Goal: Task Accomplishment & Management: Use online tool/utility

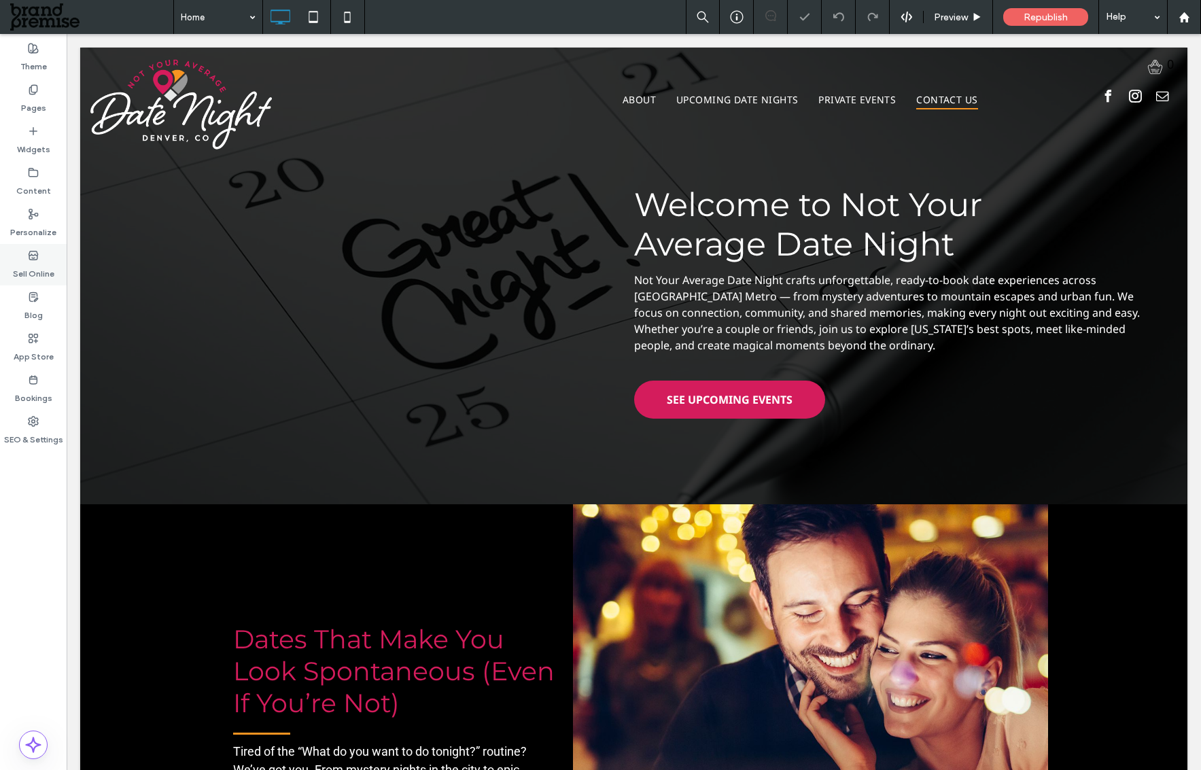
click at [23, 258] on div "Sell Online" at bounding box center [33, 264] width 67 height 41
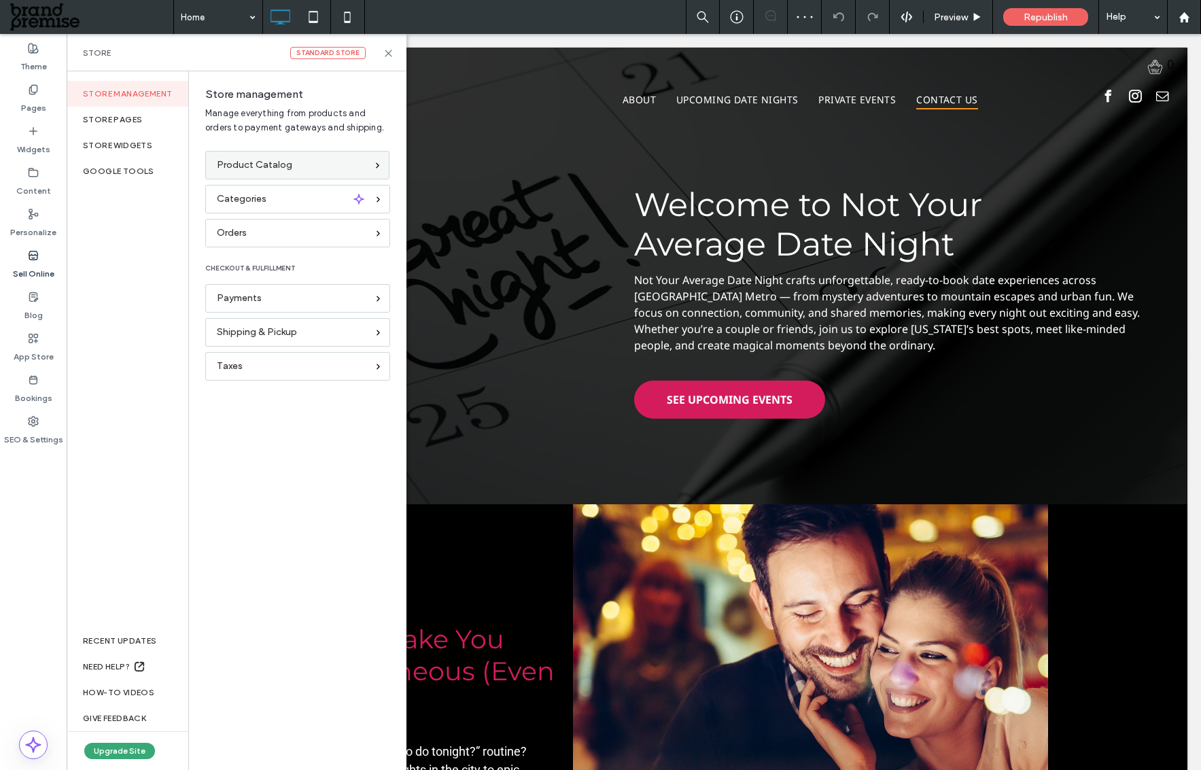
click at [235, 169] on span "Product Catalog" at bounding box center [254, 165] width 75 height 15
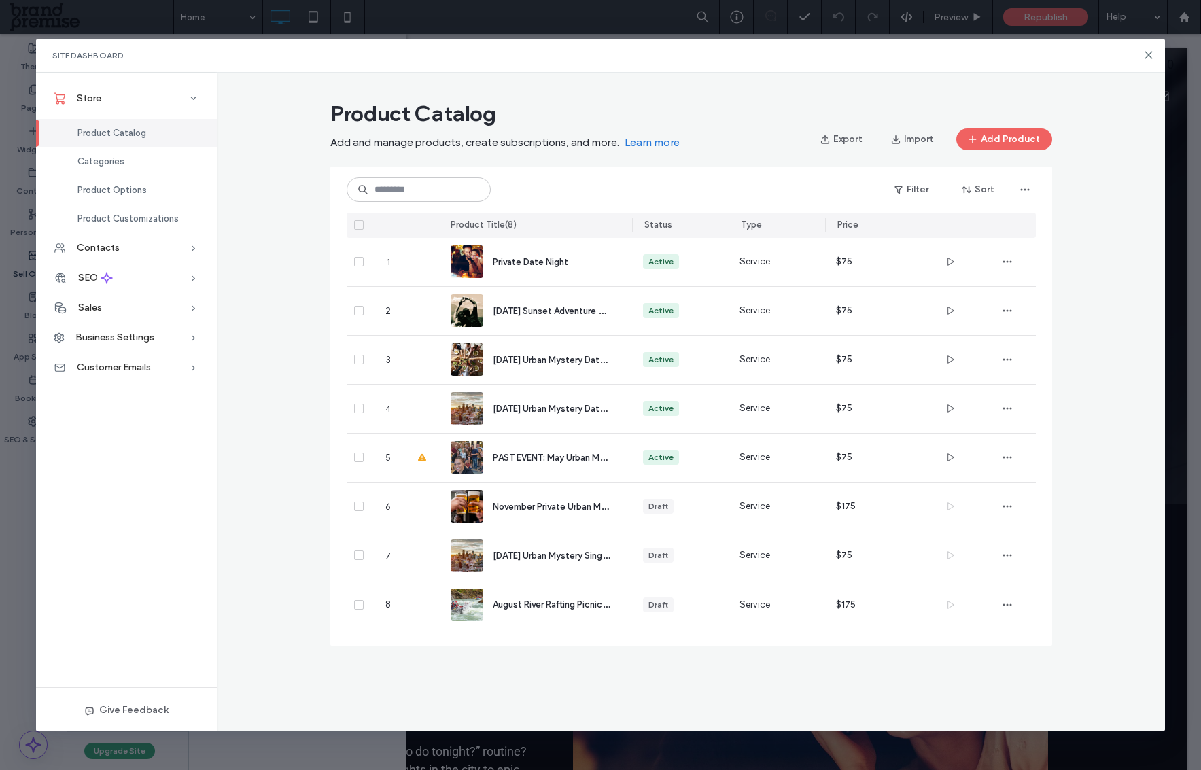
drag, startPoint x: 280, startPoint y: 409, endPoint x: 263, endPoint y: 392, distance: 24.0
click at [279, 408] on div "Product Catalog Add and manage products, create subscriptions, and more. Learn …" at bounding box center [691, 378] width 948 height 568
drag, startPoint x: 1149, startPoint y: 52, endPoint x: 1045, endPoint y: 25, distance: 107.3
click at [1149, 52] on icon at bounding box center [1148, 55] width 11 height 11
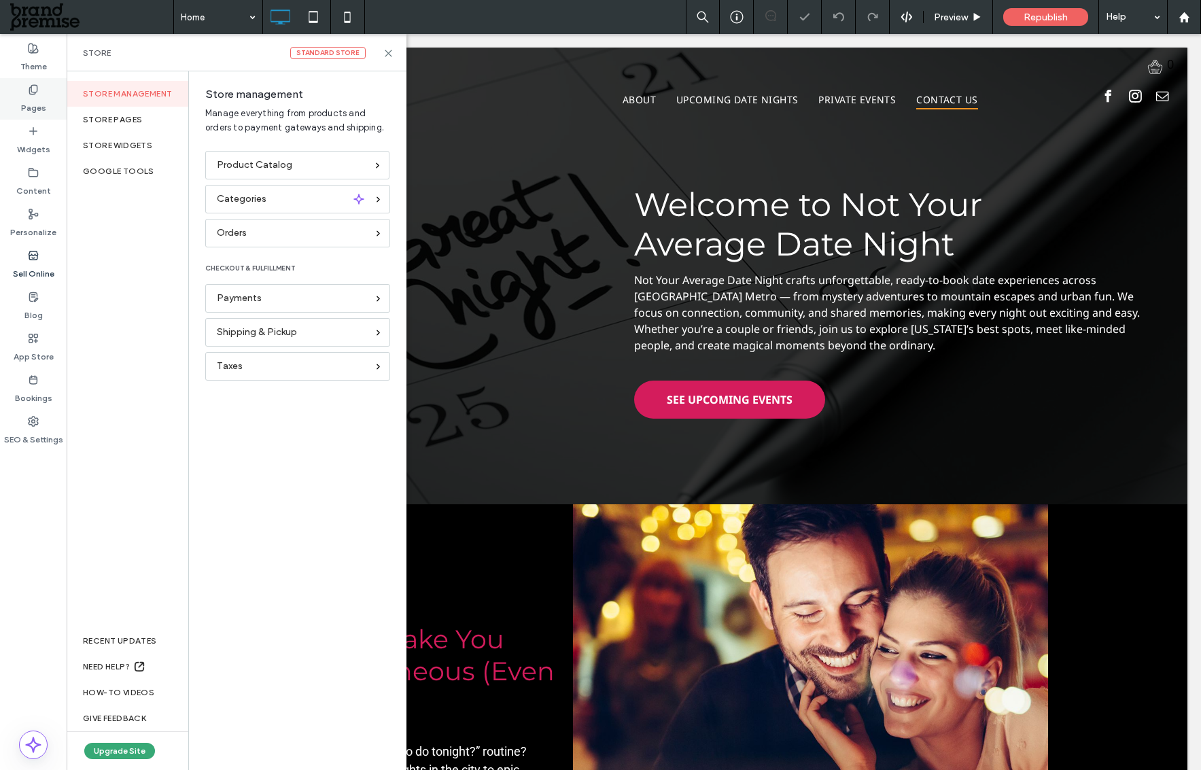
click at [33, 110] on label "Pages" at bounding box center [33, 104] width 25 height 19
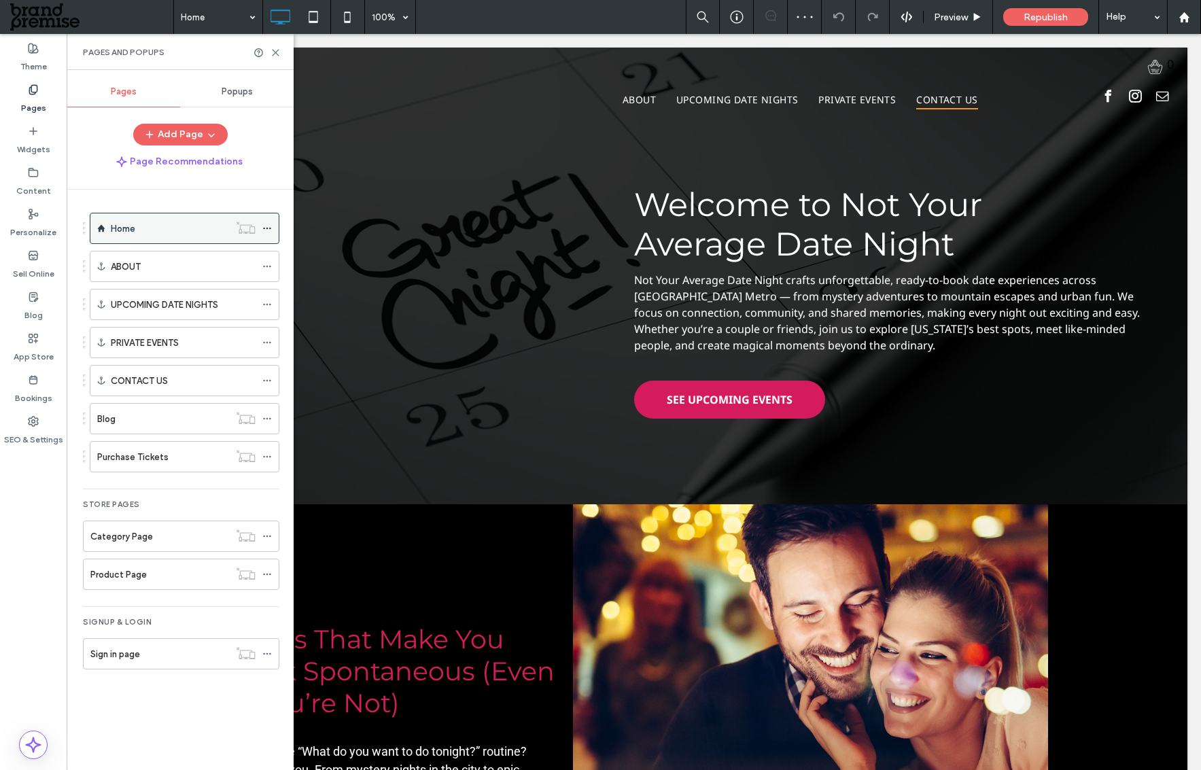
click at [126, 235] on label "Home" at bounding box center [123, 229] width 24 height 24
drag, startPoint x: 271, startPoint y: 50, endPoint x: 400, endPoint y: 286, distance: 269.2
click at [271, 50] on icon at bounding box center [276, 53] width 10 height 10
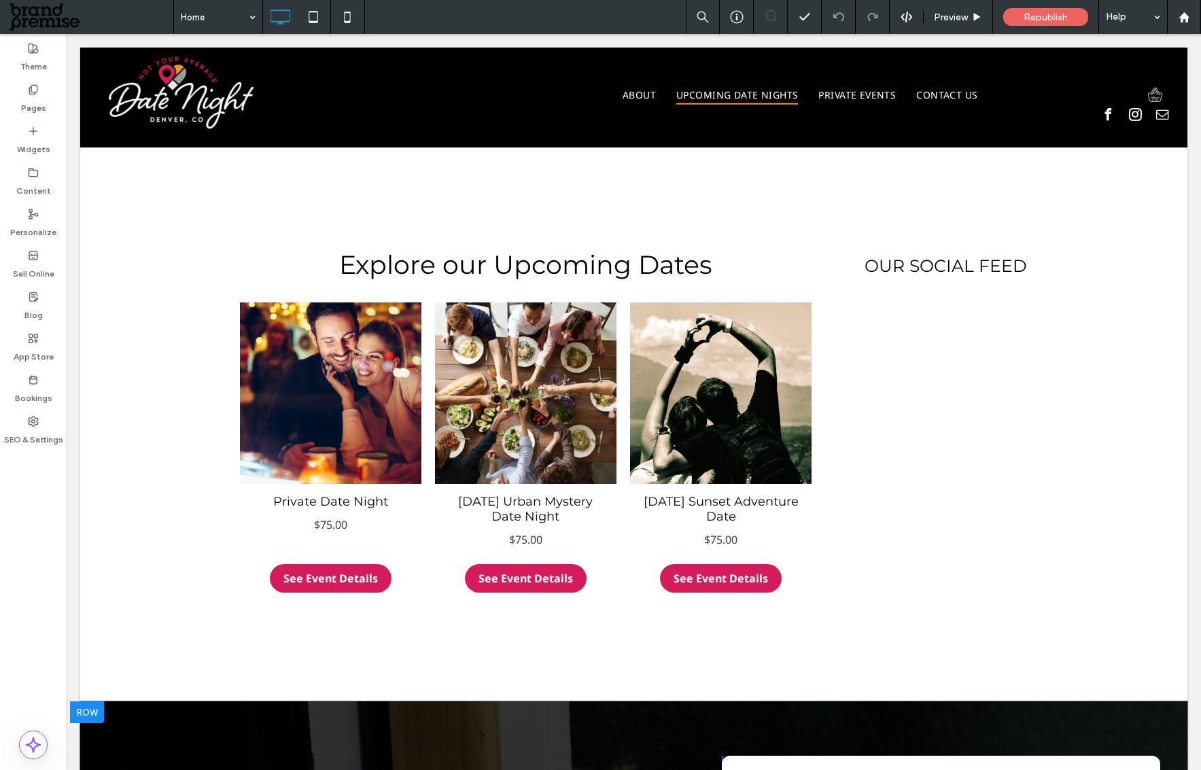
scroll to position [803, 0]
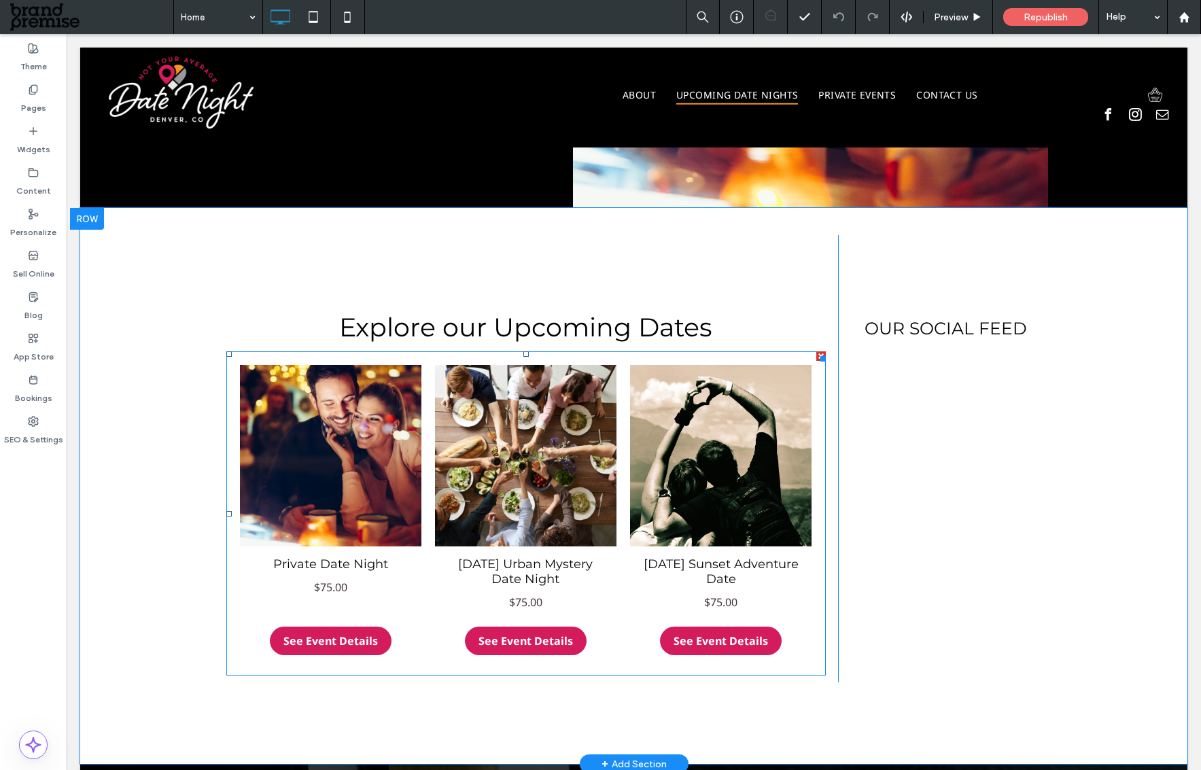
click at [233, 376] on li "Private Date Night $75.00 See Event Details" at bounding box center [330, 513] width 195 height 311
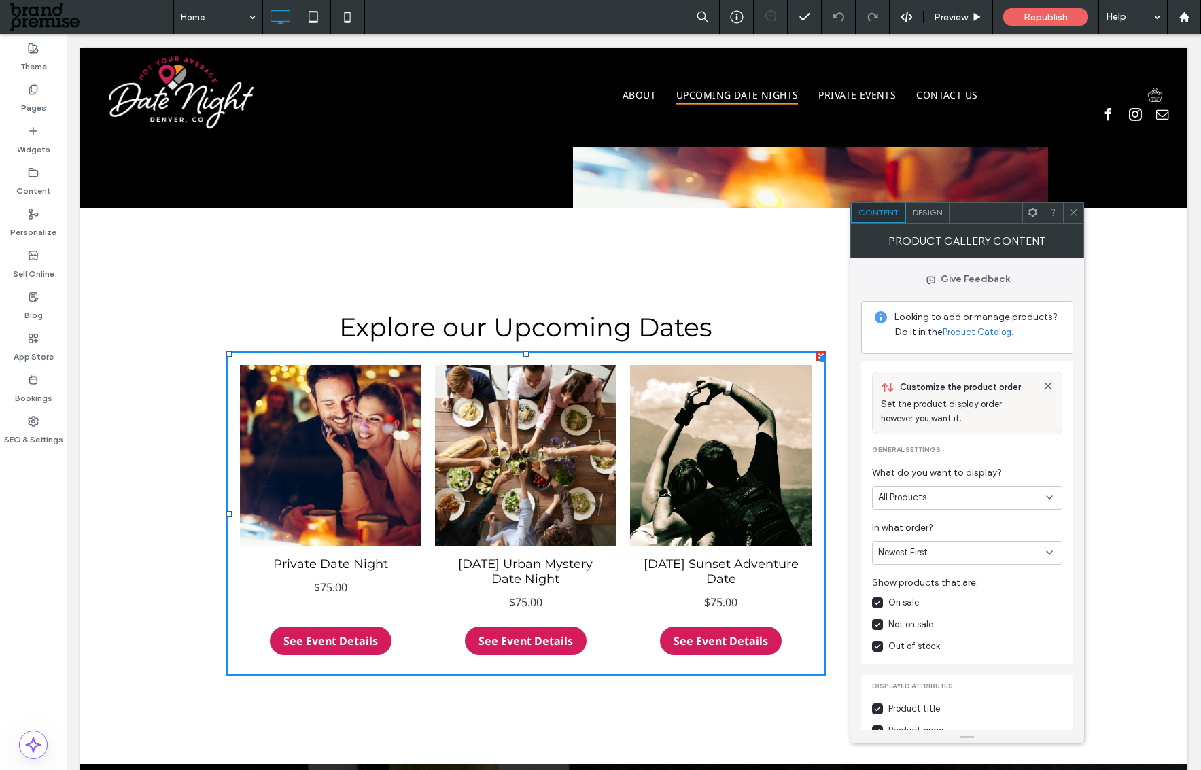
drag, startPoint x: 1083, startPoint y: 564, endPoint x: 1114, endPoint y: 739, distance: 177.5
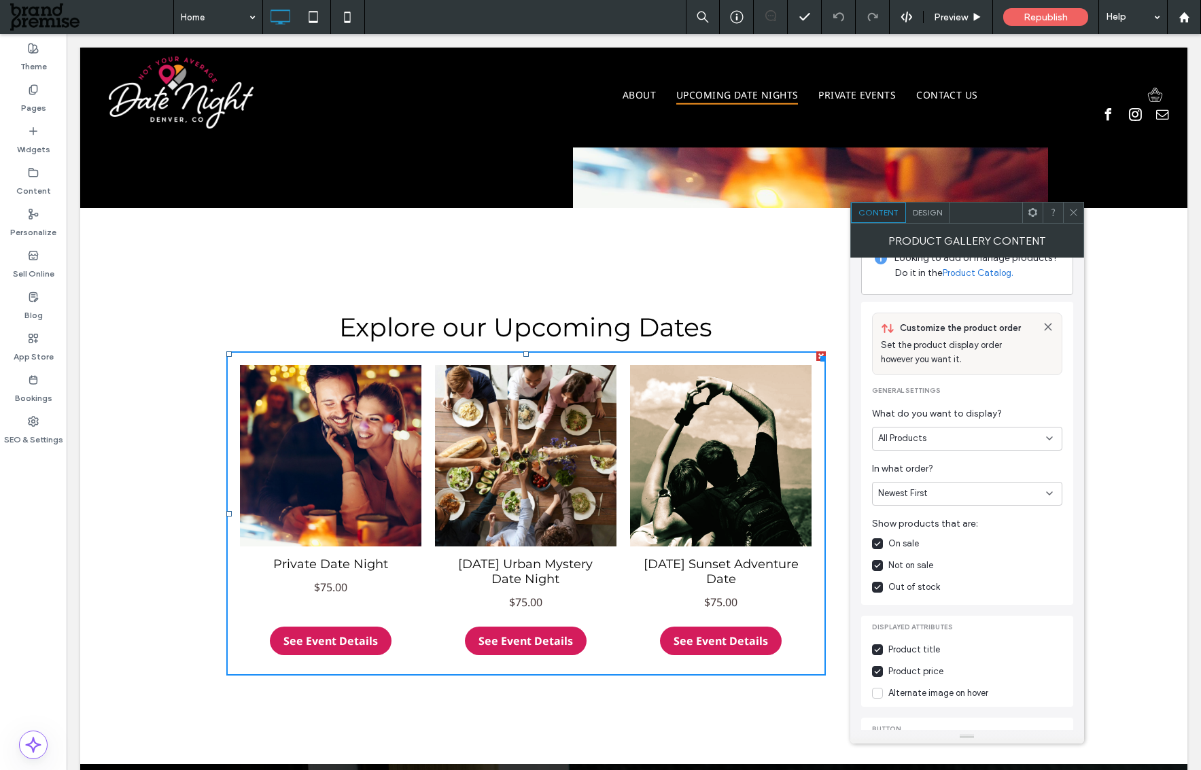
scroll to position [0, 0]
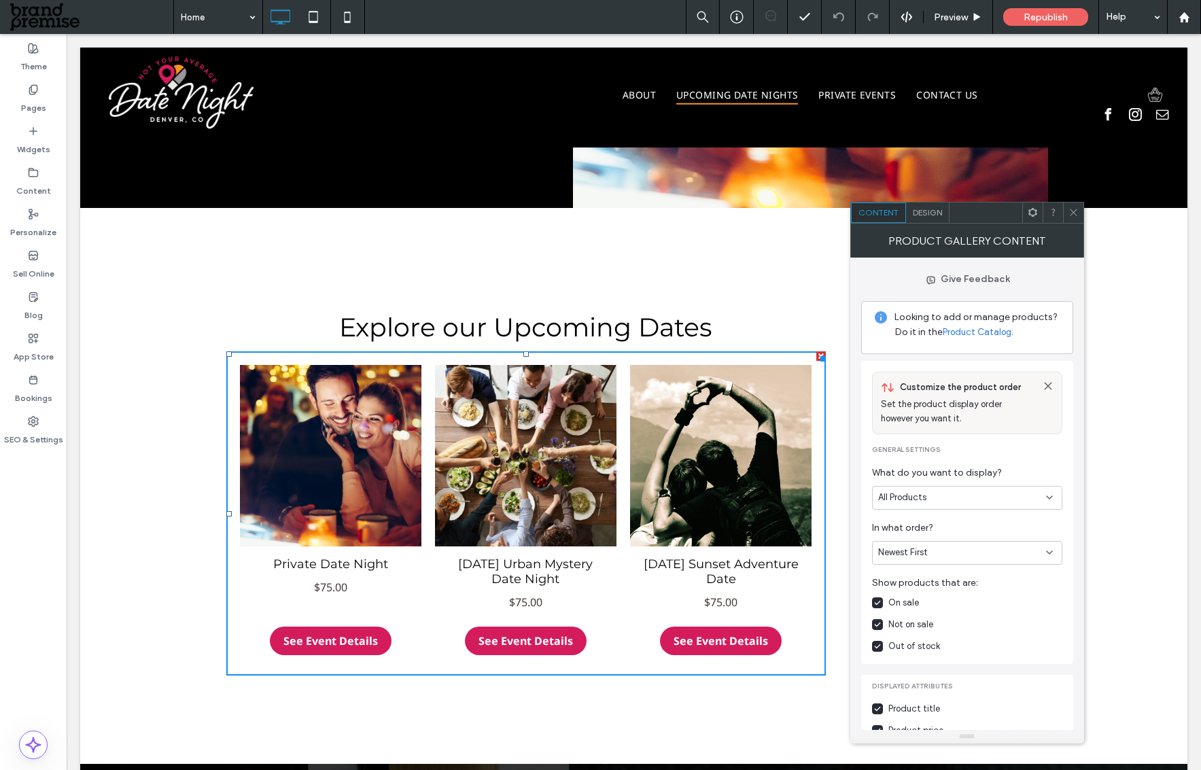
click at [1040, 495] on div "All Products" at bounding box center [962, 498] width 168 height 14
click at [930, 215] on span "Design" at bounding box center [927, 212] width 29 height 10
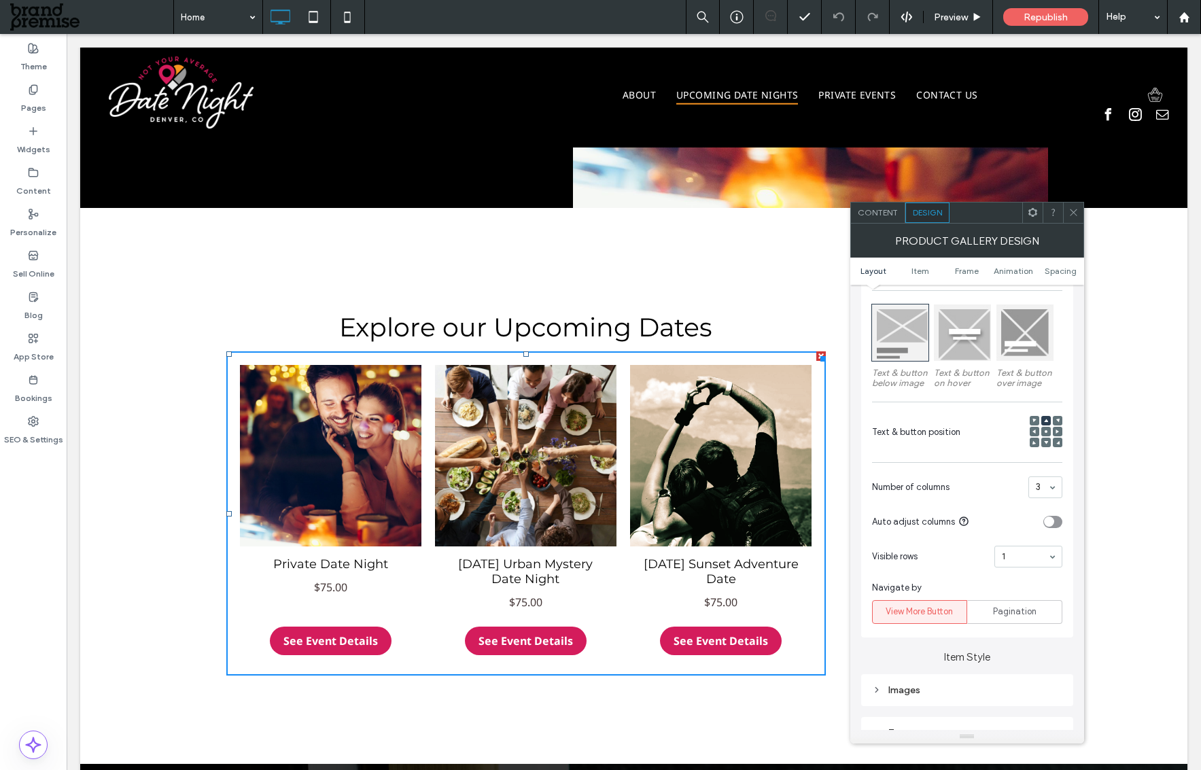
scroll to position [188, 0]
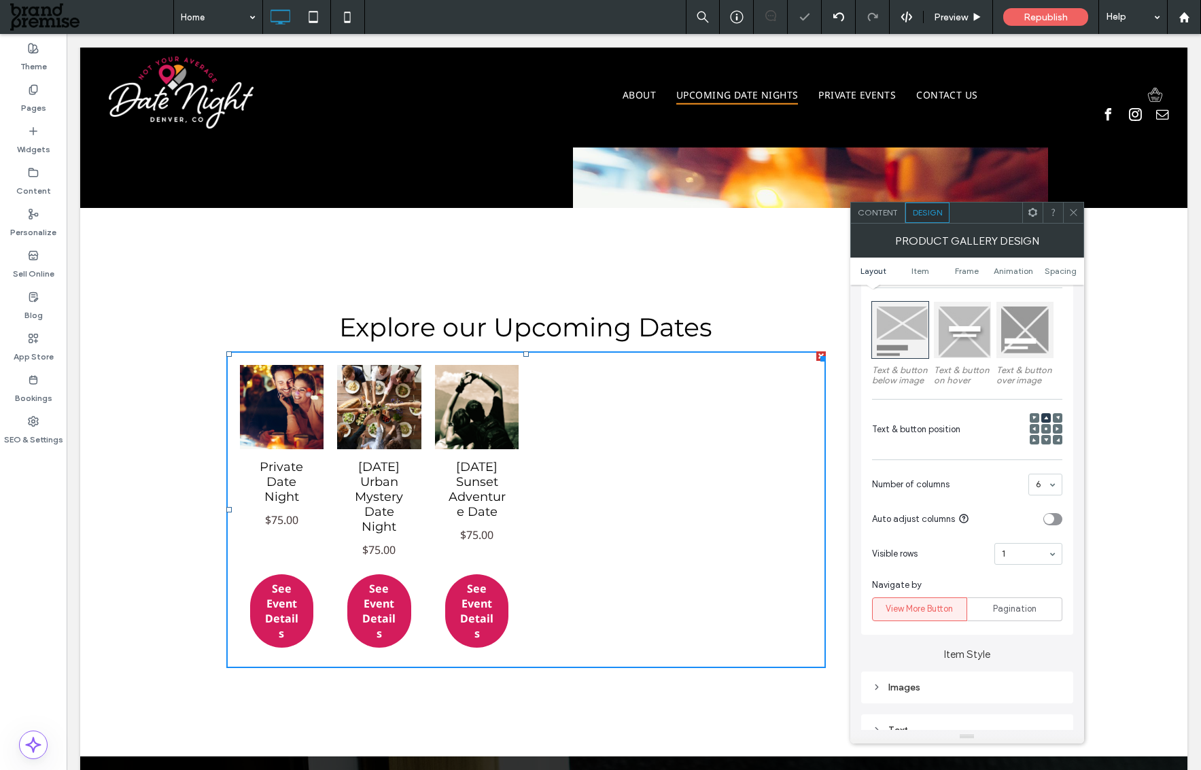
click at [1045, 479] on div "6" at bounding box center [1045, 485] width 34 height 22
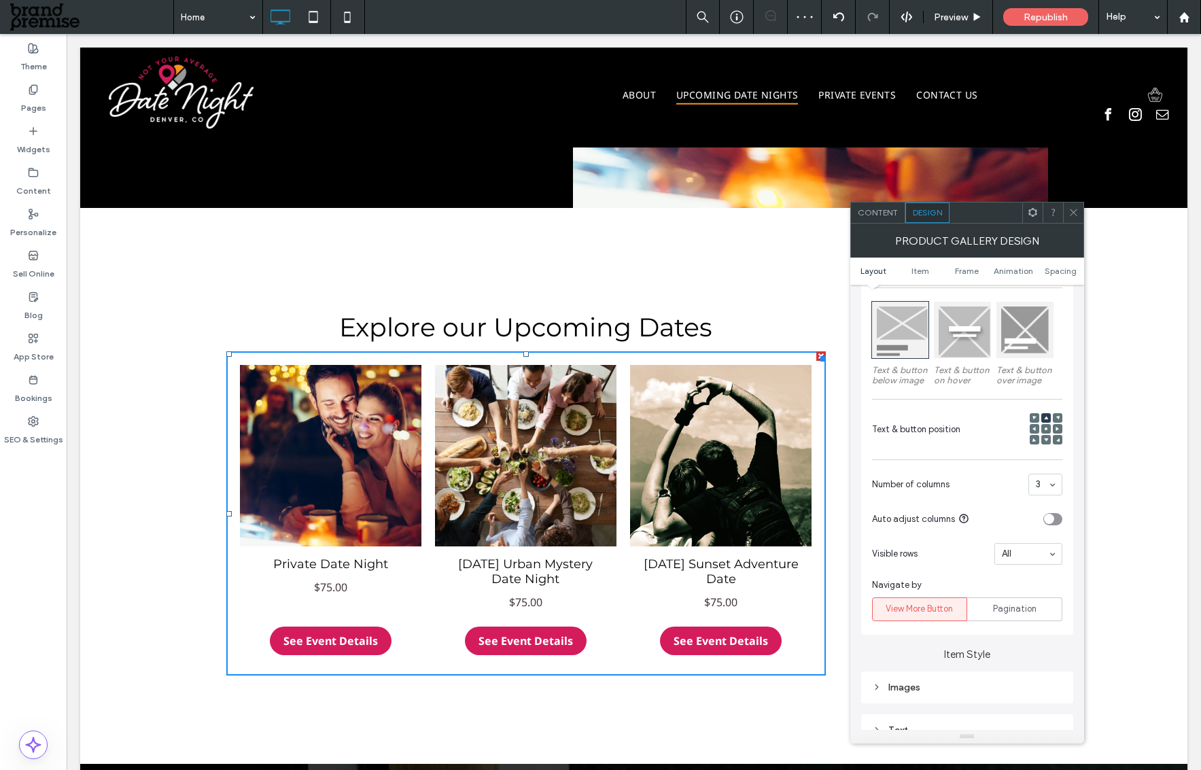
click at [936, 553] on span "Visible rows" at bounding box center [930, 554] width 117 height 14
click at [1069, 215] on icon at bounding box center [1074, 212] width 10 height 10
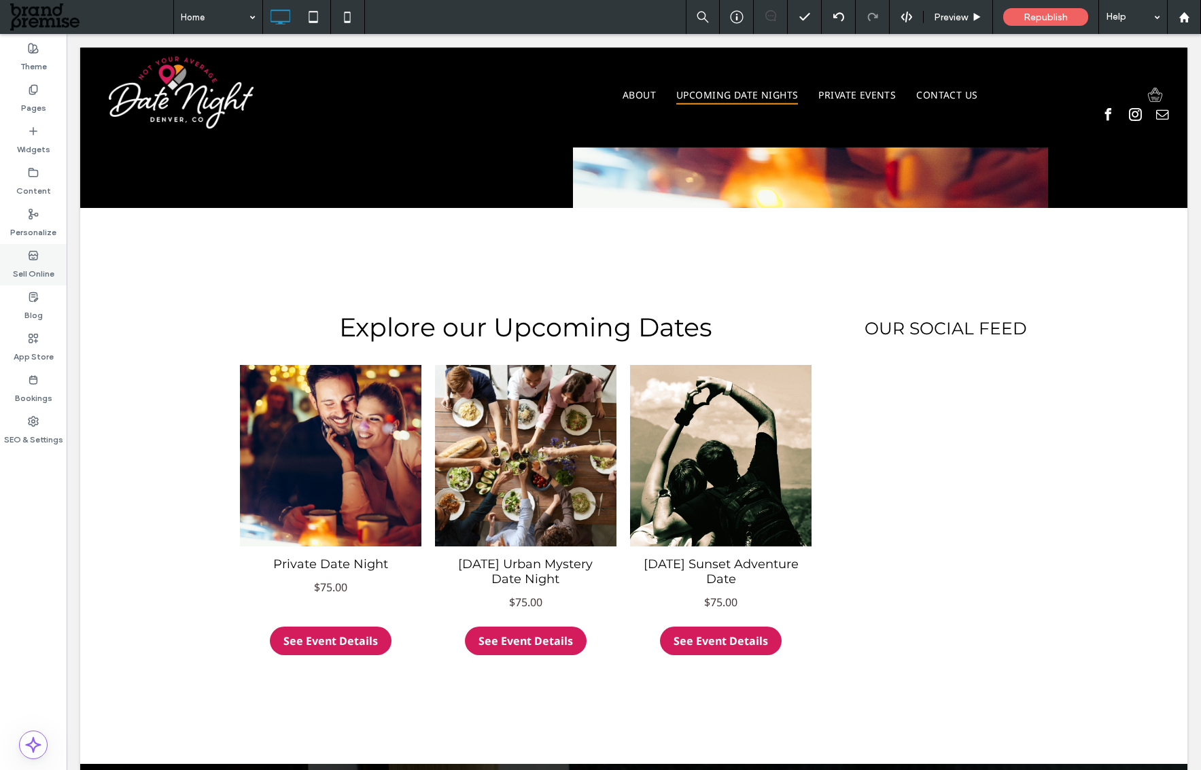
click at [33, 269] on label "Sell Online" at bounding box center [33, 270] width 41 height 19
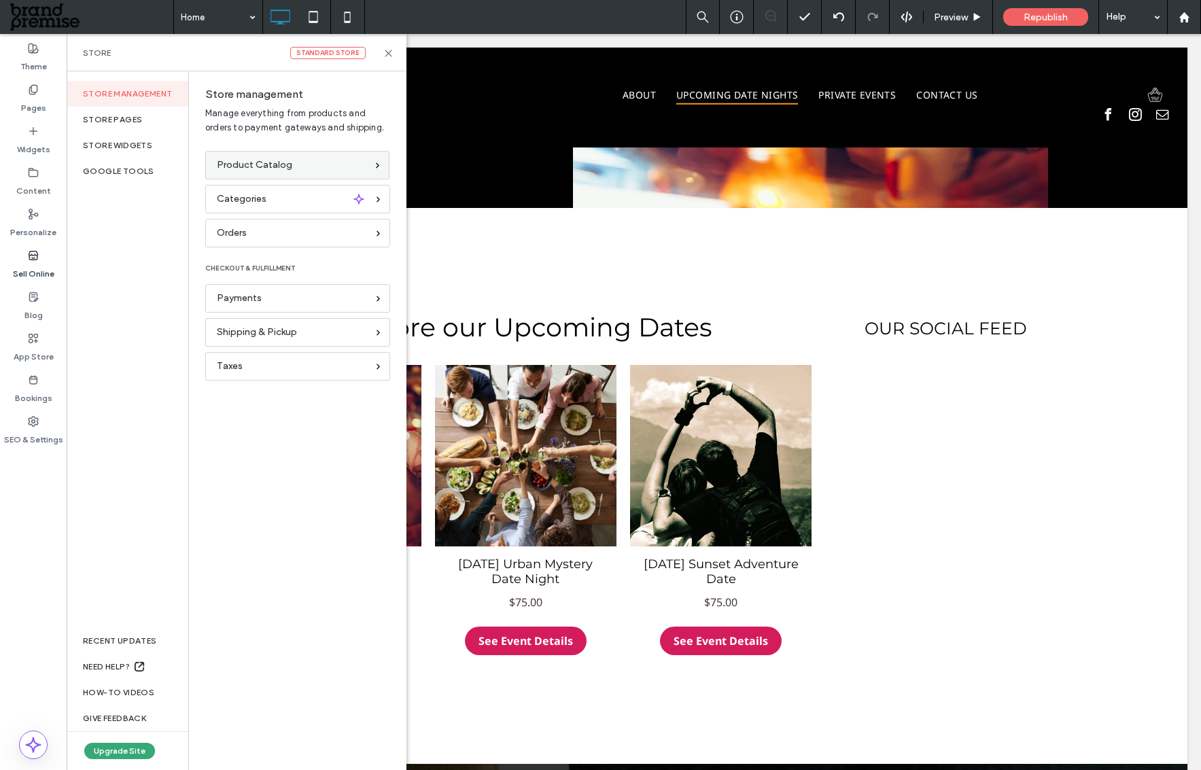
click at [254, 164] on span "Product Catalog" at bounding box center [254, 165] width 75 height 15
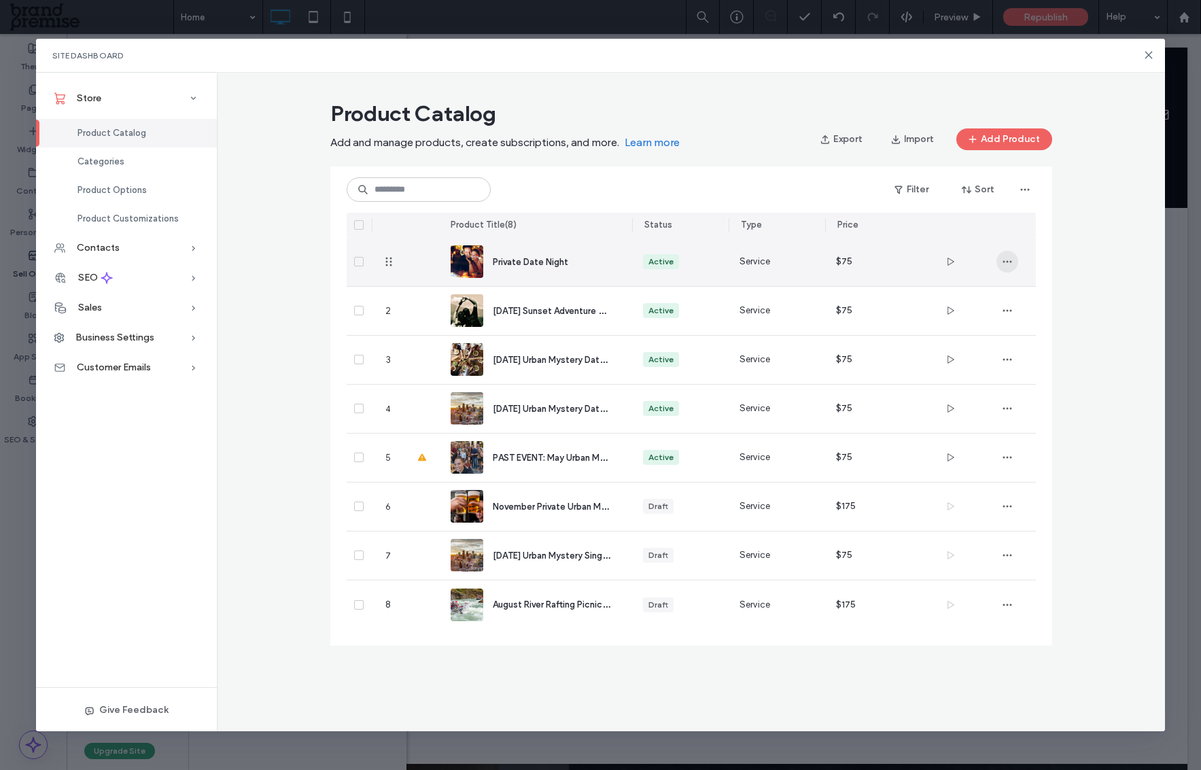
click at [1009, 256] on icon "button" at bounding box center [1007, 261] width 11 height 11
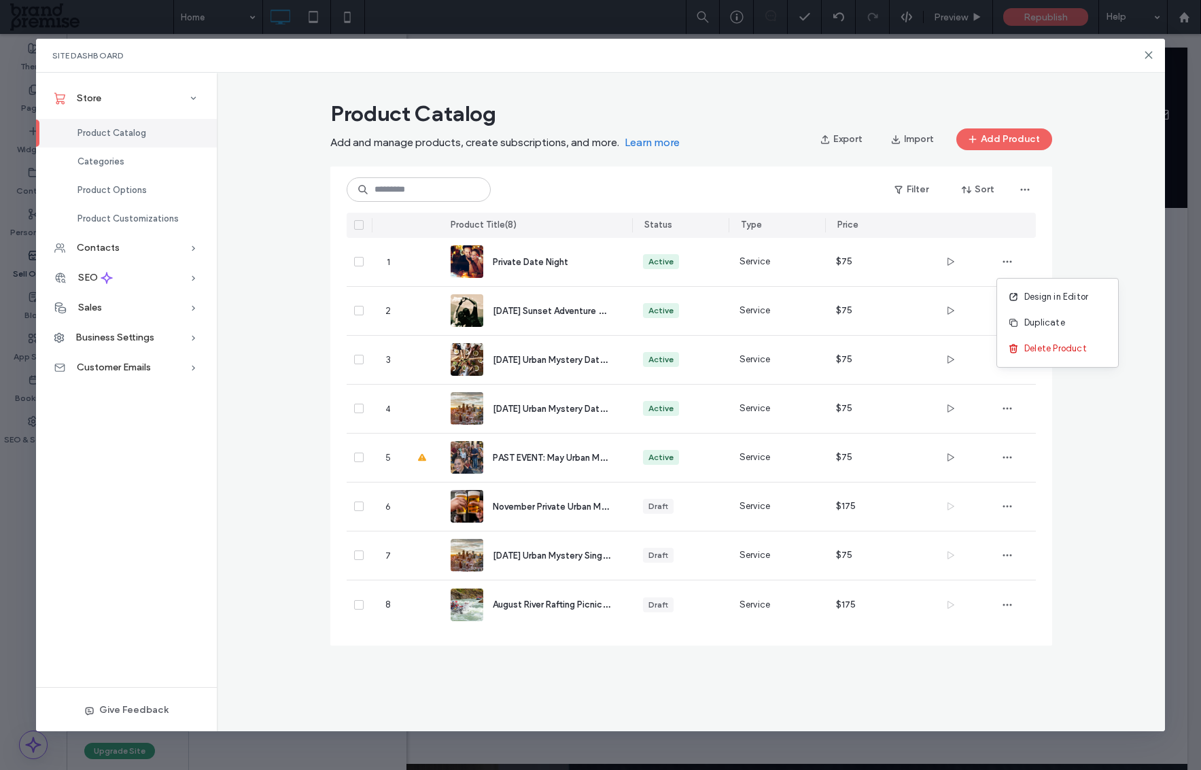
click at [1073, 216] on div "Product Catalog Add and manage products, create subscriptions, and more. Learn …" at bounding box center [691, 378] width 948 height 568
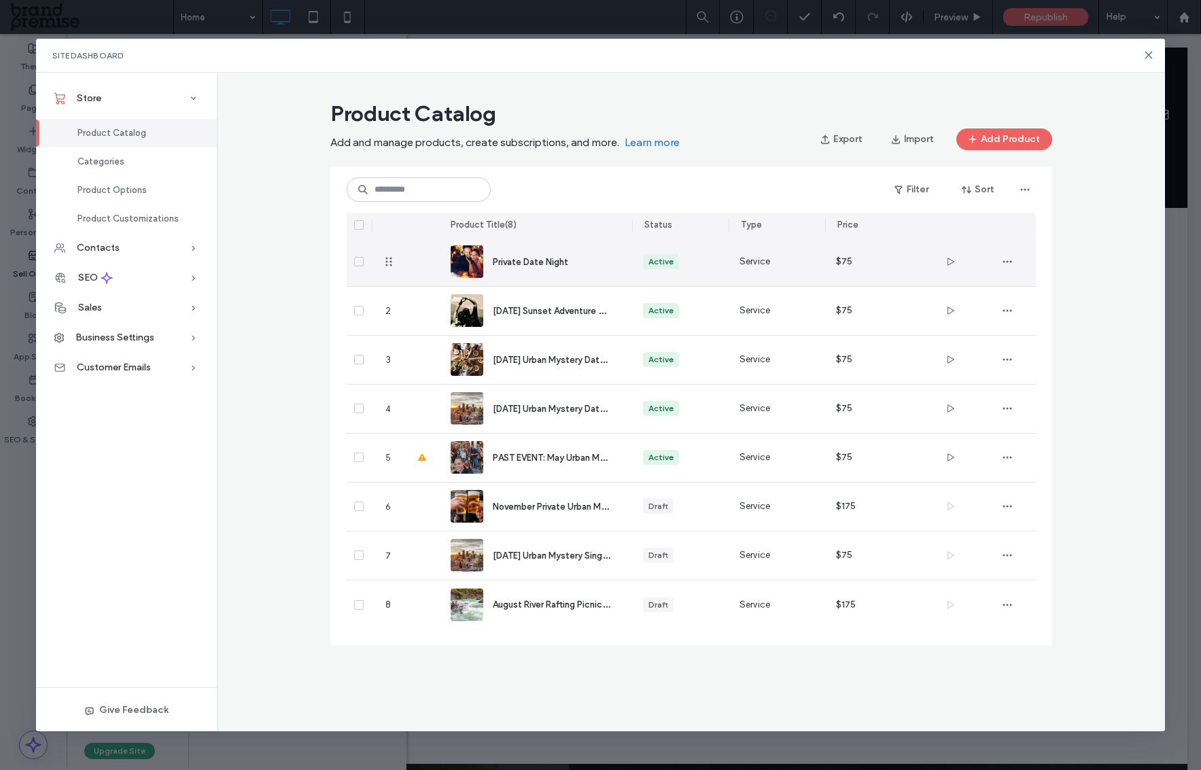
click at [531, 260] on span "Private Date Night" at bounding box center [530, 262] width 75 height 10
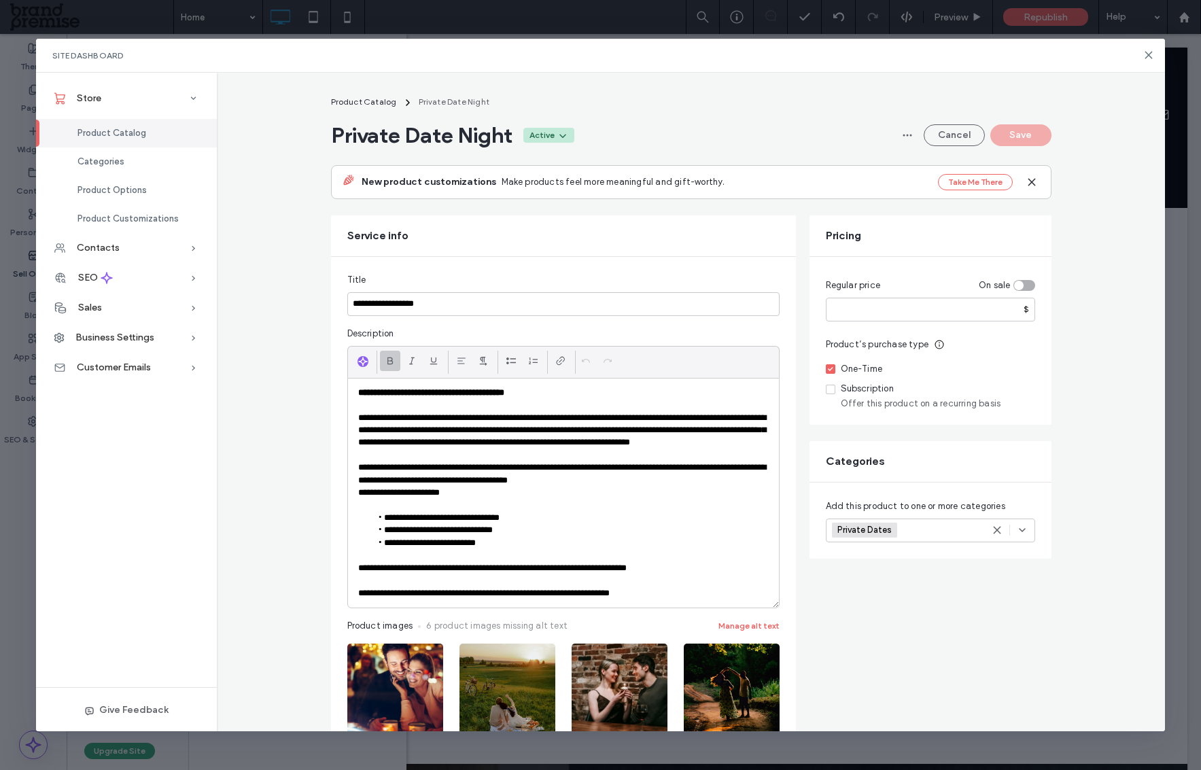
click at [557, 135] on icon at bounding box center [562, 135] width 11 height 11
click at [541, 97] on nav "Product Catalog Private Date Night" at bounding box center [691, 102] width 721 height 16
click at [103, 164] on span "Categories" at bounding box center [100, 161] width 47 height 10
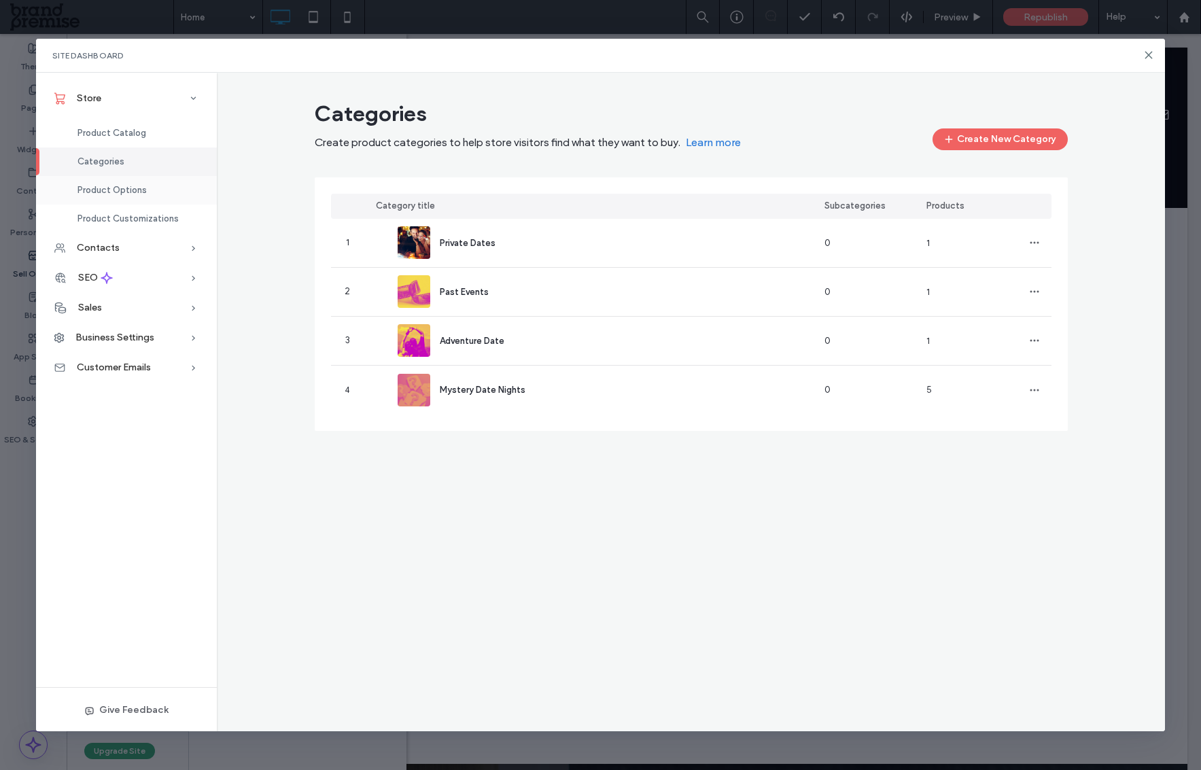
click at [112, 193] on span "Product Options" at bounding box center [111, 190] width 69 height 10
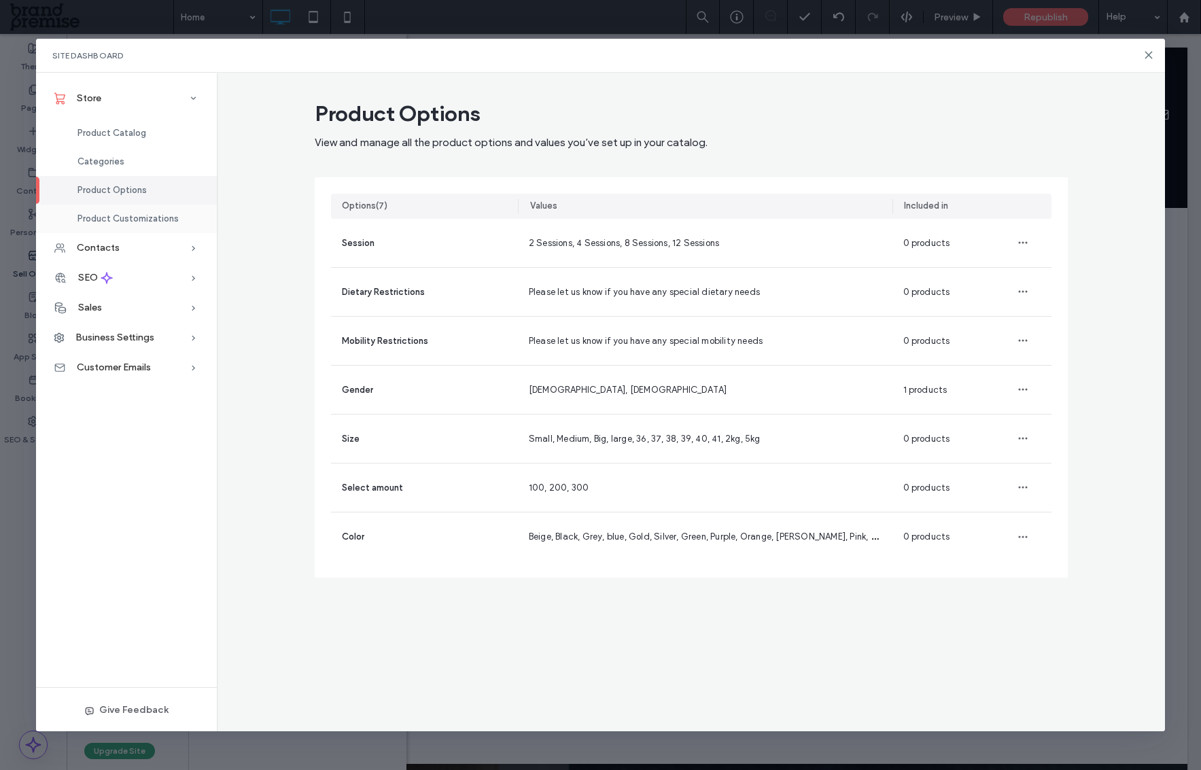
click at [118, 219] on span "Product Customizations" at bounding box center [127, 218] width 101 height 10
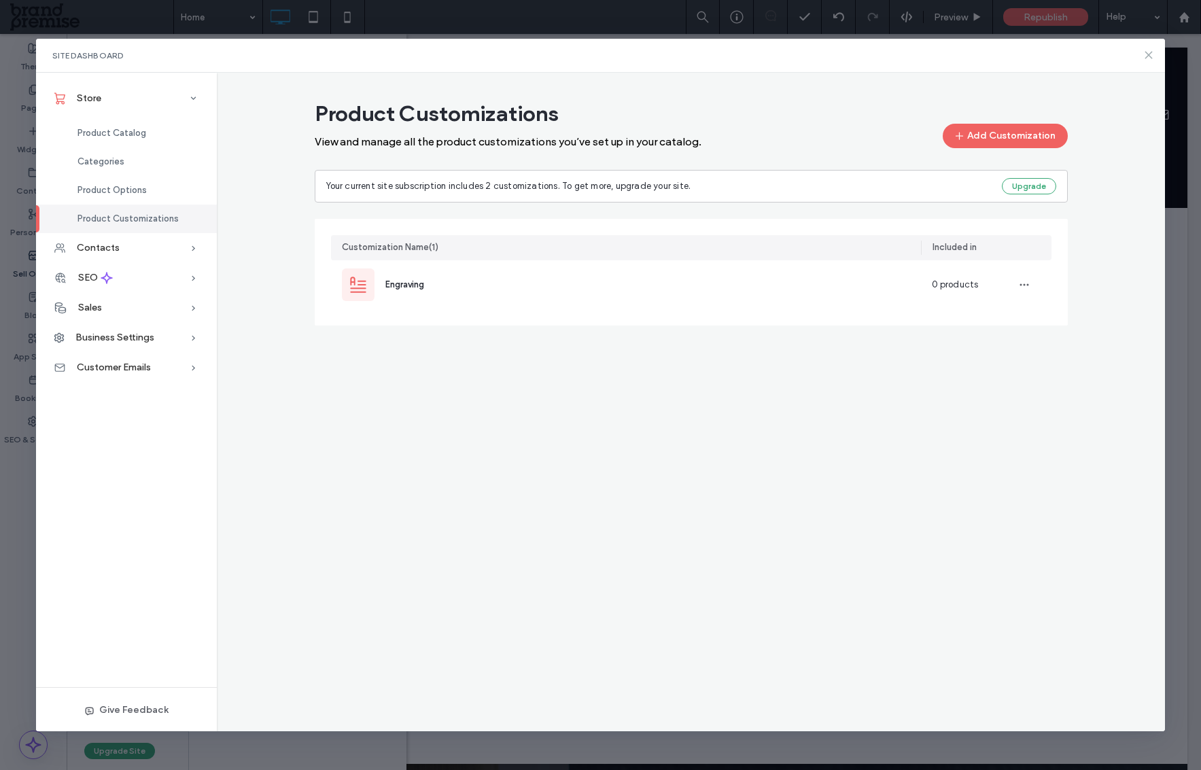
click at [1149, 53] on icon at bounding box center [1148, 55] width 11 height 11
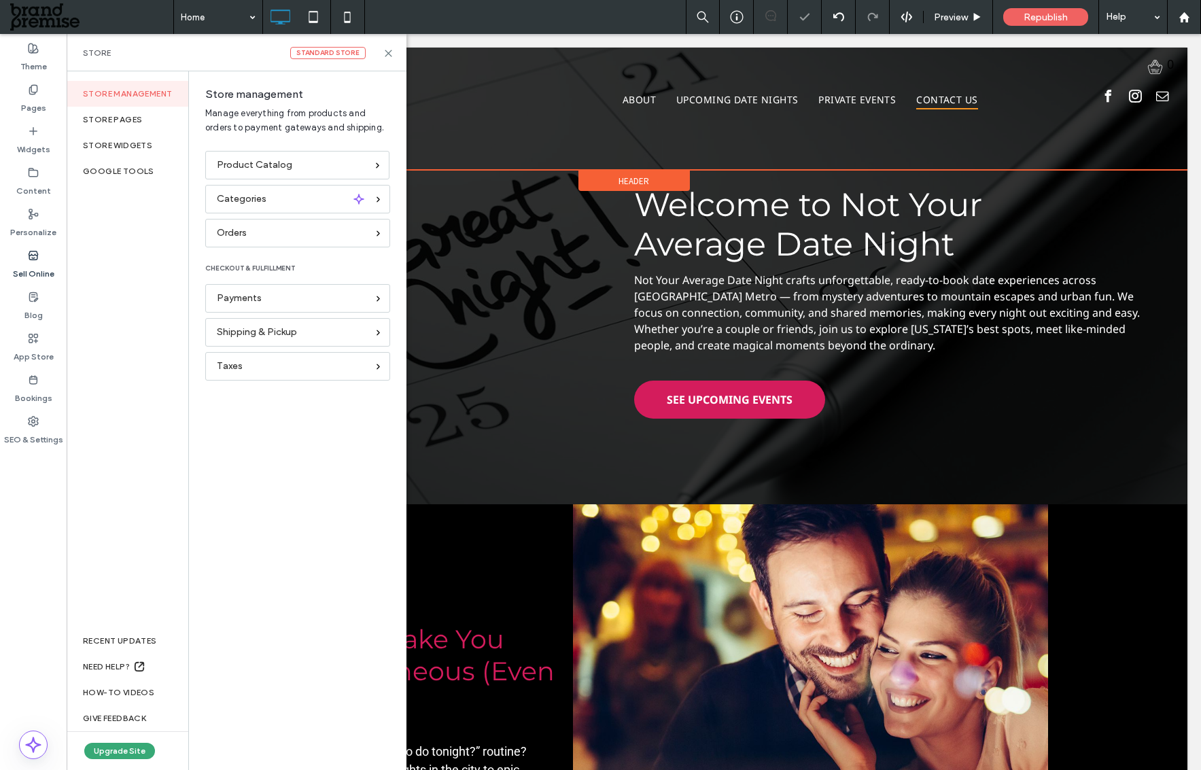
scroll to position [0, 0]
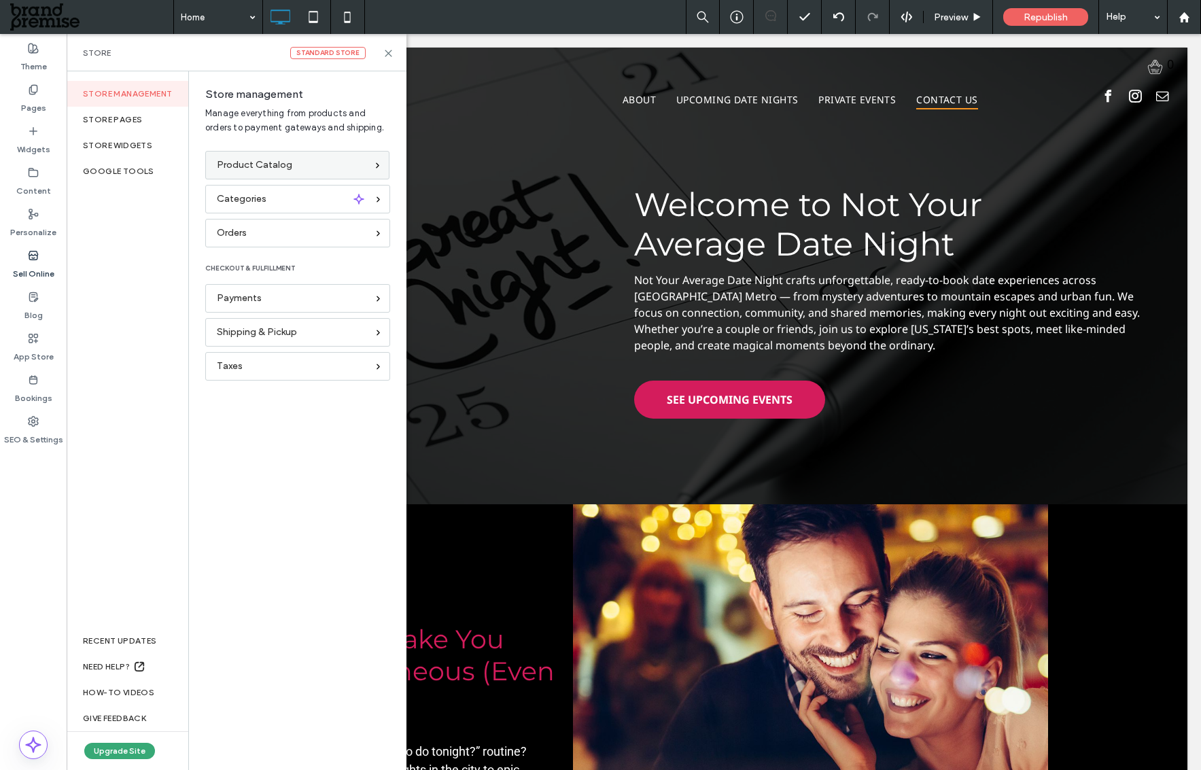
click at [245, 162] on span "Product Catalog" at bounding box center [254, 165] width 75 height 15
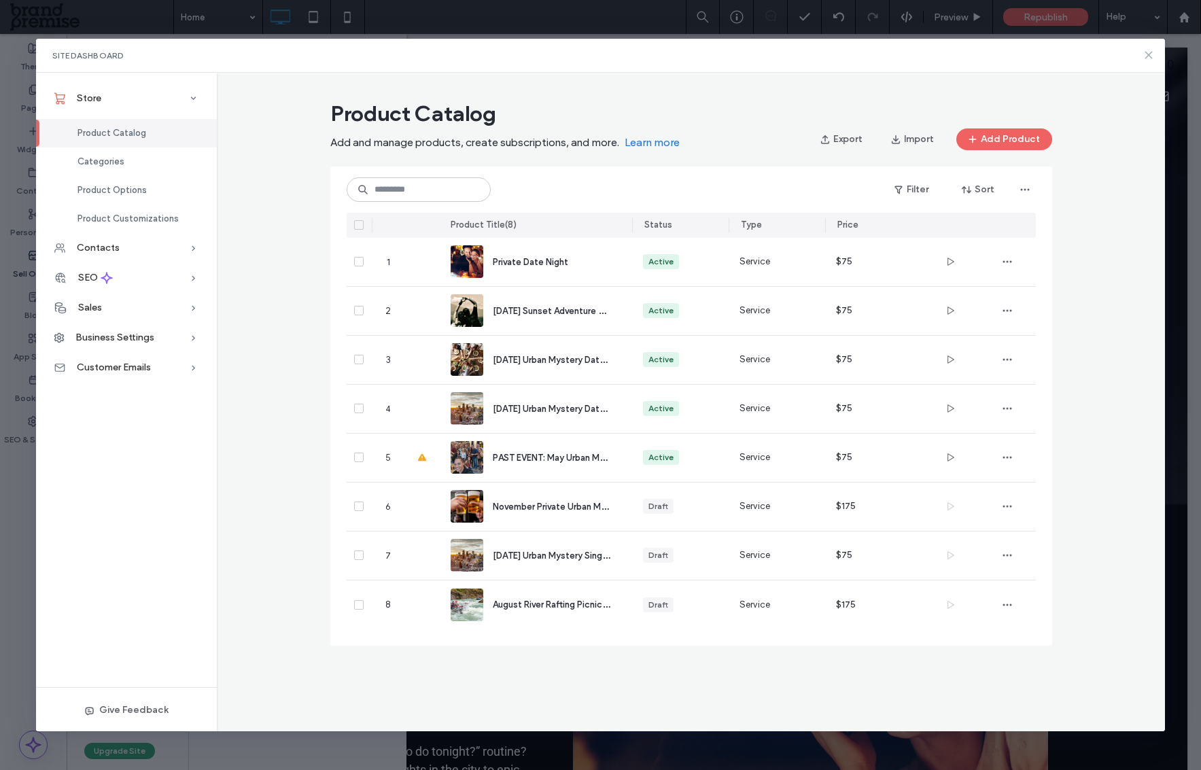
click at [1149, 55] on use at bounding box center [1148, 55] width 6 height 6
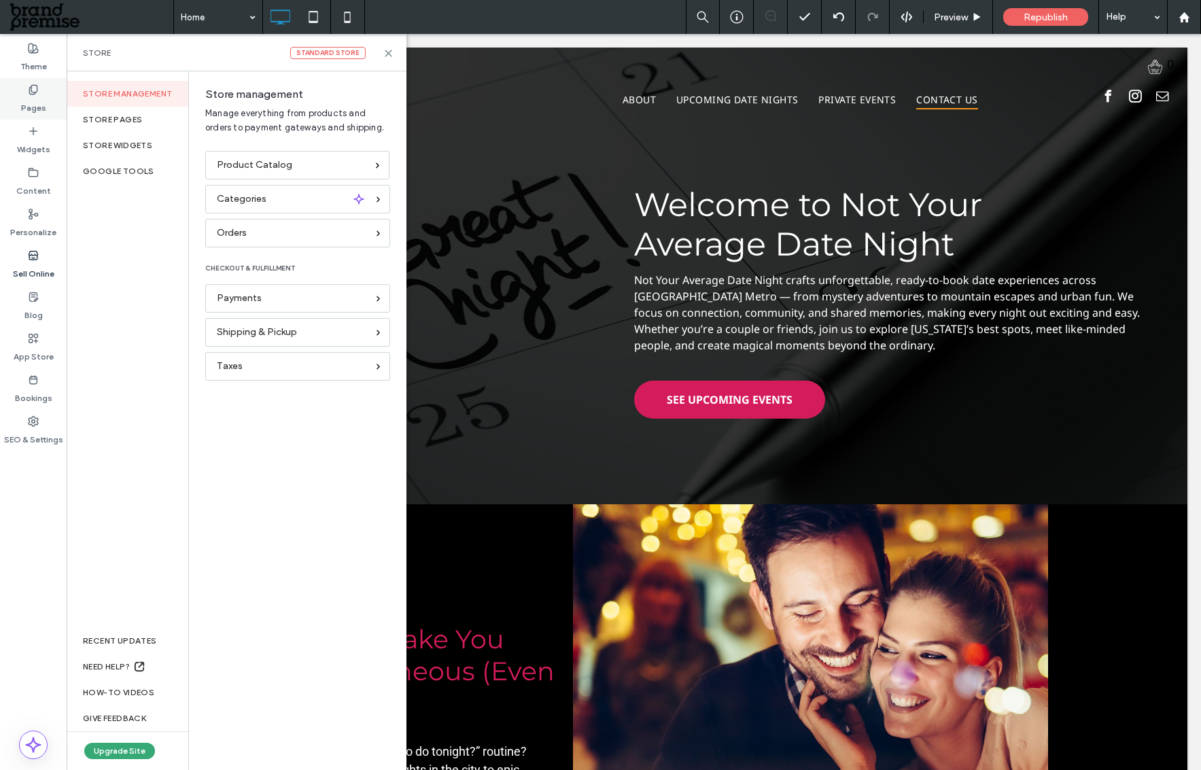
click at [35, 88] on icon at bounding box center [33, 89] width 11 height 11
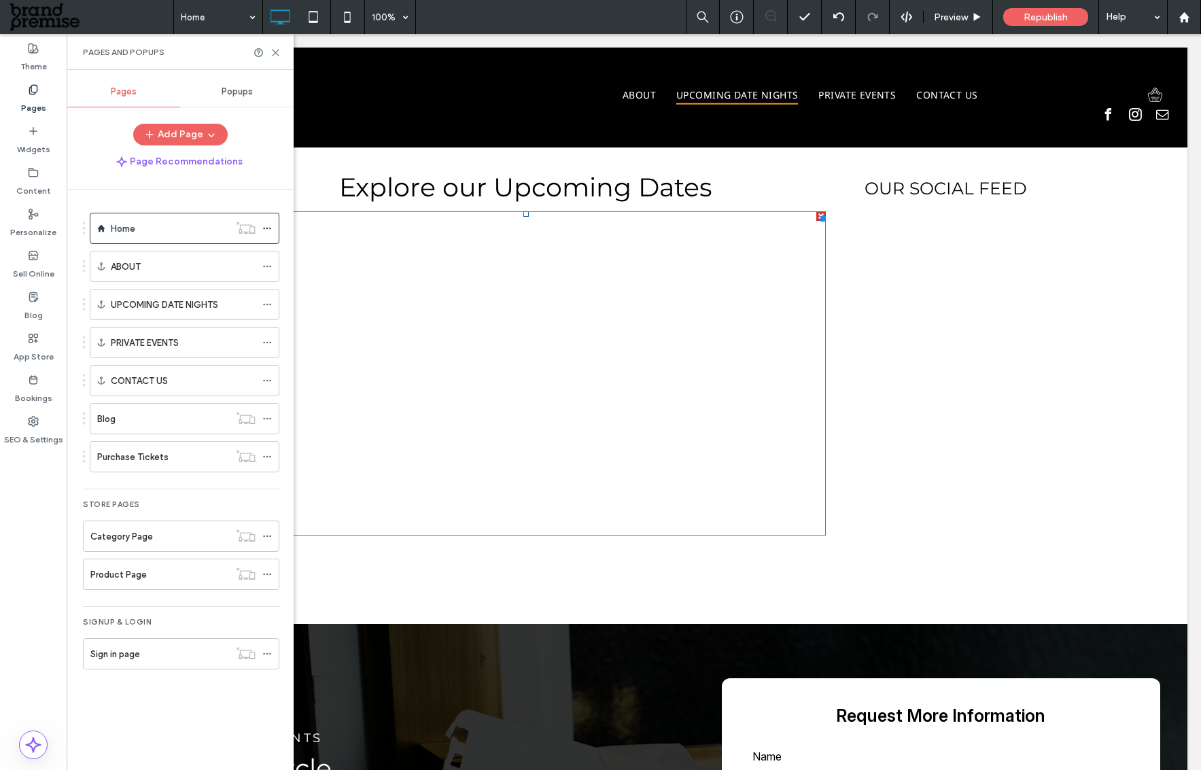
scroll to position [945, 0]
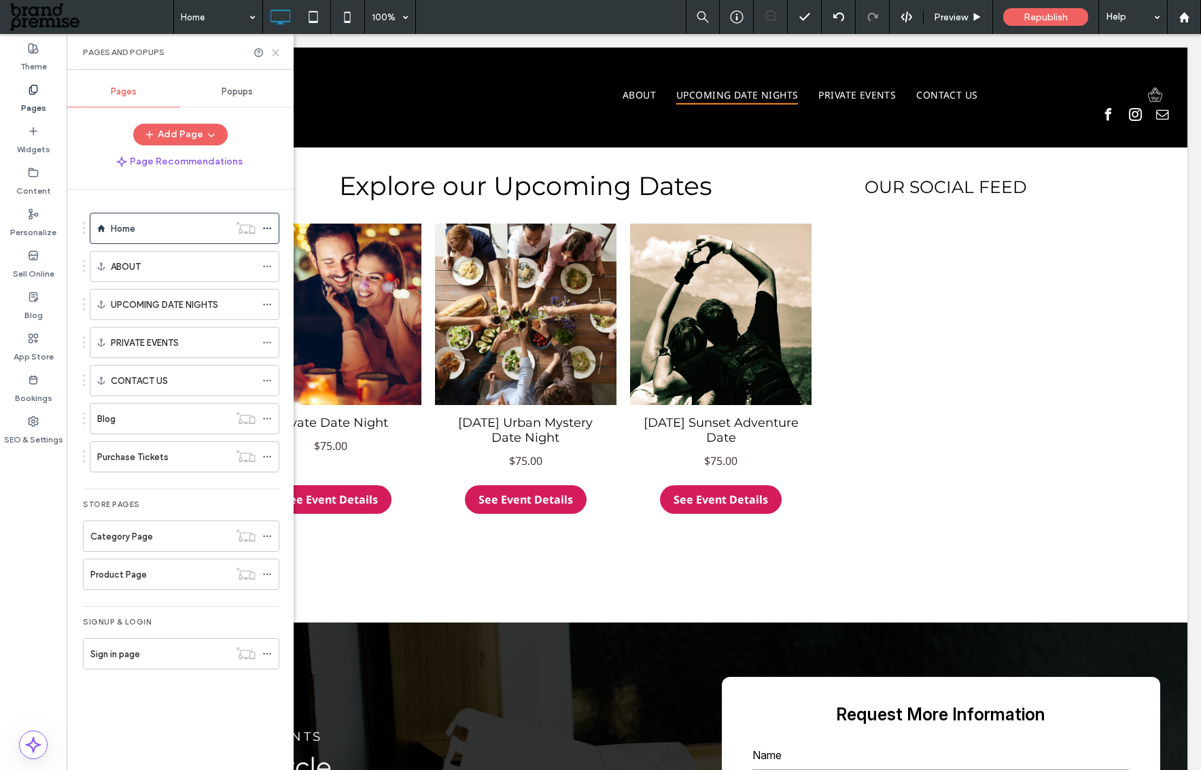
click at [276, 52] on use at bounding box center [276, 53] width 6 height 6
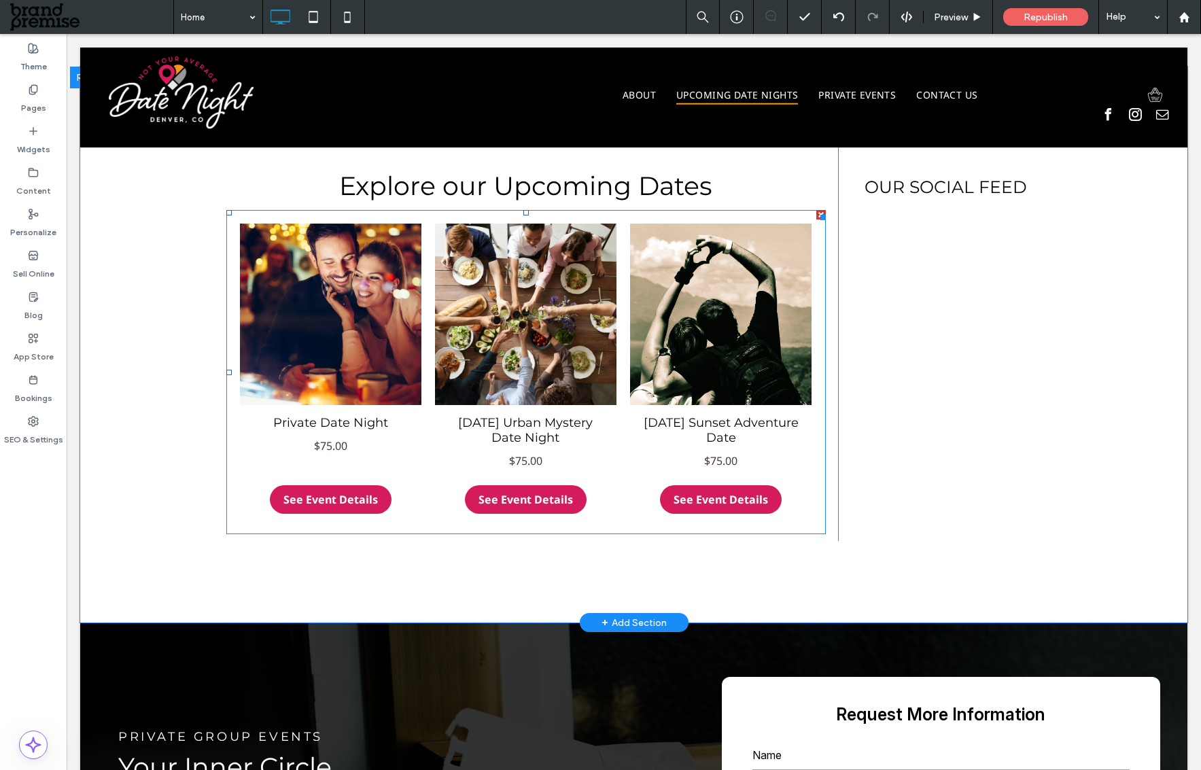
click at [364, 218] on li "Private Date Night $75.00 See Event Details" at bounding box center [330, 372] width 195 height 311
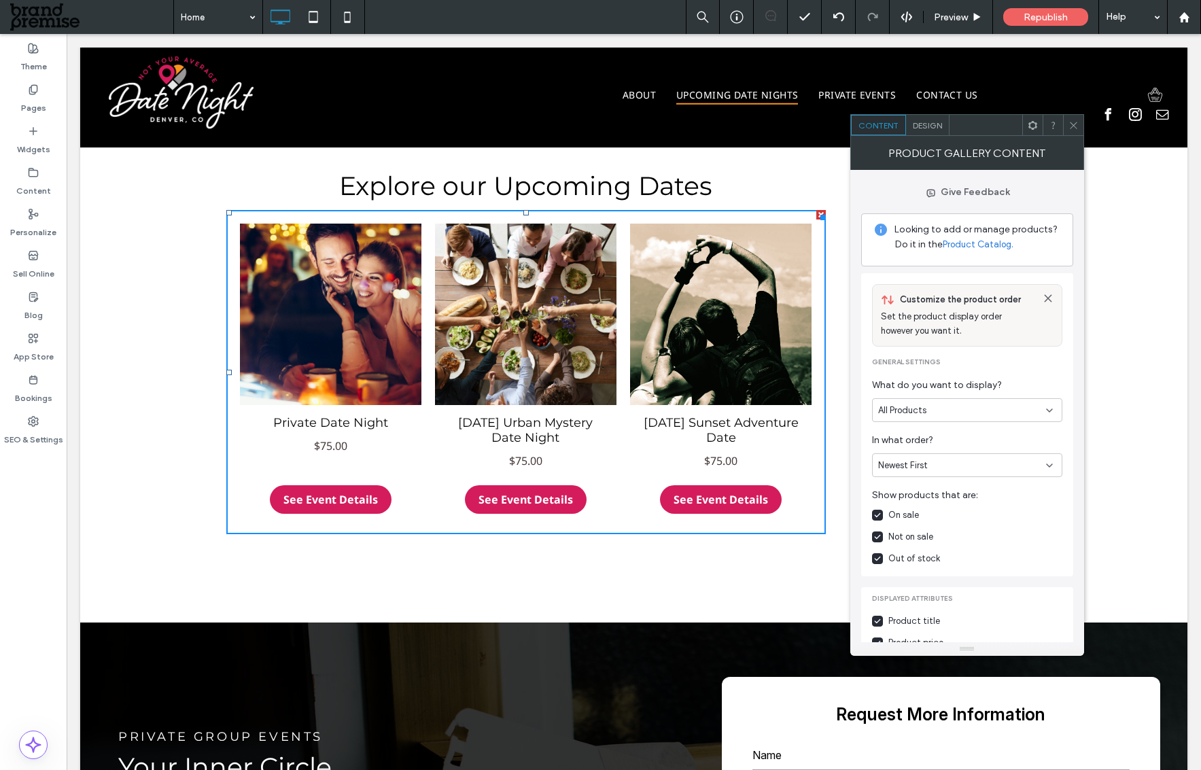
click at [1069, 126] on icon at bounding box center [1074, 125] width 10 height 10
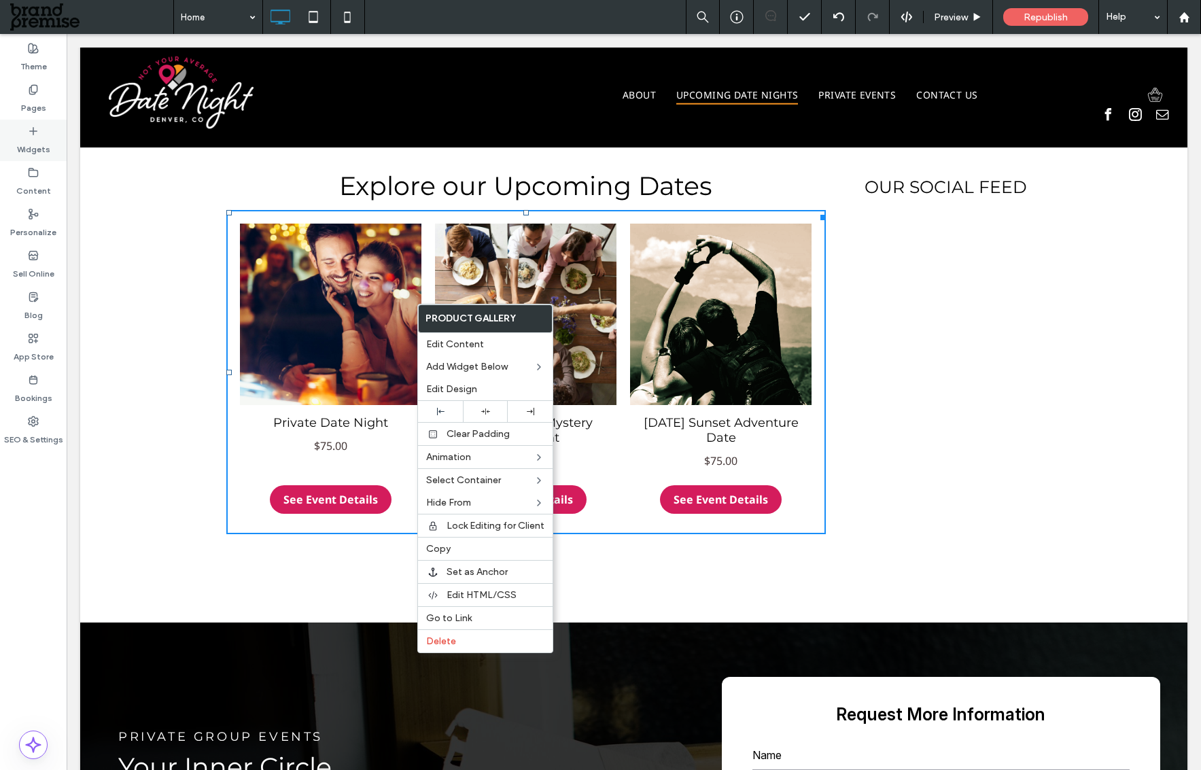
click at [38, 139] on label "Widgets" at bounding box center [33, 146] width 33 height 19
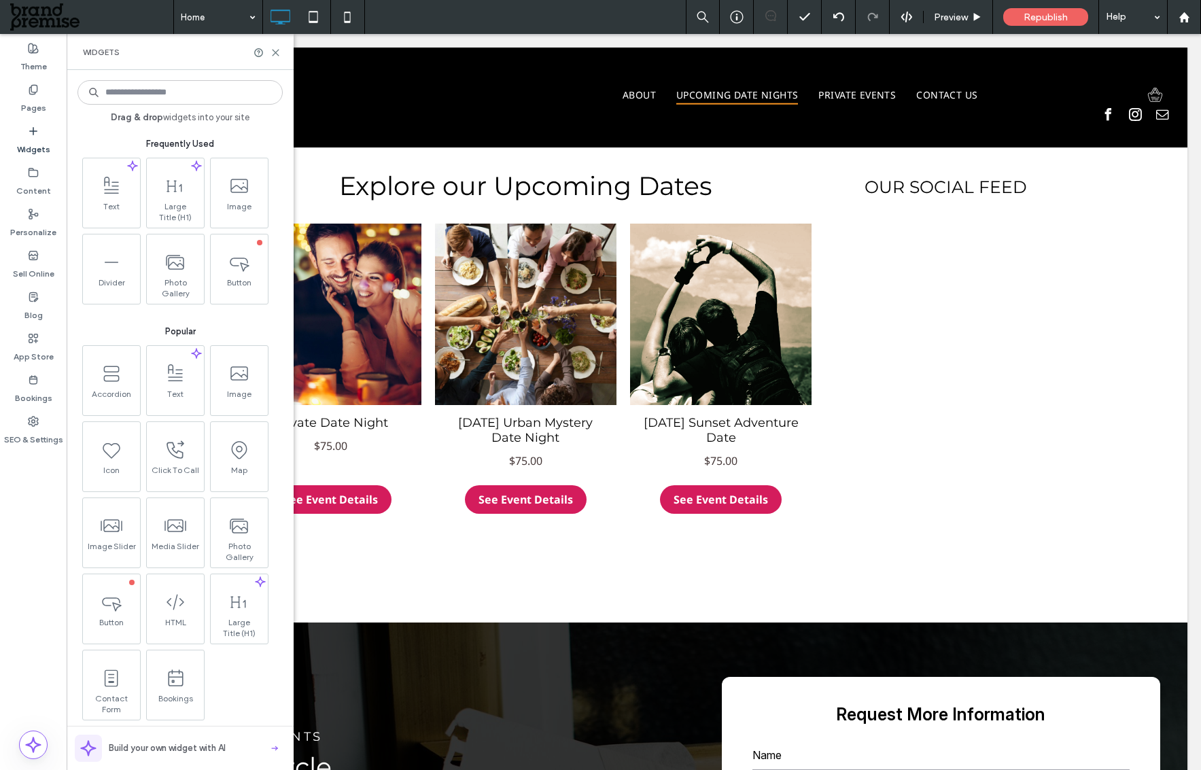
click at [114, 93] on input at bounding box center [179, 92] width 205 height 24
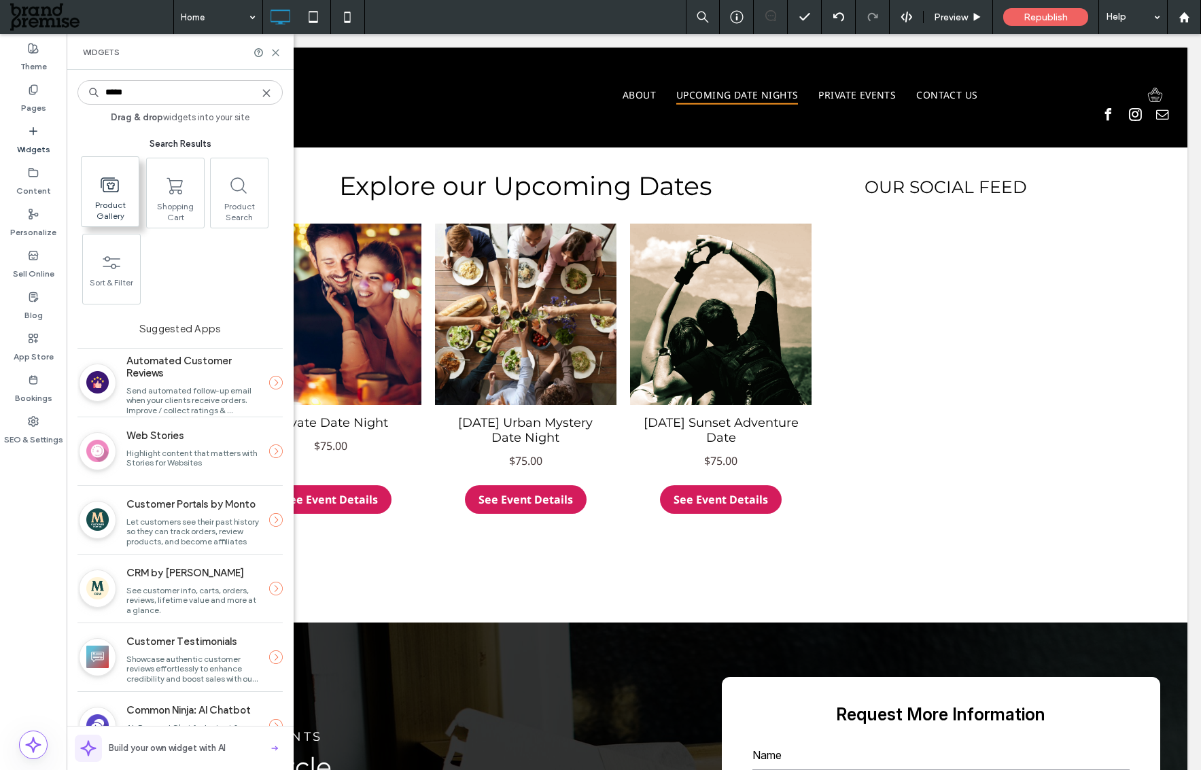
type input "*****"
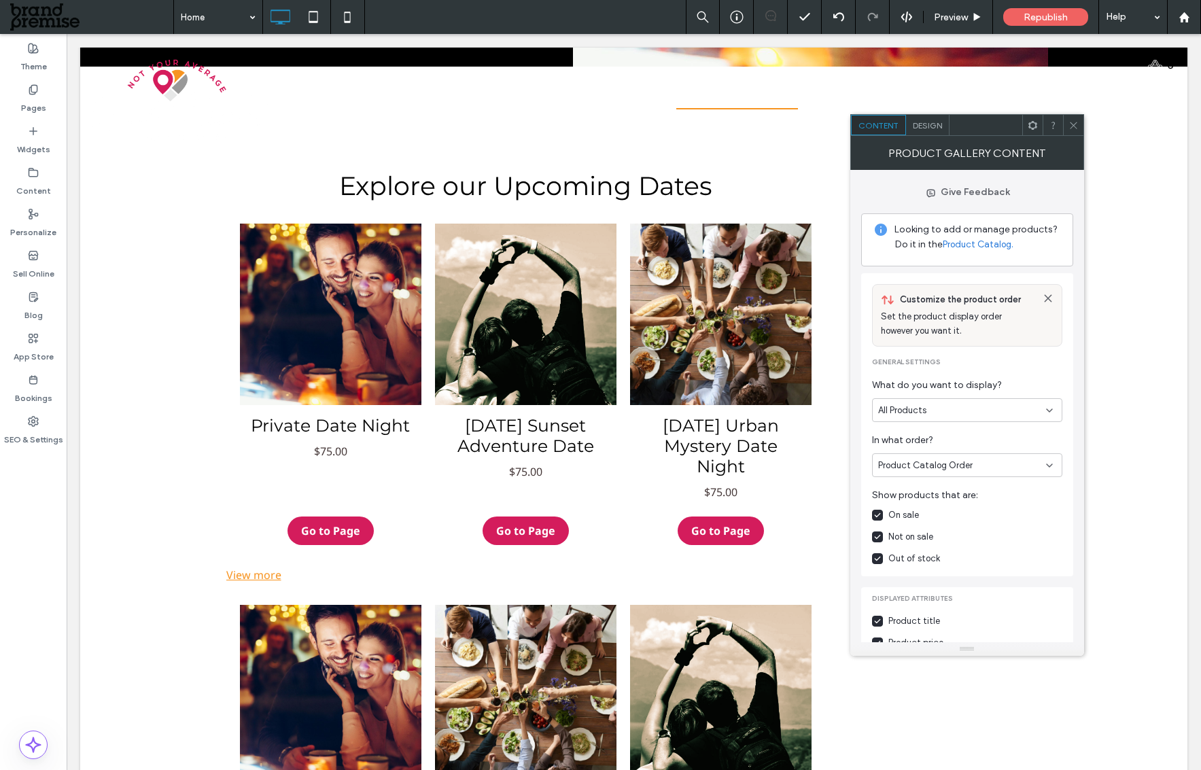
click at [257, 576] on div "View more" at bounding box center [526, 575] width 600 height 19
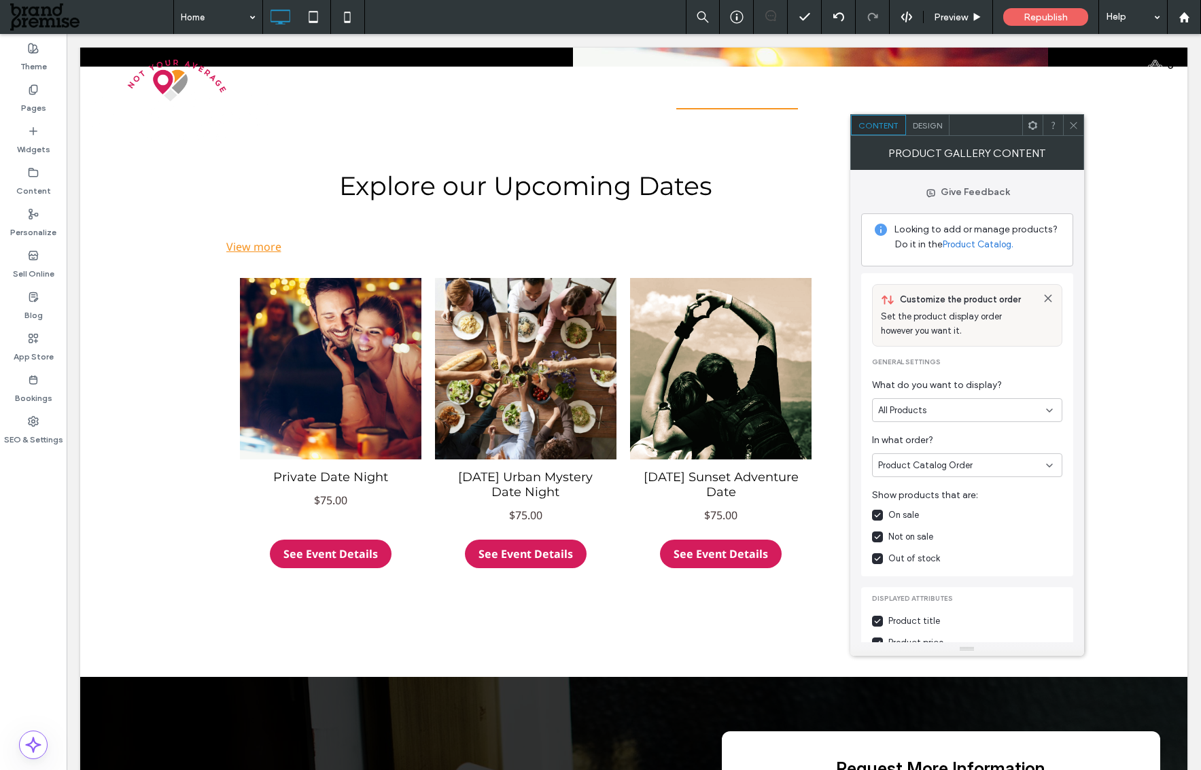
click at [243, 245] on div "View more" at bounding box center [526, 246] width 600 height 19
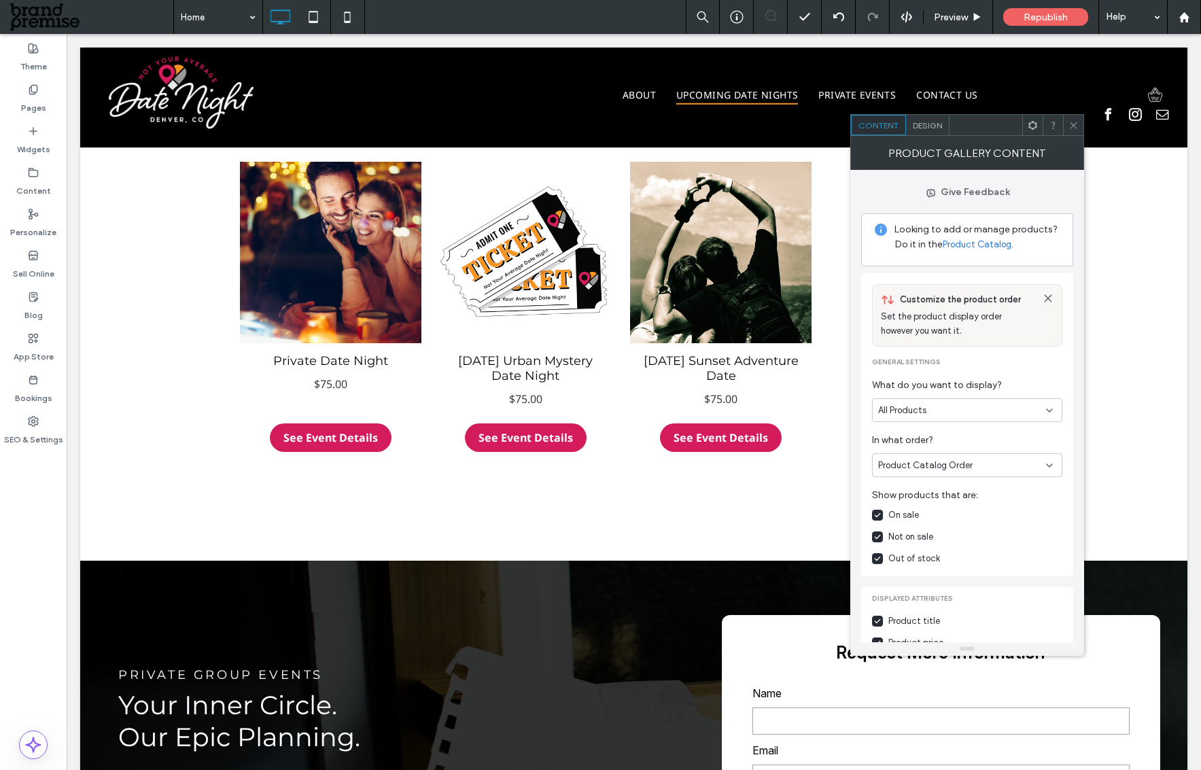
scroll to position [1064, 0]
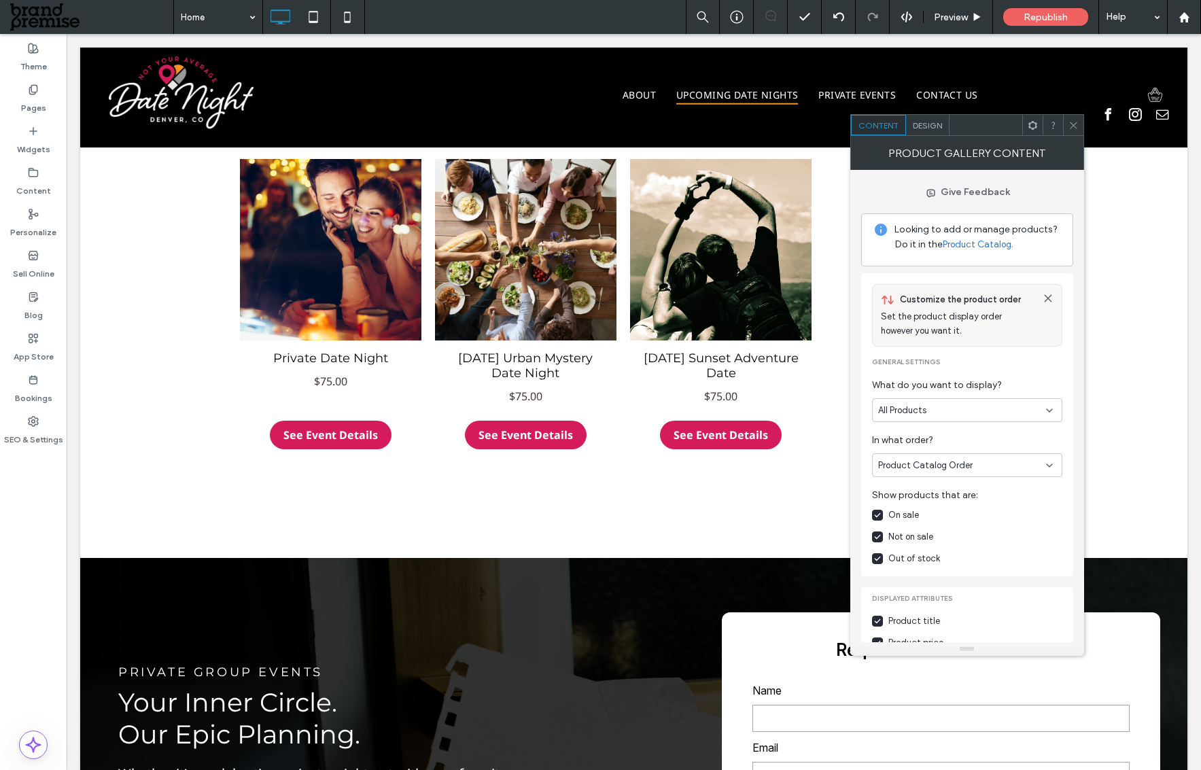
click at [1075, 124] on icon at bounding box center [1074, 125] width 10 height 10
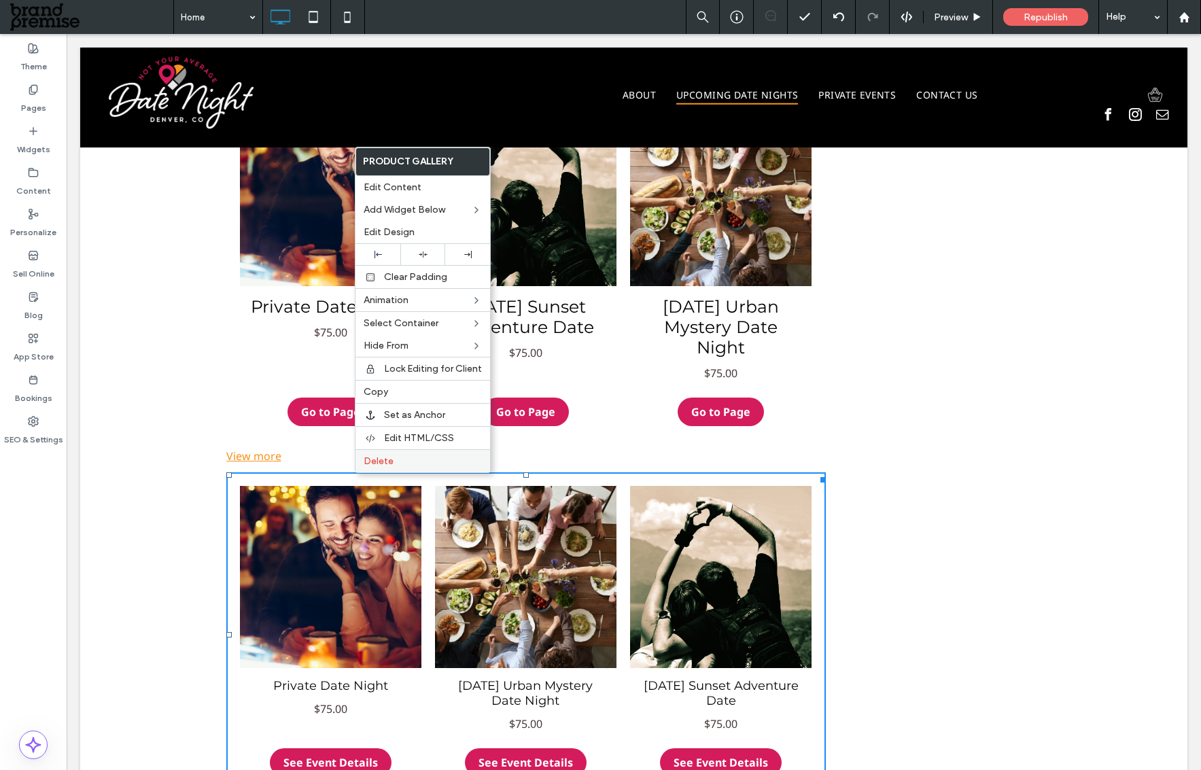
click at [369, 459] on span "Delete" at bounding box center [379, 461] width 30 height 12
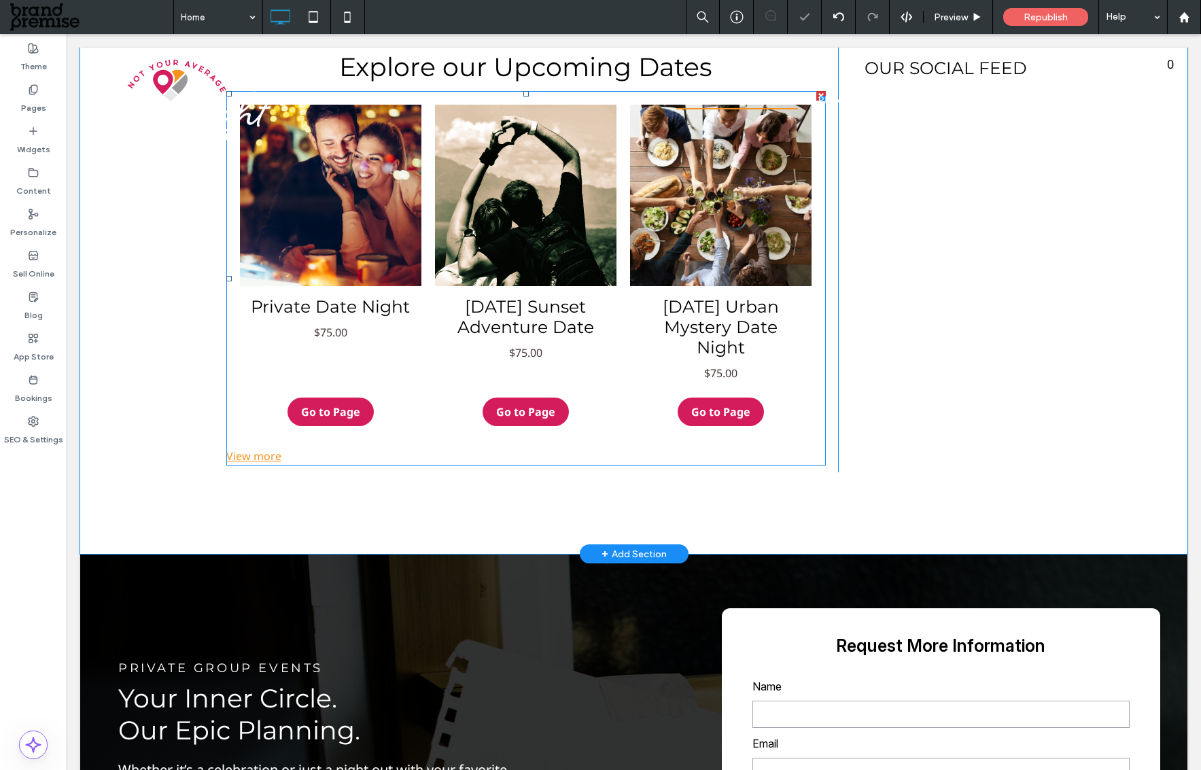
click at [256, 455] on div "View more" at bounding box center [526, 456] width 600 height 19
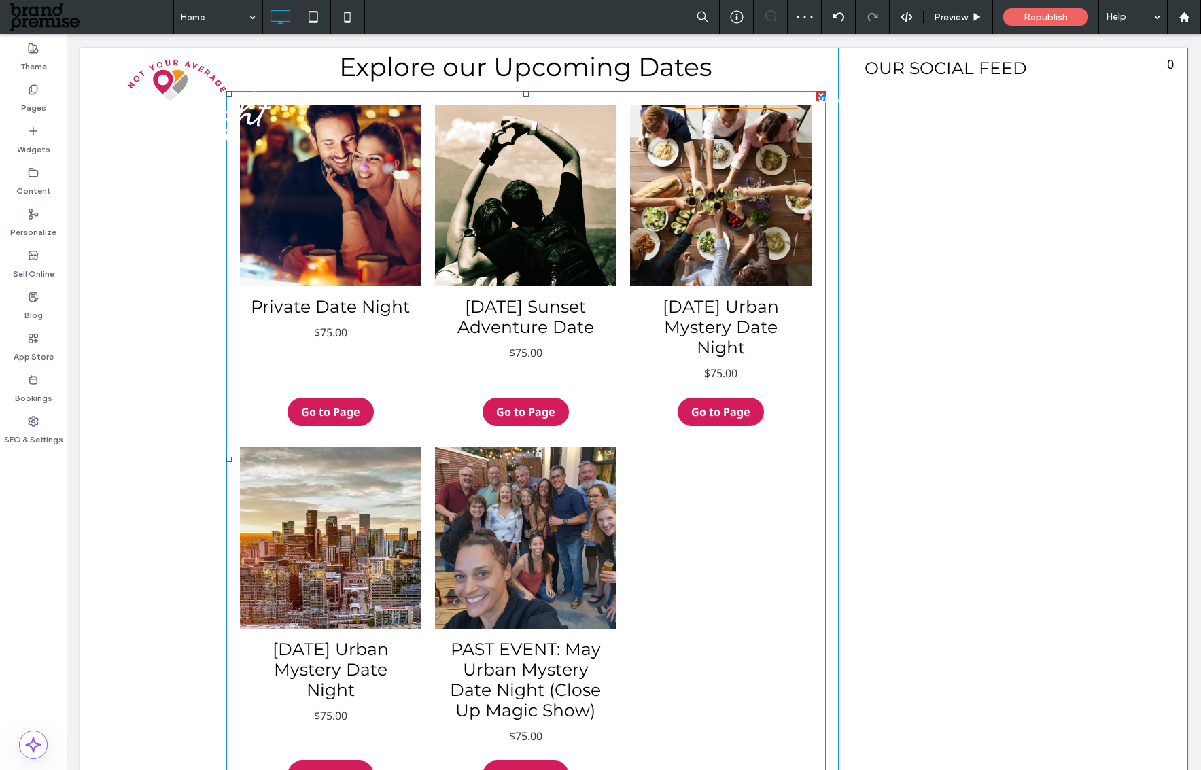
click at [776, 523] on div at bounding box center [720, 621] width 195 height 362
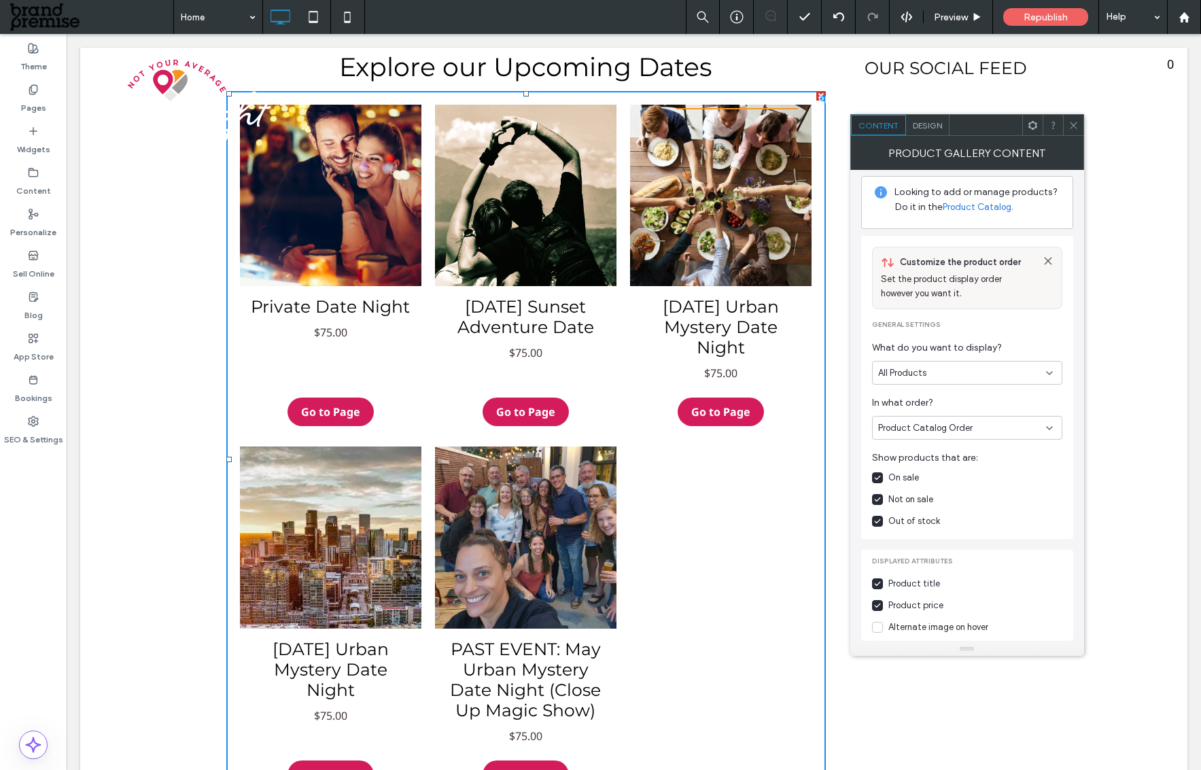
scroll to position [39, 0]
click at [948, 429] on span "Product Catalog Order" at bounding box center [925, 427] width 94 height 14
click at [928, 548] on div "Newest First" at bounding box center [967, 546] width 189 height 24
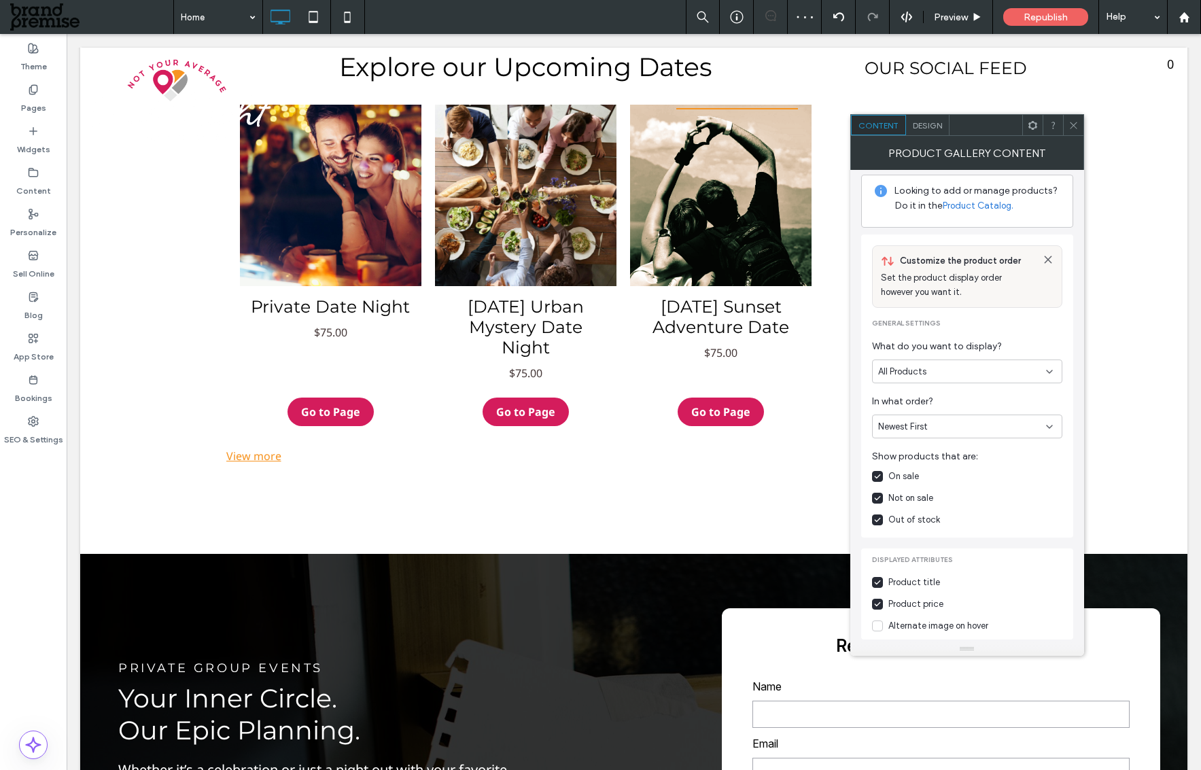
click at [926, 125] on span "Design" at bounding box center [927, 125] width 29 height 10
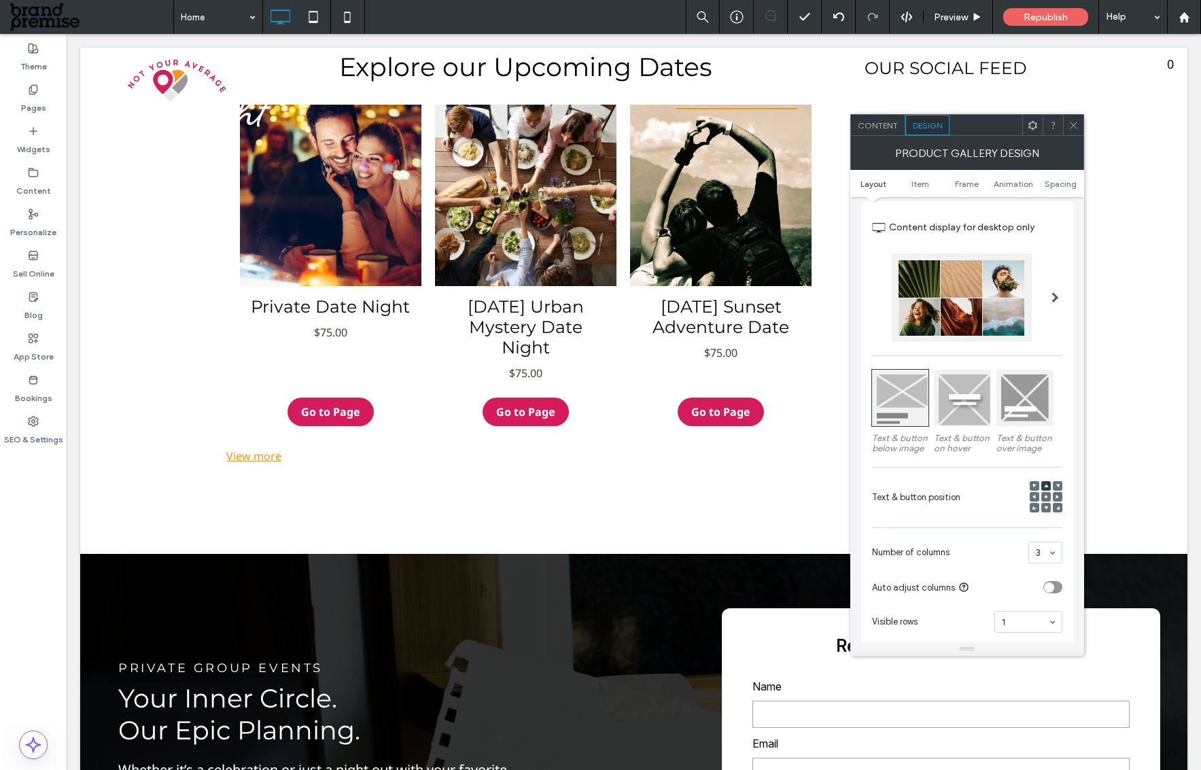
scroll to position [58, 0]
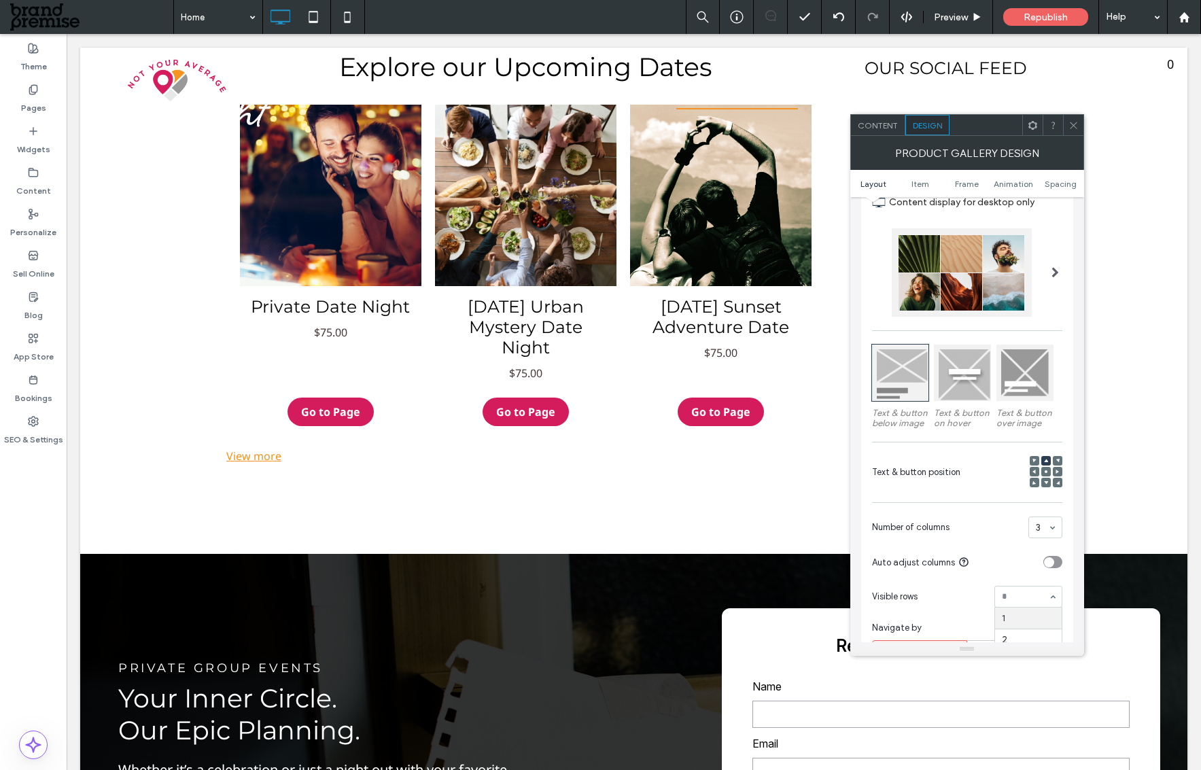
click at [950, 588] on section "Visible rows 1 2 All" at bounding box center [967, 596] width 190 height 35
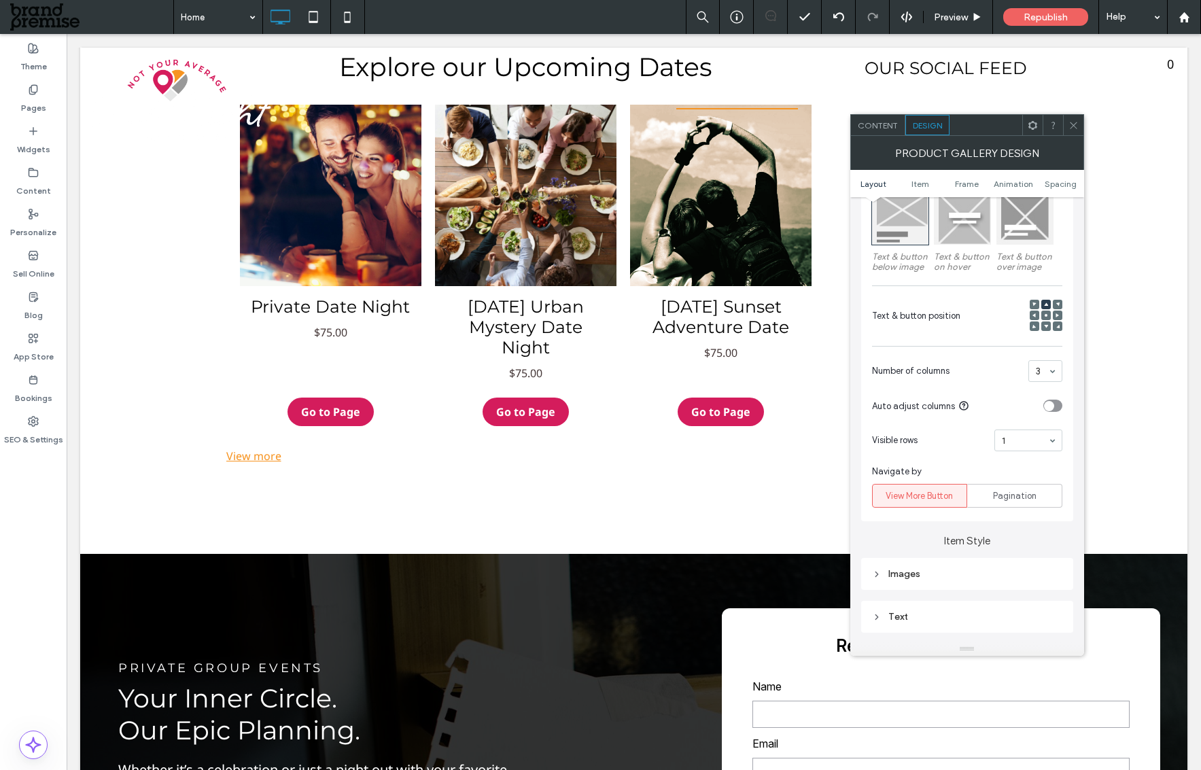
scroll to position [328, 0]
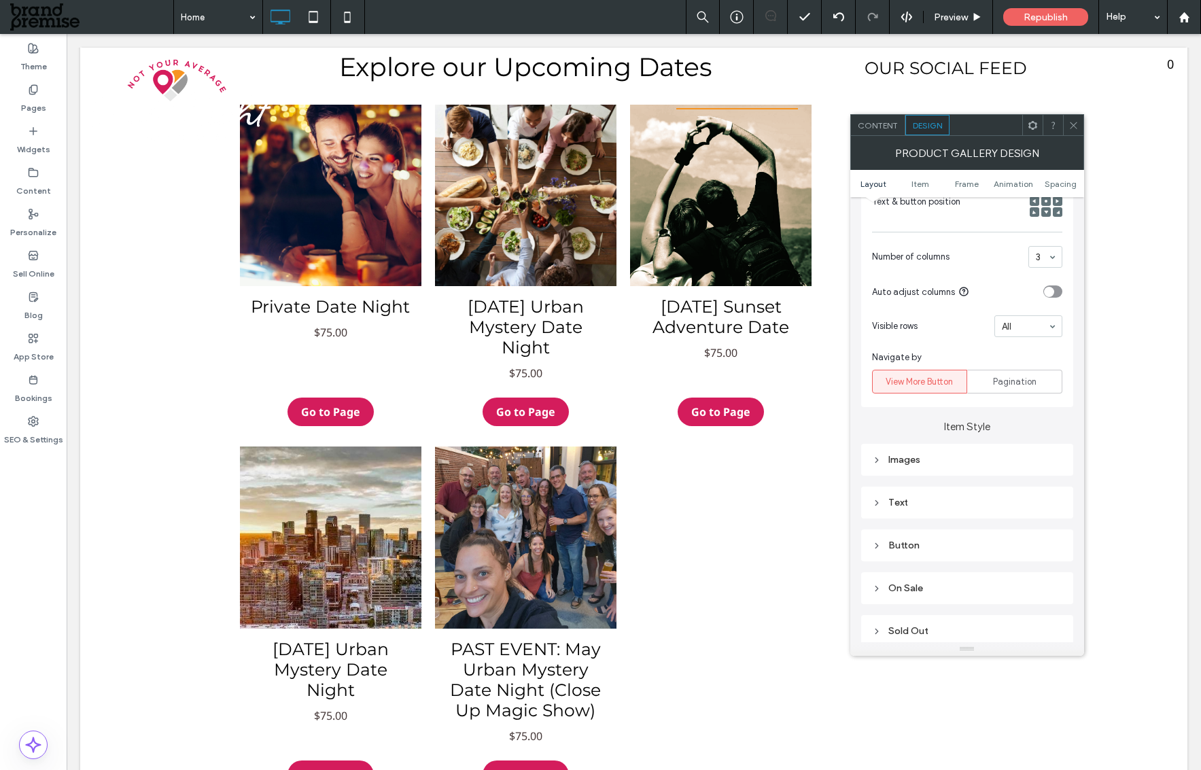
click at [1074, 123] on icon at bounding box center [1074, 125] width 10 height 10
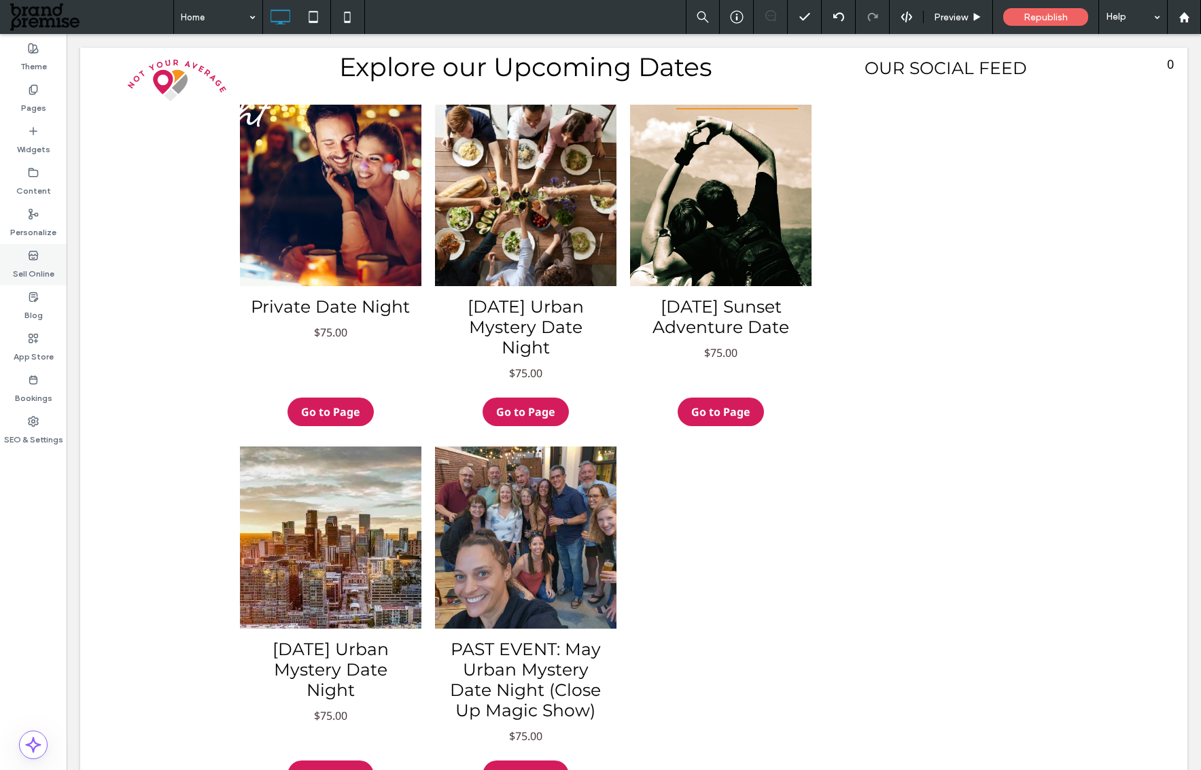
click at [31, 258] on icon at bounding box center [33, 255] width 11 height 11
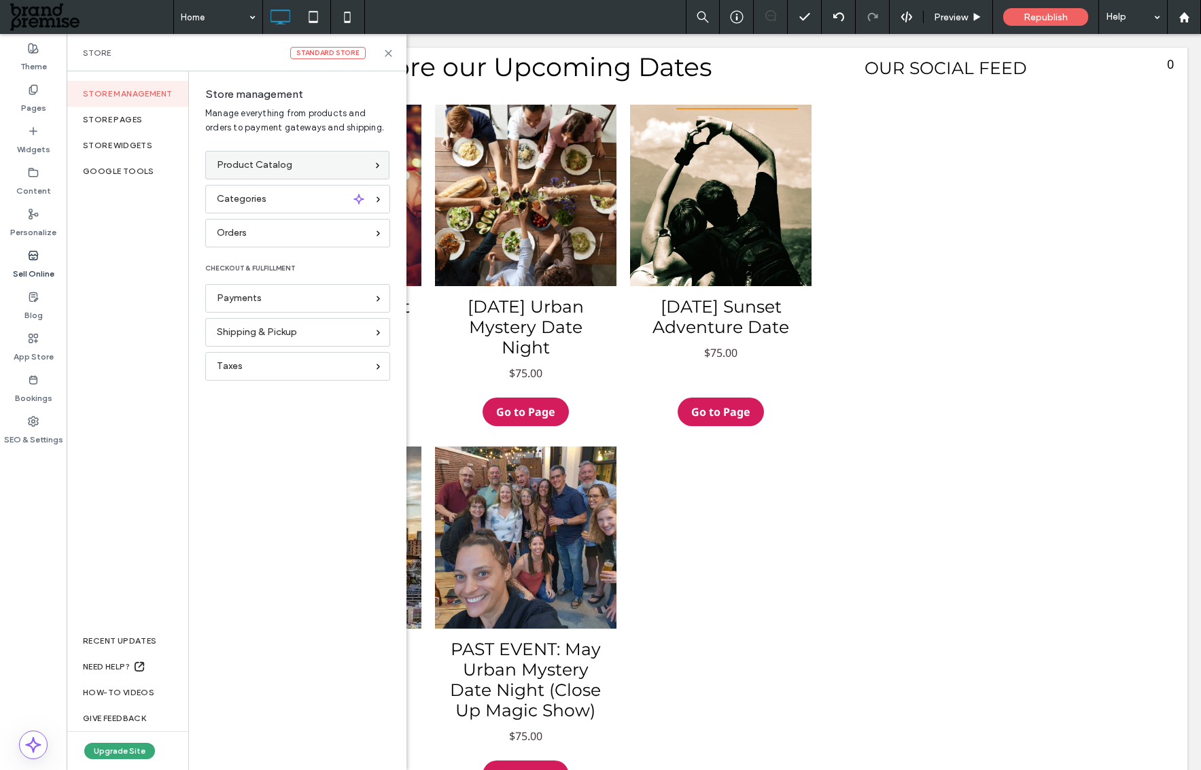
click at [311, 166] on div "Product Catalog" at bounding box center [292, 165] width 150 height 15
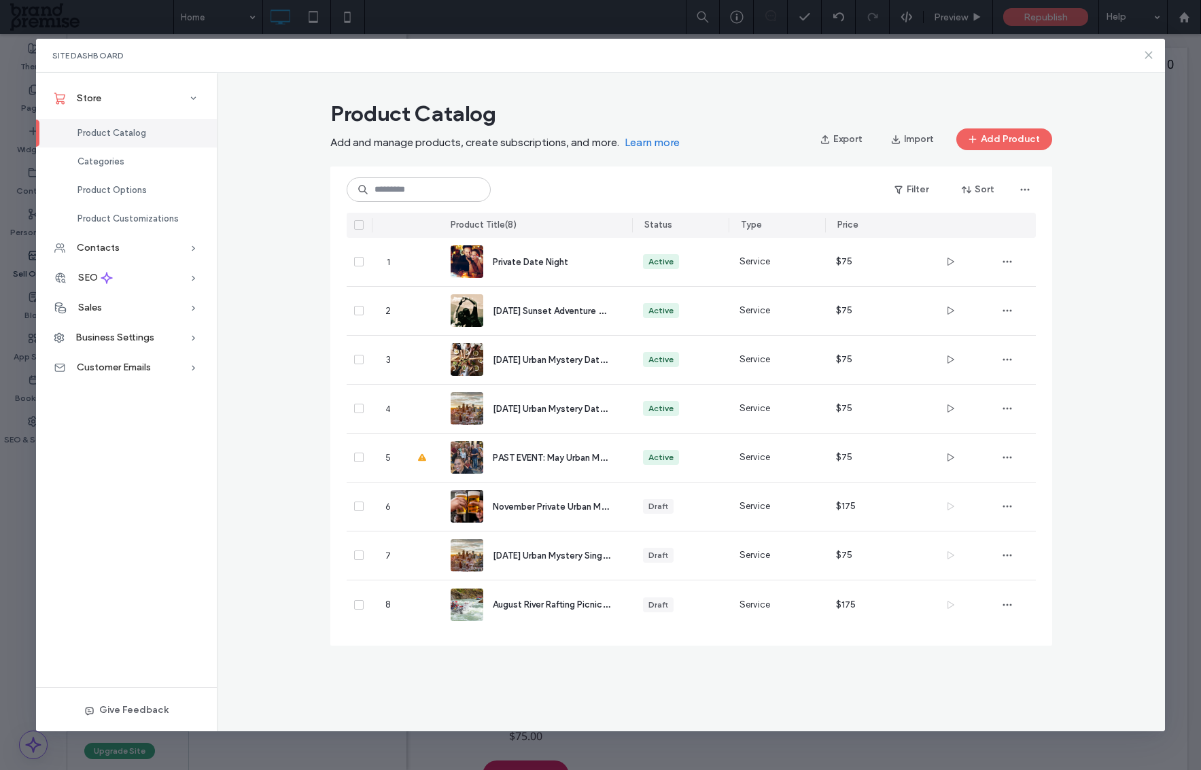
drag, startPoint x: 1152, startPoint y: 58, endPoint x: 1039, endPoint y: 41, distance: 114.1
click at [1152, 58] on icon at bounding box center [1148, 55] width 11 height 11
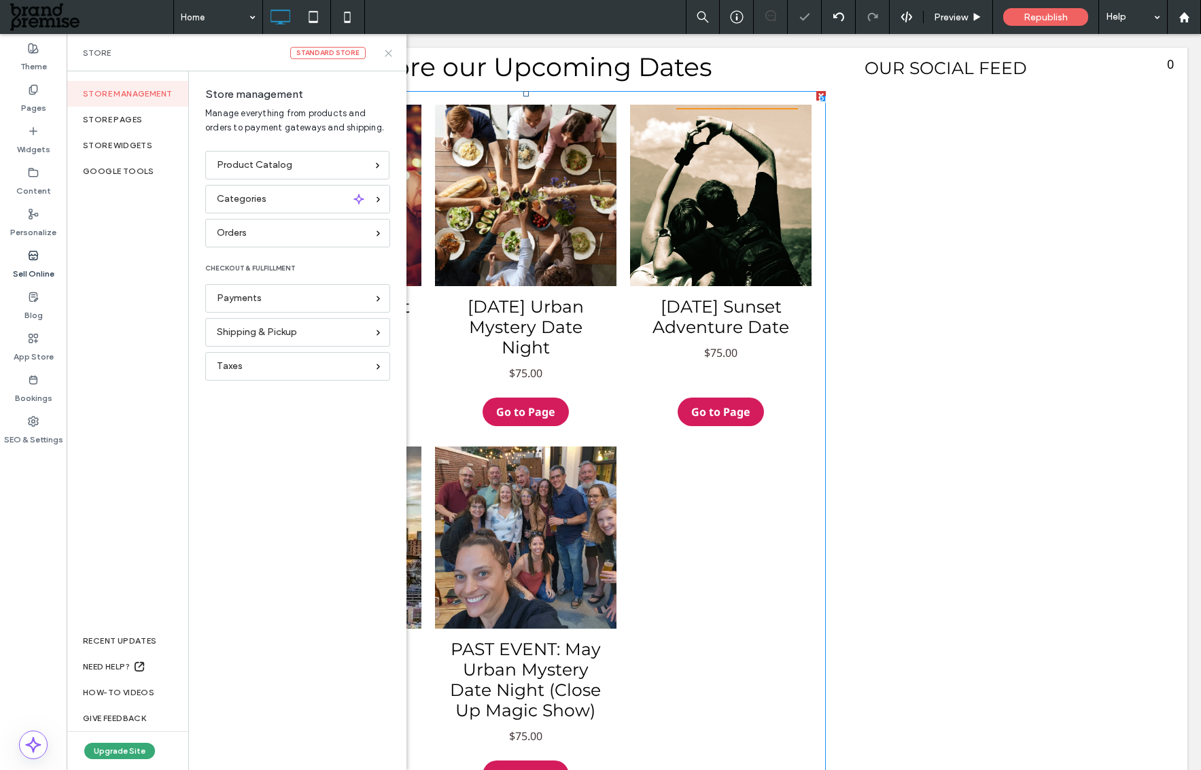
click at [385, 54] on icon at bounding box center [388, 53] width 10 height 10
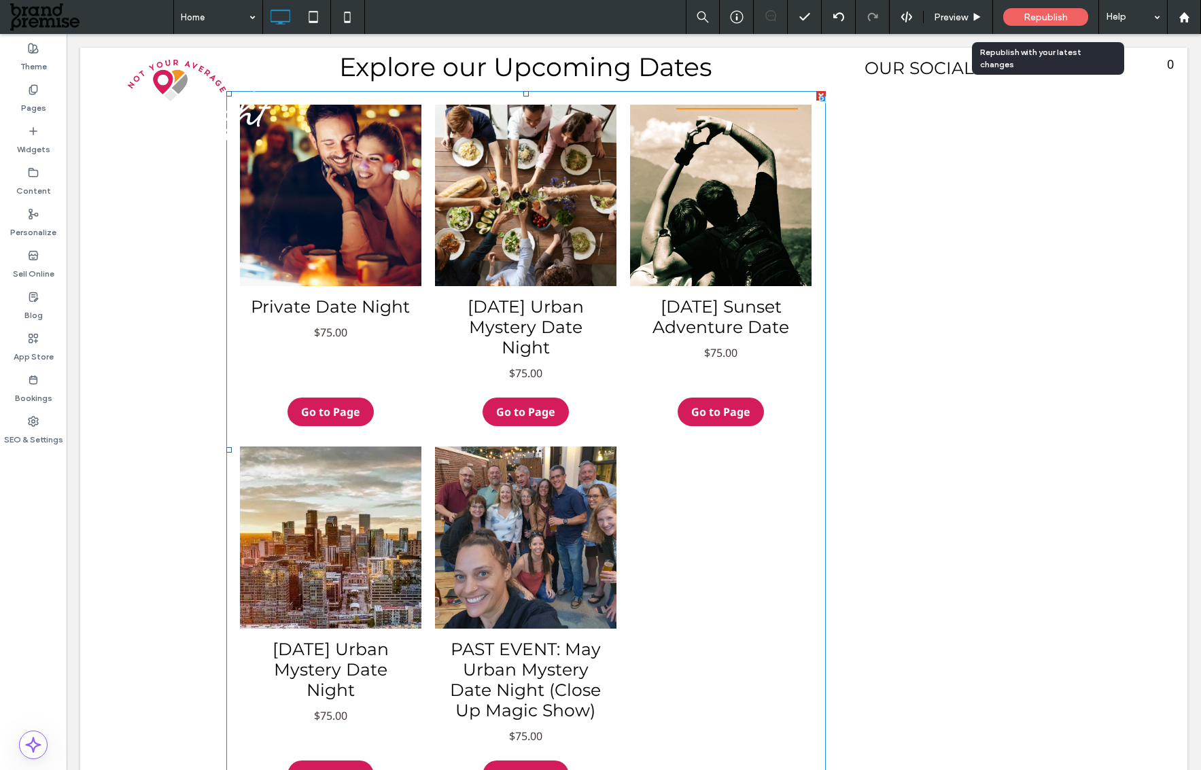
click at [1024, 17] on span "Republish" at bounding box center [1046, 18] width 44 height 12
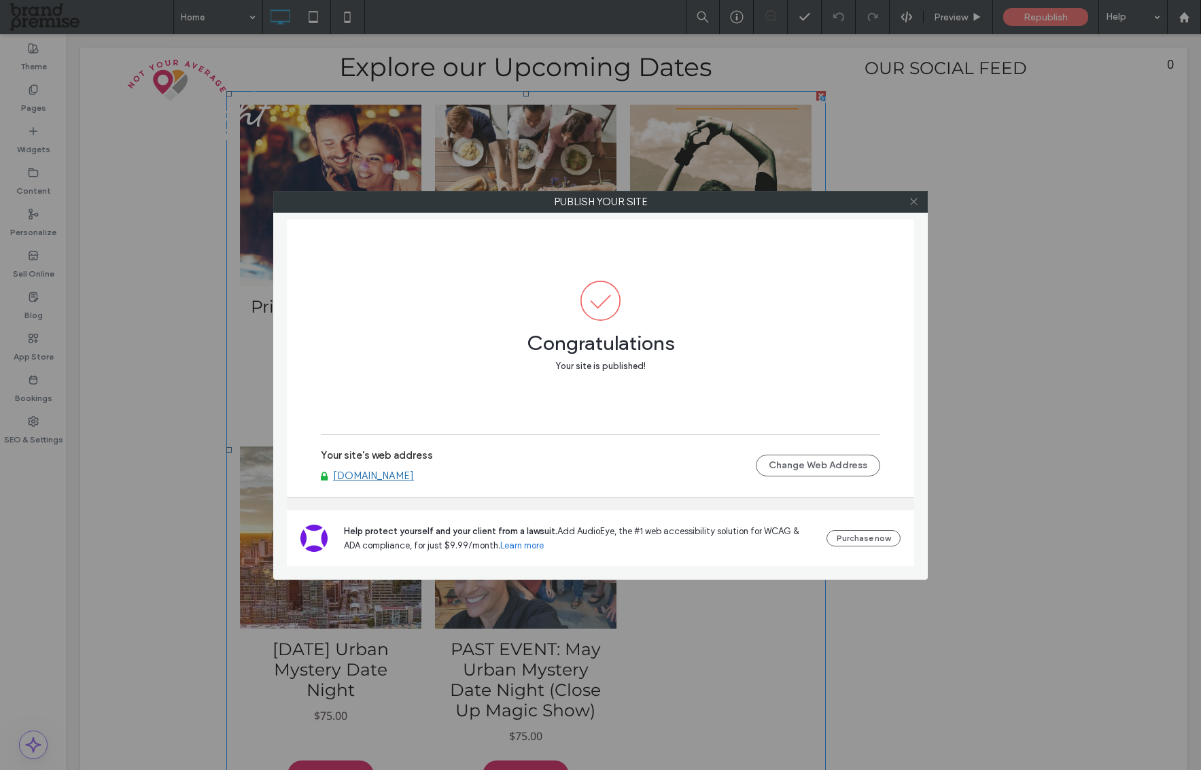
click at [915, 203] on use at bounding box center [913, 201] width 7 height 7
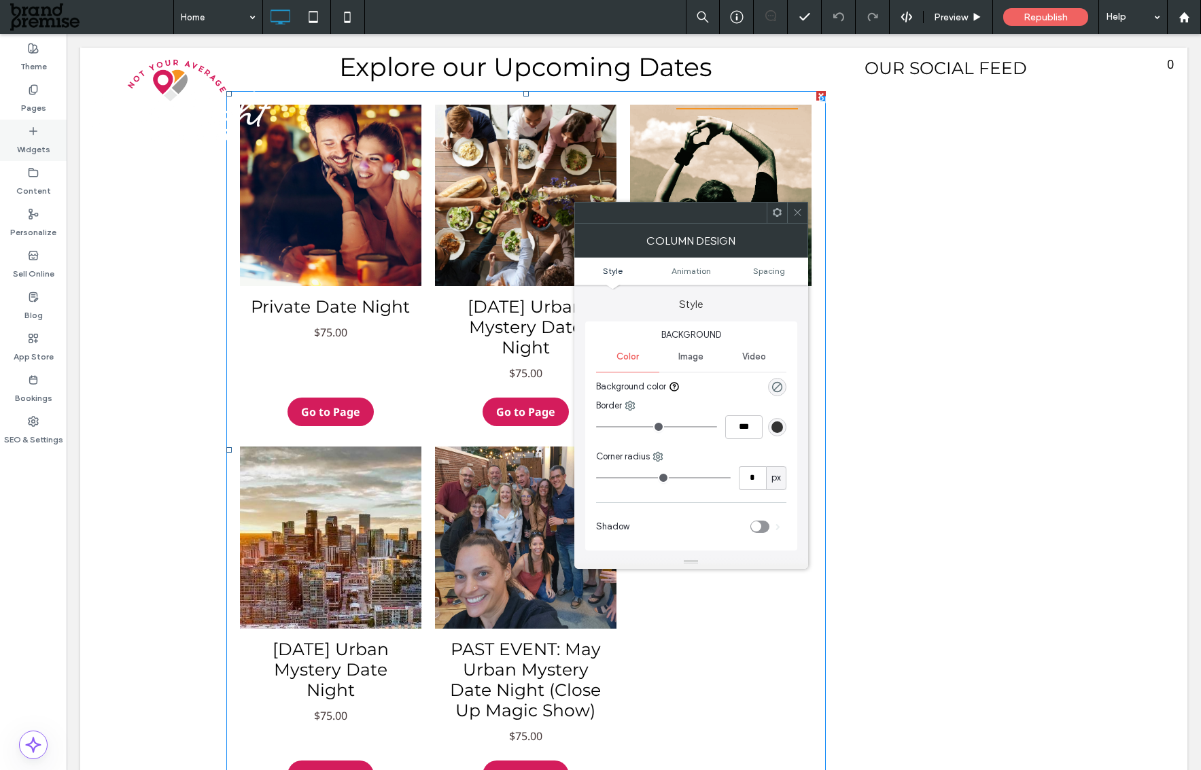
click at [22, 137] on label "Widgets" at bounding box center [33, 146] width 33 height 19
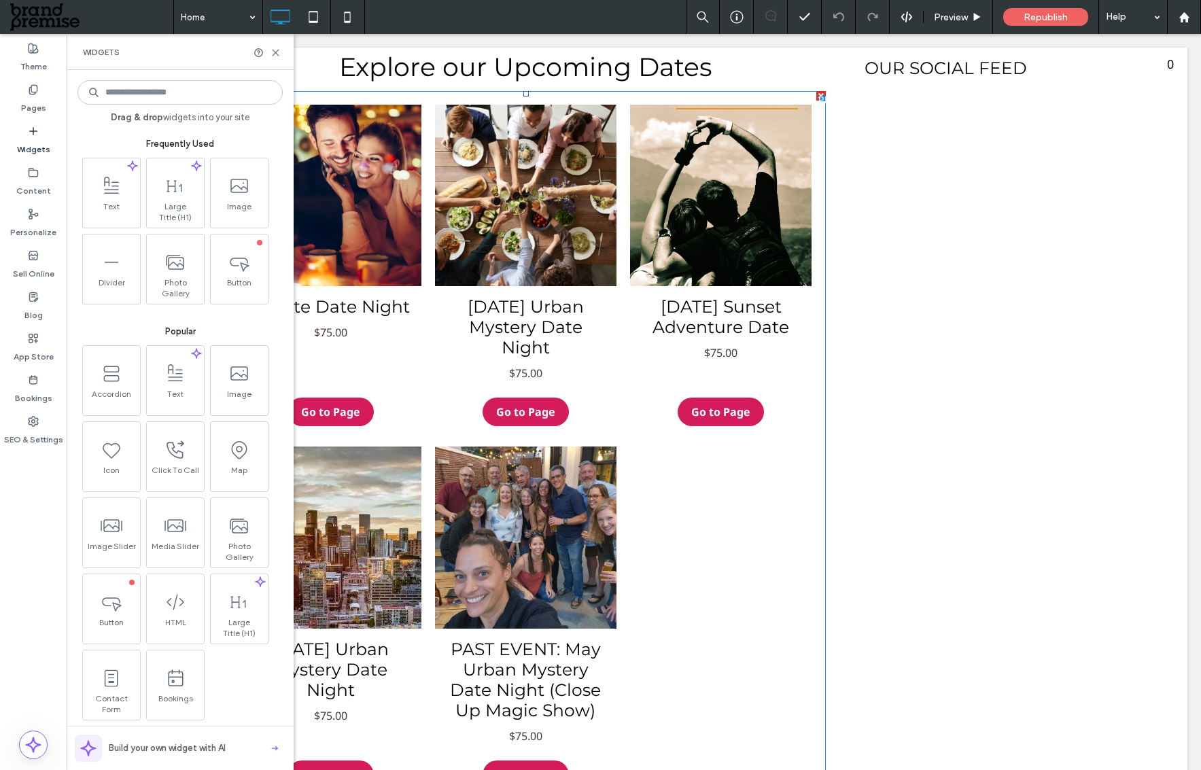
click at [115, 89] on input at bounding box center [179, 92] width 205 height 24
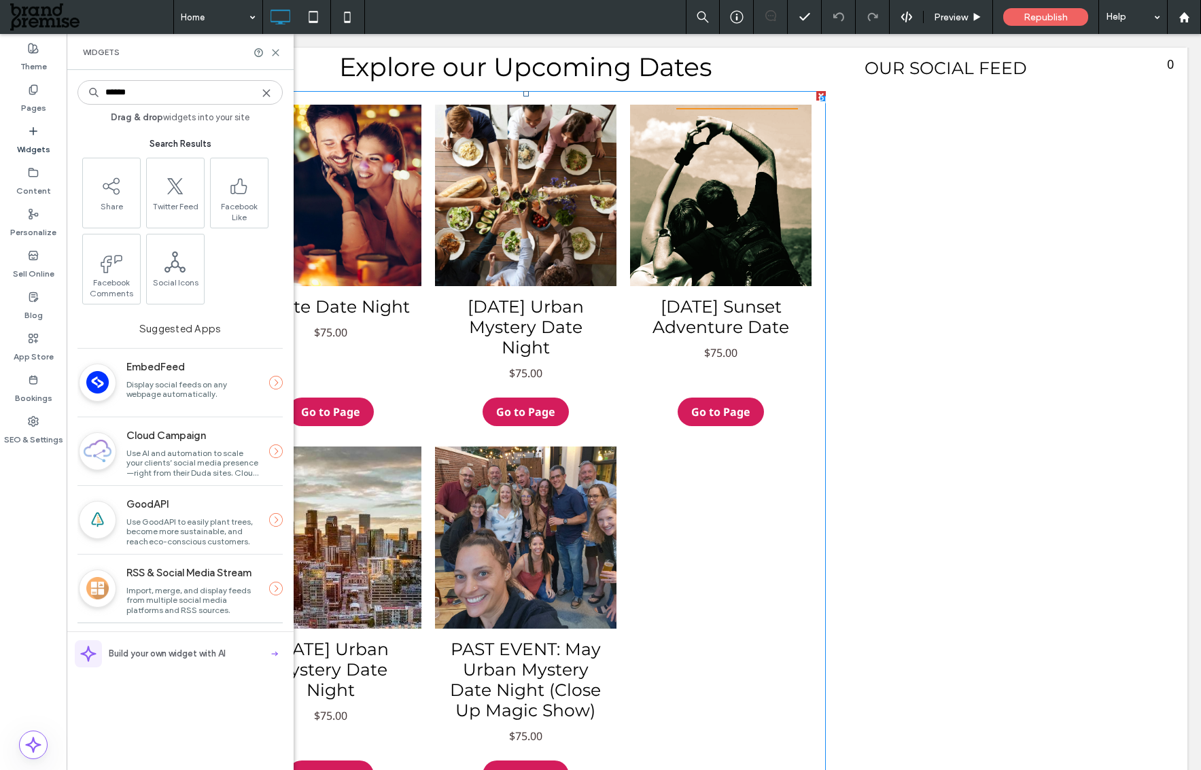
type input "******"
click at [164, 371] on label "EmbedFeed" at bounding box center [192, 367] width 133 height 26
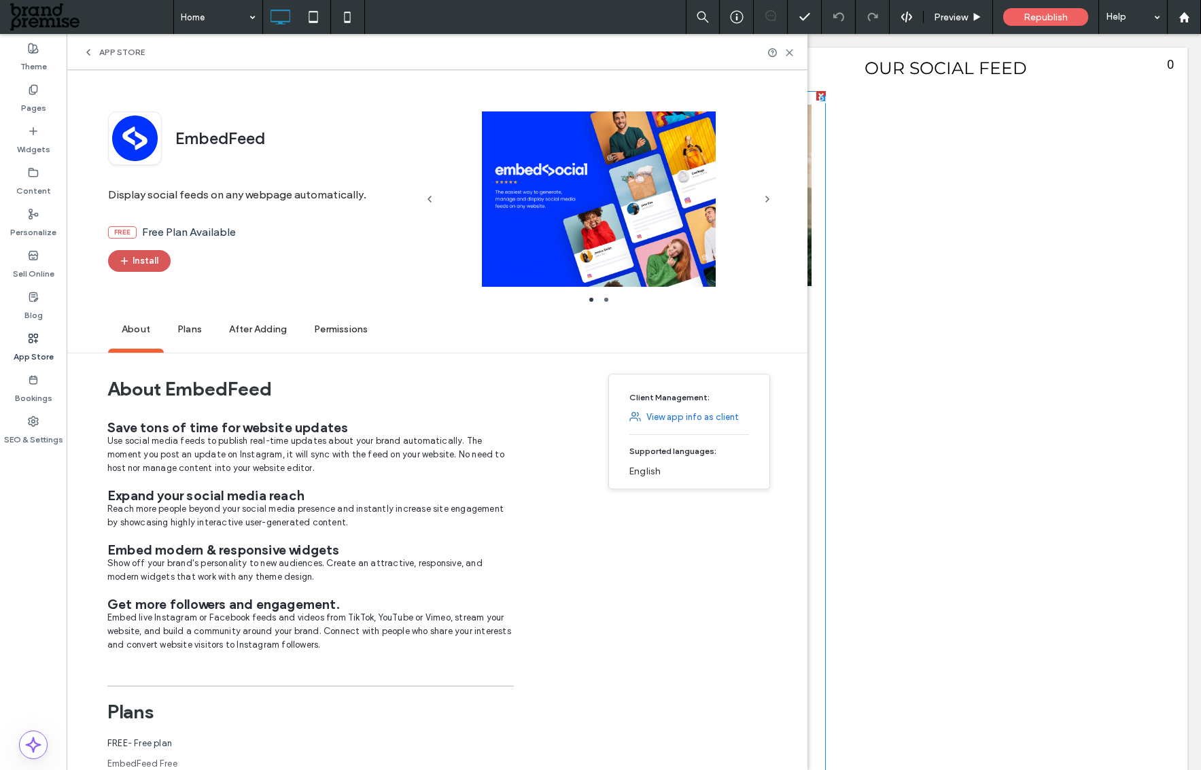
click at [135, 263] on button "Install" at bounding box center [139, 261] width 63 height 22
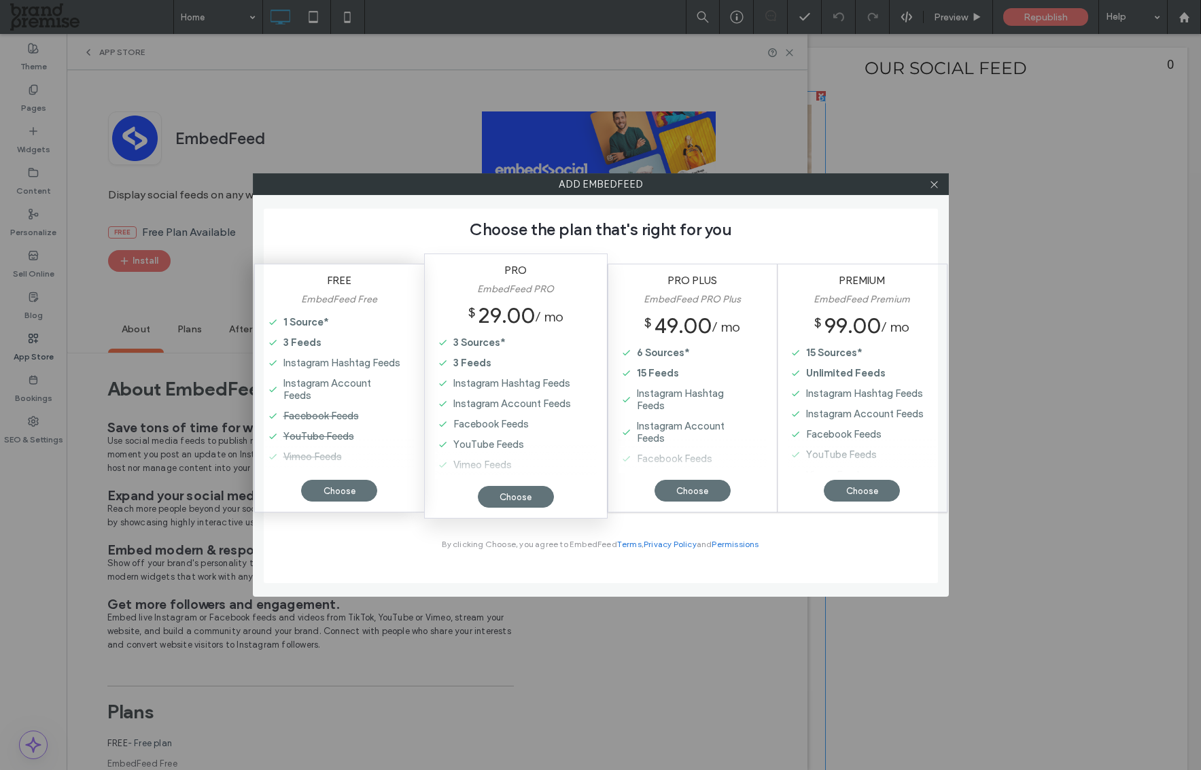
click at [337, 329] on label "1 Source*" at bounding box center [339, 322] width 124 height 20
click at [937, 186] on icon at bounding box center [934, 184] width 10 height 10
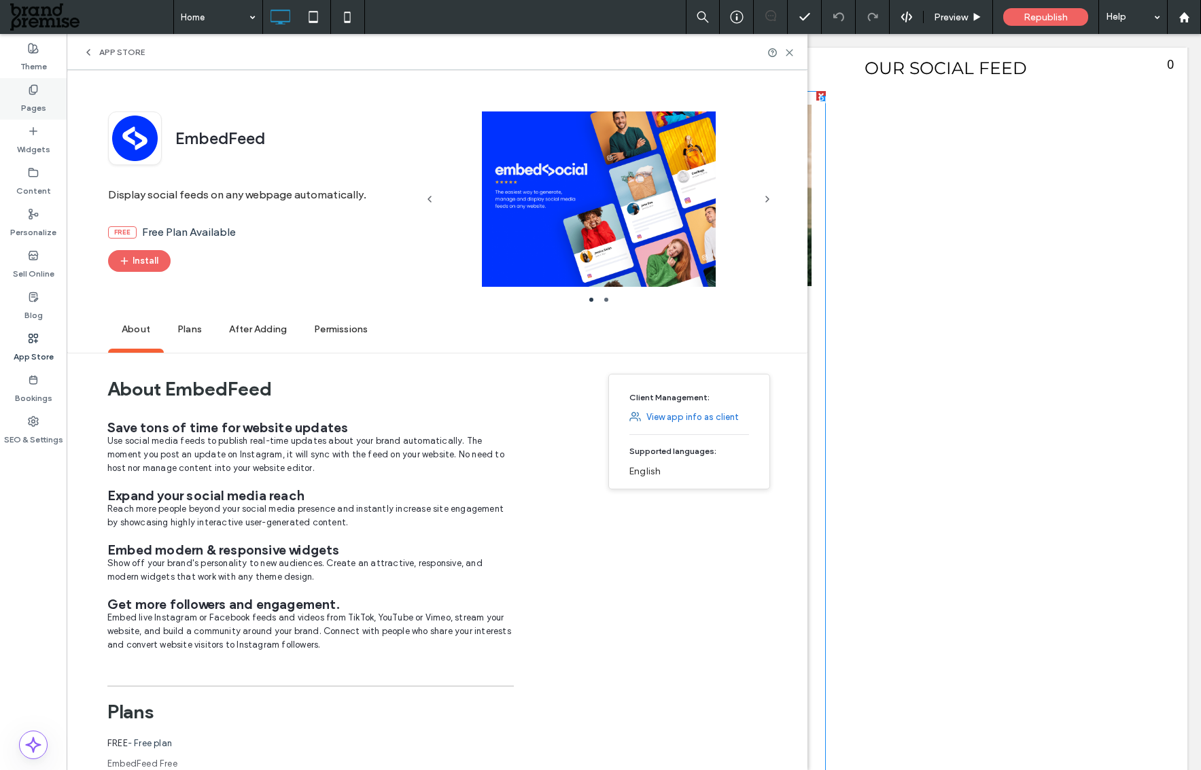
click at [29, 87] on icon at bounding box center [33, 89] width 11 height 11
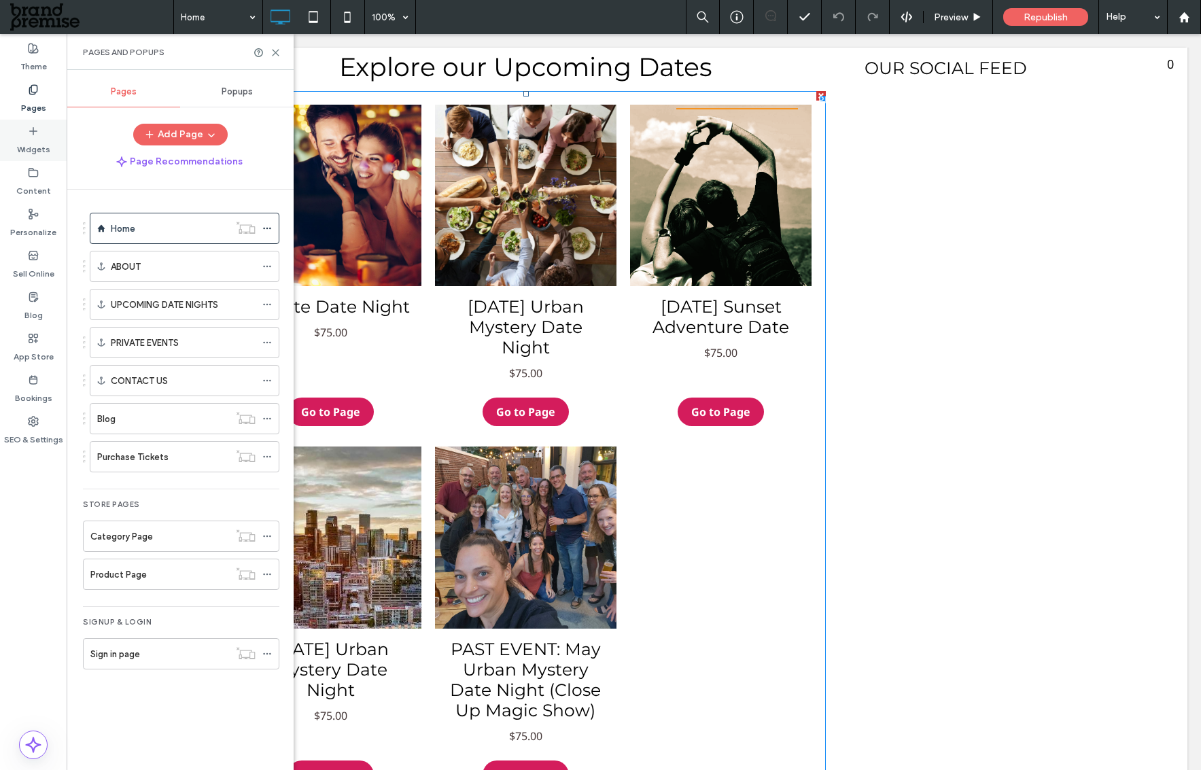
click at [36, 133] on icon at bounding box center [33, 131] width 11 height 11
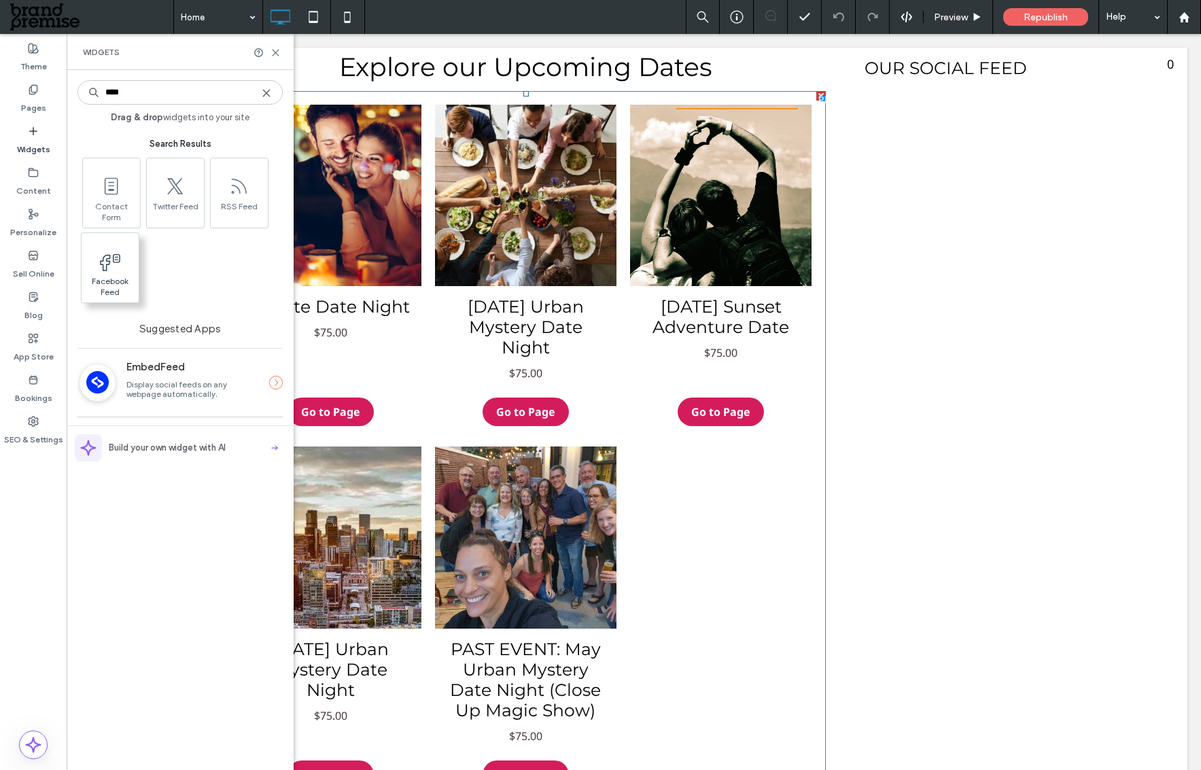
type input "****"
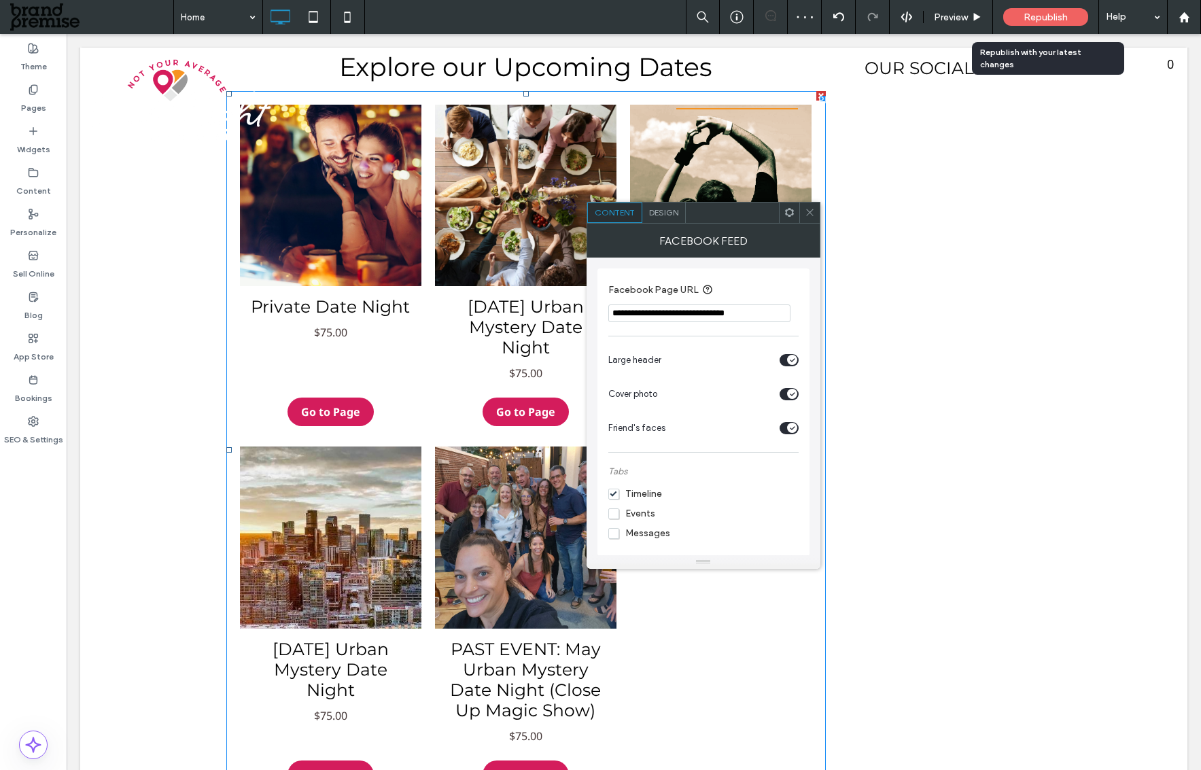
drag, startPoint x: 97, startPoint y: 273, endPoint x: 1008, endPoint y: 17, distance: 946.9
click at [661, 317] on input "**********" at bounding box center [699, 314] width 182 height 18
paste input "**********"
type input "**********"
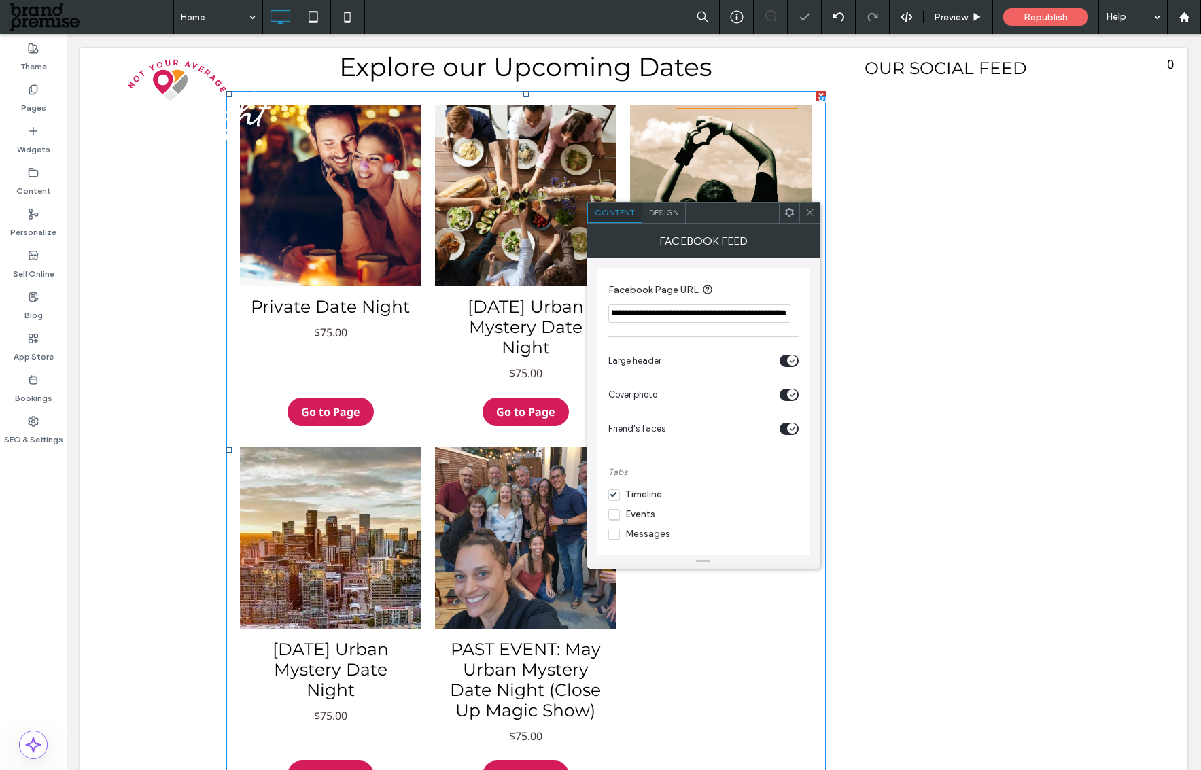
click at [807, 220] on span at bounding box center [810, 213] width 10 height 20
click at [807, 211] on icon at bounding box center [810, 212] width 10 height 10
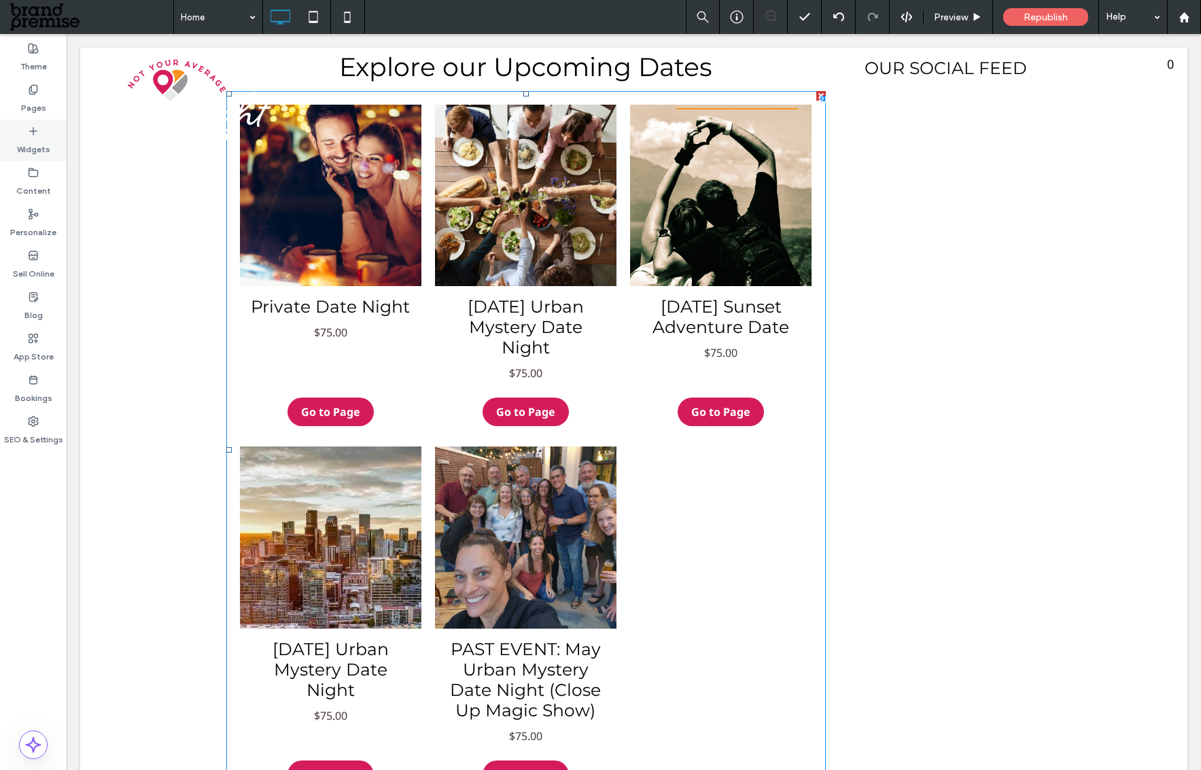
click at [46, 141] on label "Widgets" at bounding box center [33, 146] width 33 height 19
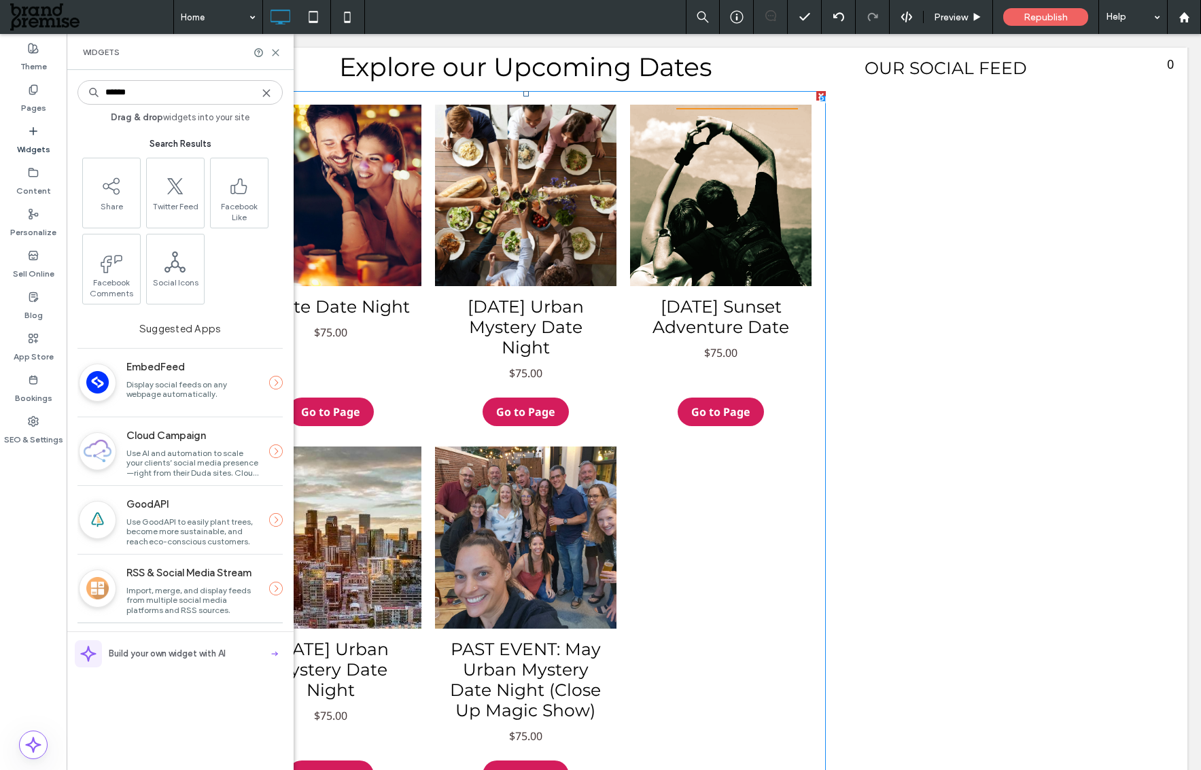
type input "******"
click at [205, 381] on span "Display social feeds on any webpage automatically." at bounding box center [177, 389] width 102 height 20
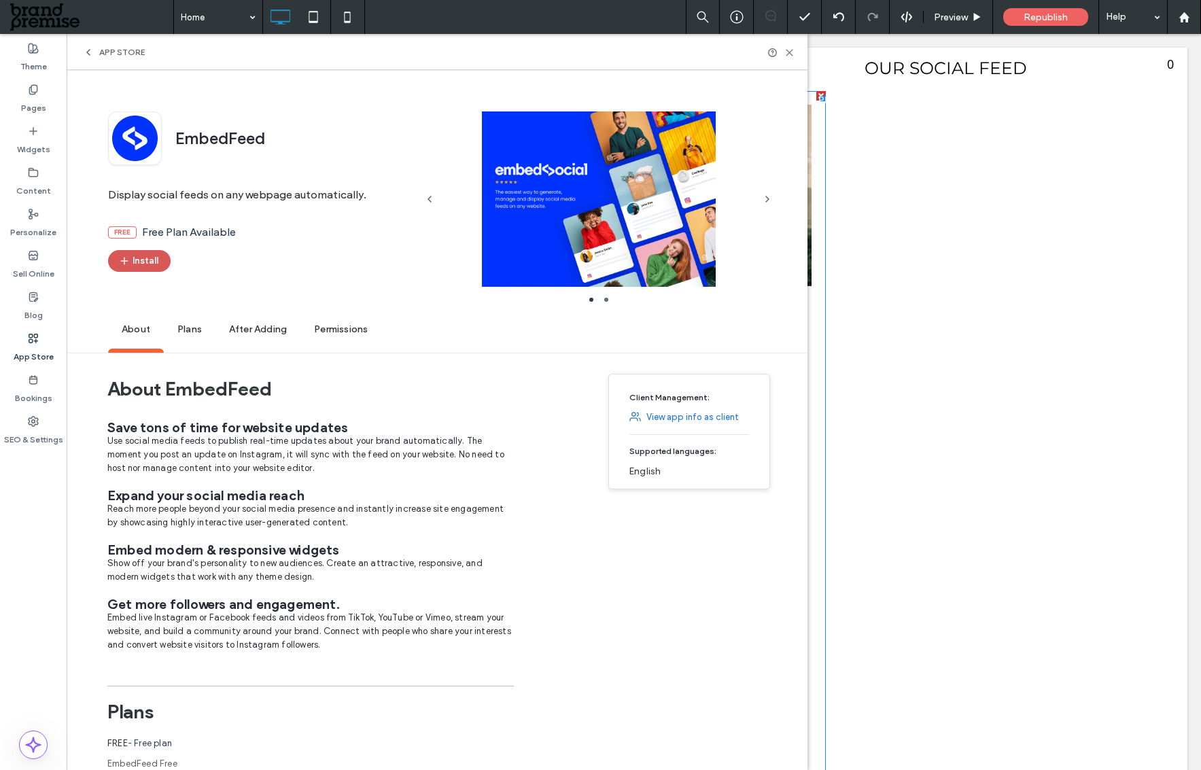
click at [139, 264] on button "Install" at bounding box center [139, 261] width 63 height 22
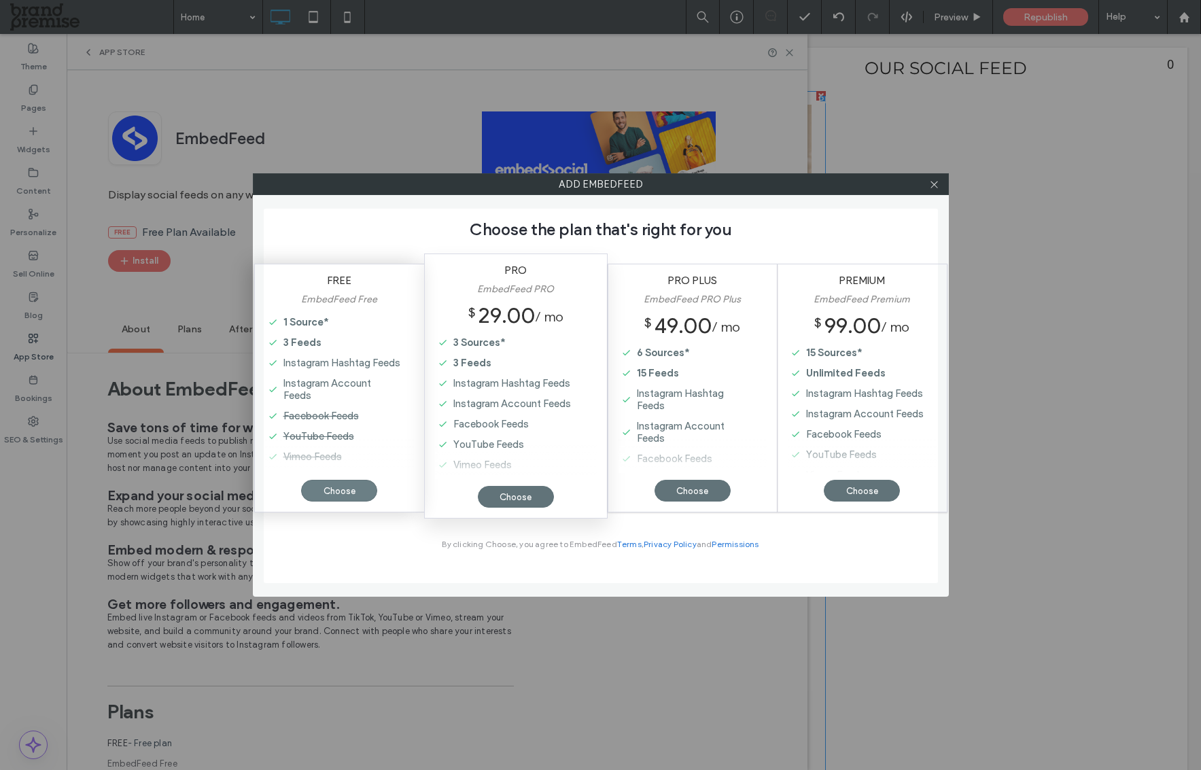
click at [326, 490] on div "Choose" at bounding box center [339, 491] width 76 height 22
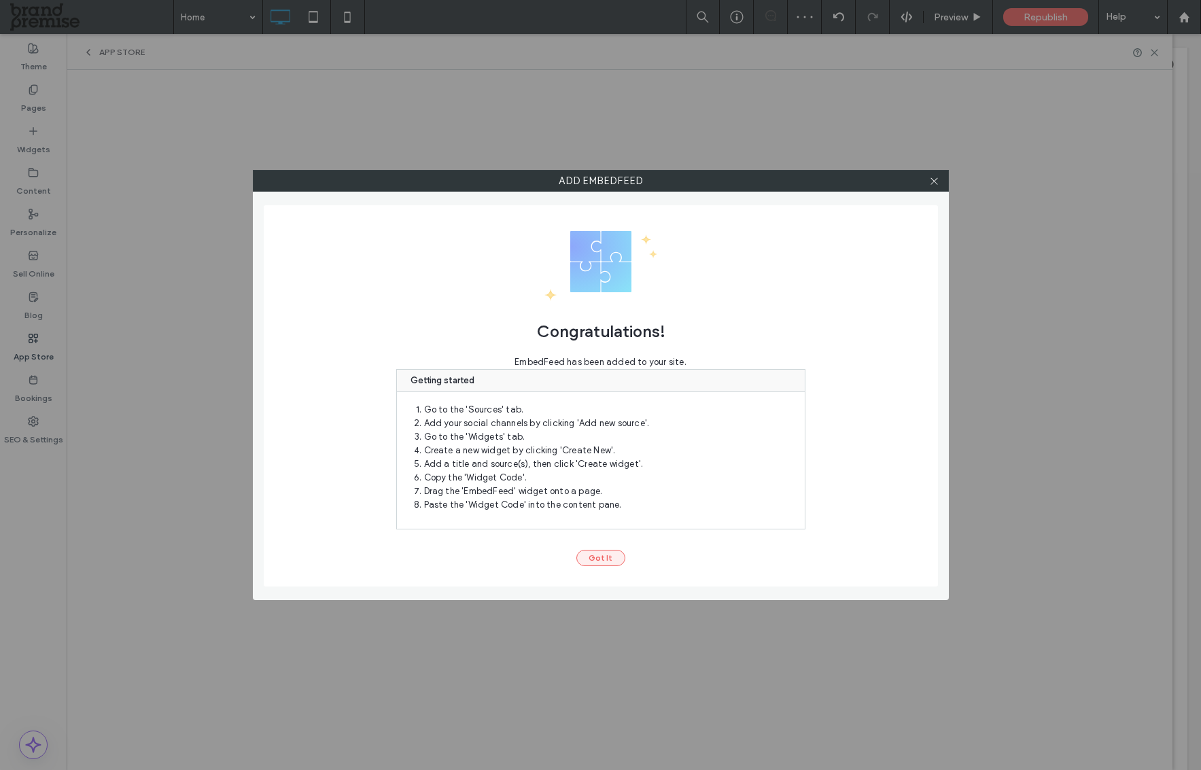
click at [619, 555] on button "Got It" at bounding box center [600, 558] width 49 height 16
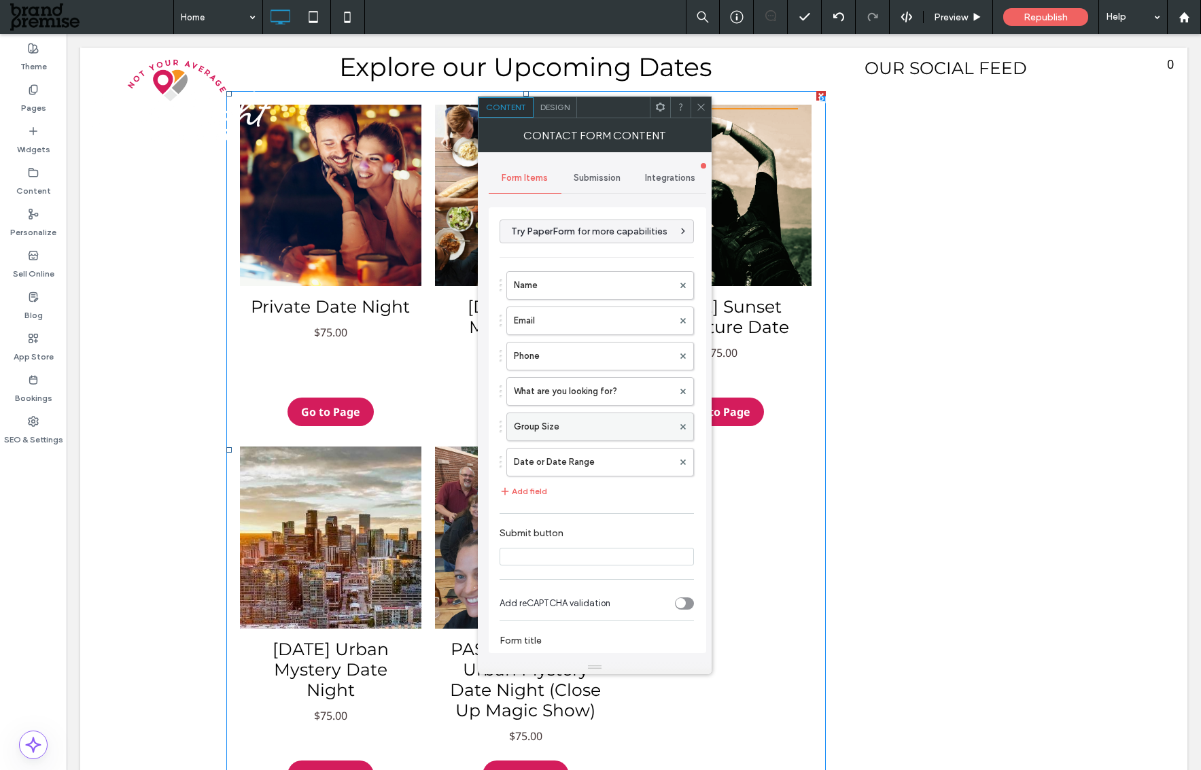
type input "******"
type input "**********"
click at [699, 106] on icon at bounding box center [701, 107] width 10 height 10
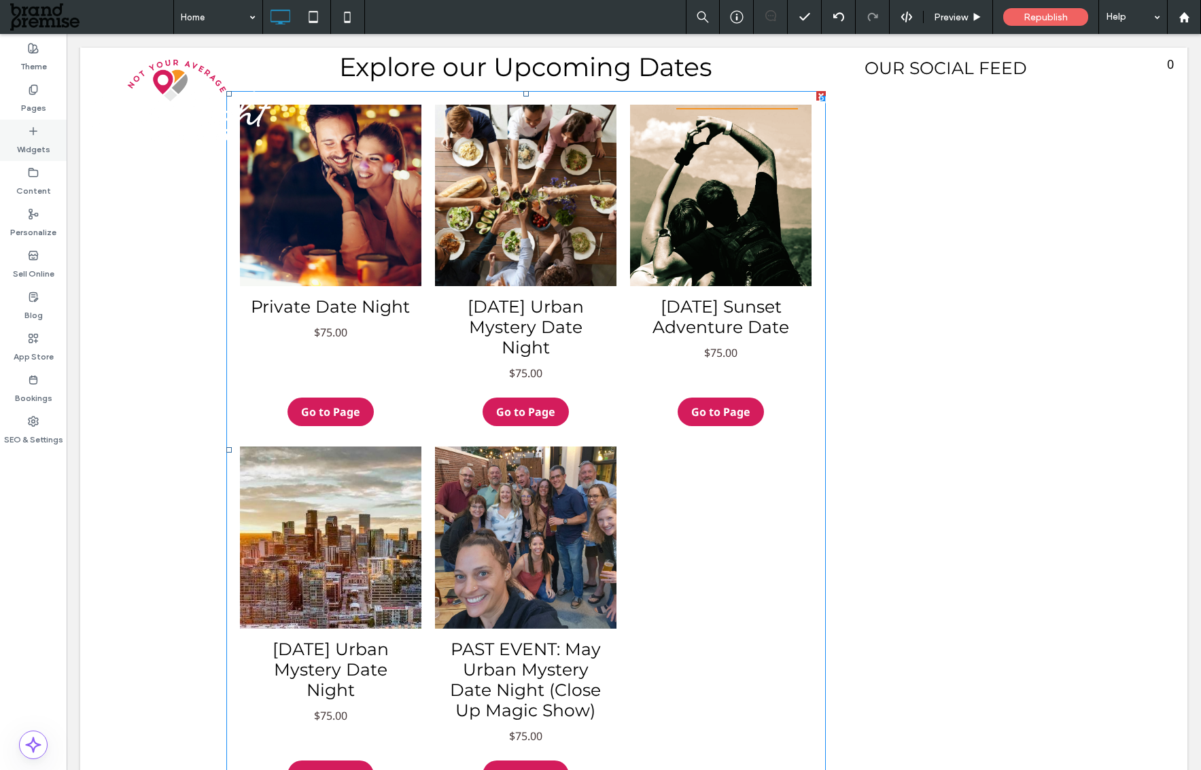
click at [39, 123] on div "Widgets" at bounding box center [33, 140] width 67 height 41
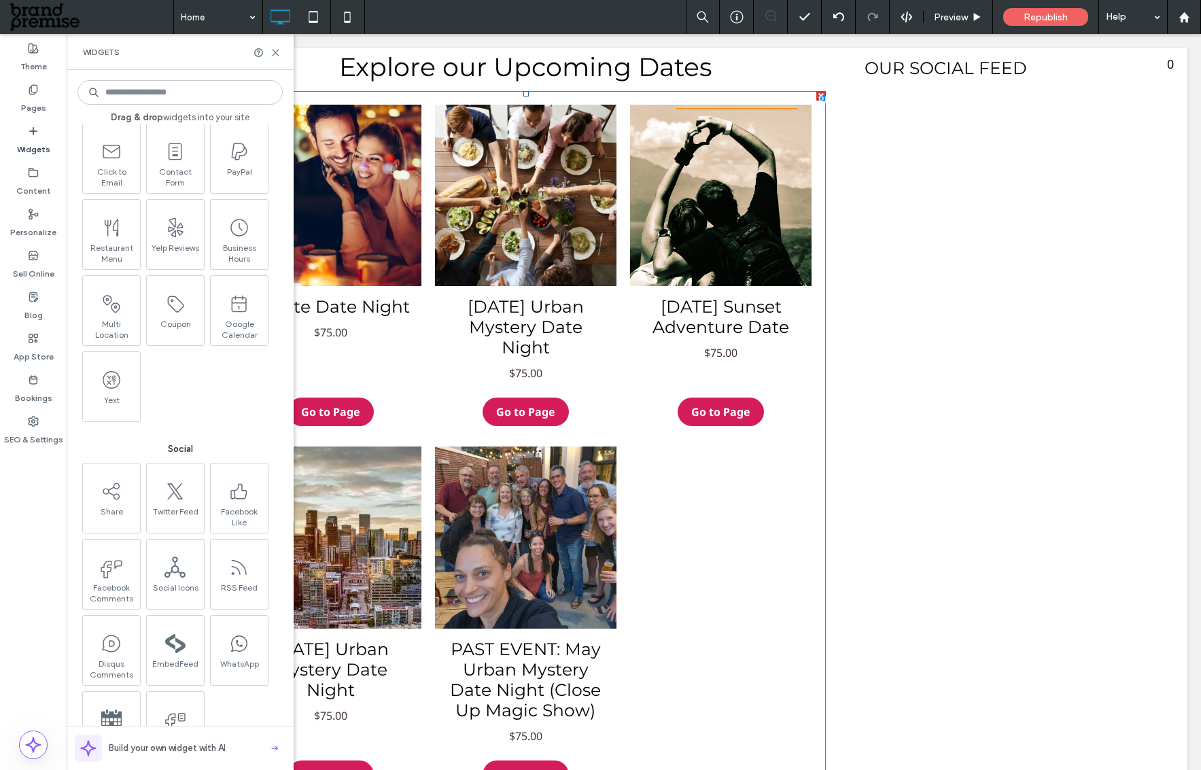
scroll to position [2084, 0]
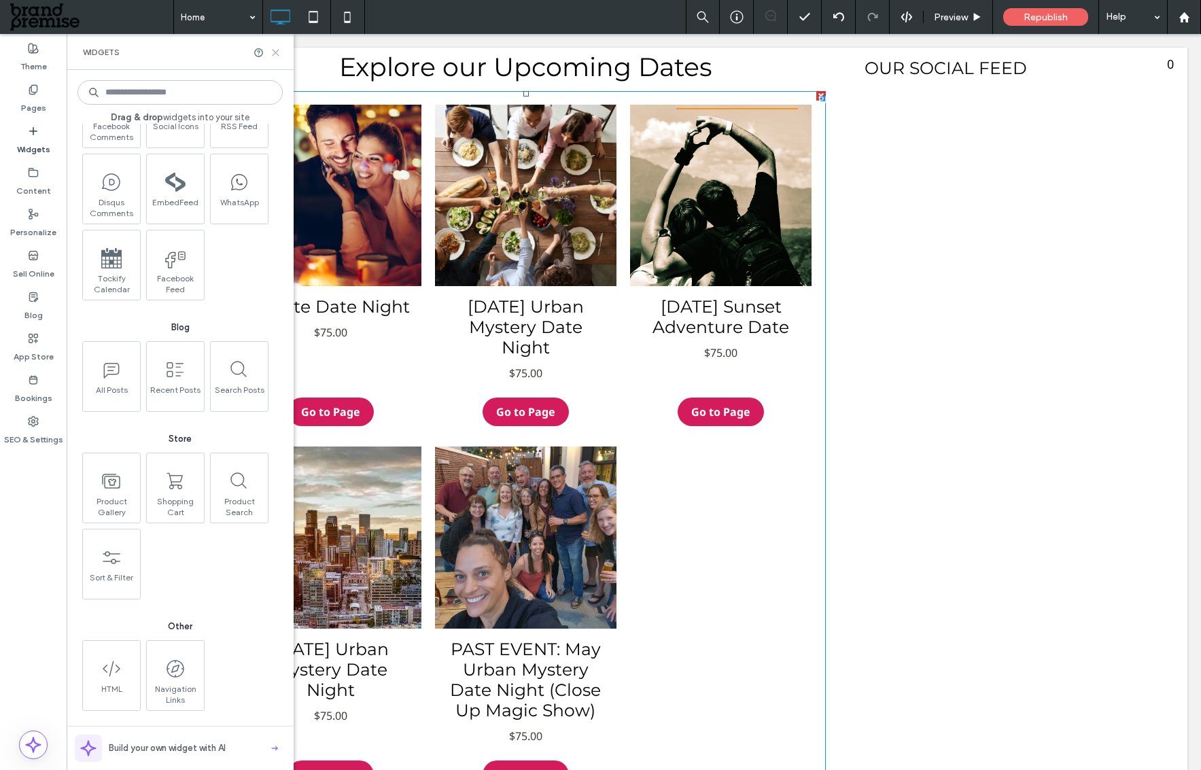
click at [275, 52] on use at bounding box center [276, 53] width 6 height 6
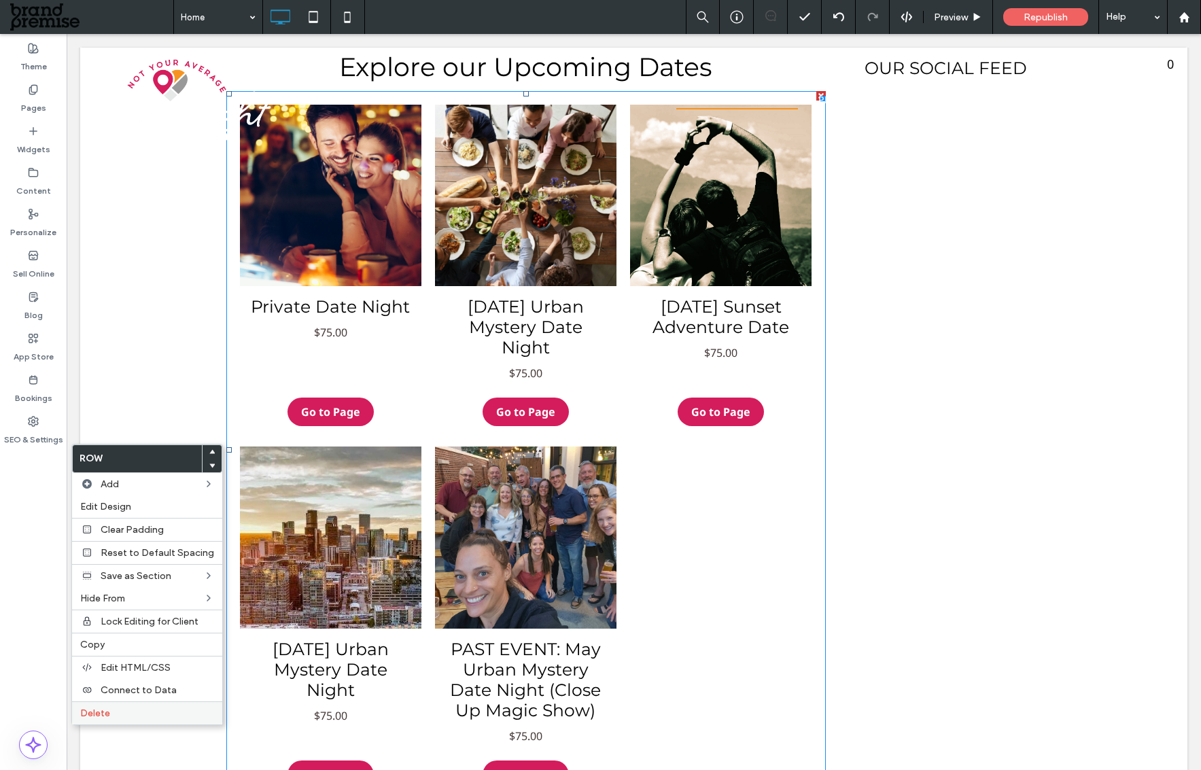
click at [106, 713] on span "Delete" at bounding box center [95, 714] width 30 height 12
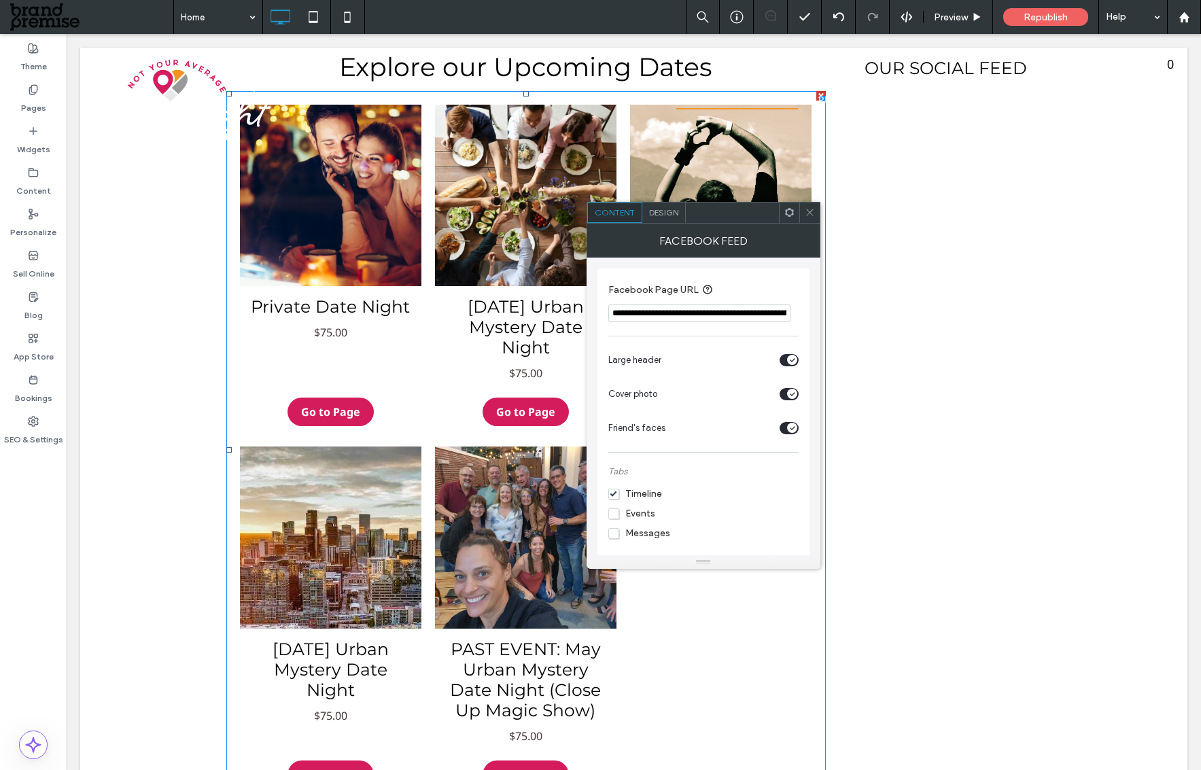
drag, startPoint x: 803, startPoint y: 213, endPoint x: 772, endPoint y: 211, distance: 31.3
click at [803, 213] on div at bounding box center [809, 213] width 20 height 20
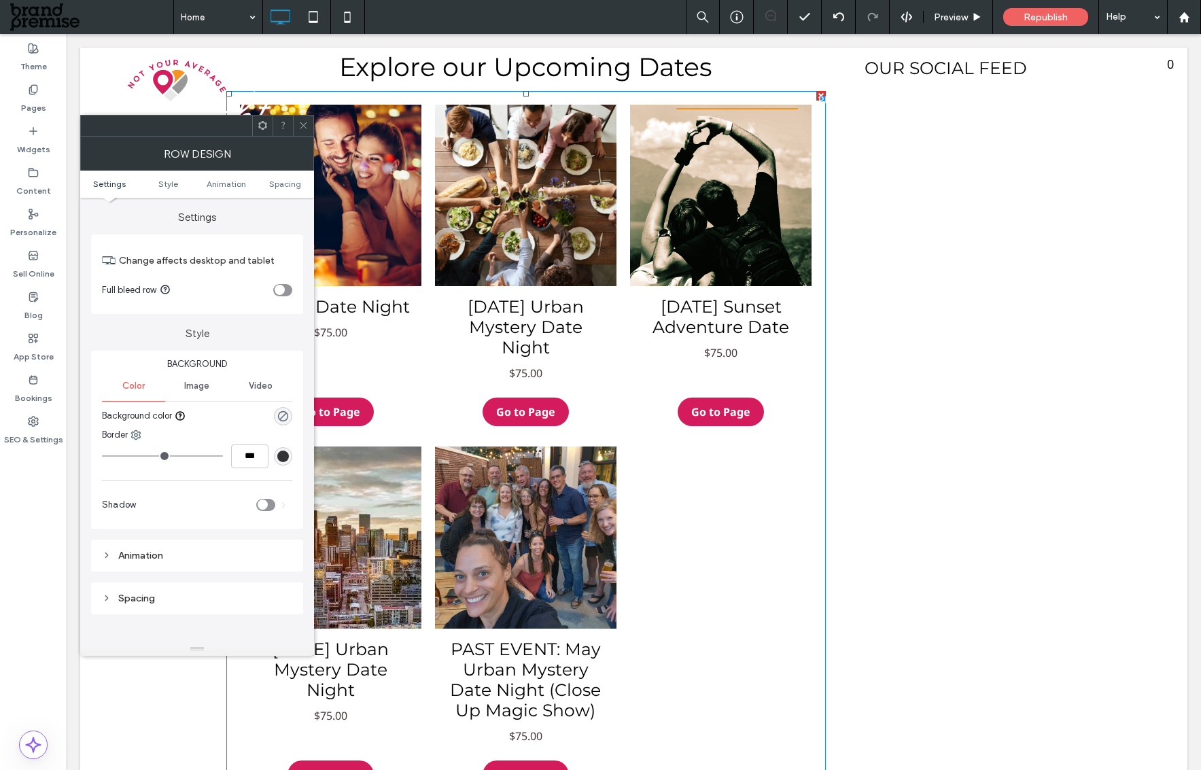
click at [281, 292] on div "toggle" at bounding box center [280, 290] width 10 height 10
drag, startPoint x: 303, startPoint y: 117, endPoint x: 311, endPoint y: 128, distance: 14.1
click at [302, 117] on span at bounding box center [303, 126] width 10 height 20
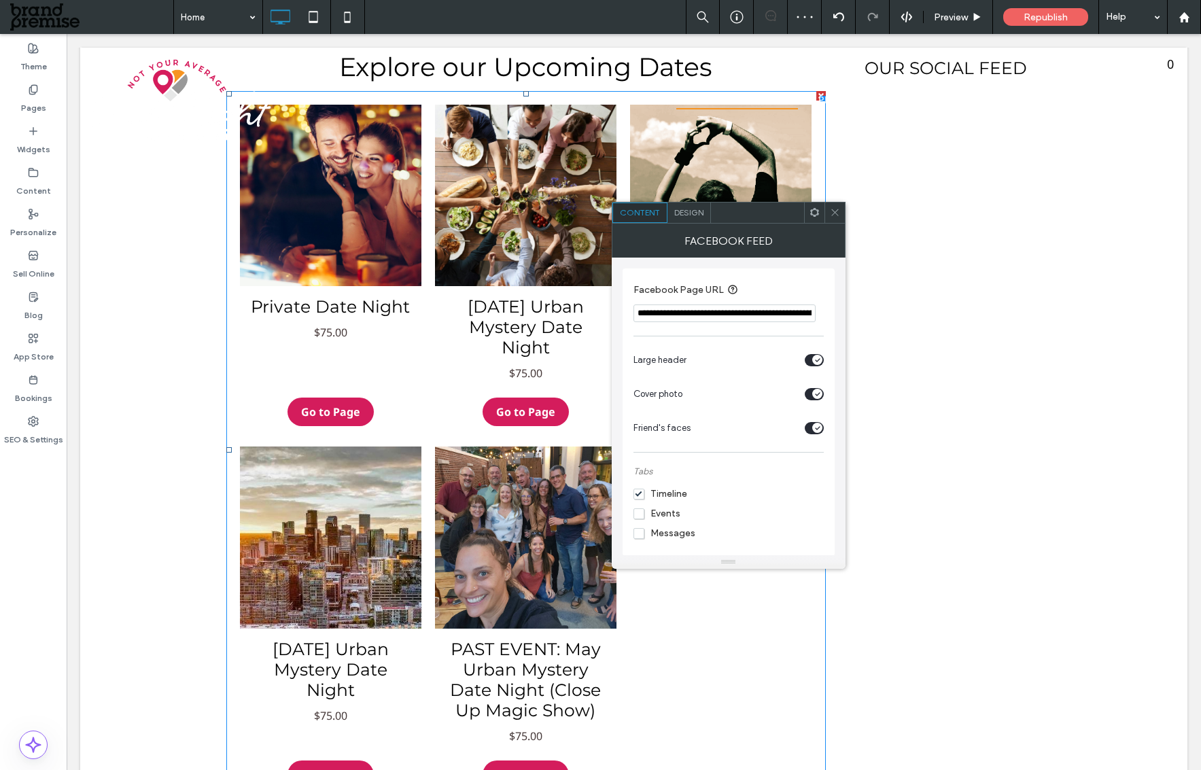
click at [835, 210] on icon at bounding box center [835, 212] width 10 height 10
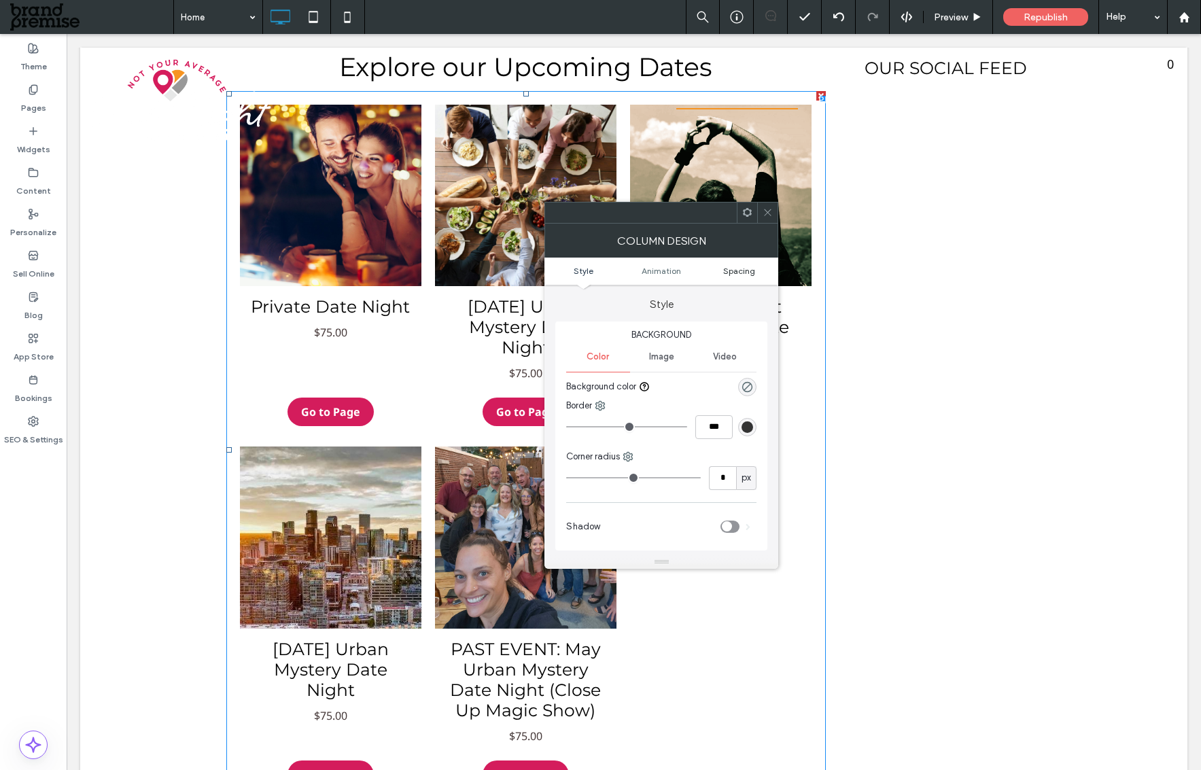
click at [729, 271] on span "Spacing" at bounding box center [739, 271] width 32 height 10
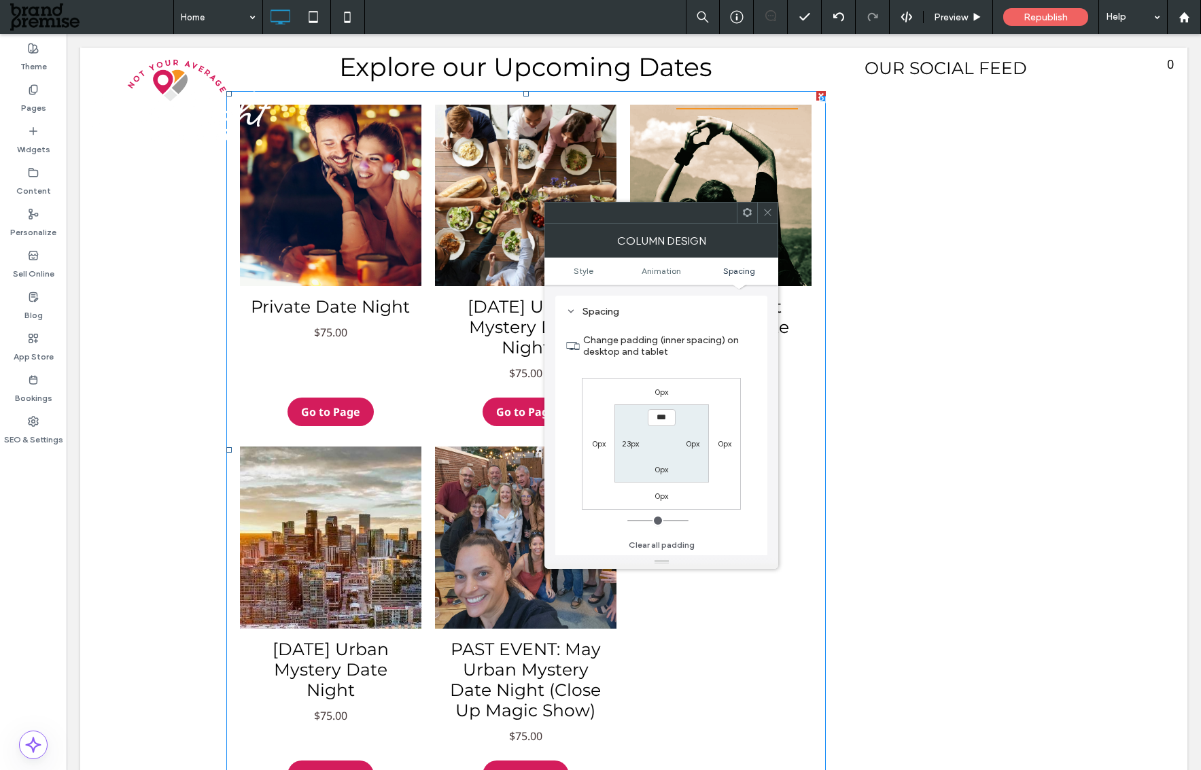
scroll to position [309, 0]
click at [763, 209] on icon at bounding box center [768, 212] width 10 height 10
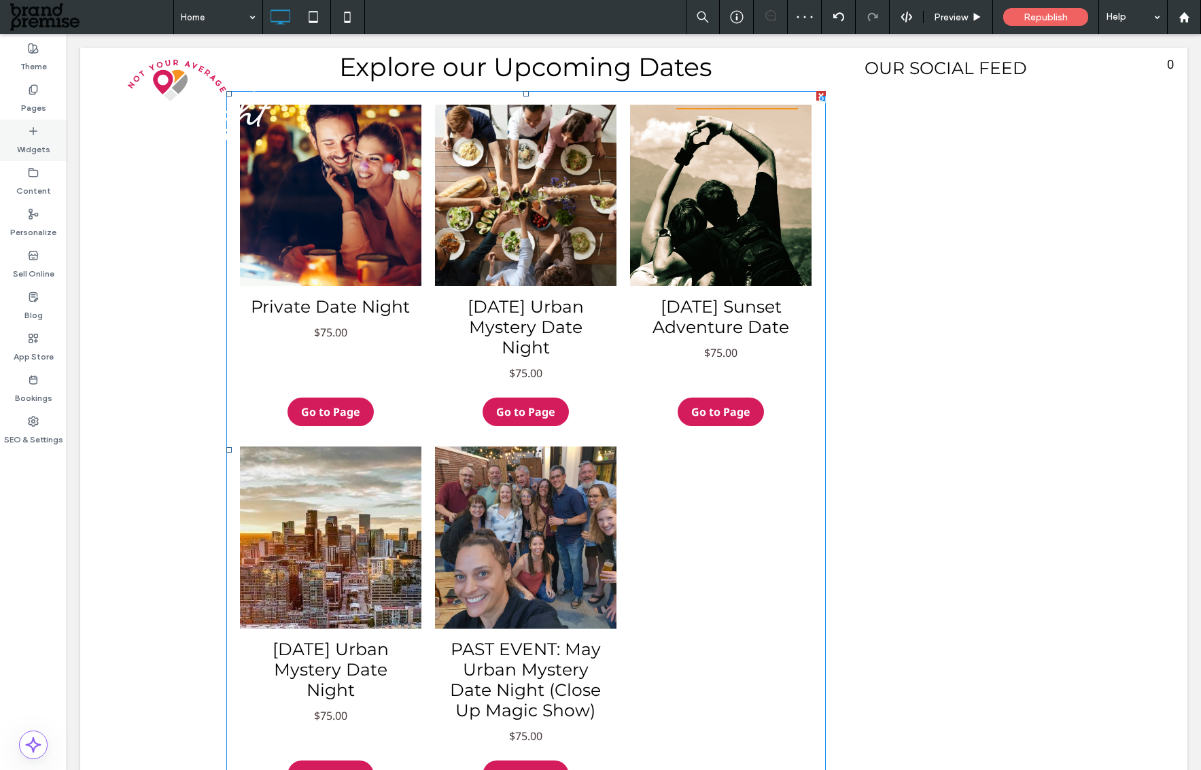
click at [24, 145] on label "Widgets" at bounding box center [33, 146] width 33 height 19
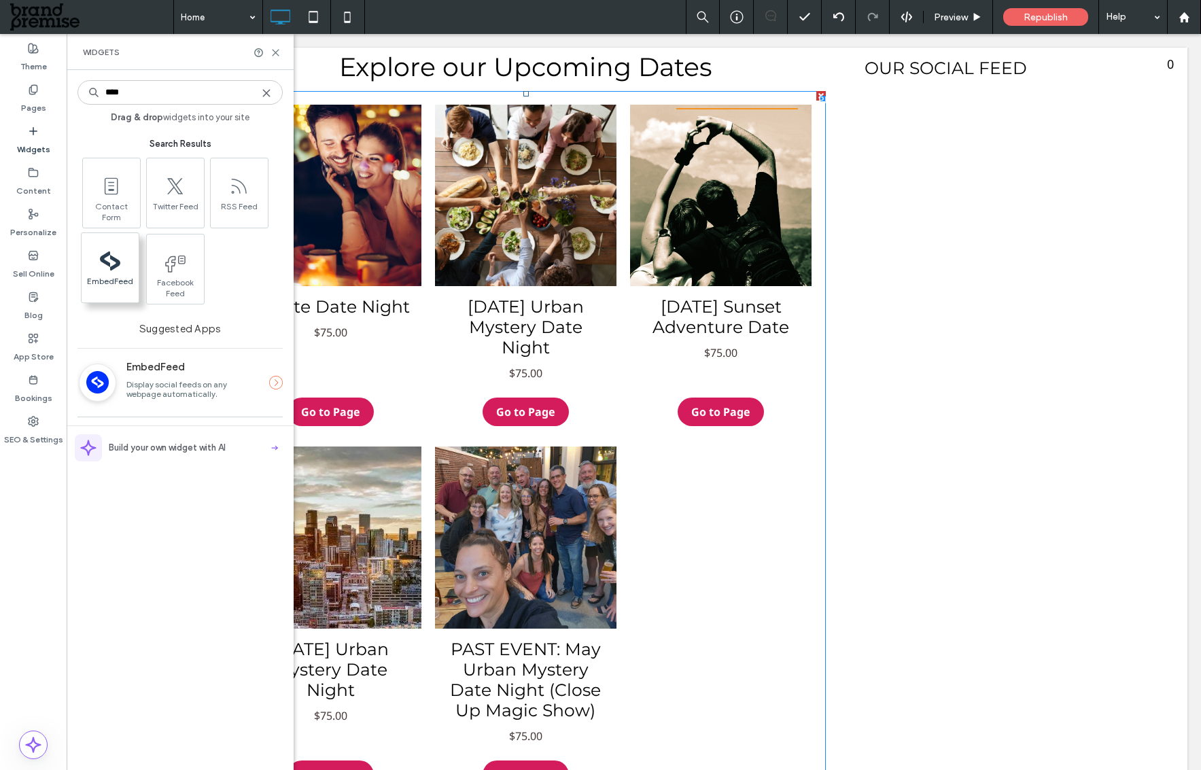
type input "****"
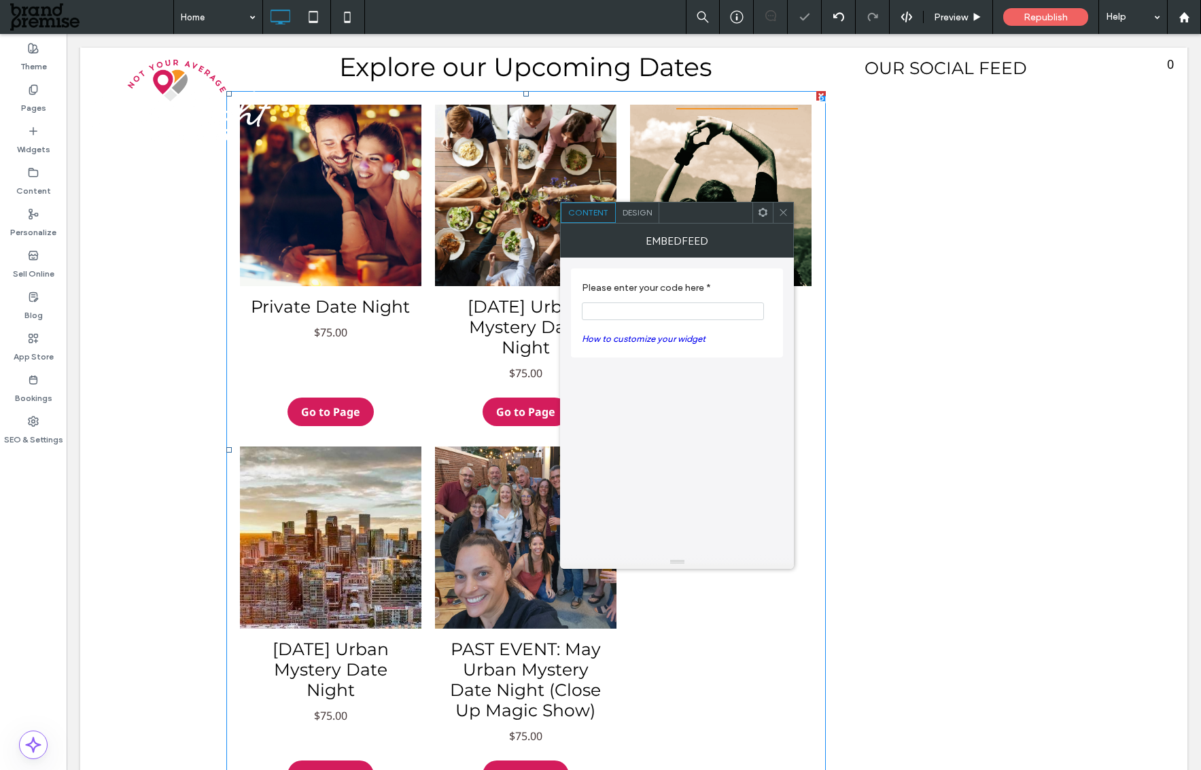
click at [625, 311] on input "Please enter your code here *" at bounding box center [673, 311] width 182 height 18
click at [661, 339] on link "How to customize your widget" at bounding box center [644, 339] width 124 height 10
click at [631, 209] on span "Design" at bounding box center [637, 212] width 29 height 10
click at [589, 270] on icon at bounding box center [587, 273] width 10 height 10
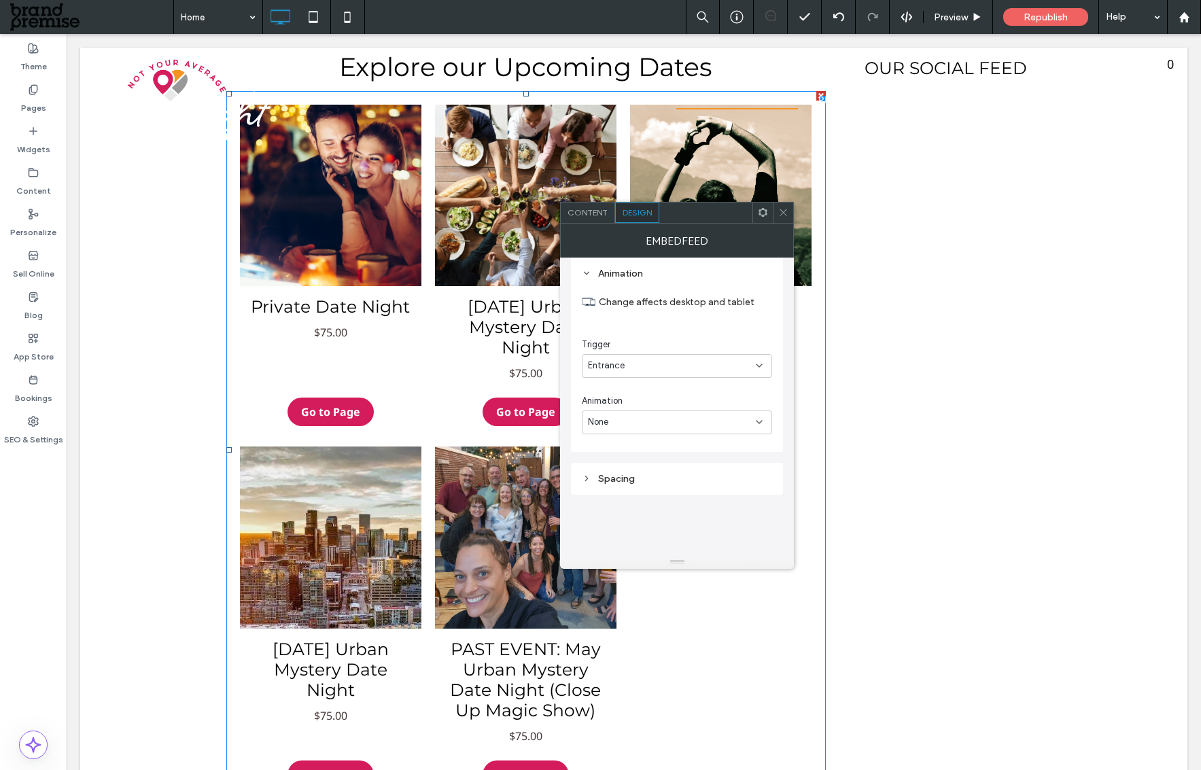
click at [589, 270] on icon at bounding box center [587, 273] width 10 height 10
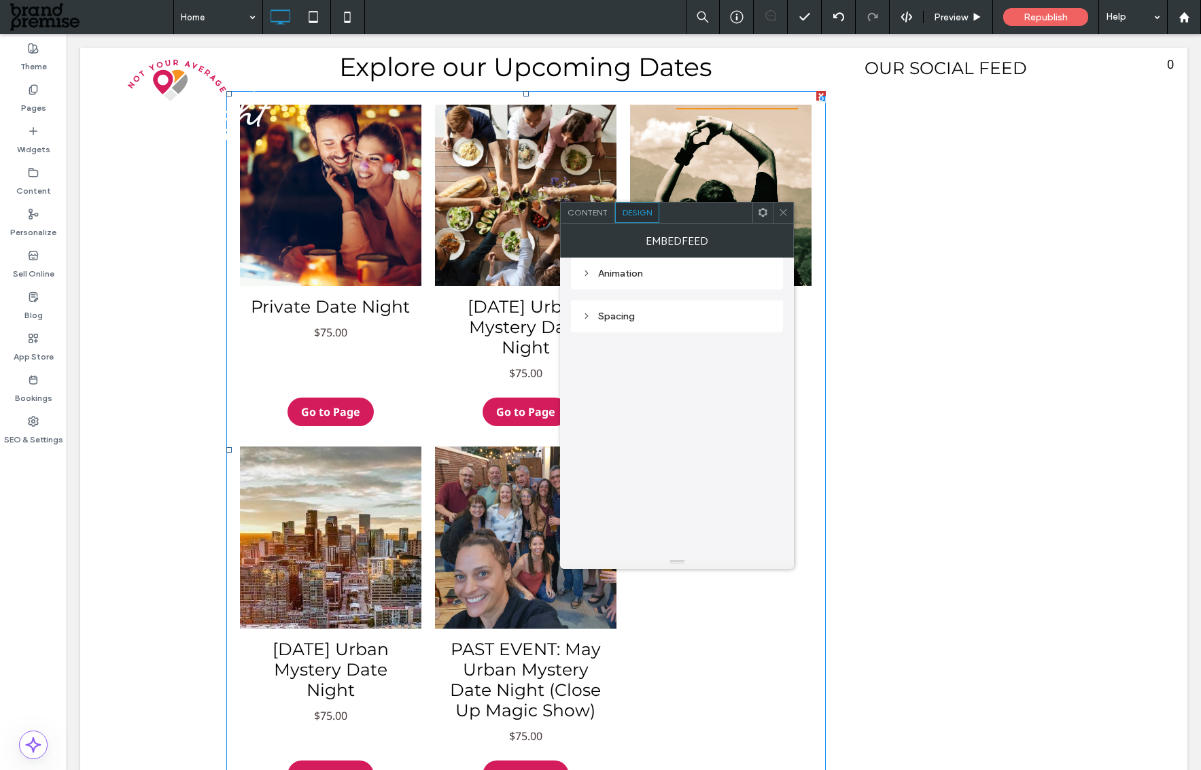
click at [587, 317] on use at bounding box center [587, 316] width 3 height 5
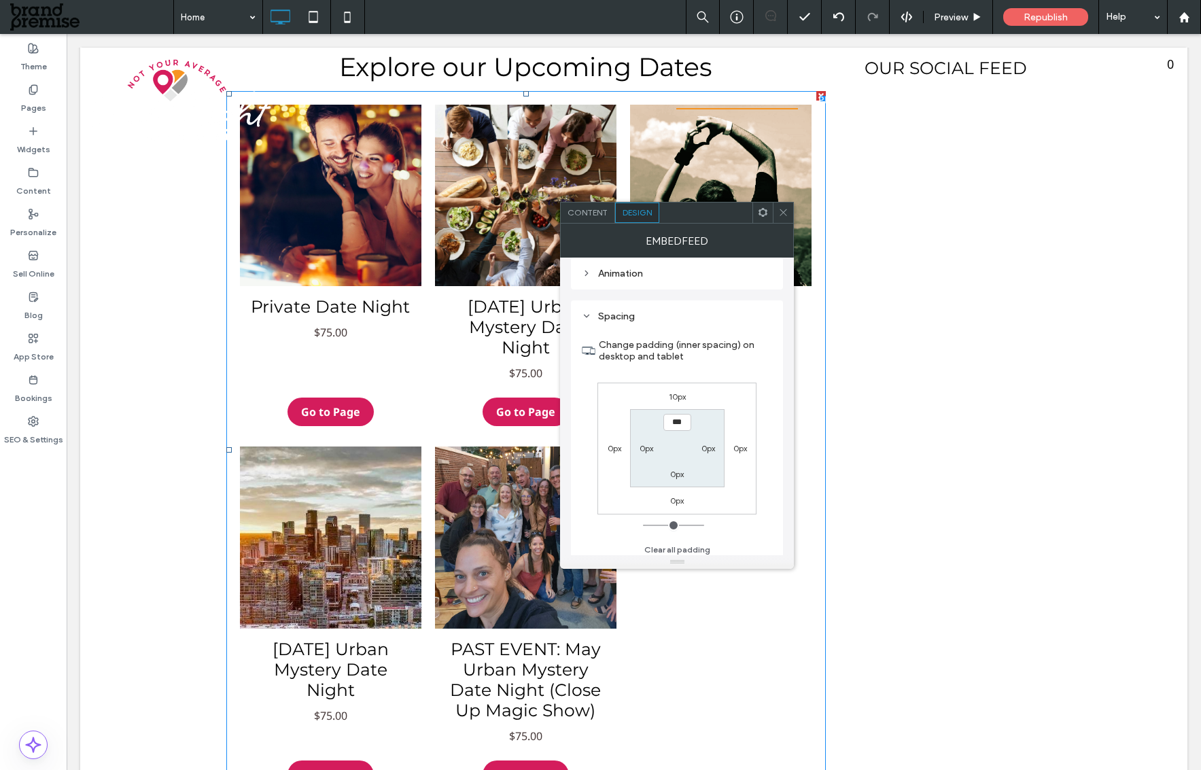
click at [586, 317] on use at bounding box center [587, 316] width 5 height 3
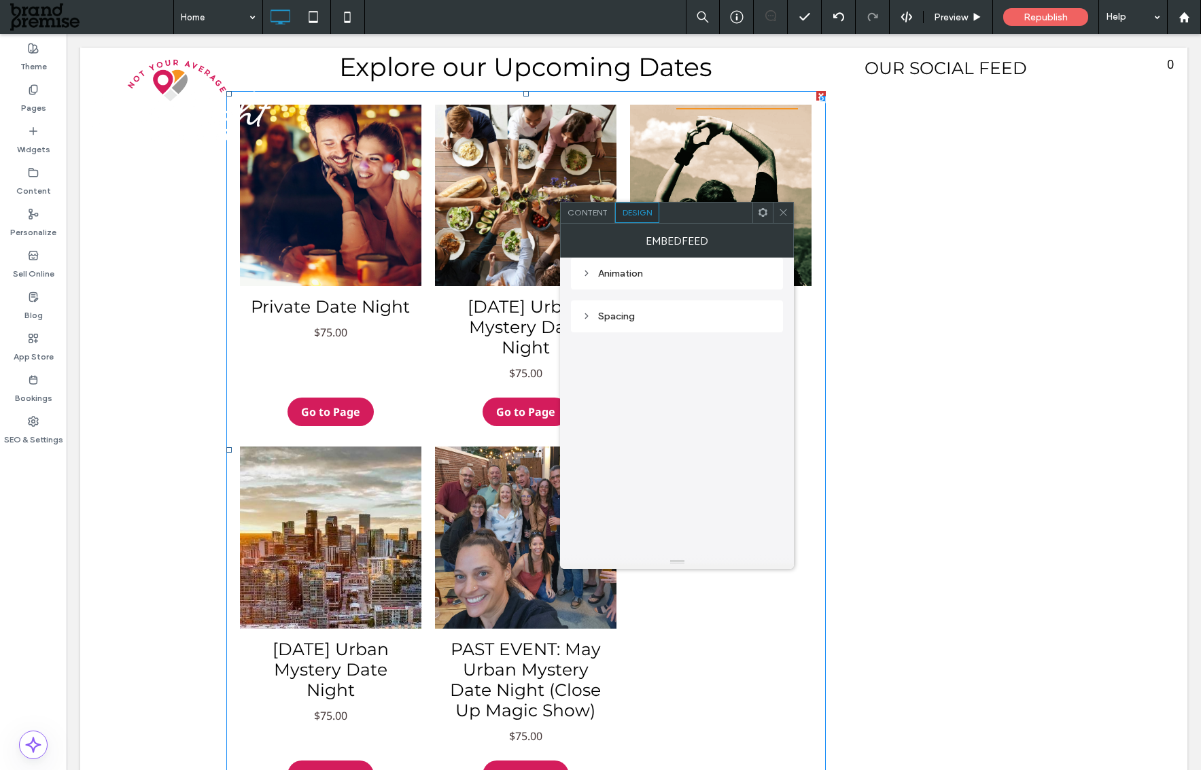
click at [587, 216] on span "Content" at bounding box center [588, 212] width 40 height 10
click at [618, 334] on link "How to customize your widget" at bounding box center [644, 339] width 124 height 10
click at [784, 205] on span at bounding box center [783, 213] width 10 height 20
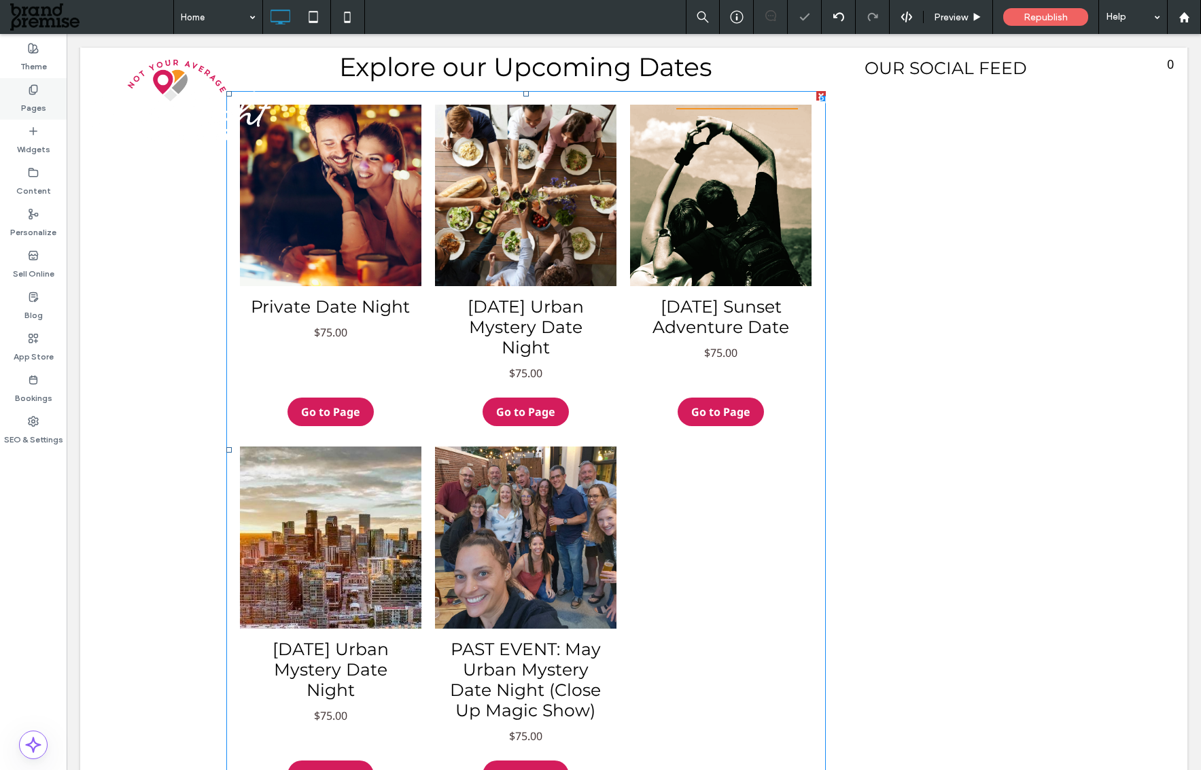
click at [38, 97] on label "Pages" at bounding box center [33, 104] width 25 height 19
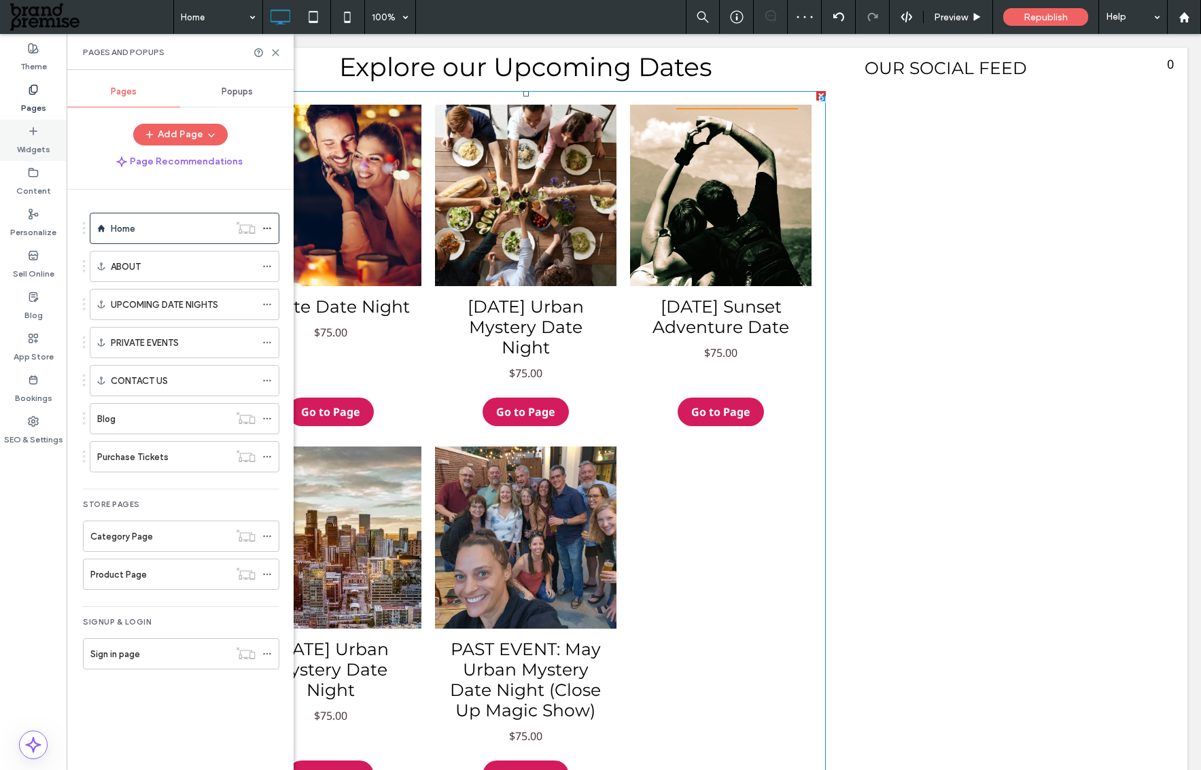
click at [35, 143] on label "Widgets" at bounding box center [33, 146] width 33 height 19
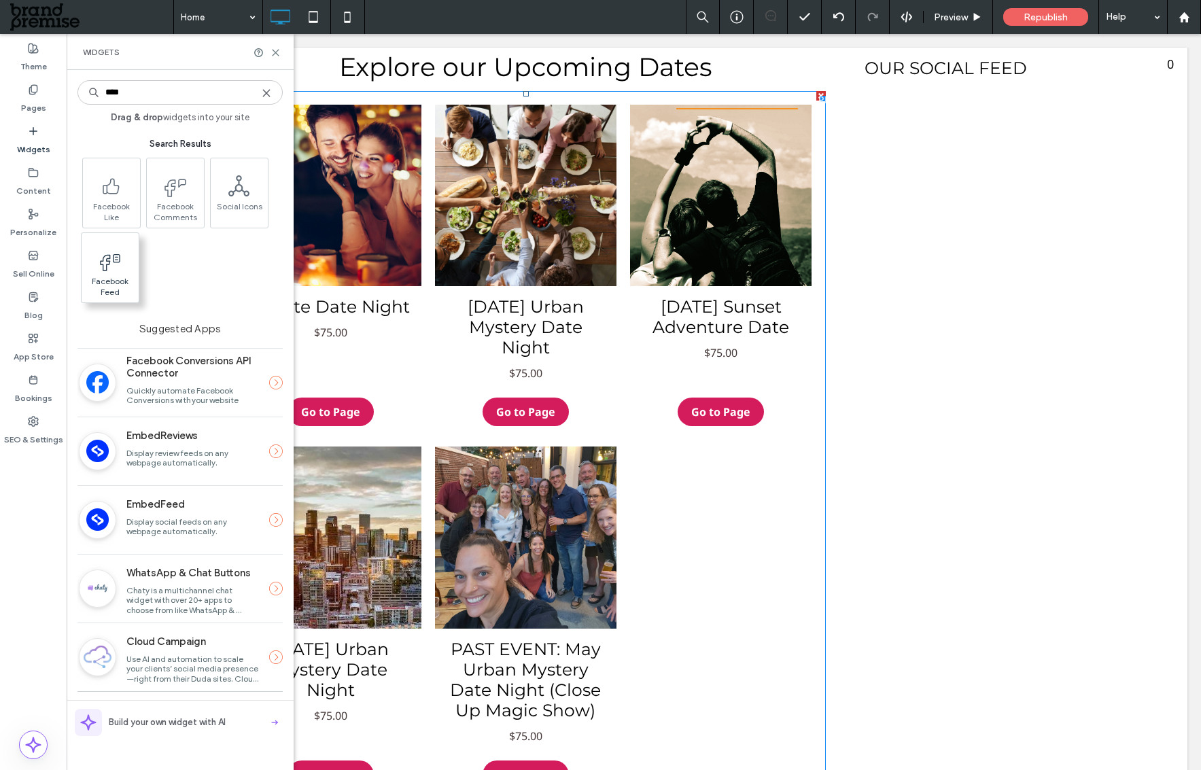
type input "****"
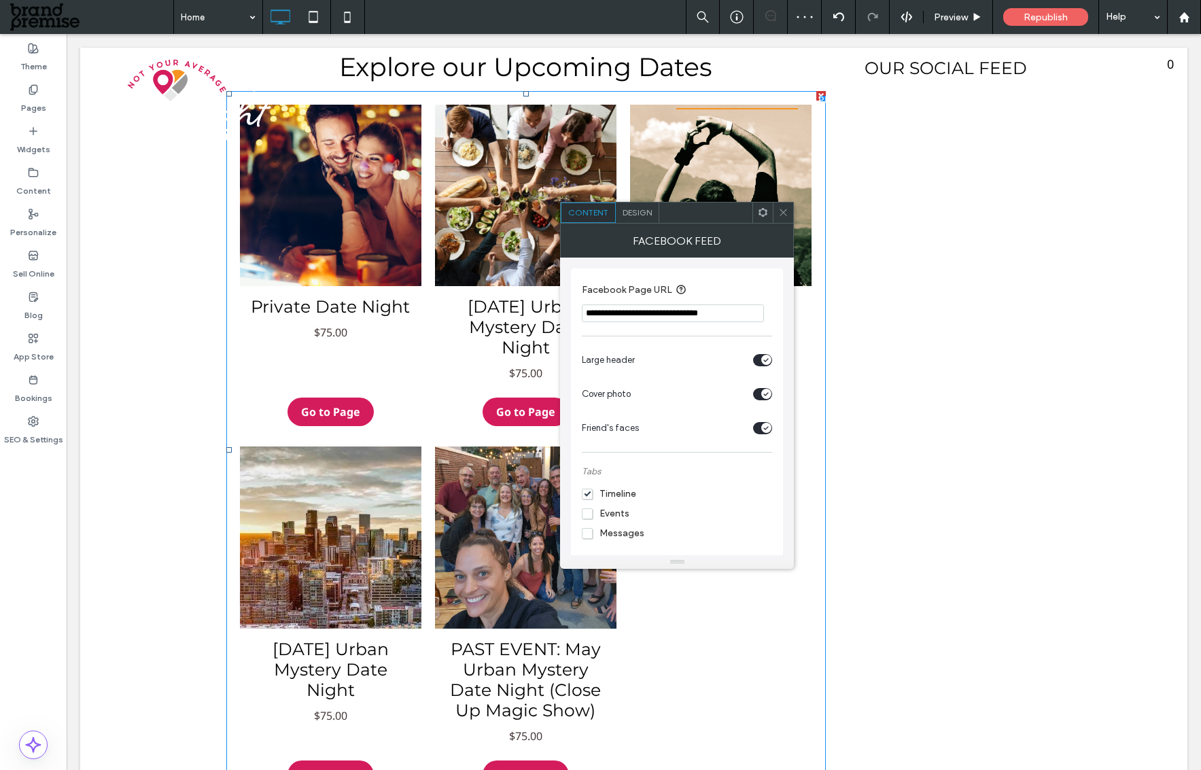
click at [726, 312] on input "**********" at bounding box center [673, 314] width 182 height 18
click at [761, 358] on div "toggle" at bounding box center [766, 360] width 10 height 10
click at [765, 393] on icon "toggle" at bounding box center [765, 394] width 5 height 4
click at [769, 430] on icon "toggle" at bounding box center [765, 428] width 5 height 4
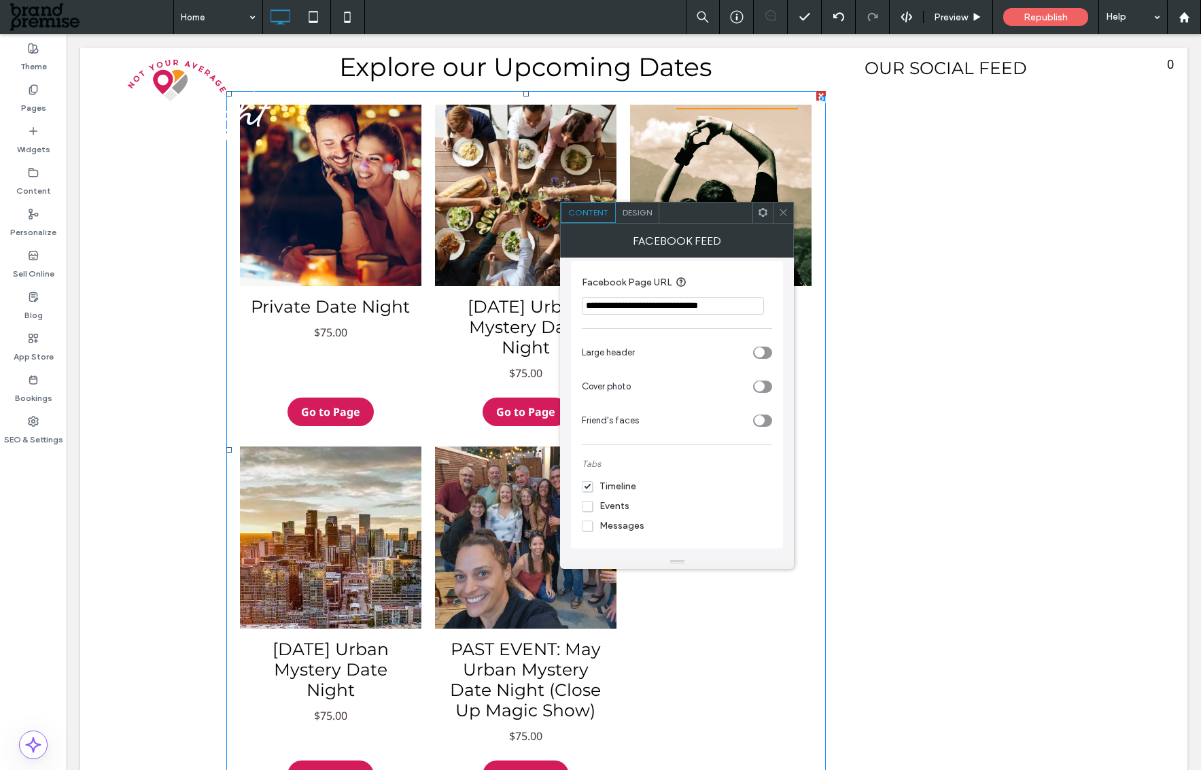
drag, startPoint x: 585, startPoint y: 505, endPoint x: 617, endPoint y: 513, distance: 32.3
click at [585, 505] on span "Events" at bounding box center [605, 506] width 47 height 12
click at [627, 208] on span "Design" at bounding box center [637, 212] width 29 height 10
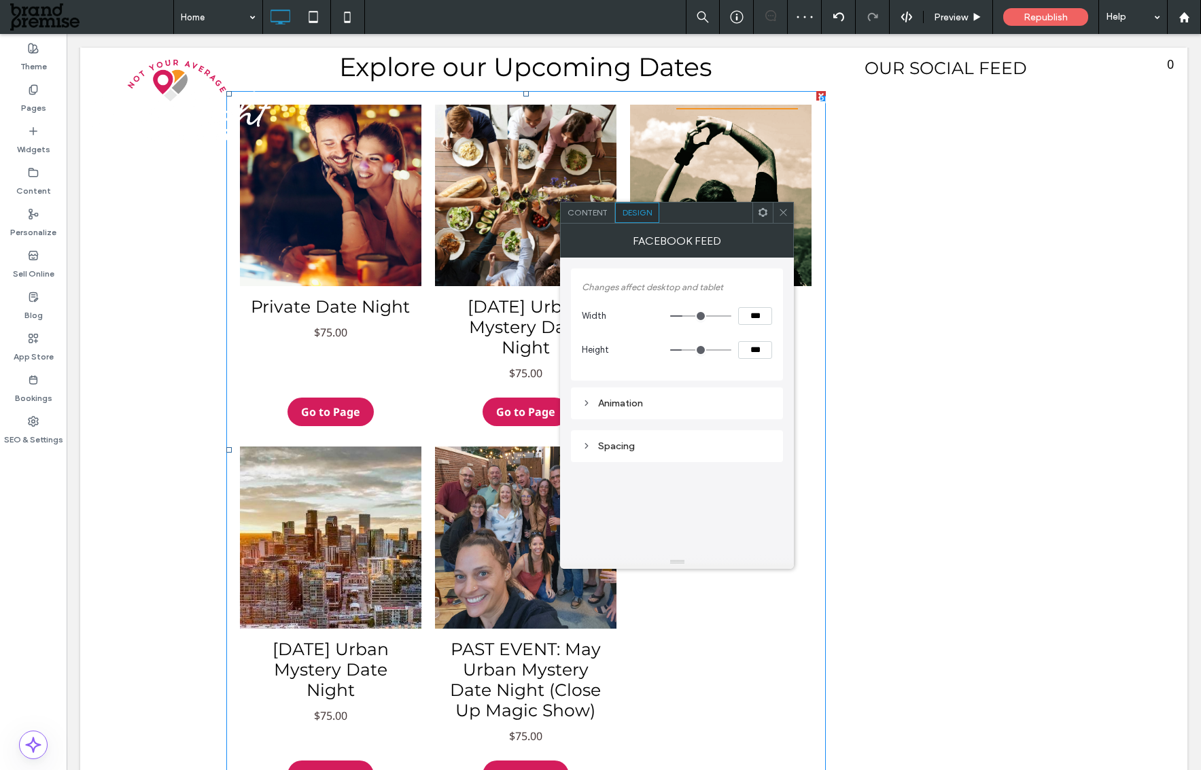
click at [589, 207] on span "Content" at bounding box center [588, 212] width 40 height 10
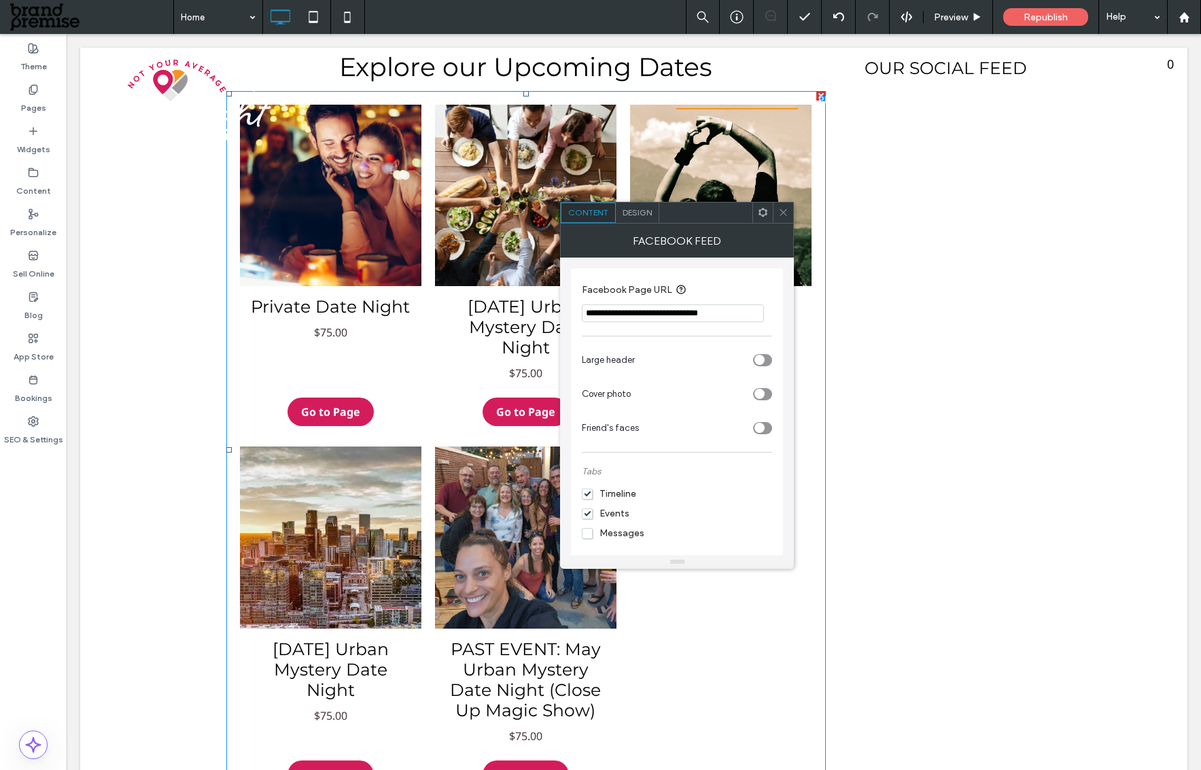
click at [716, 313] on input "**********" at bounding box center [673, 314] width 182 height 18
drag, startPoint x: 702, startPoint y: 313, endPoint x: 774, endPoint y: 315, distance: 72.1
click at [774, 315] on div "**********" at bounding box center [677, 412] width 212 height 288
click at [650, 309] on input "**********" at bounding box center [673, 314] width 182 height 18
click at [784, 216] on icon at bounding box center [783, 212] width 10 height 10
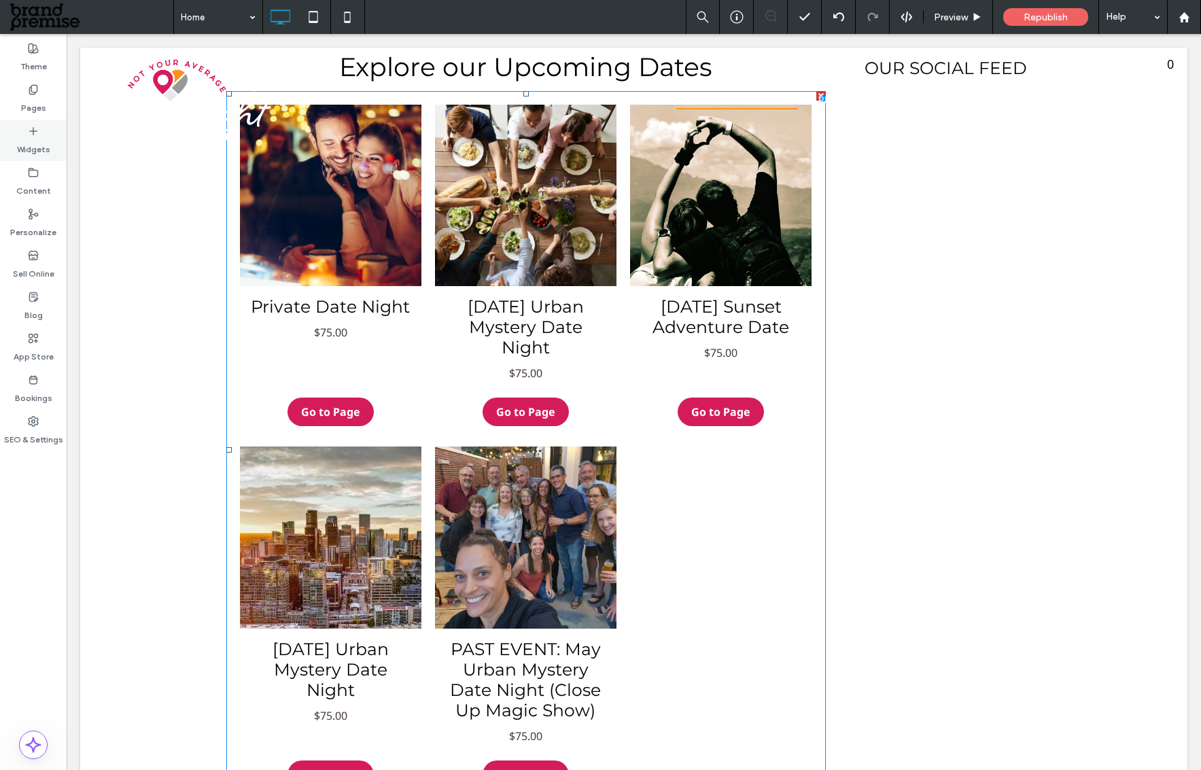
click at [39, 147] on label "Widgets" at bounding box center [33, 146] width 33 height 19
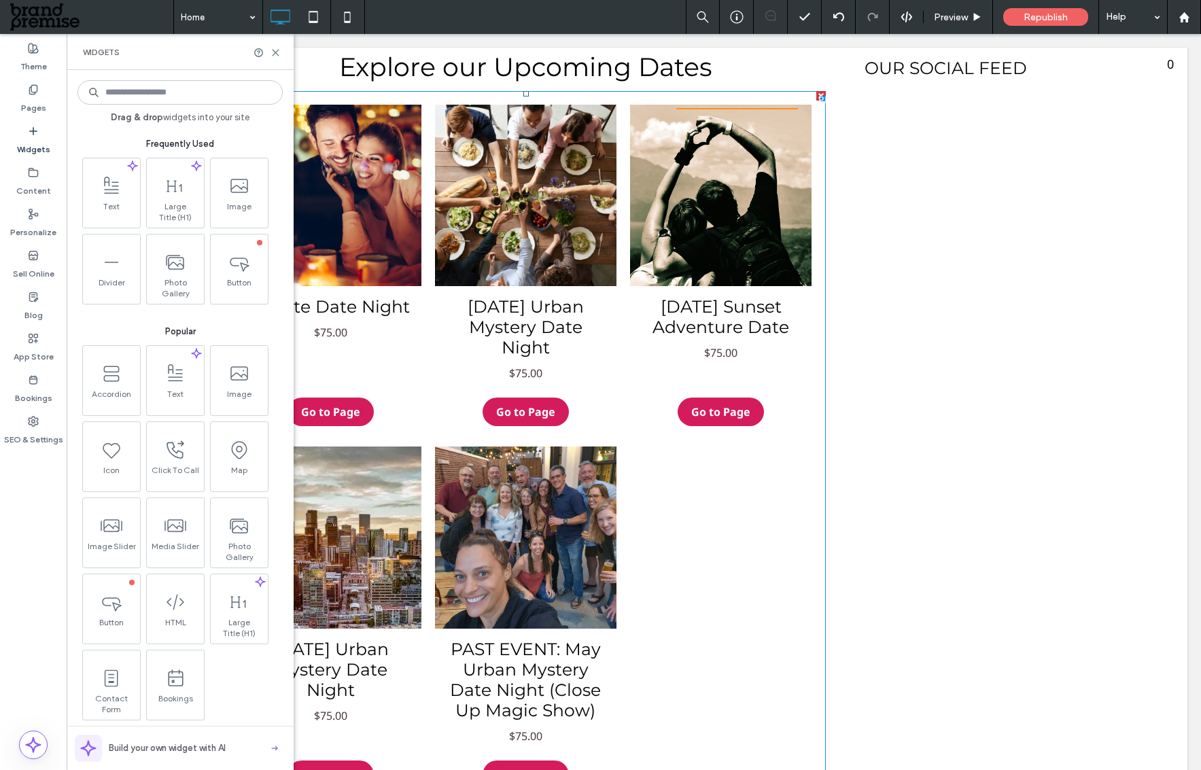
click at [106, 92] on input at bounding box center [179, 92] width 205 height 24
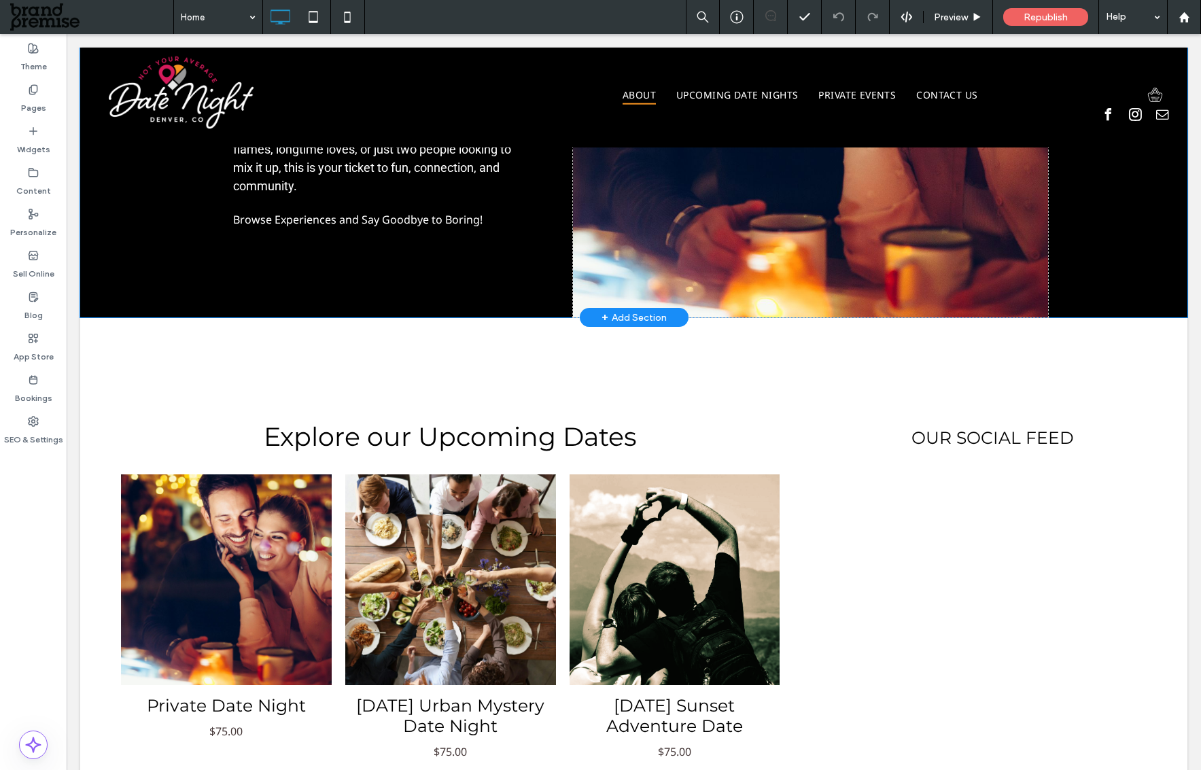
scroll to position [710, 0]
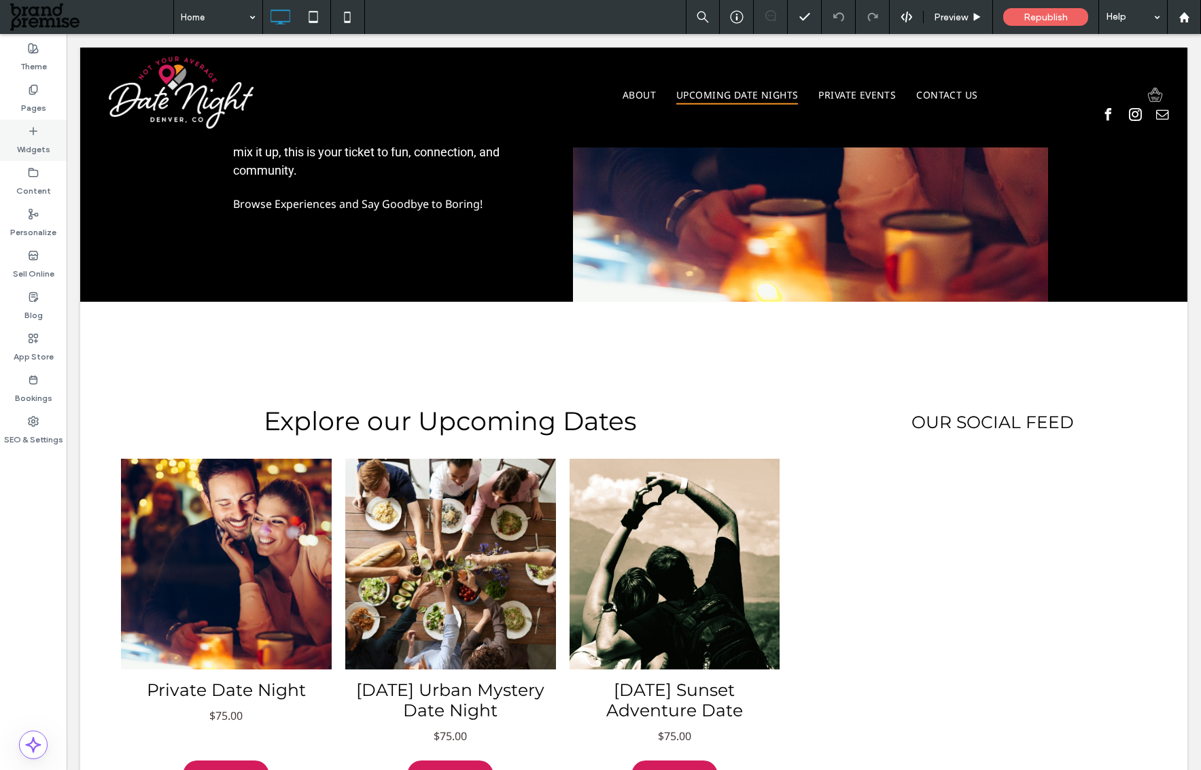
click at [37, 138] on label "Widgets" at bounding box center [33, 146] width 33 height 19
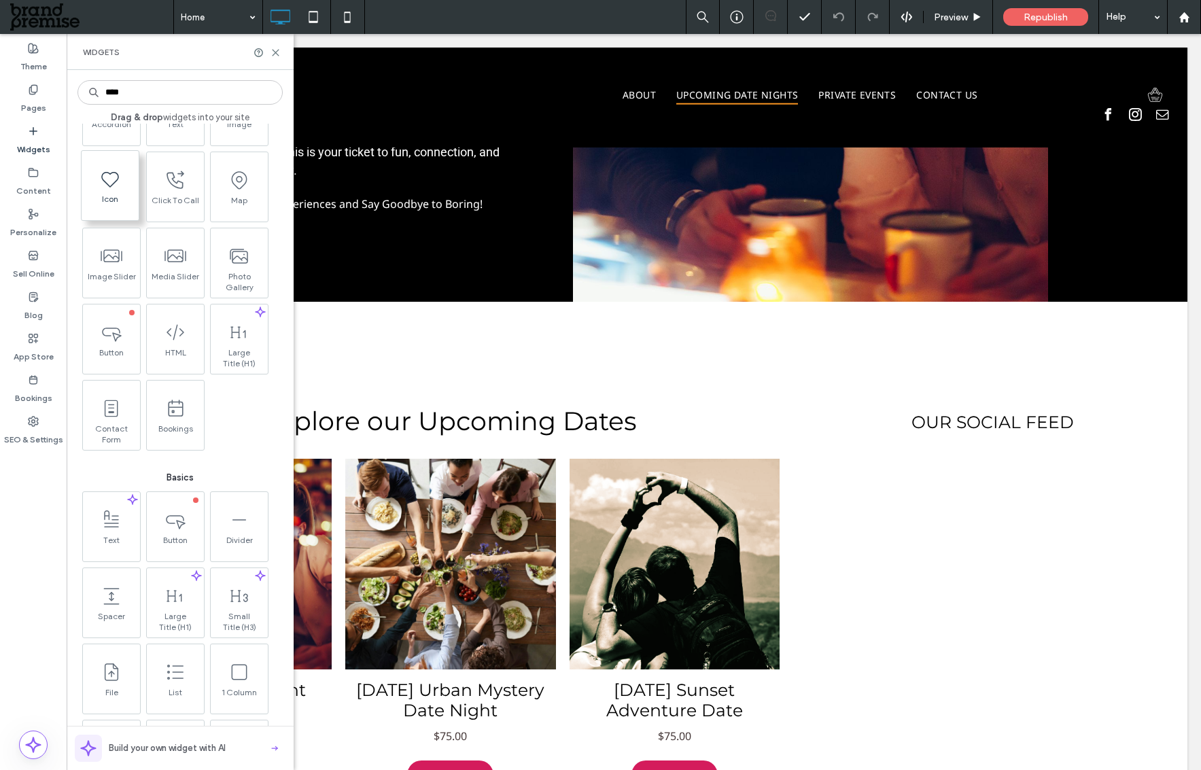
scroll to position [0, 0]
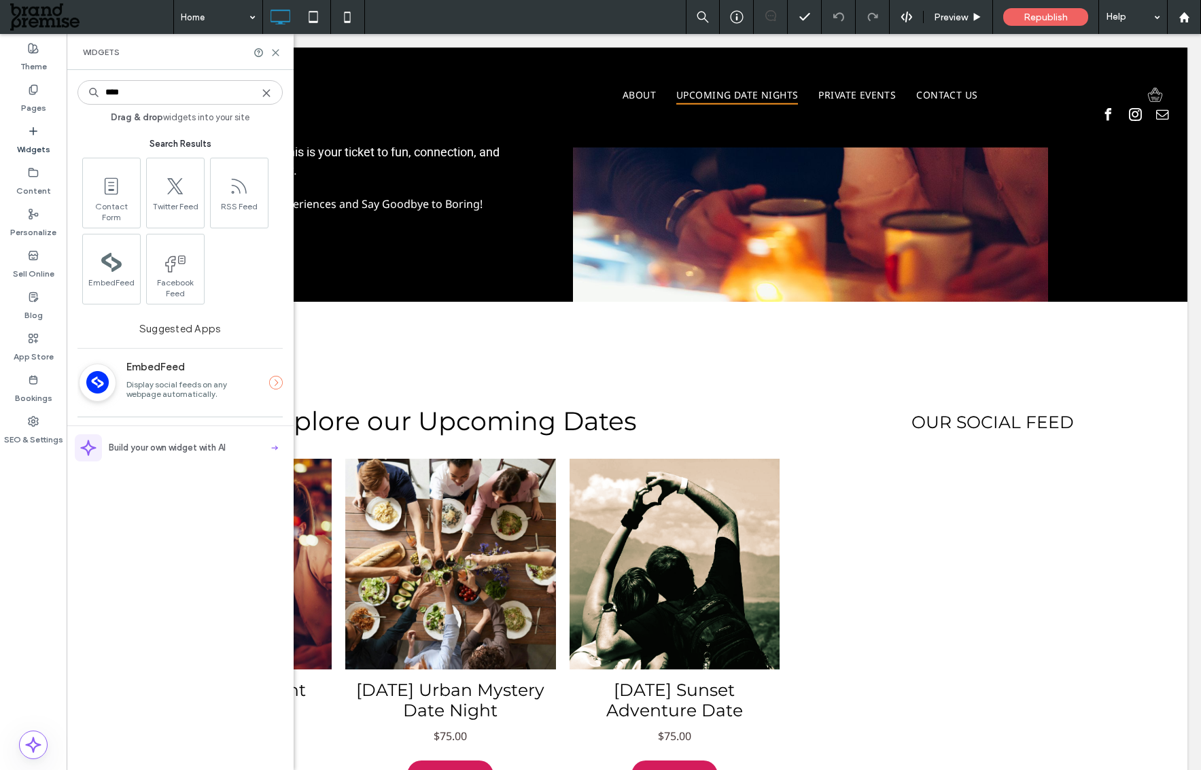
type input "****"
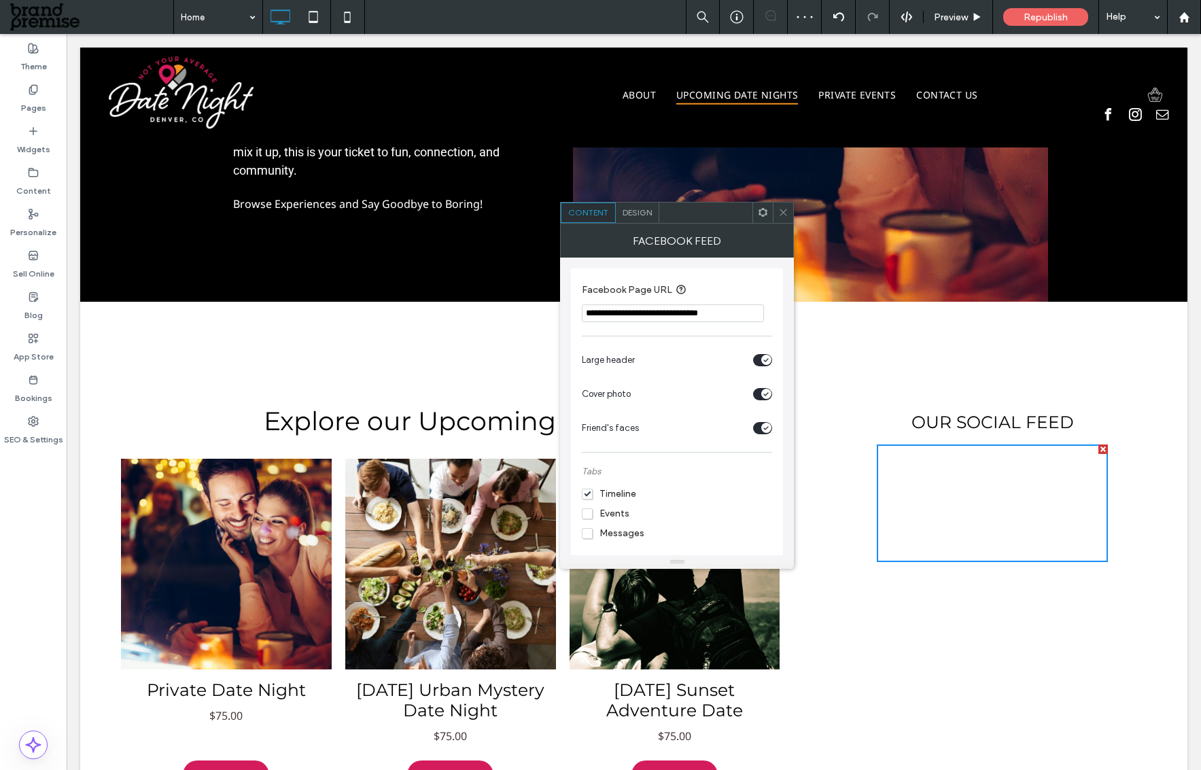
drag, startPoint x: 816, startPoint y: 346, endPoint x: 552, endPoint y: 309, distance: 266.3
click at [735, 310] on input "**********" at bounding box center [673, 314] width 182 height 18
drag, startPoint x: 742, startPoint y: 312, endPoint x: 706, endPoint y: 313, distance: 36.0
click at [706, 313] on input "**********" at bounding box center [673, 314] width 182 height 18
paste input "******"
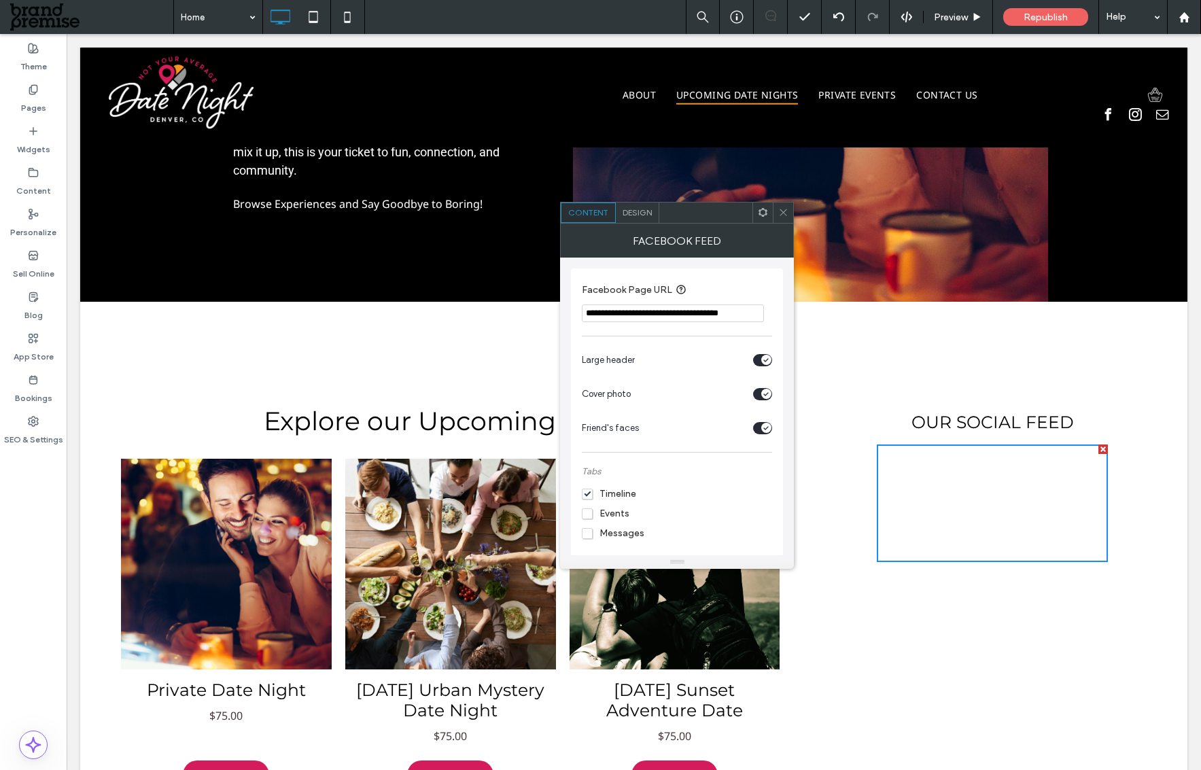
scroll to position [0, 10]
type input "**********"
click at [783, 209] on icon at bounding box center [783, 212] width 10 height 10
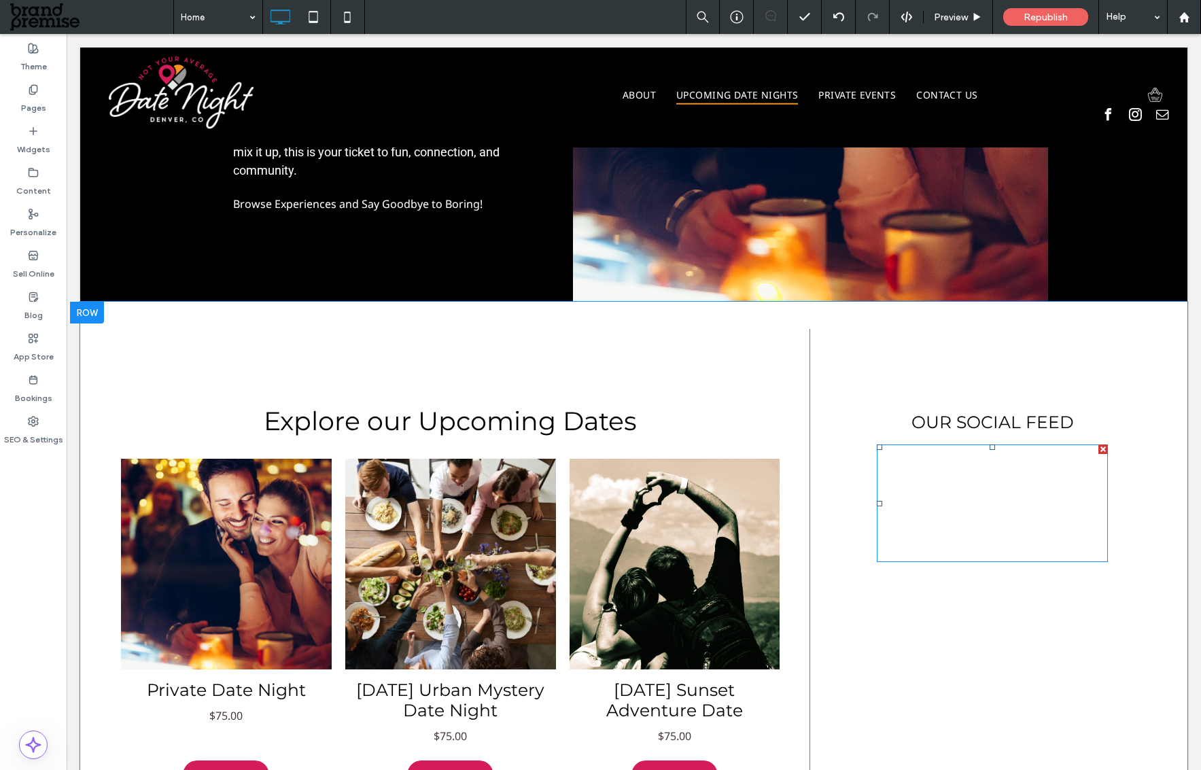
click at [933, 500] on span at bounding box center [992, 504] width 231 height 118
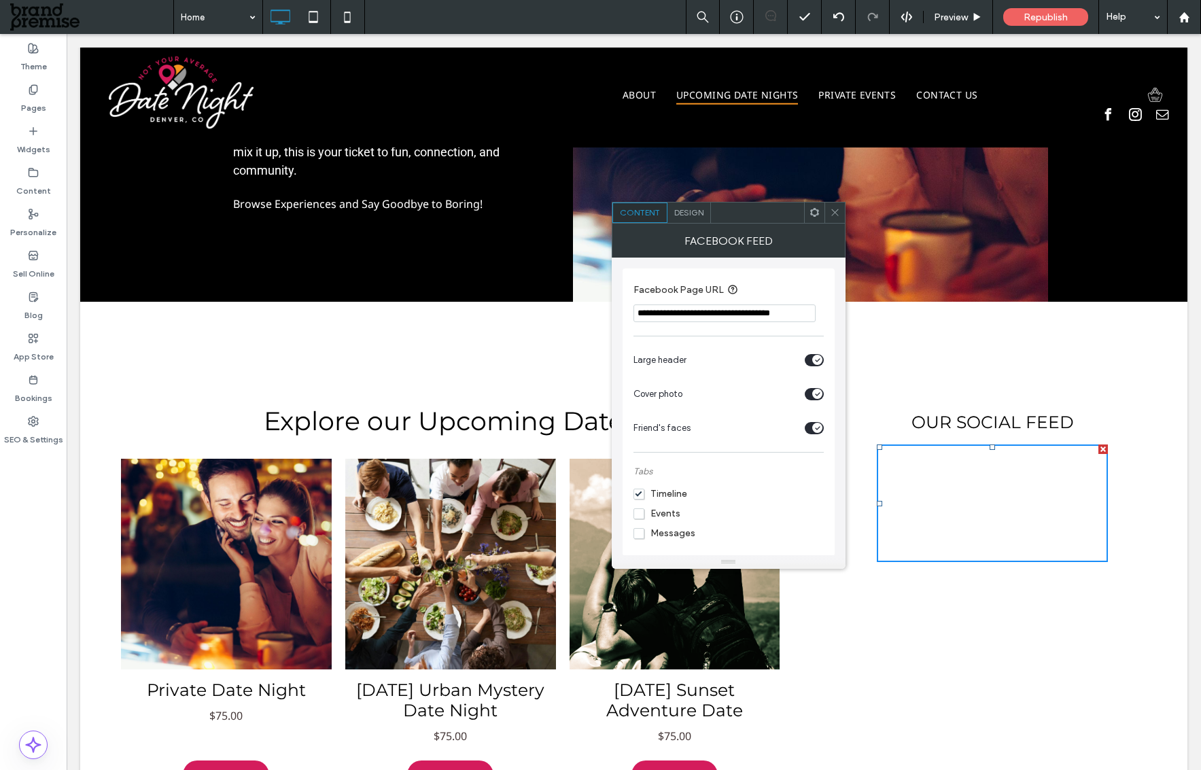
click at [819, 362] on icon "toggle" at bounding box center [817, 360] width 5 height 4
click at [814, 400] on div "toggle" at bounding box center [814, 394] width 19 height 12
click at [770, 430] on div "Friend's faces" at bounding box center [717, 428] width 166 height 14
drag, startPoint x: 653, startPoint y: 515, endPoint x: 769, endPoint y: 517, distance: 116.9
click at [653, 515] on span "Events" at bounding box center [657, 514] width 47 height 12
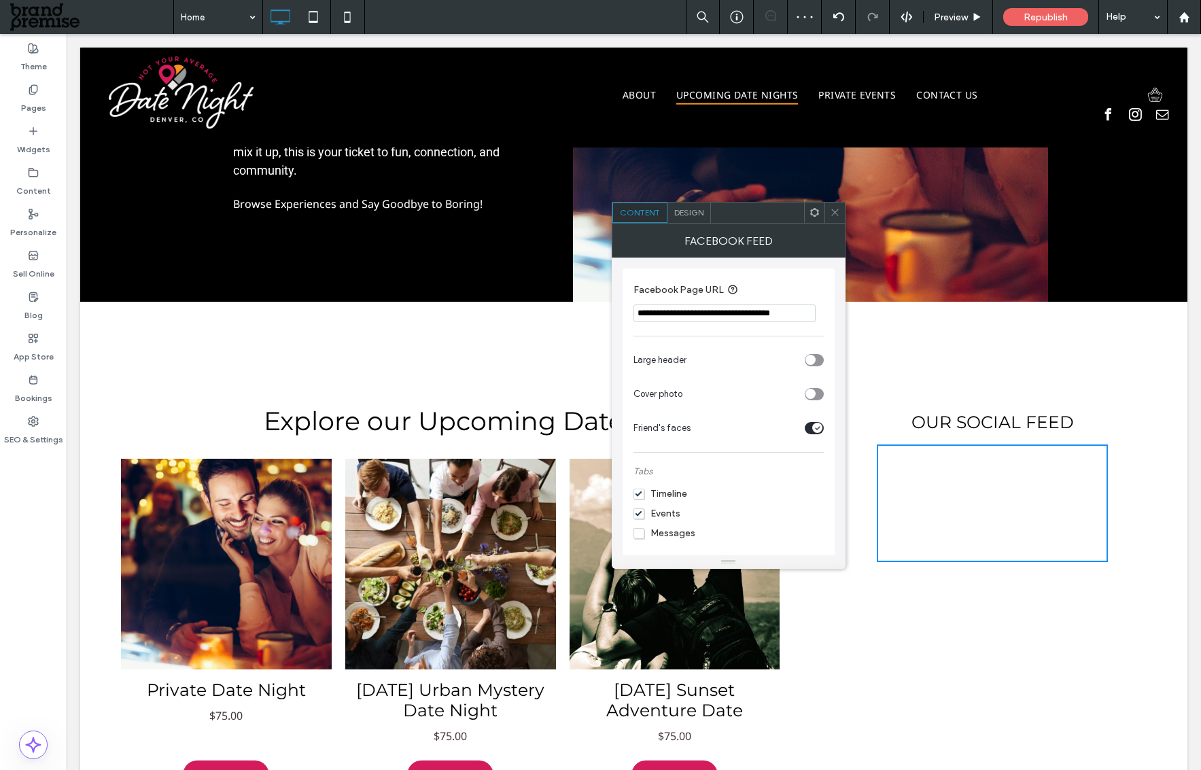
click at [683, 214] on span "Design" at bounding box center [688, 212] width 29 height 10
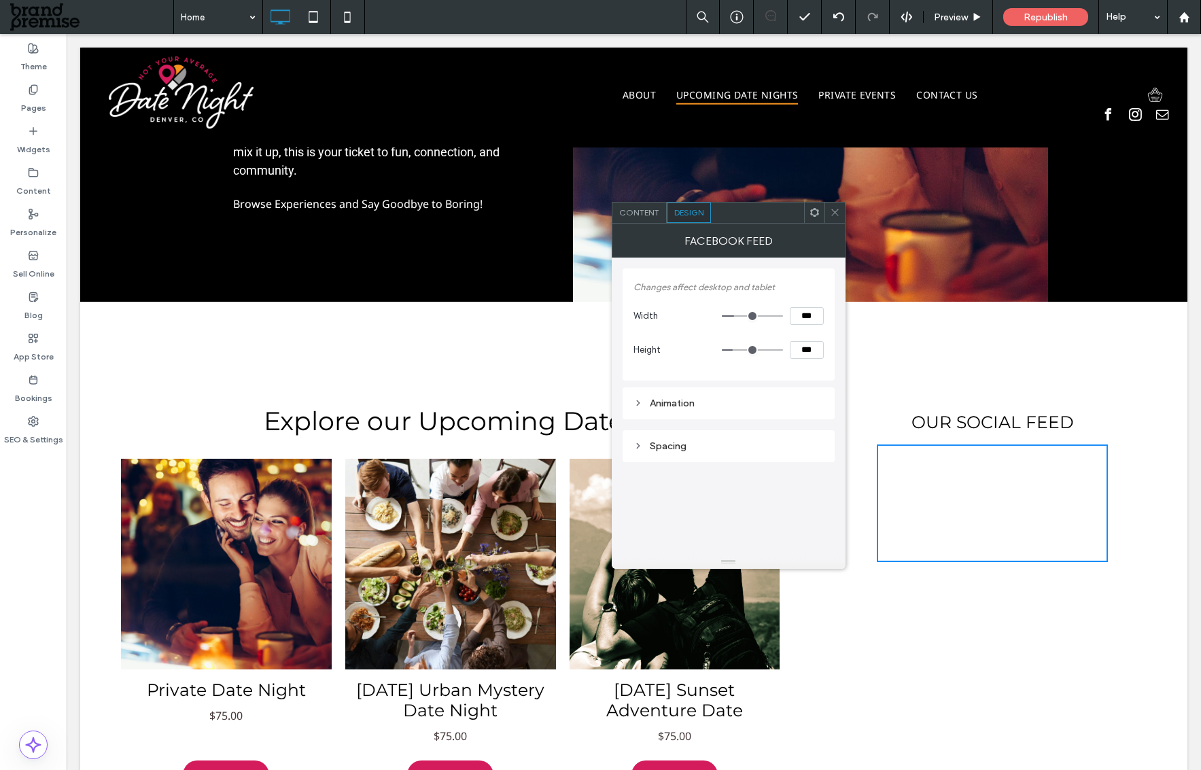
click at [640, 210] on span "Content" at bounding box center [639, 212] width 40 height 10
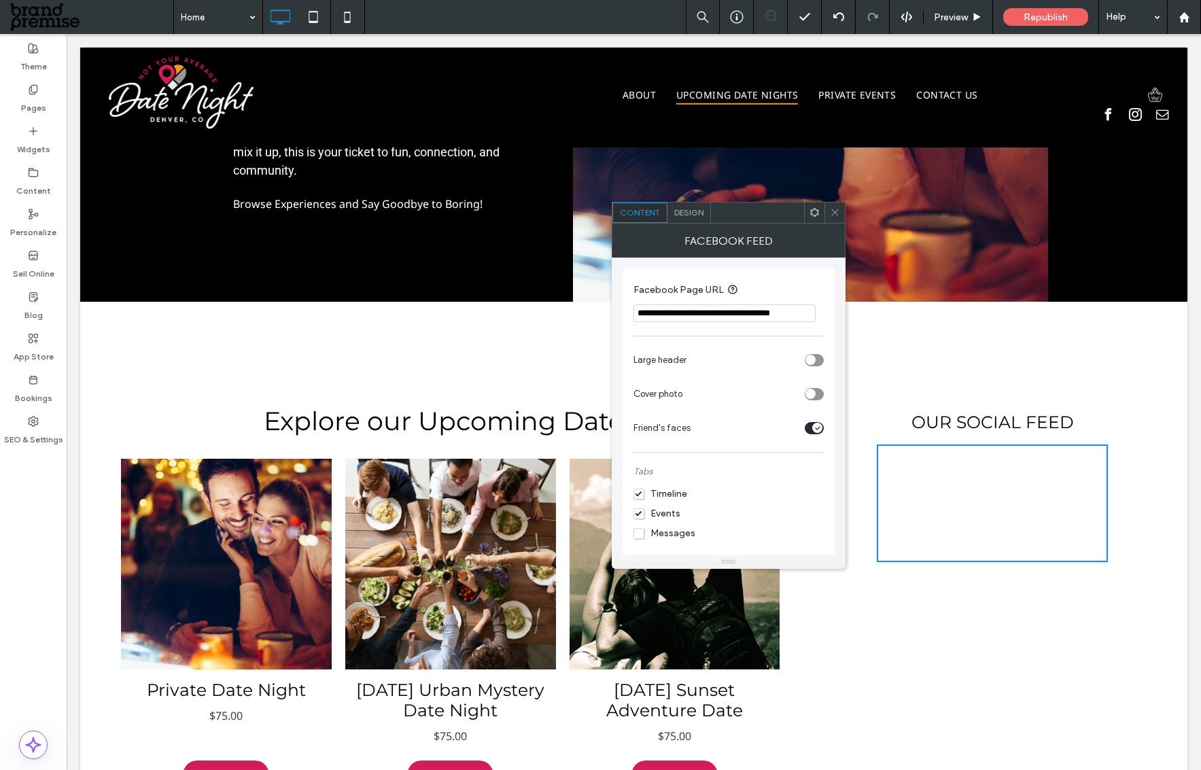
click at [835, 213] on icon at bounding box center [835, 212] width 10 height 10
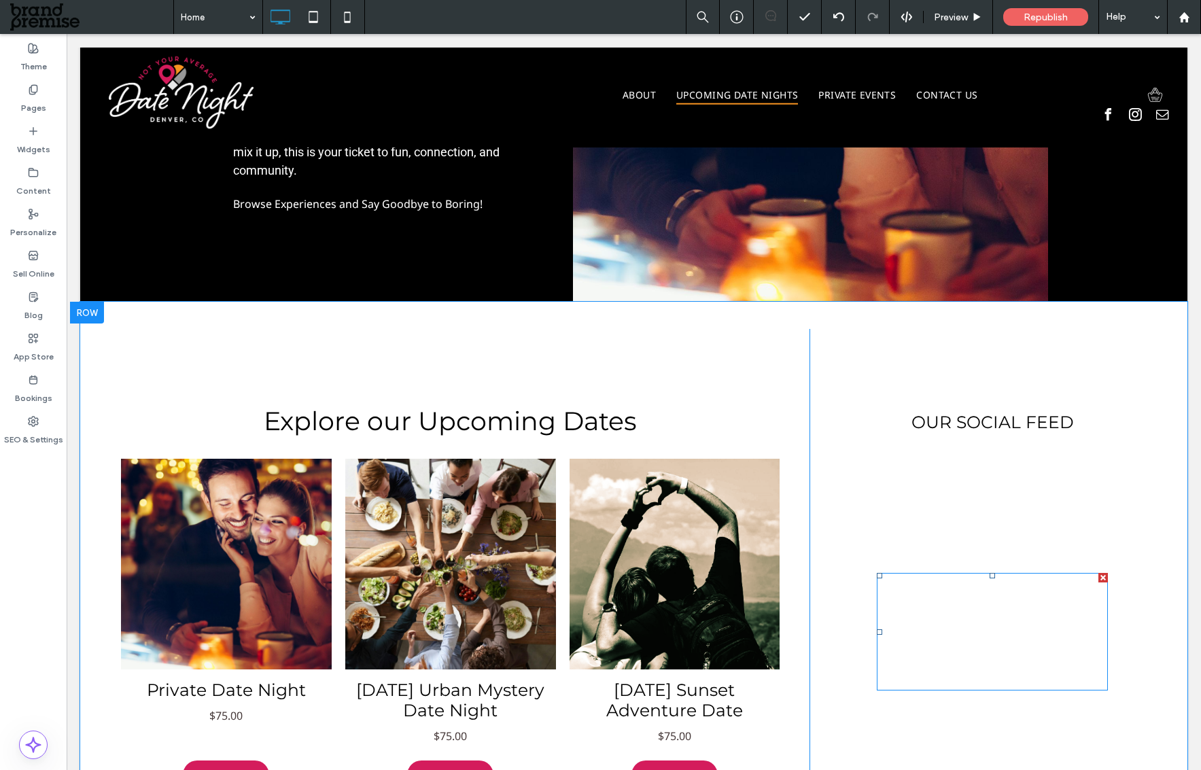
scroll to position [711, 0]
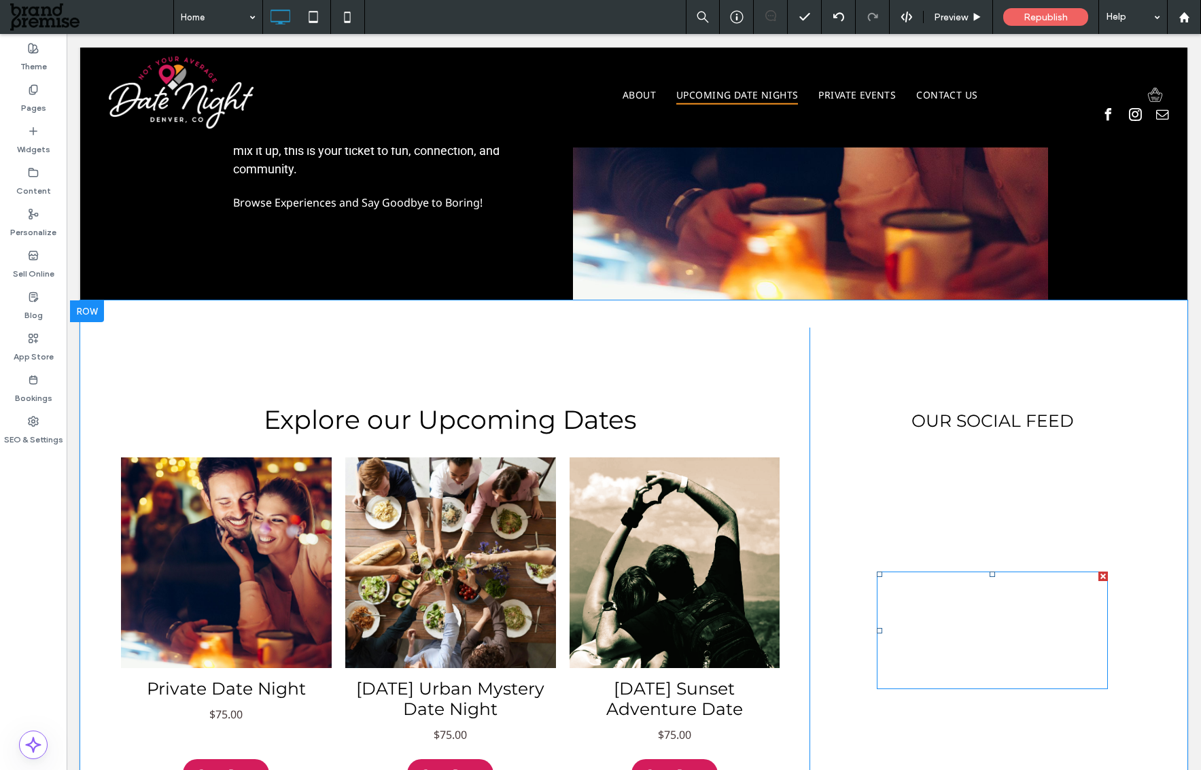
click at [1098, 574] on div at bounding box center [1103, 577] width 10 height 10
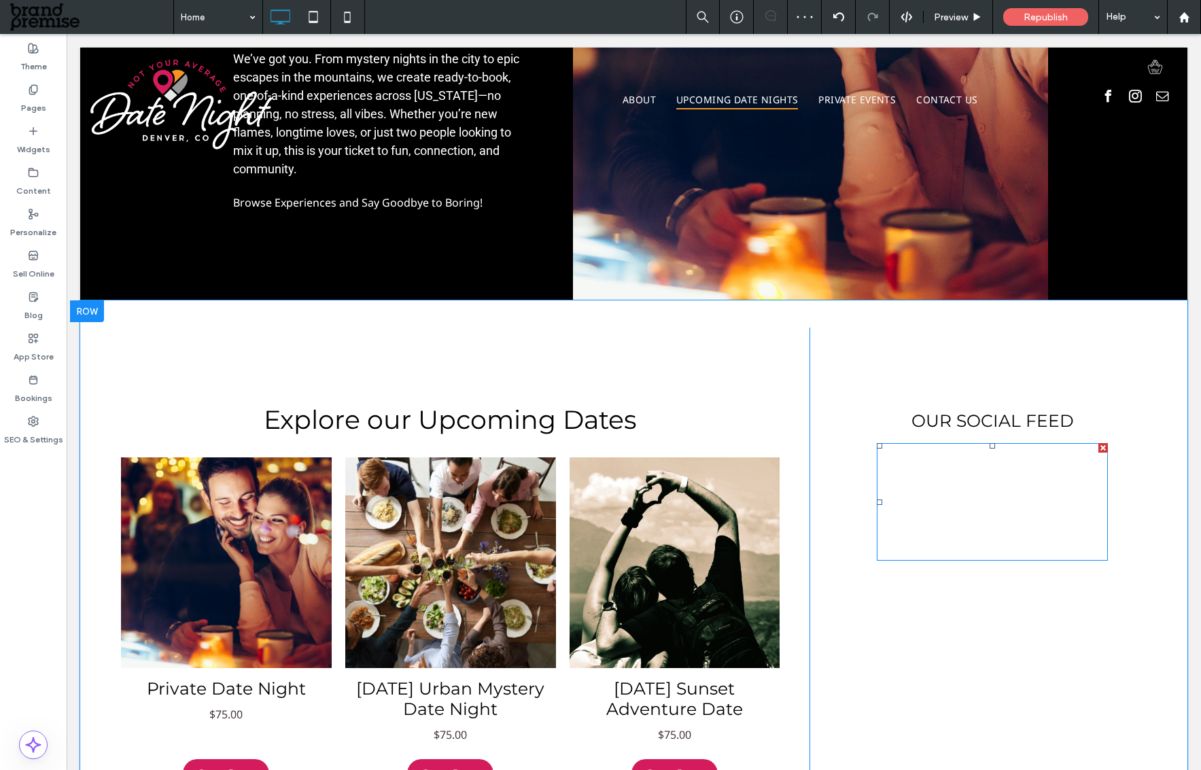
click at [1098, 446] on div at bounding box center [1103, 448] width 10 height 10
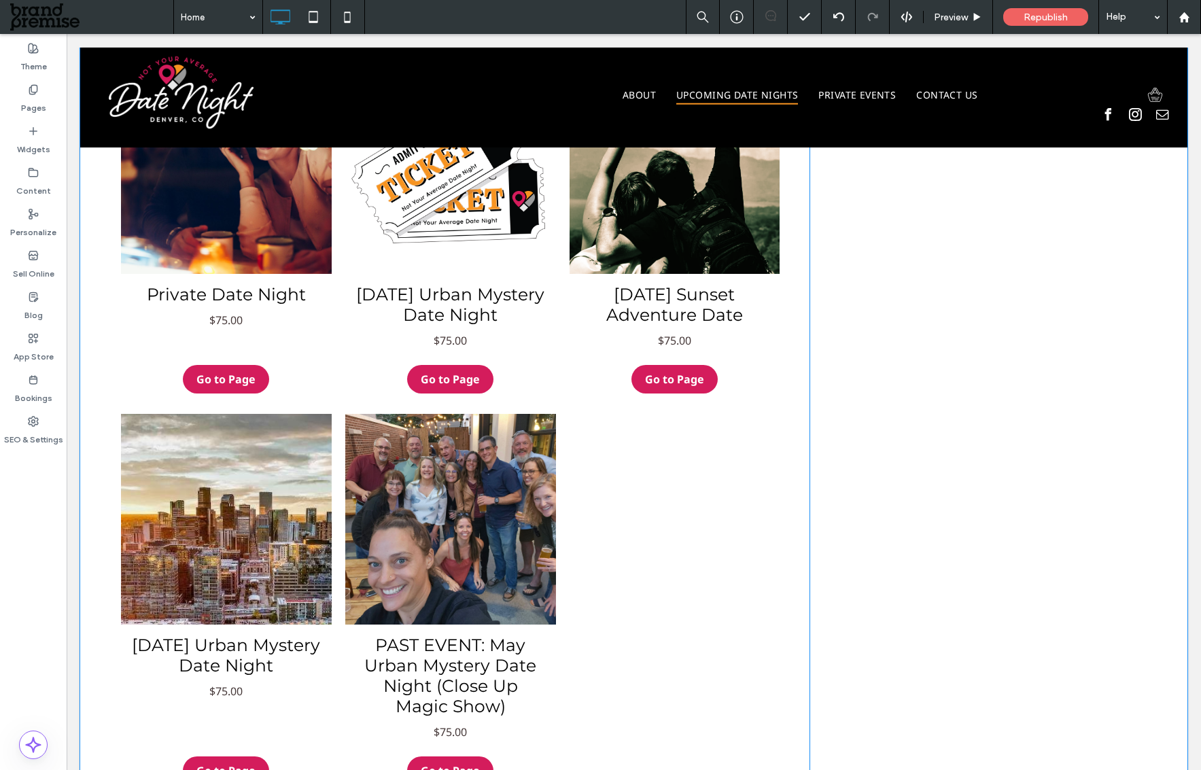
scroll to position [859, 0]
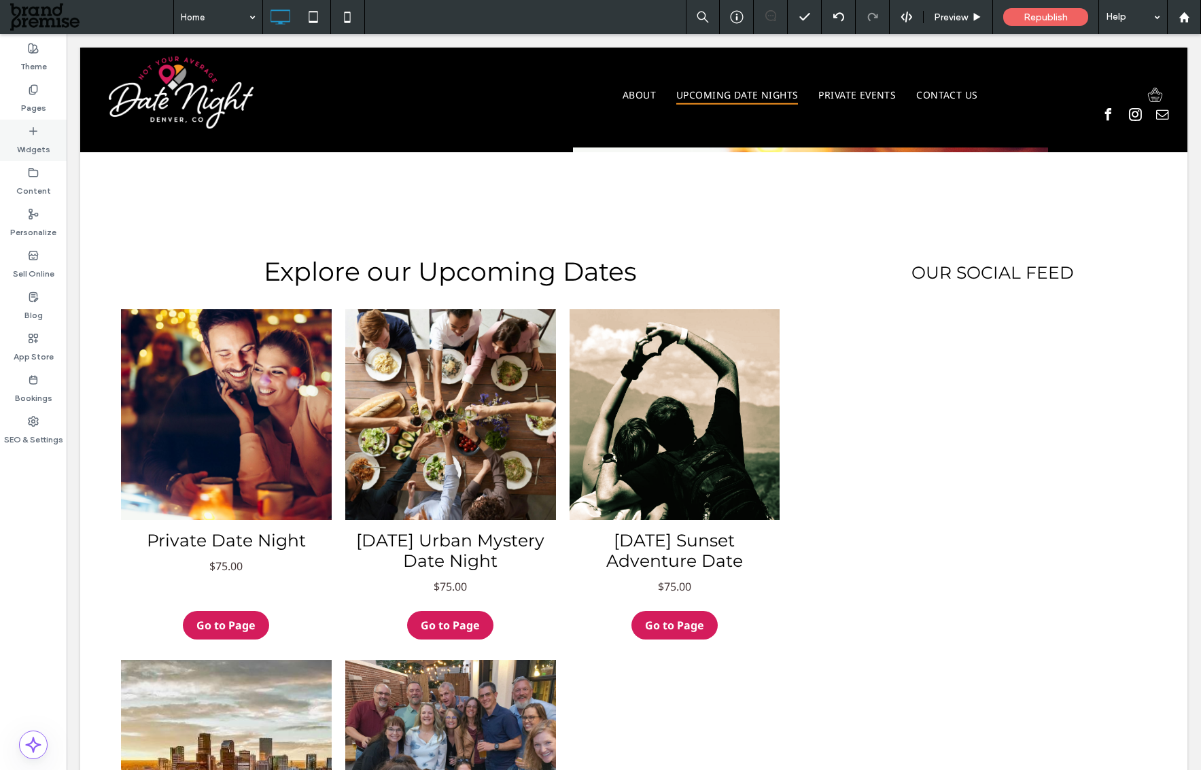
click at [29, 132] on icon at bounding box center [33, 131] width 11 height 11
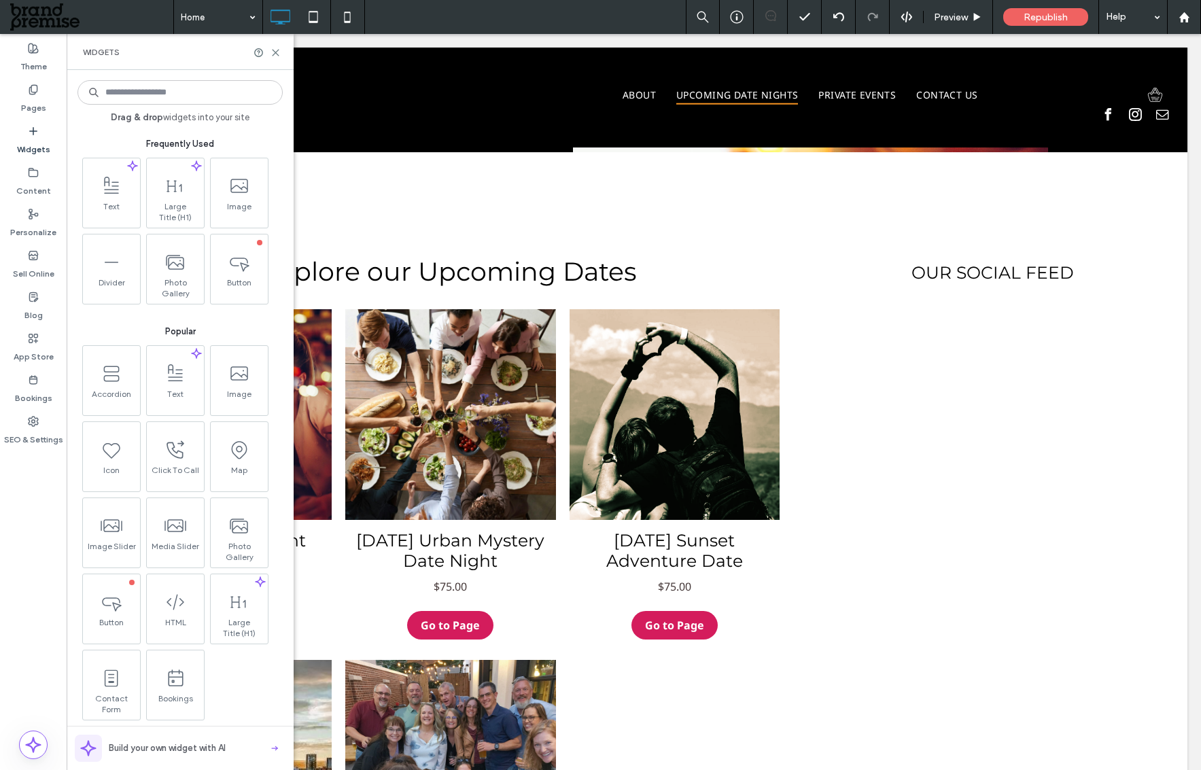
click at [127, 92] on input at bounding box center [179, 92] width 205 height 24
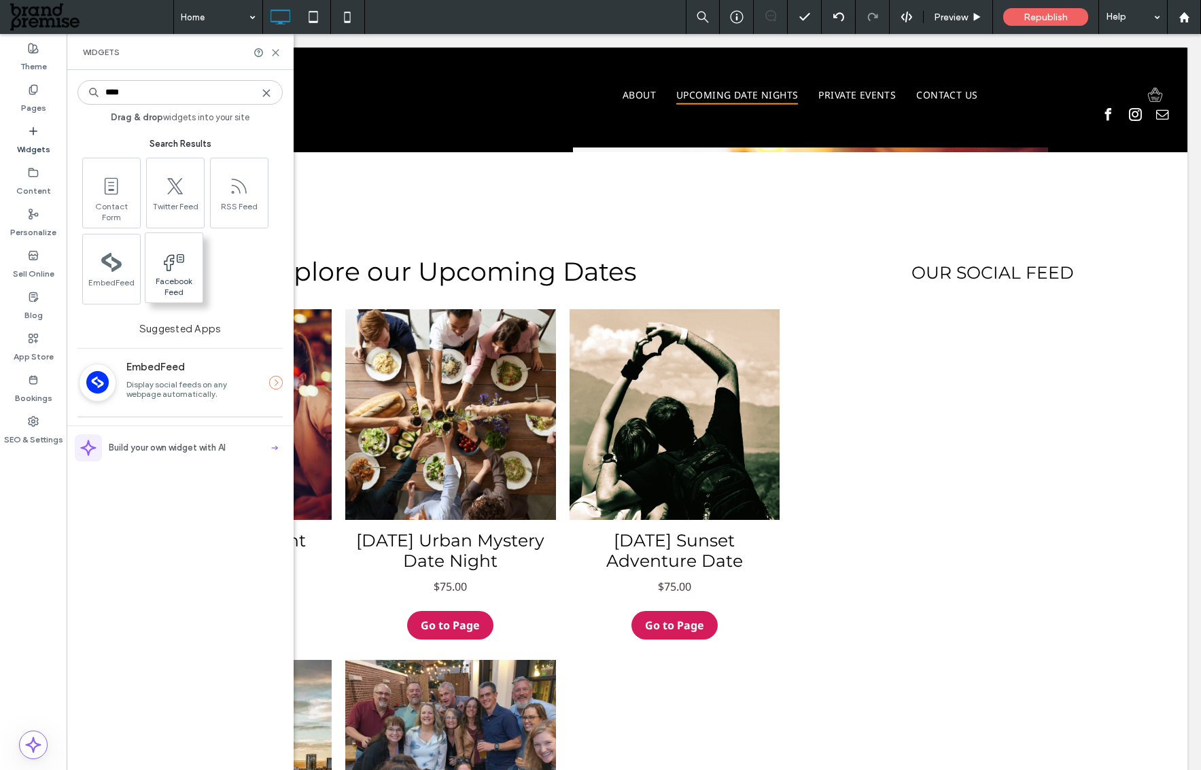
type input "****"
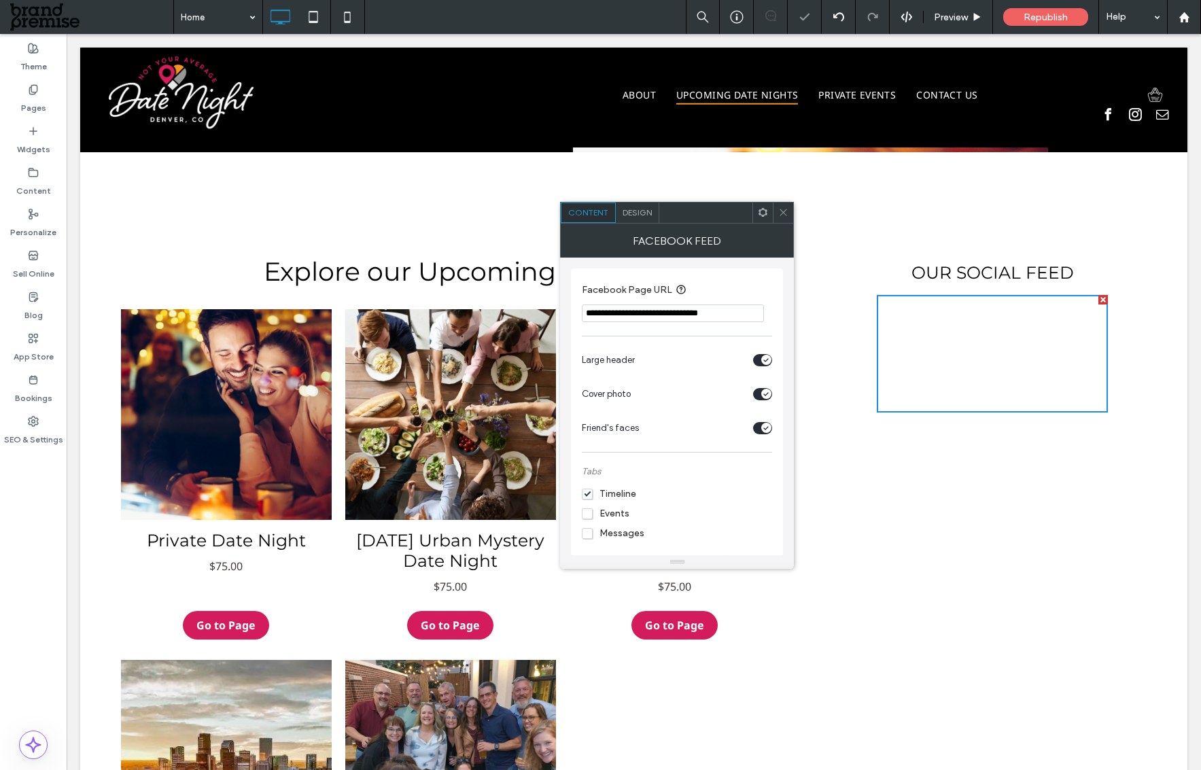
scroll to position [856, 0]
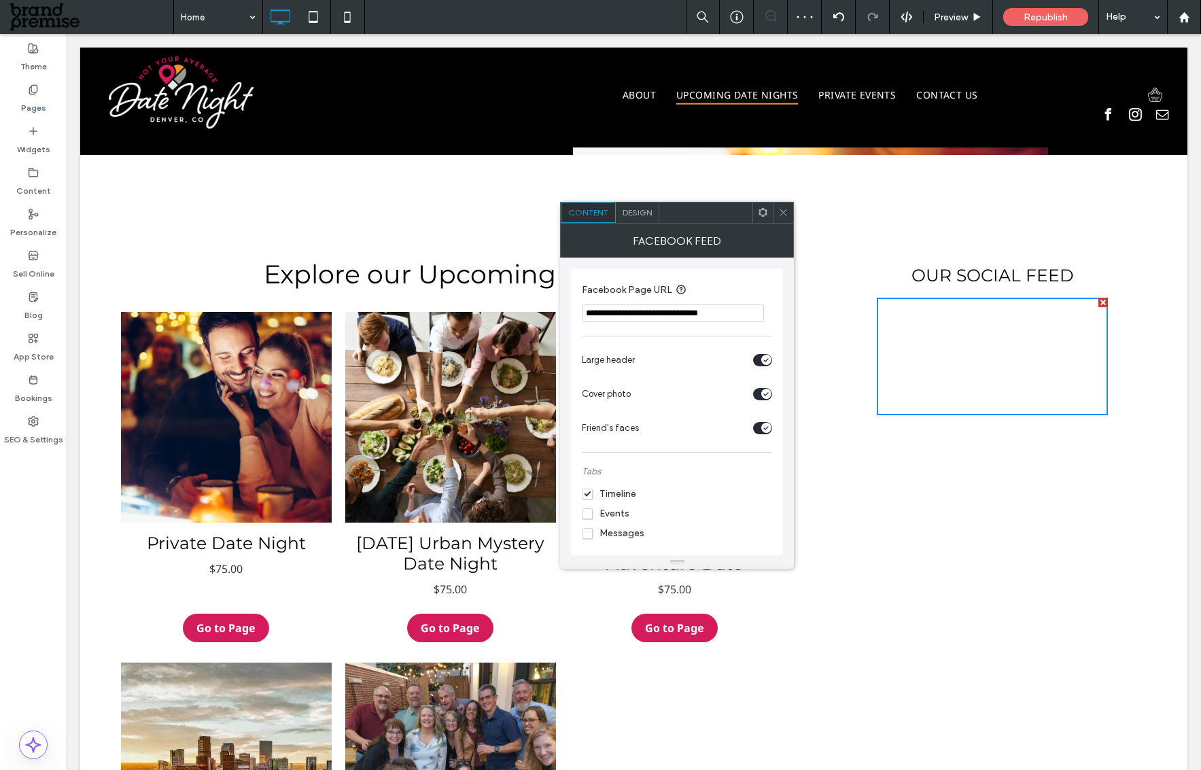
click at [708, 313] on input "**********" at bounding box center [673, 314] width 182 height 18
click at [667, 317] on input "**********" at bounding box center [673, 314] width 182 height 18
drag, startPoint x: 825, startPoint y: 347, endPoint x: 412, endPoint y: 310, distance: 414.9
paste input "******"
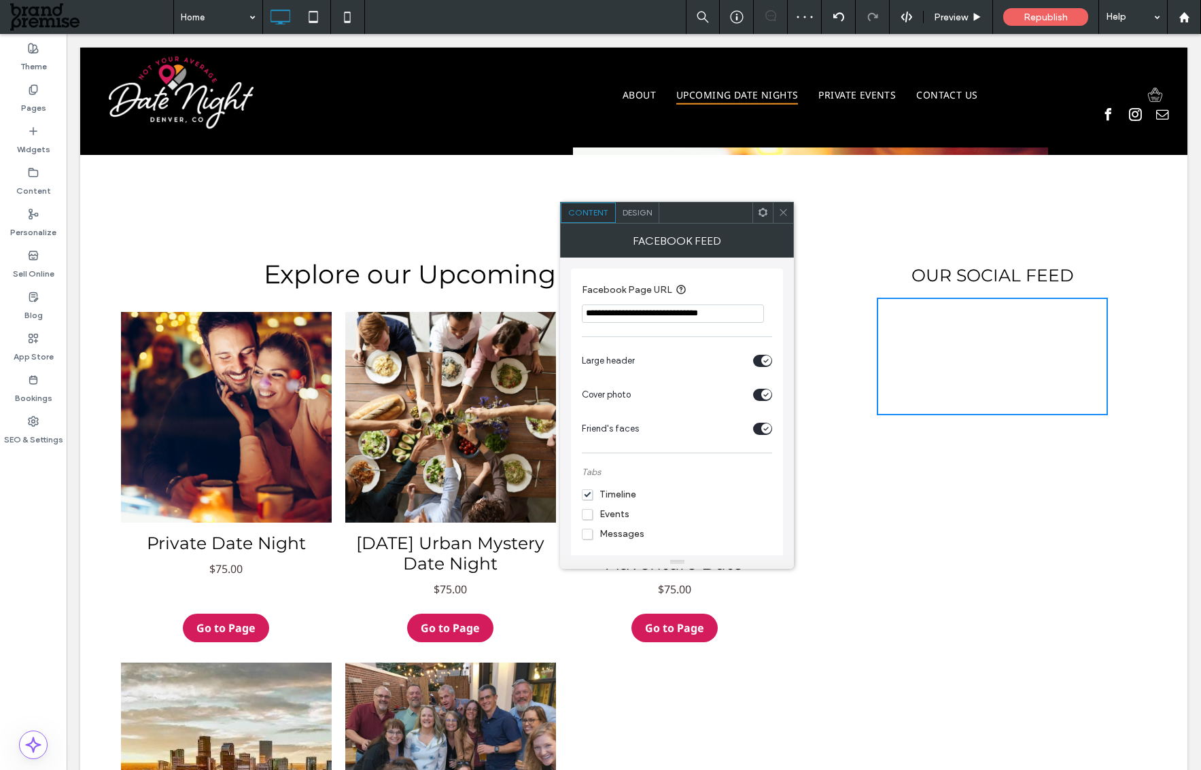
click at [753, 317] on input "**********" at bounding box center [673, 314] width 182 height 18
drag, startPoint x: 704, startPoint y: 313, endPoint x: 776, endPoint y: 313, distance: 72.1
click at [776, 313] on div "**********" at bounding box center [677, 412] width 212 height 288
paste input "**********"
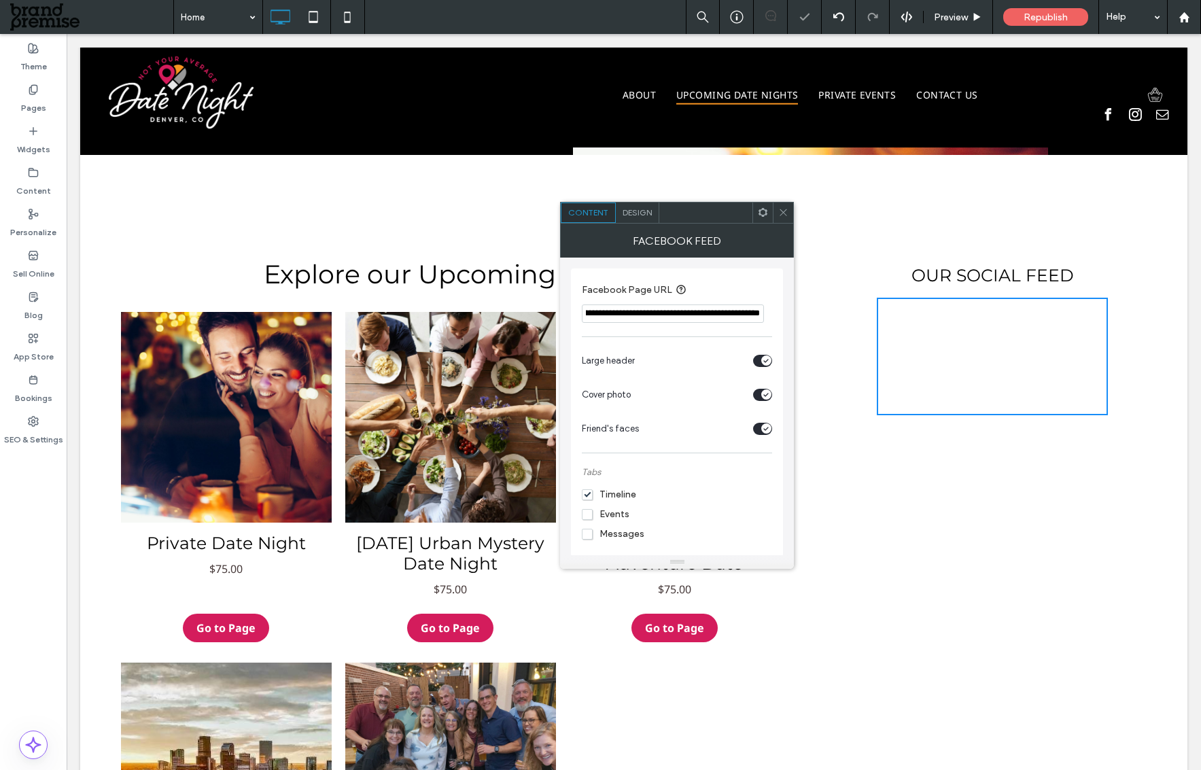
type input "**********"
click at [780, 209] on use at bounding box center [783, 212] width 7 height 7
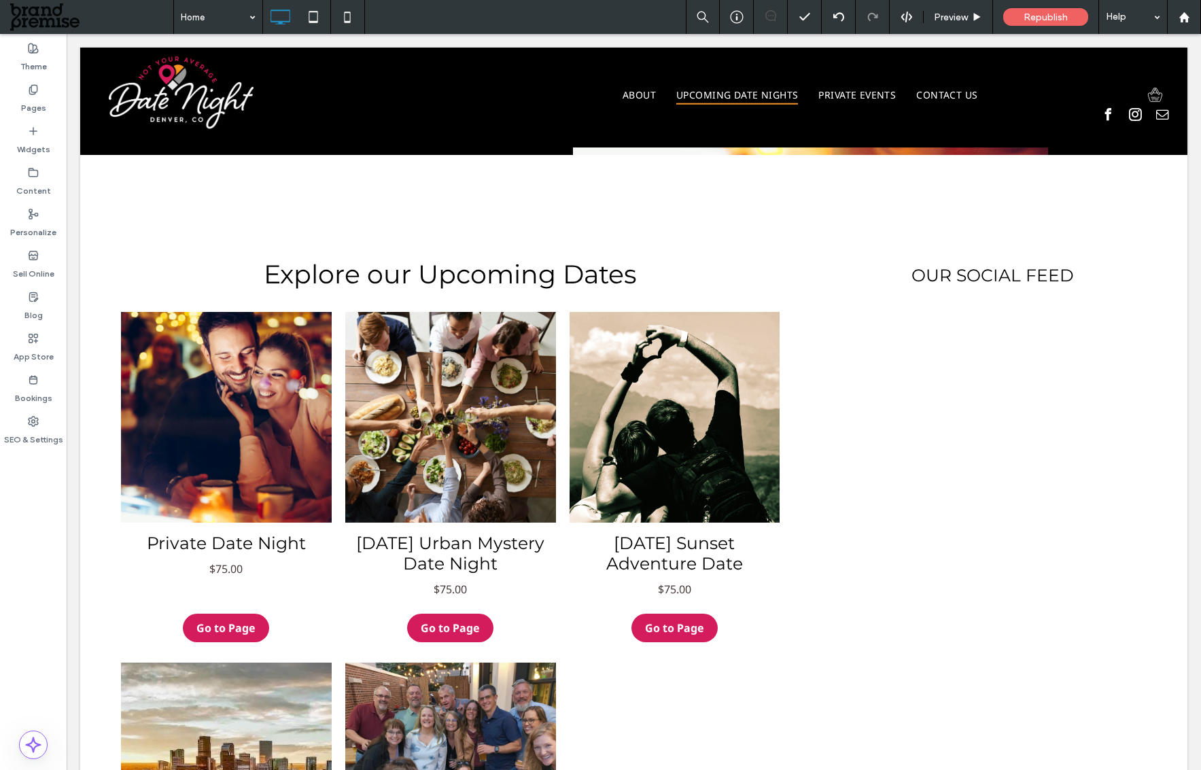
click at [844, 282] on div "OUR SOCIAL FEED Click To Paste" at bounding box center [985, 621] width 351 height 879
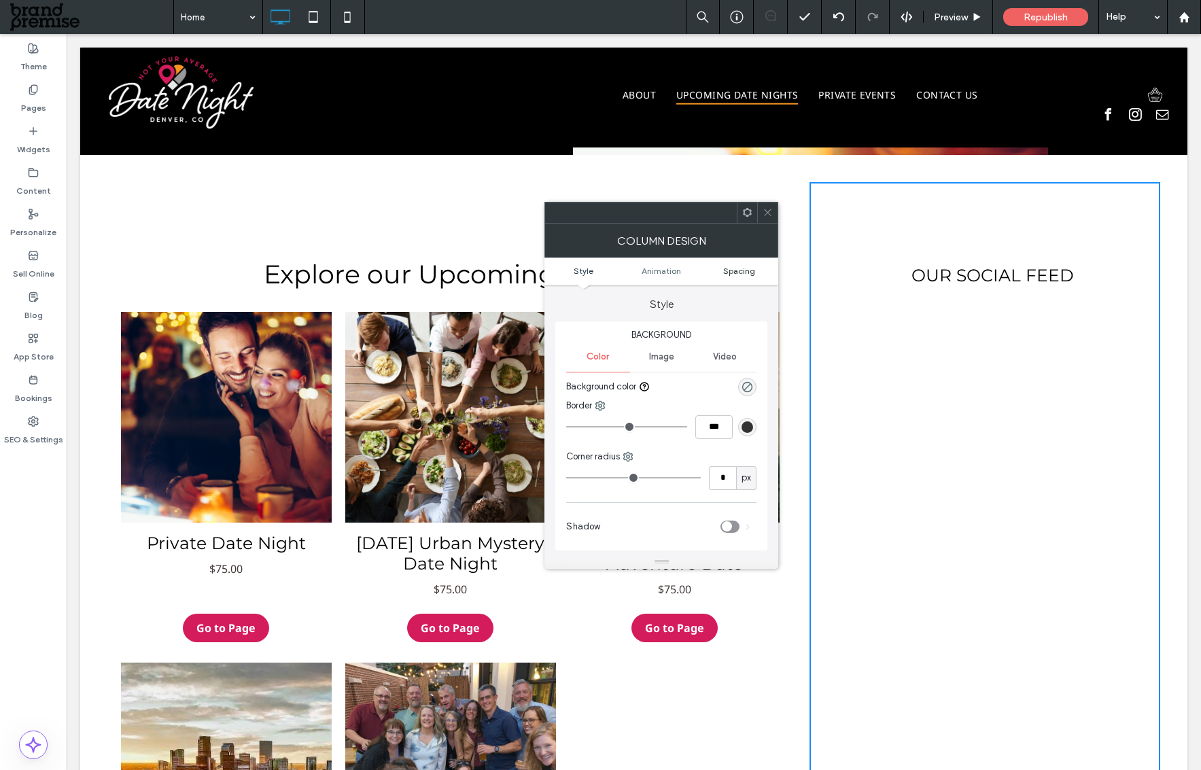
click at [737, 266] on span "Spacing" at bounding box center [739, 271] width 32 height 10
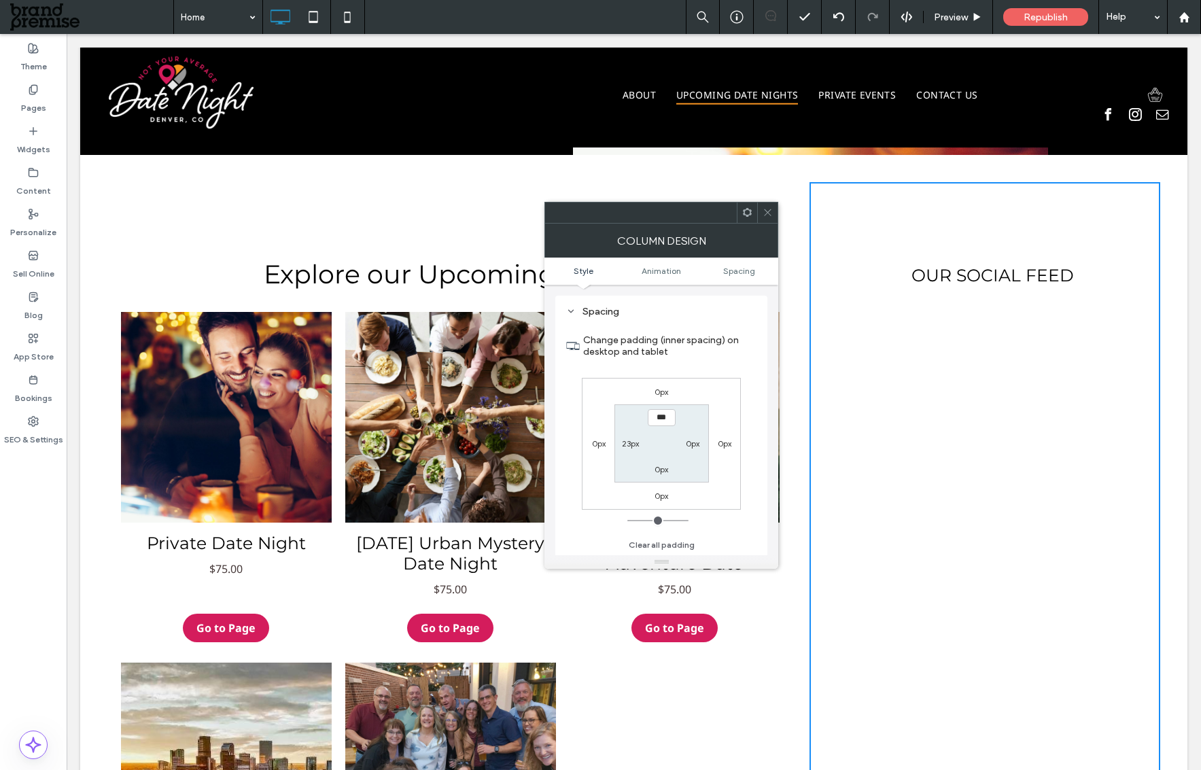
scroll to position [309, 0]
click at [634, 443] on label "23px" at bounding box center [630, 443] width 17 height 10
type input "**"
type input "*"
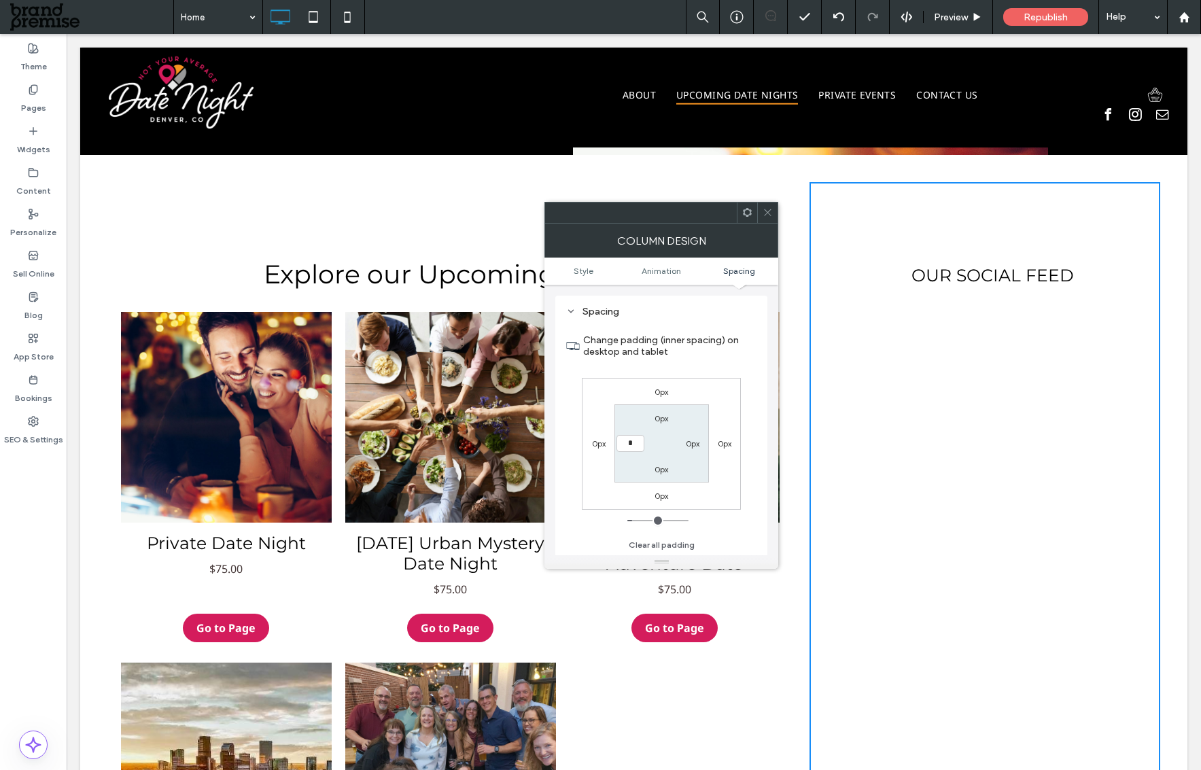
type input "***"
drag, startPoint x: 759, startPoint y: 207, endPoint x: 776, endPoint y: 215, distance: 19.2
click at [759, 207] on div at bounding box center [767, 213] width 20 height 20
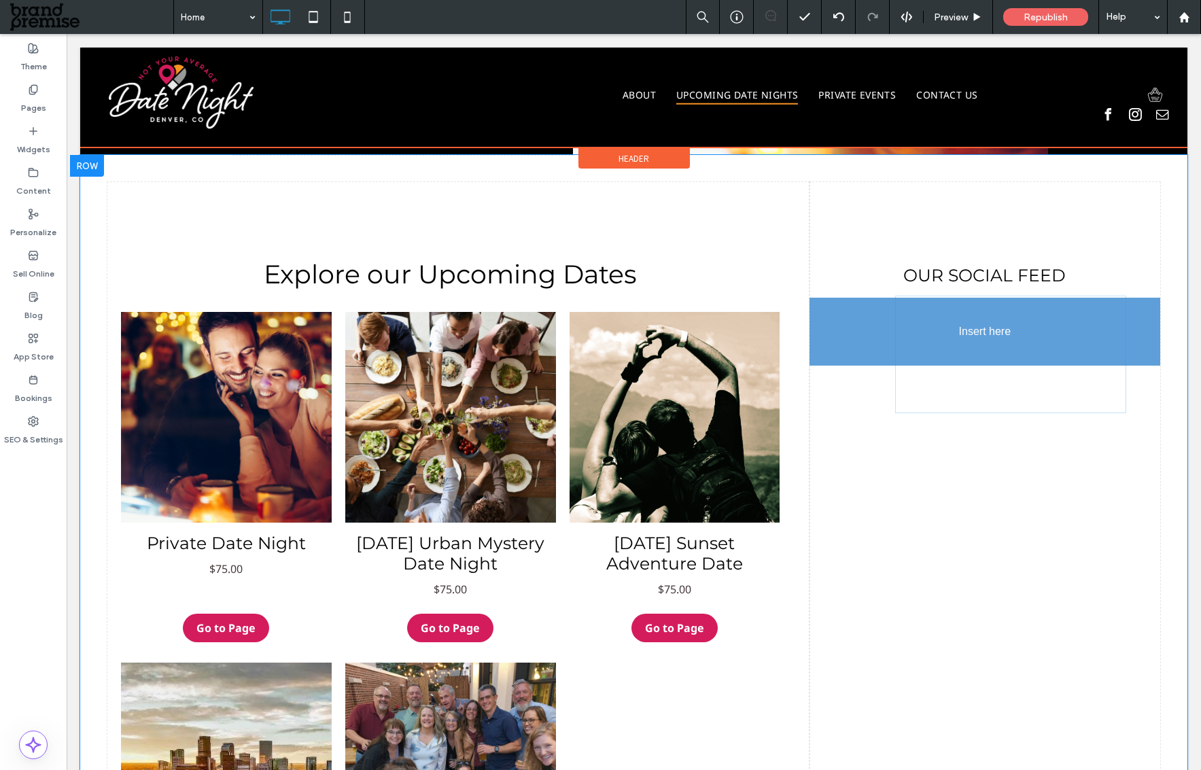
drag, startPoint x: 1092, startPoint y: 411, endPoint x: 1035, endPoint y: 409, distance: 57.8
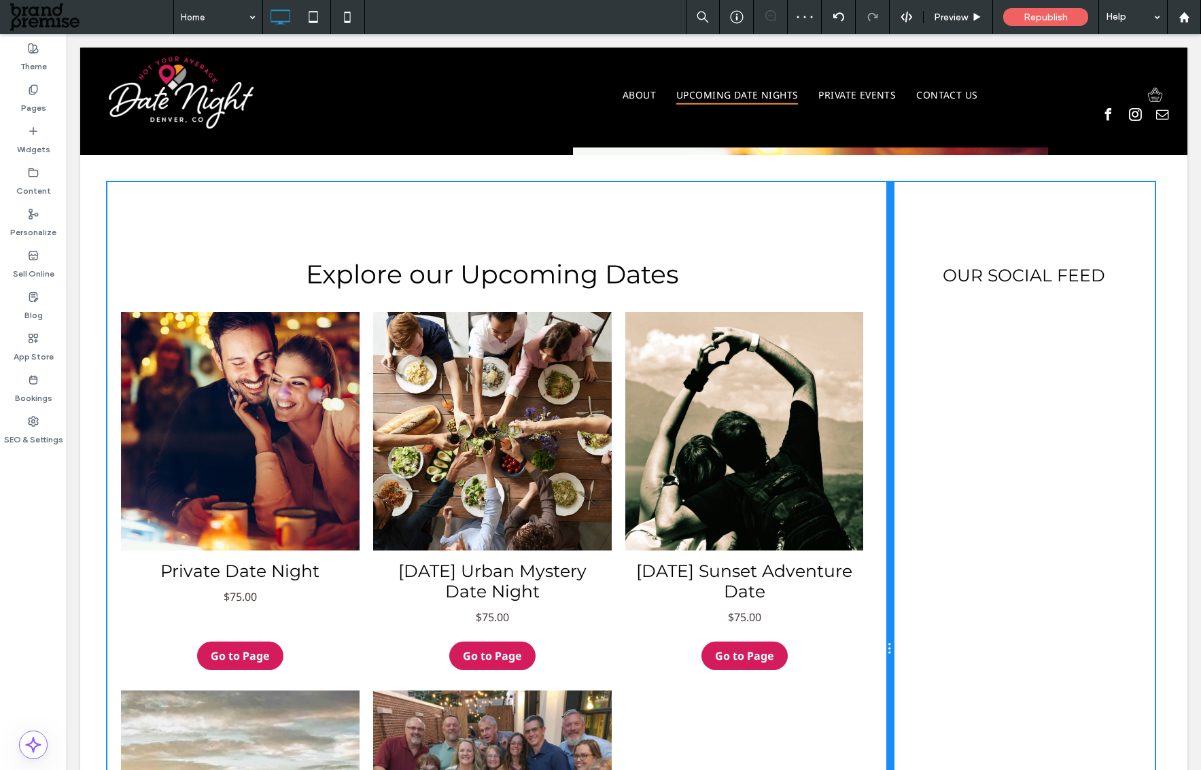
drag, startPoint x: 803, startPoint y: 273, endPoint x: 857, endPoint y: 275, distance: 54.4
click at [857, 275] on div "Explore our Upcoming Dates Private Date Night $75.00 Go to Page Oct 24th Urban …" at bounding box center [500, 649] width 786 height 935
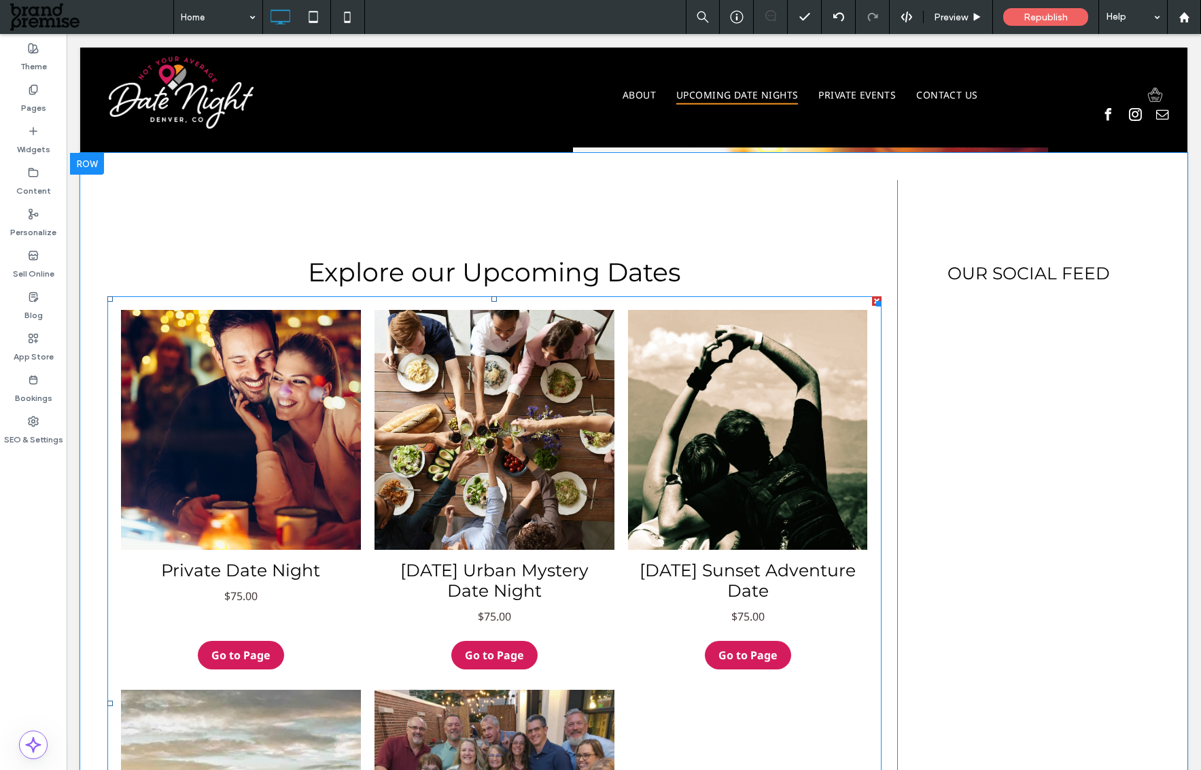
scroll to position [1364, 0]
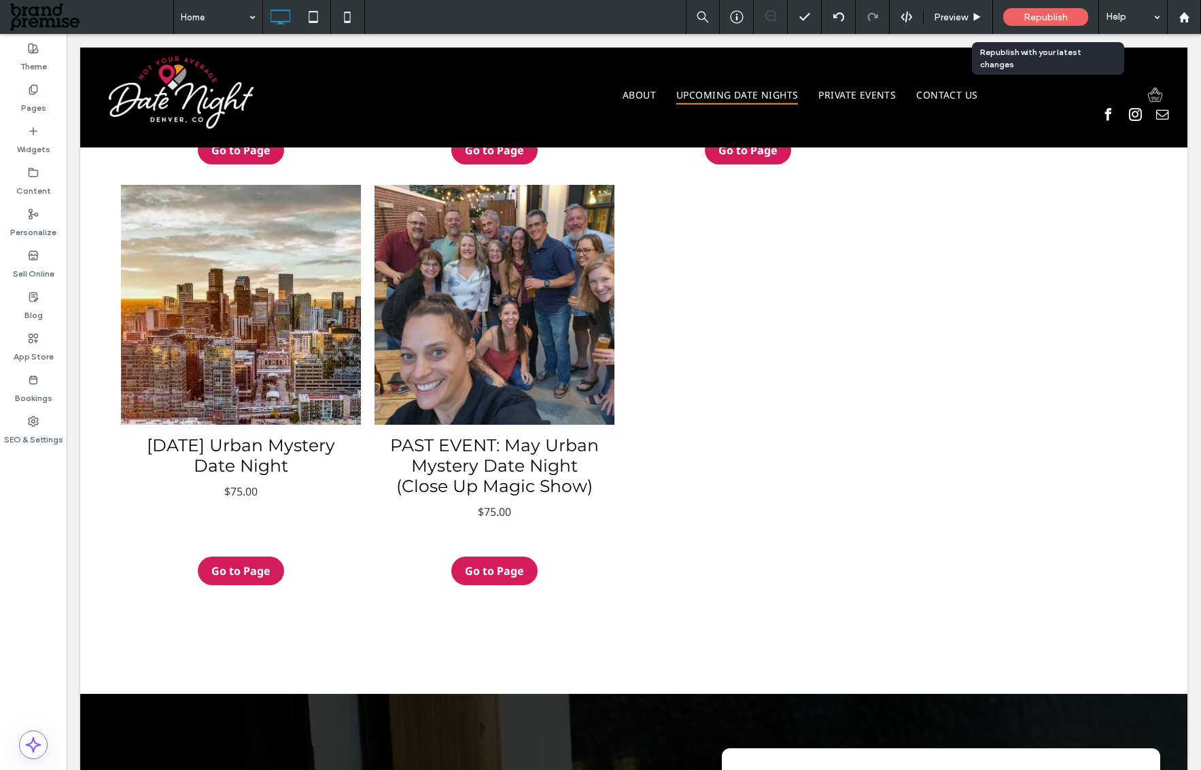
click at [1056, 13] on span "Republish" at bounding box center [1046, 18] width 44 height 12
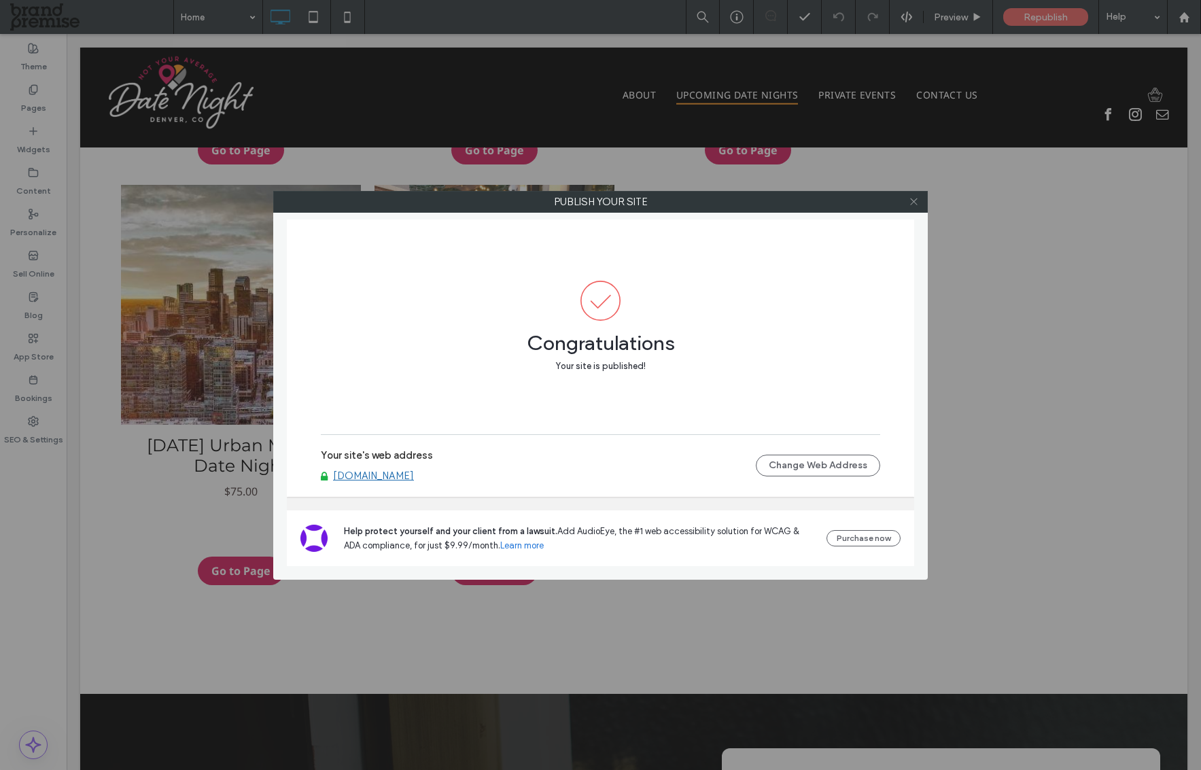
click at [915, 203] on use at bounding box center [913, 201] width 7 height 7
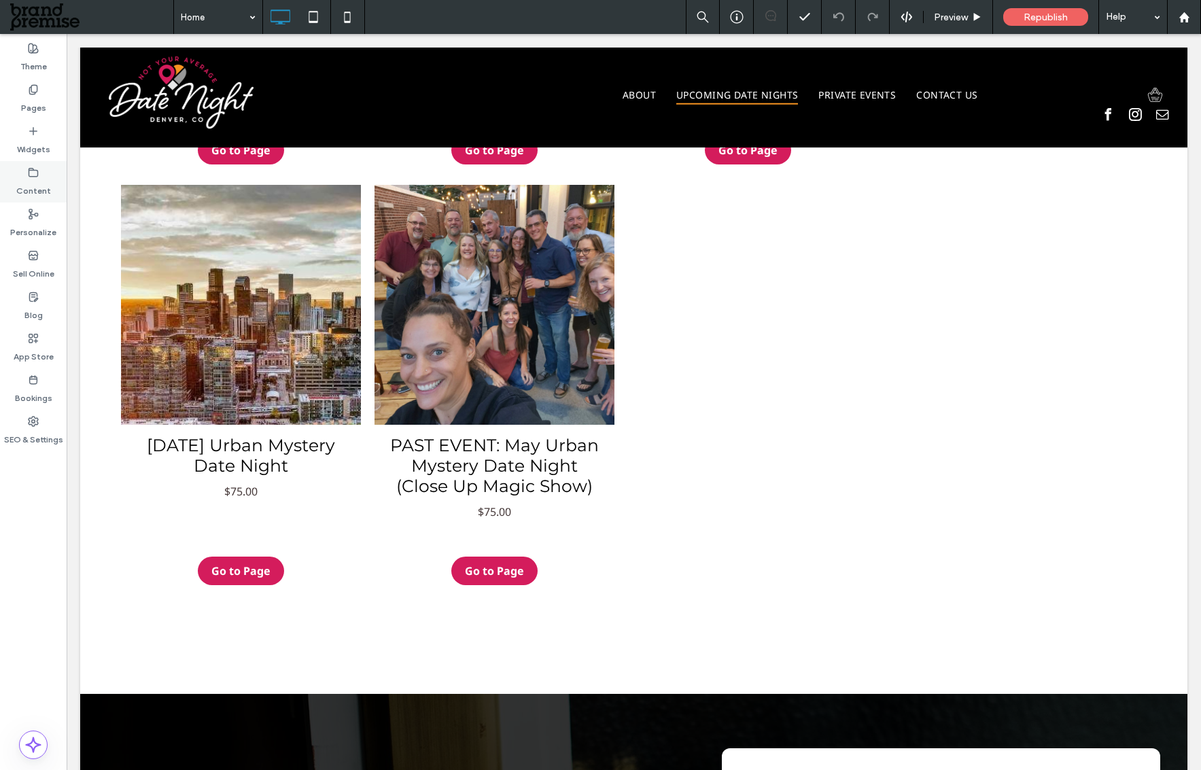
drag, startPoint x: 37, startPoint y: 140, endPoint x: 54, endPoint y: 164, distance: 29.8
click at [37, 140] on label "Widgets" at bounding box center [33, 146] width 33 height 19
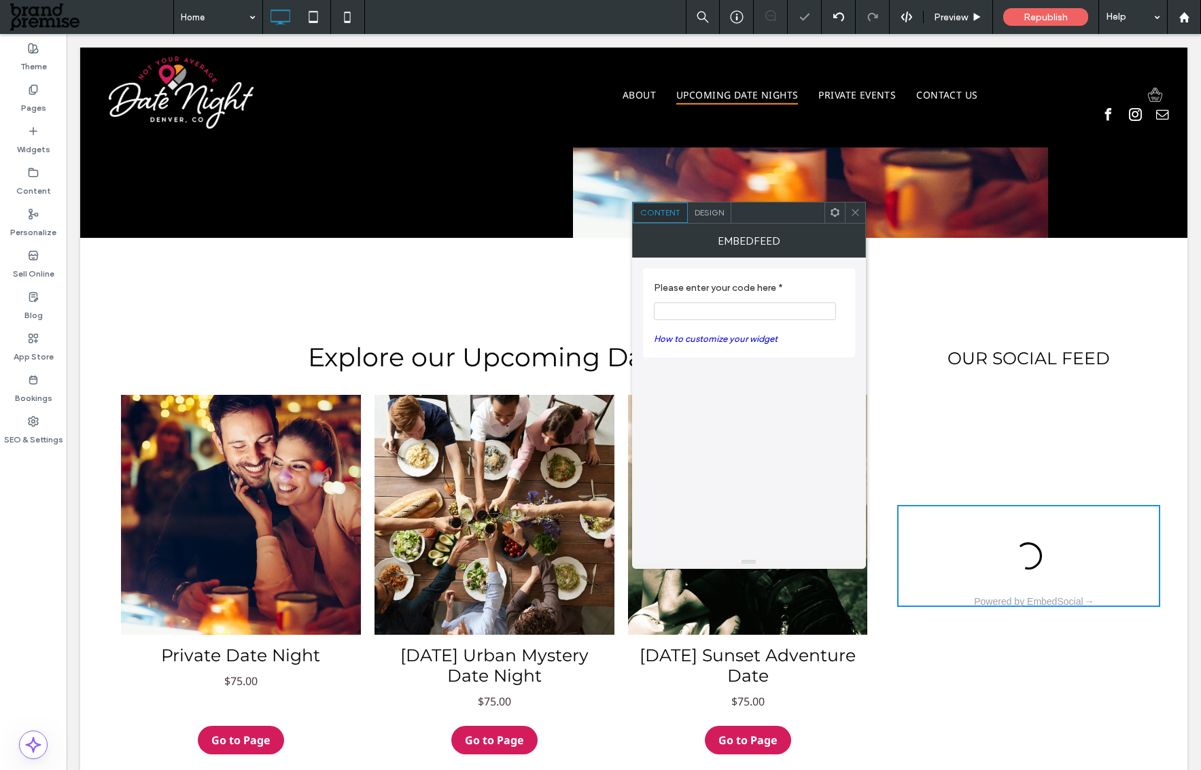
scroll to position [702, 0]
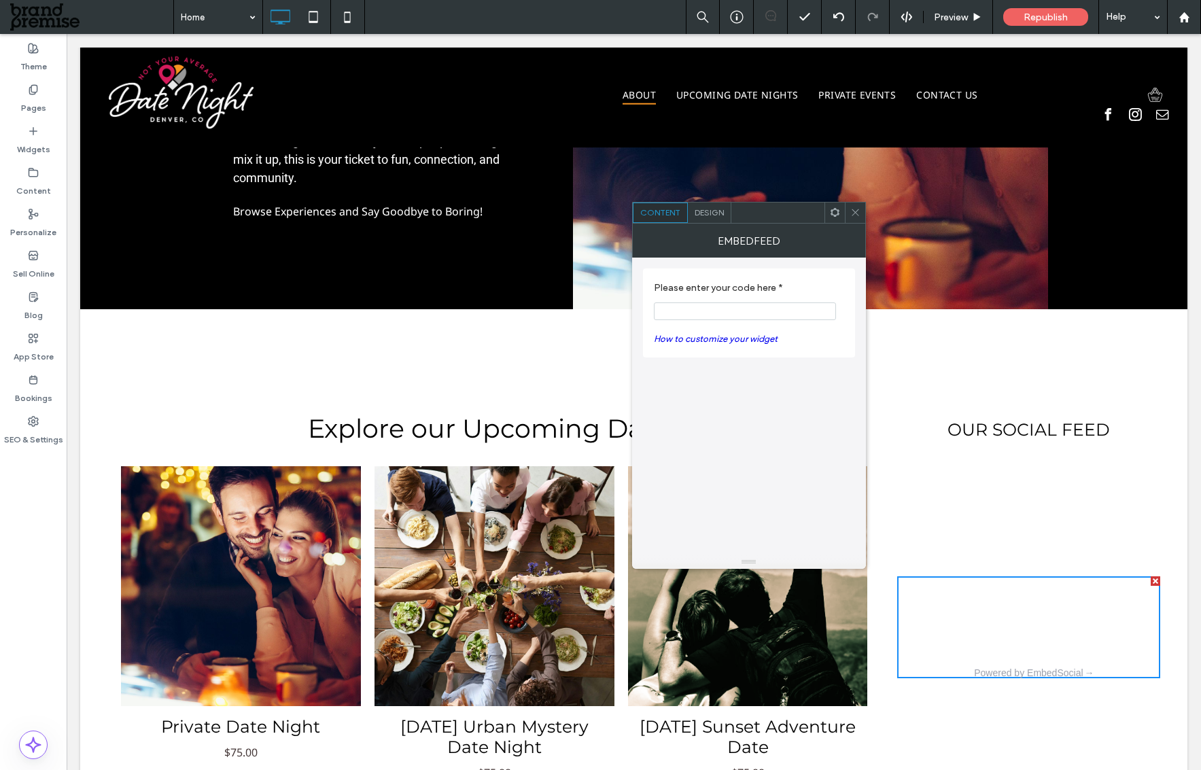
click at [696, 335] on link "How to customize your widget" at bounding box center [716, 339] width 124 height 10
click at [850, 213] on icon at bounding box center [855, 212] width 10 height 10
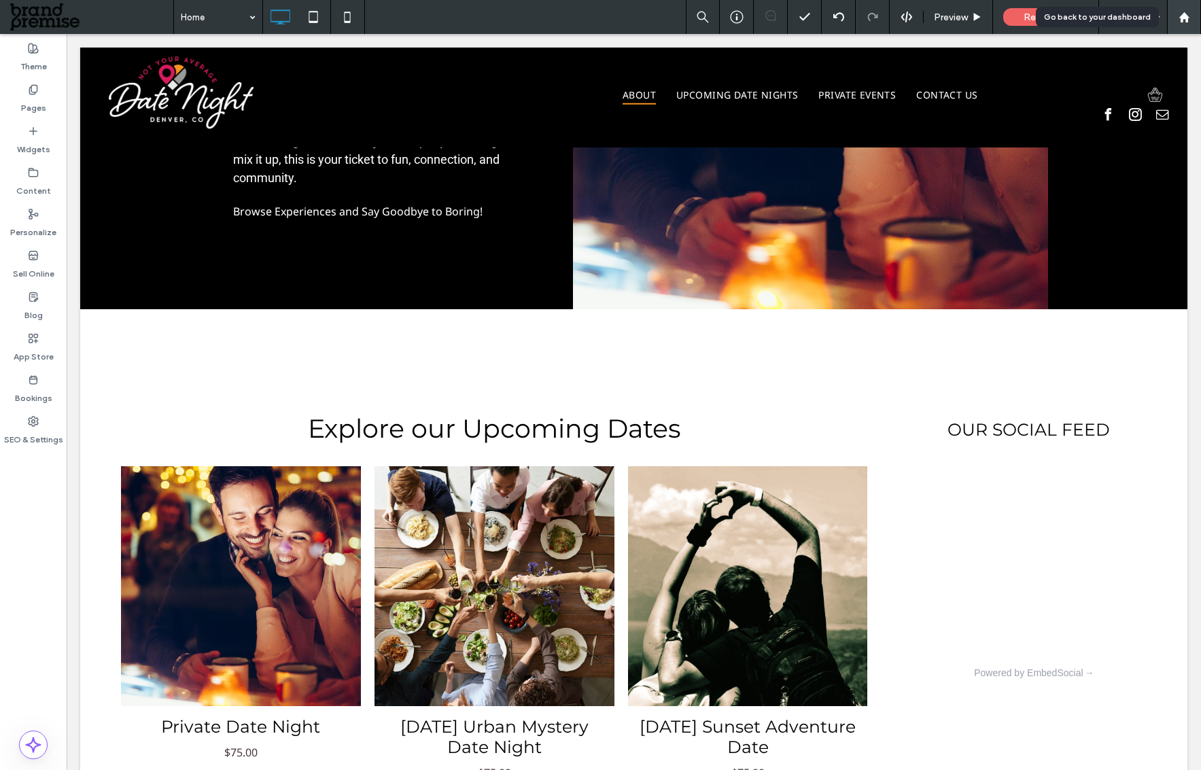
click at [1187, 13] on icon at bounding box center [1185, 18] width 12 height 12
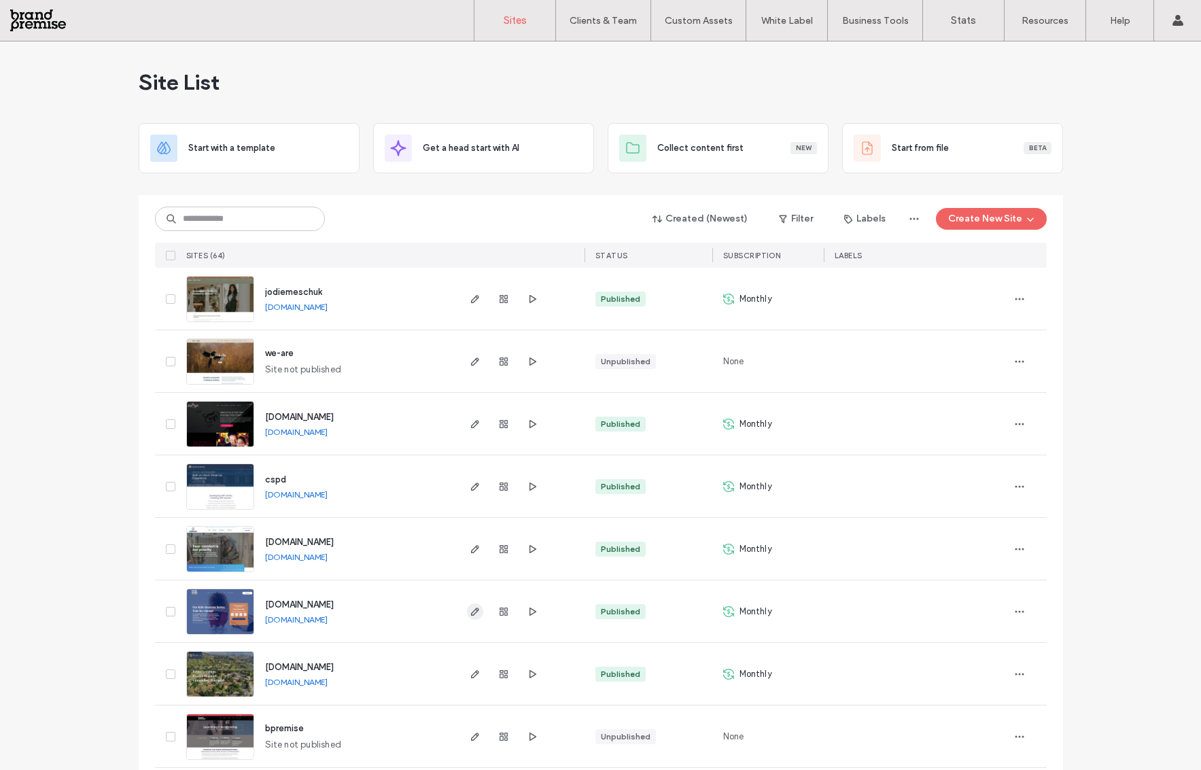
click at [470, 614] on icon "button" at bounding box center [475, 611] width 11 height 11
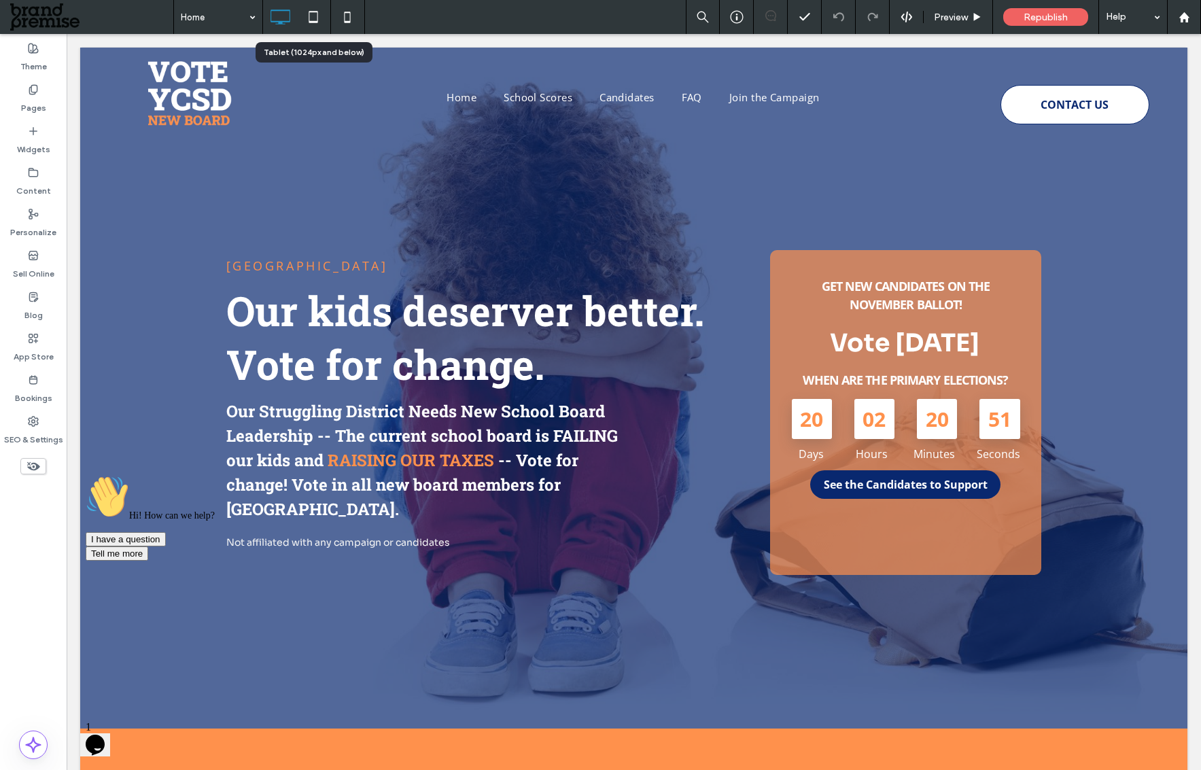
click at [309, 16] on icon at bounding box center [313, 16] width 27 height 27
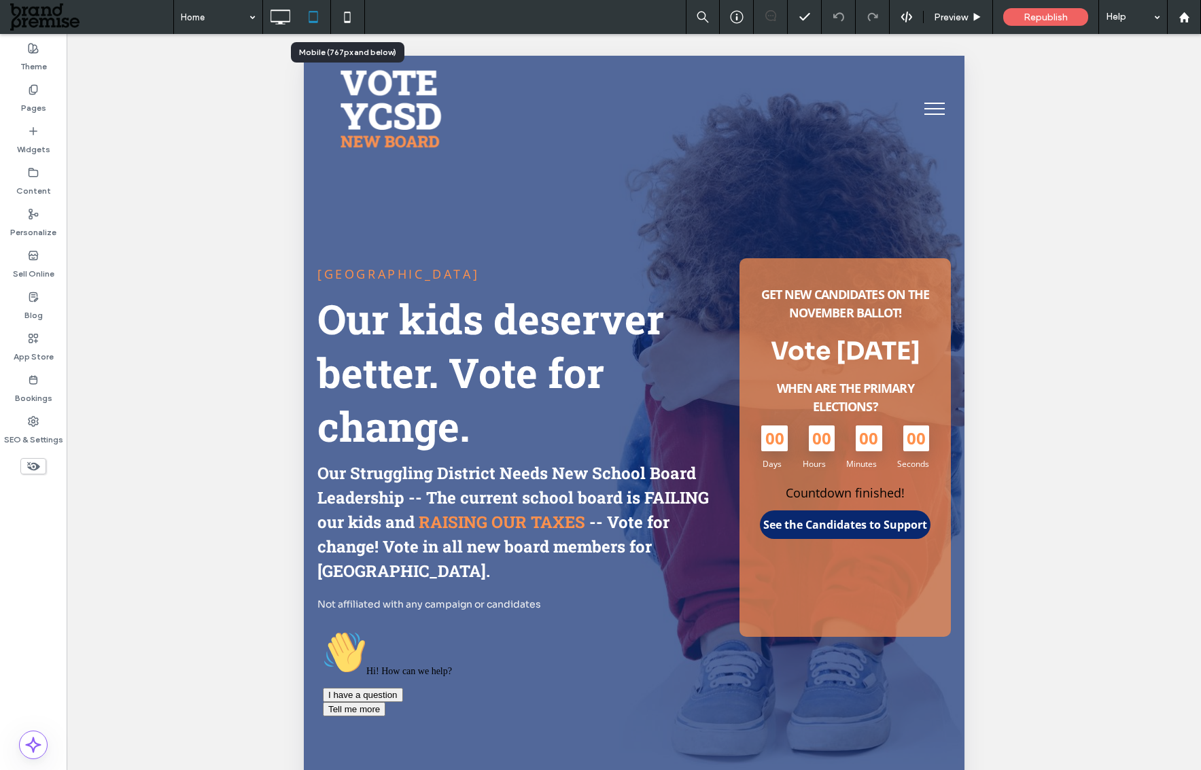
click at [347, 16] on icon at bounding box center [347, 16] width 27 height 27
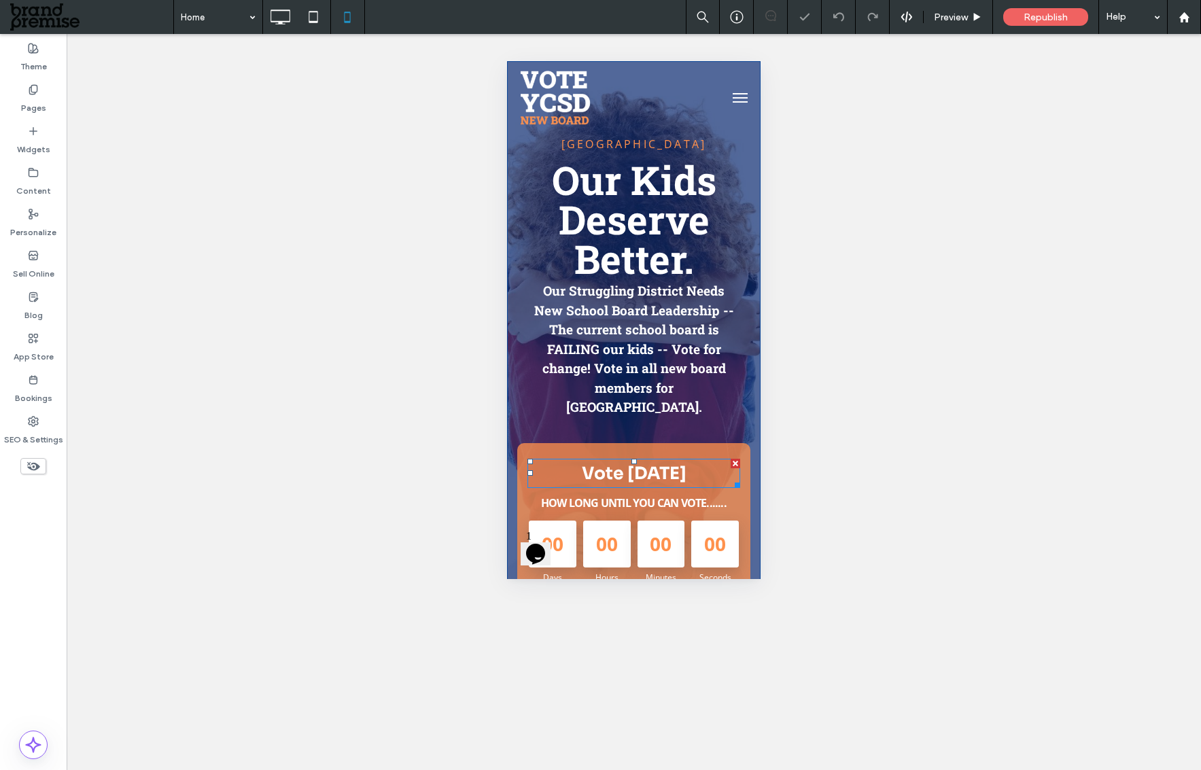
click at [610, 474] on strong "Vote [DATE]" at bounding box center [634, 473] width 105 height 21
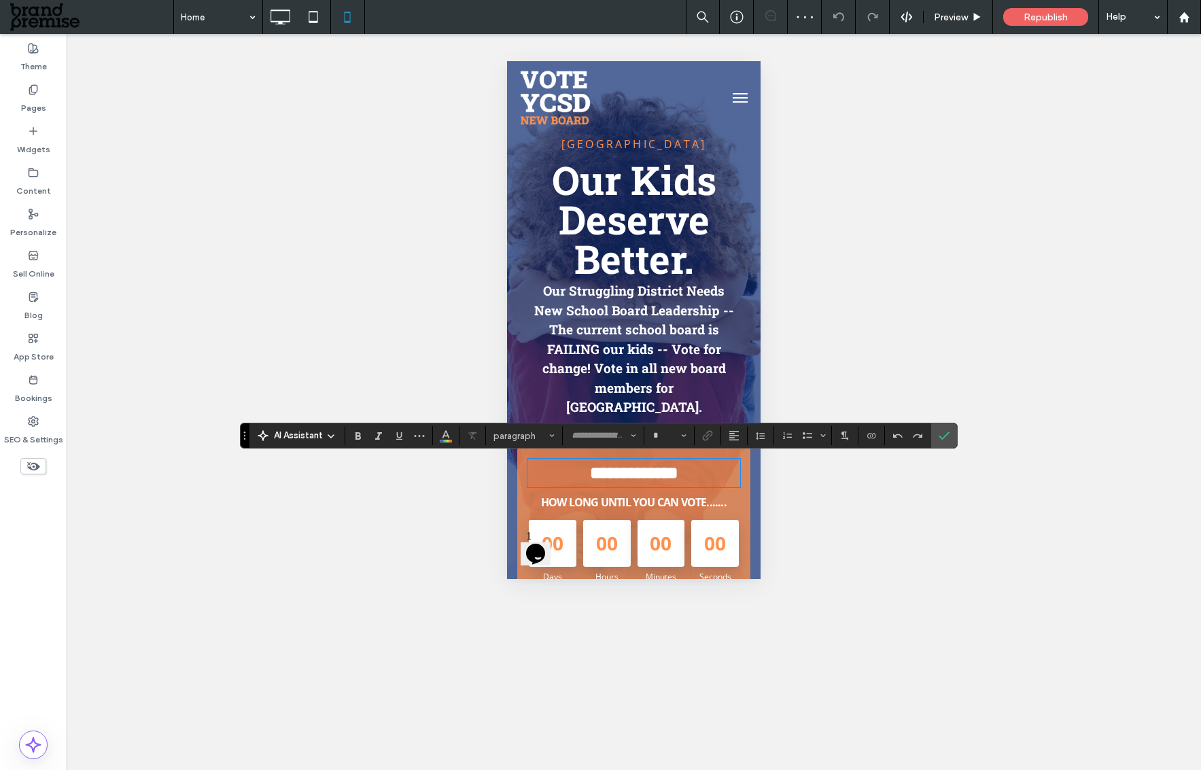
type input "****"
type input "**"
click at [940, 436] on icon "Confirm" at bounding box center [944, 435] width 11 height 11
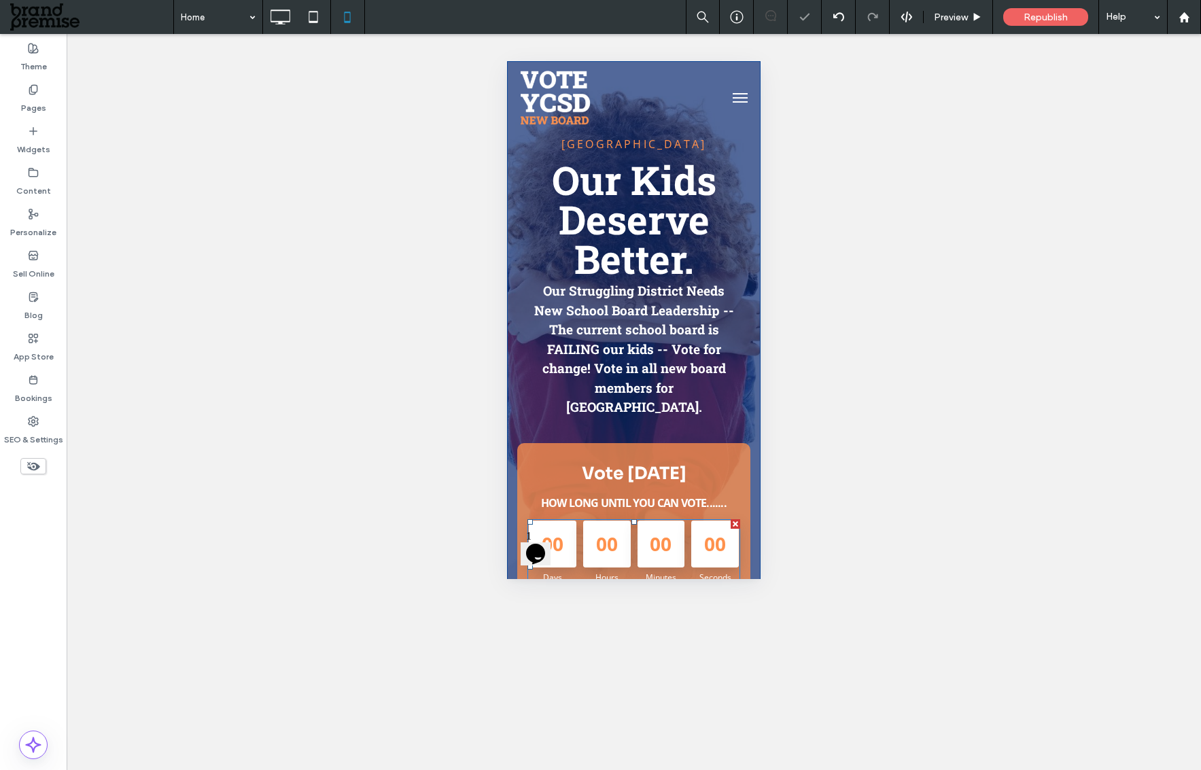
click at [667, 554] on div "00" at bounding box center [662, 545] width 48 height 48
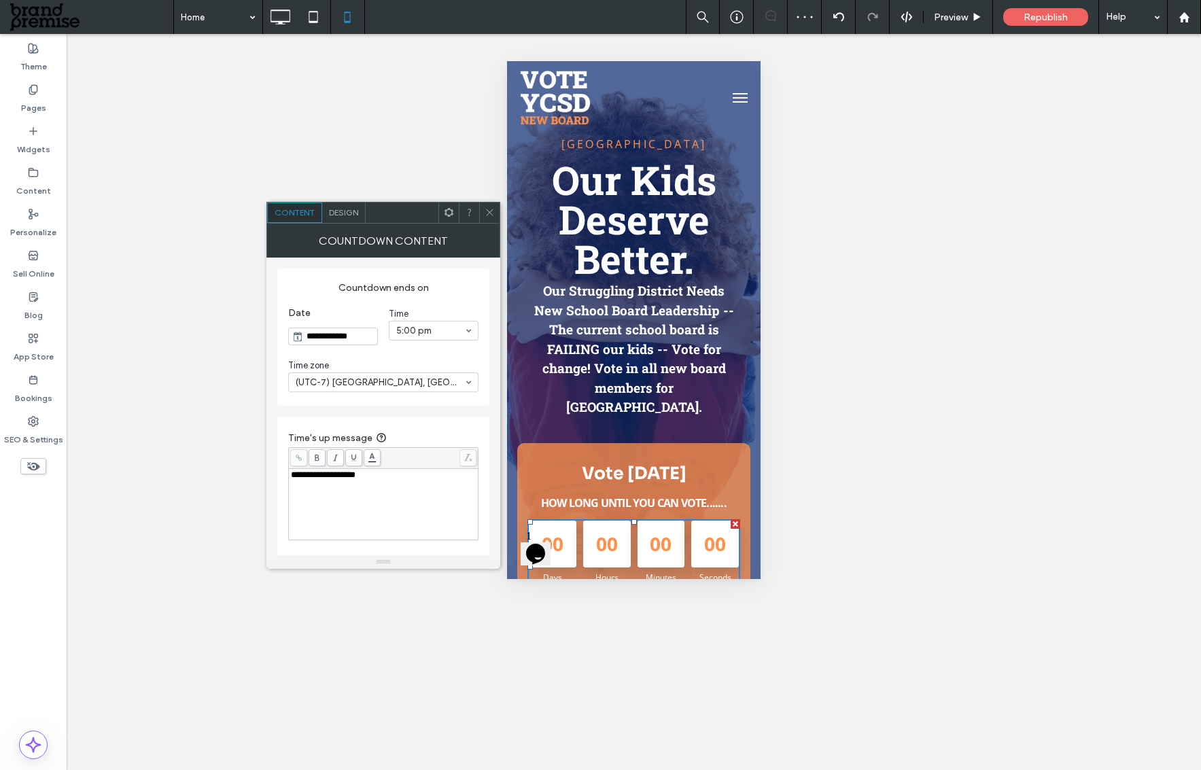
click at [341, 333] on input "**********" at bounding box center [340, 336] width 74 height 16
click at [419, 362] on button "Next Month" at bounding box center [422, 365] width 10 height 10
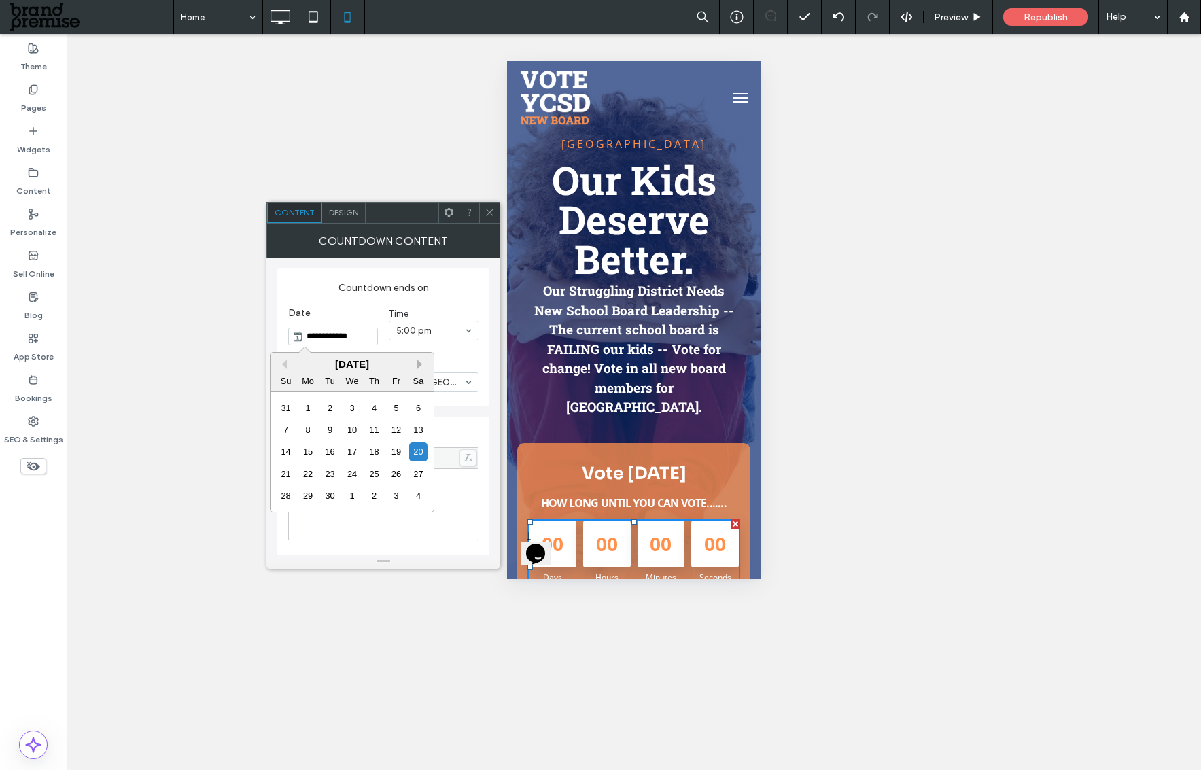
click at [419, 362] on button "Next Month" at bounding box center [422, 365] width 10 height 10
click at [326, 432] on div "4" at bounding box center [330, 430] width 18 height 18
type input "**********"
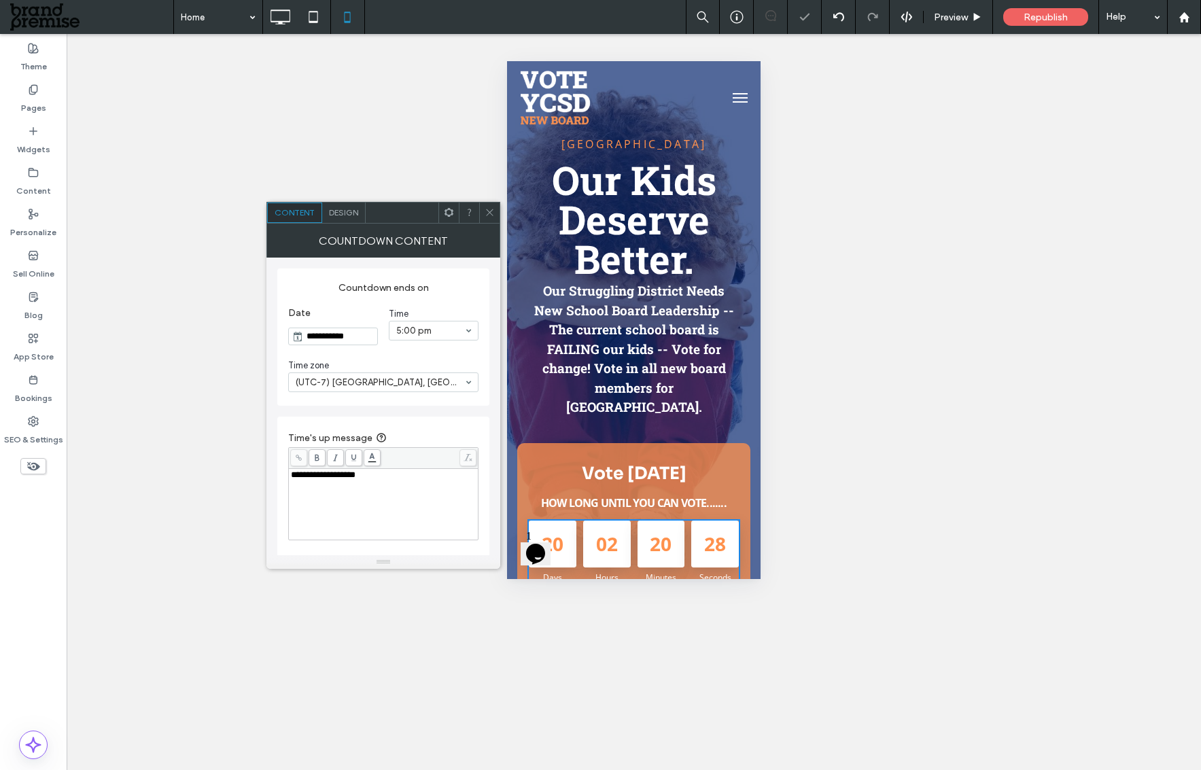
click at [491, 214] on use at bounding box center [489, 212] width 7 height 7
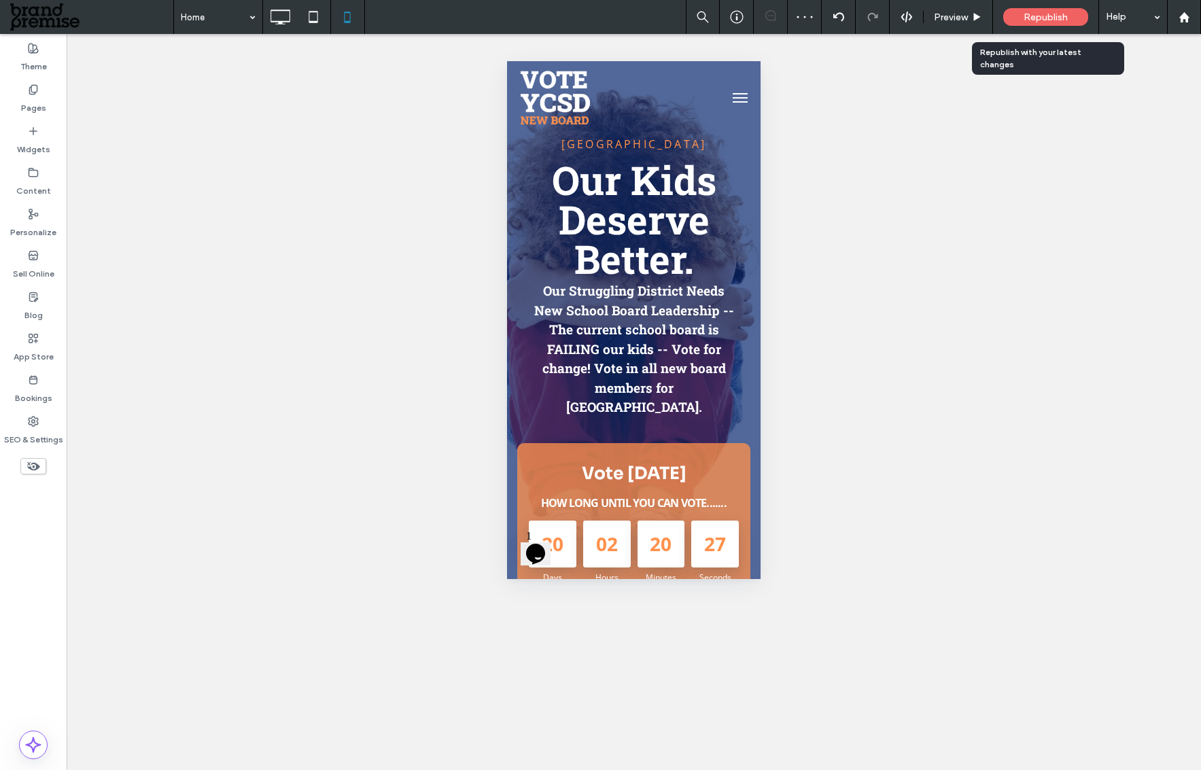
click at [1054, 10] on div "Republish" at bounding box center [1045, 17] width 85 height 18
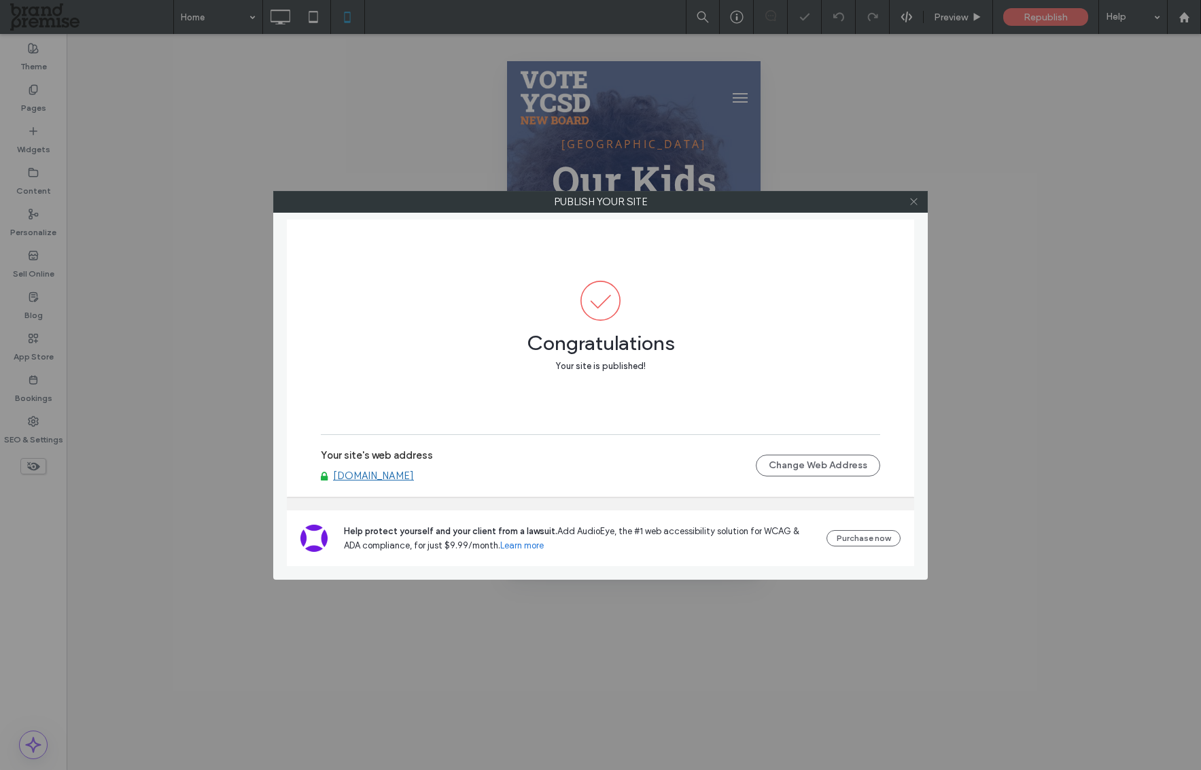
click at [909, 203] on icon at bounding box center [914, 201] width 10 height 10
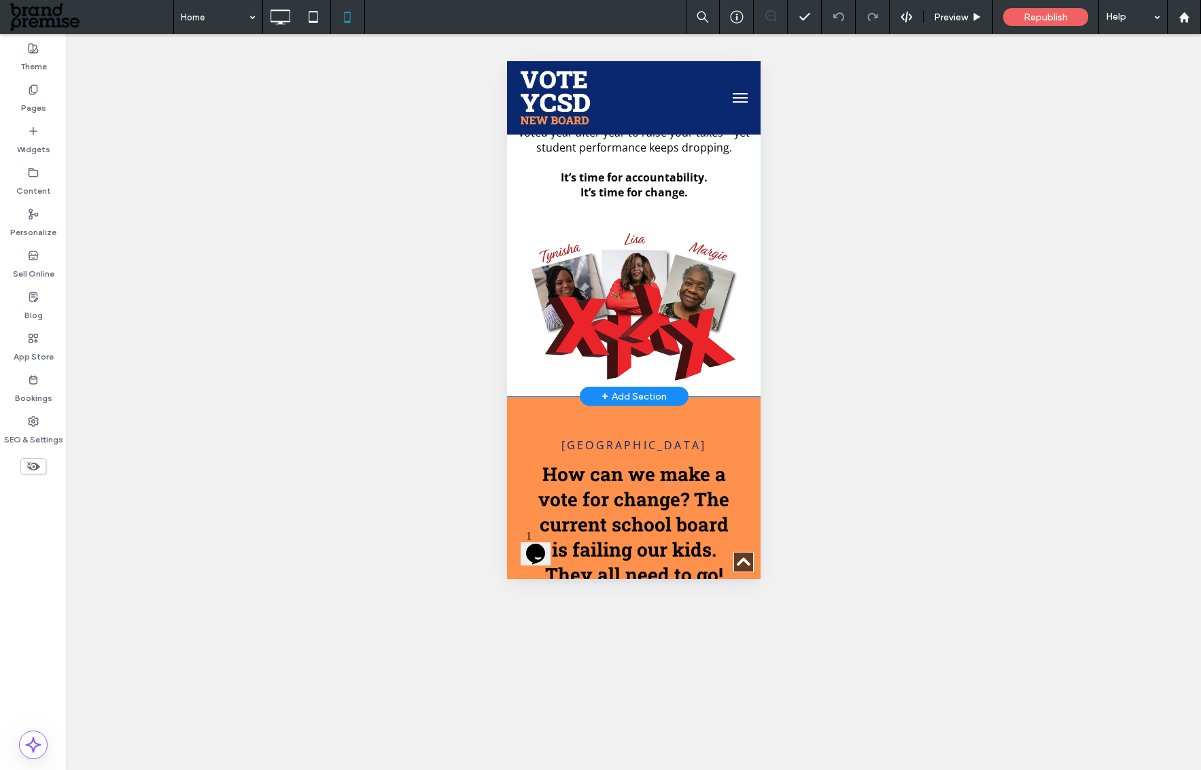
scroll to position [862, 0]
click at [525, 409] on div at bounding box center [524, 407] width 34 height 22
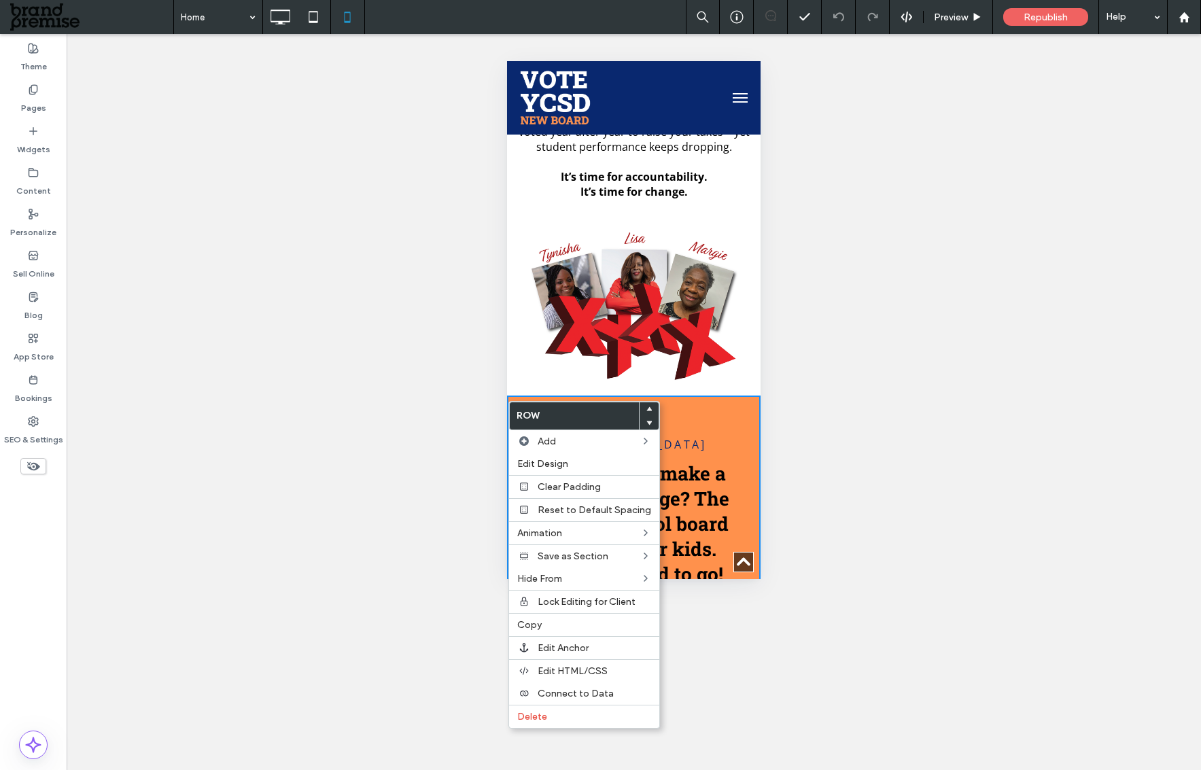
click at [647, 411] on icon at bounding box center [648, 408] width 5 height 5
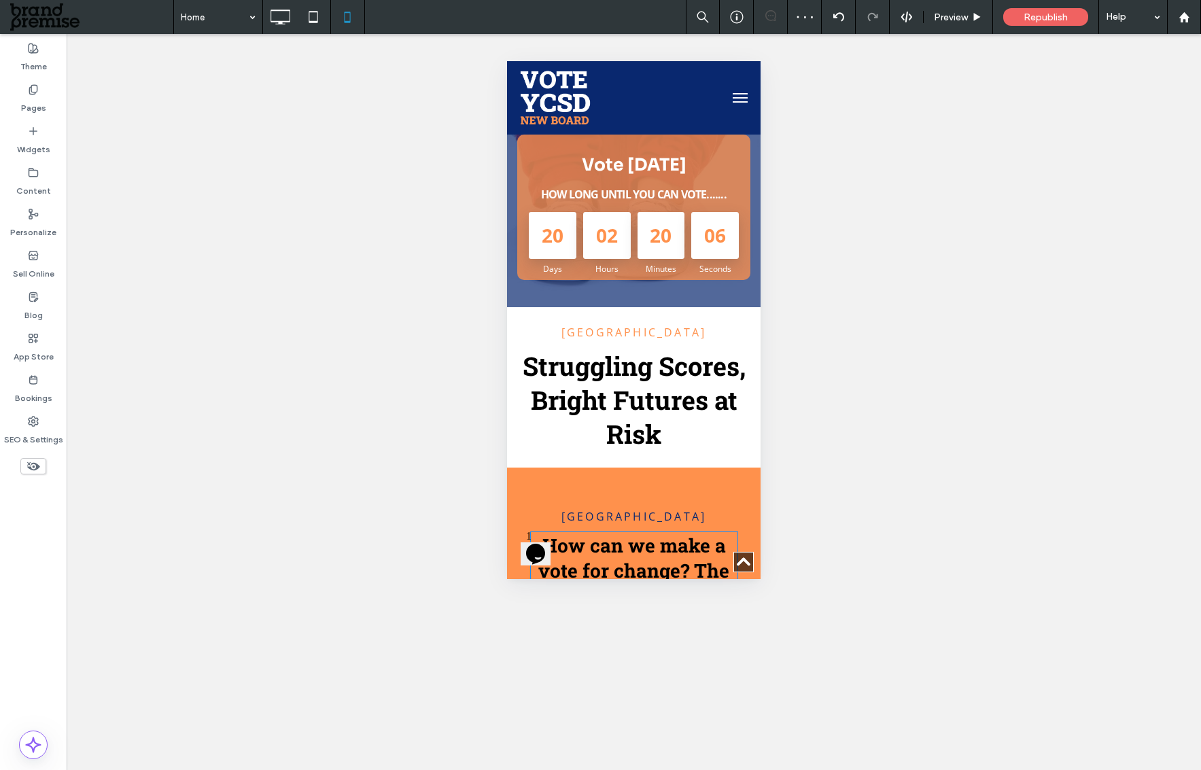
scroll to position [272, 0]
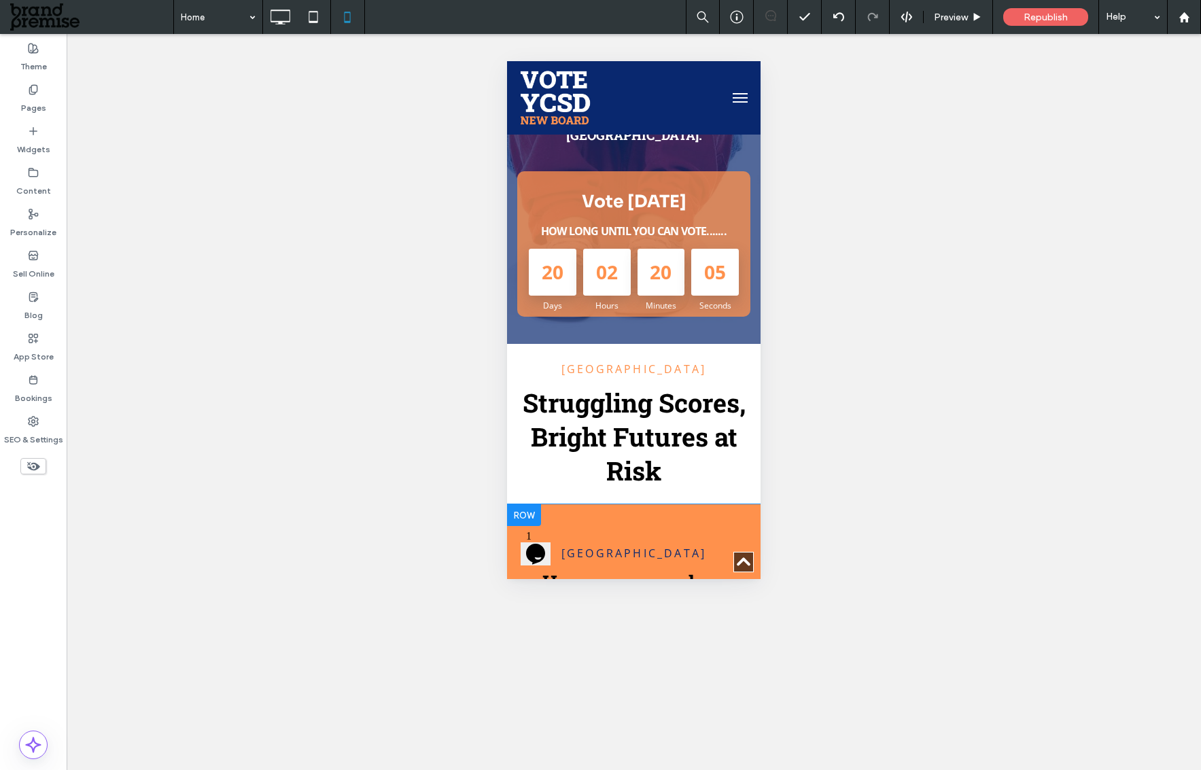
click at [534, 508] on div at bounding box center [524, 515] width 34 height 22
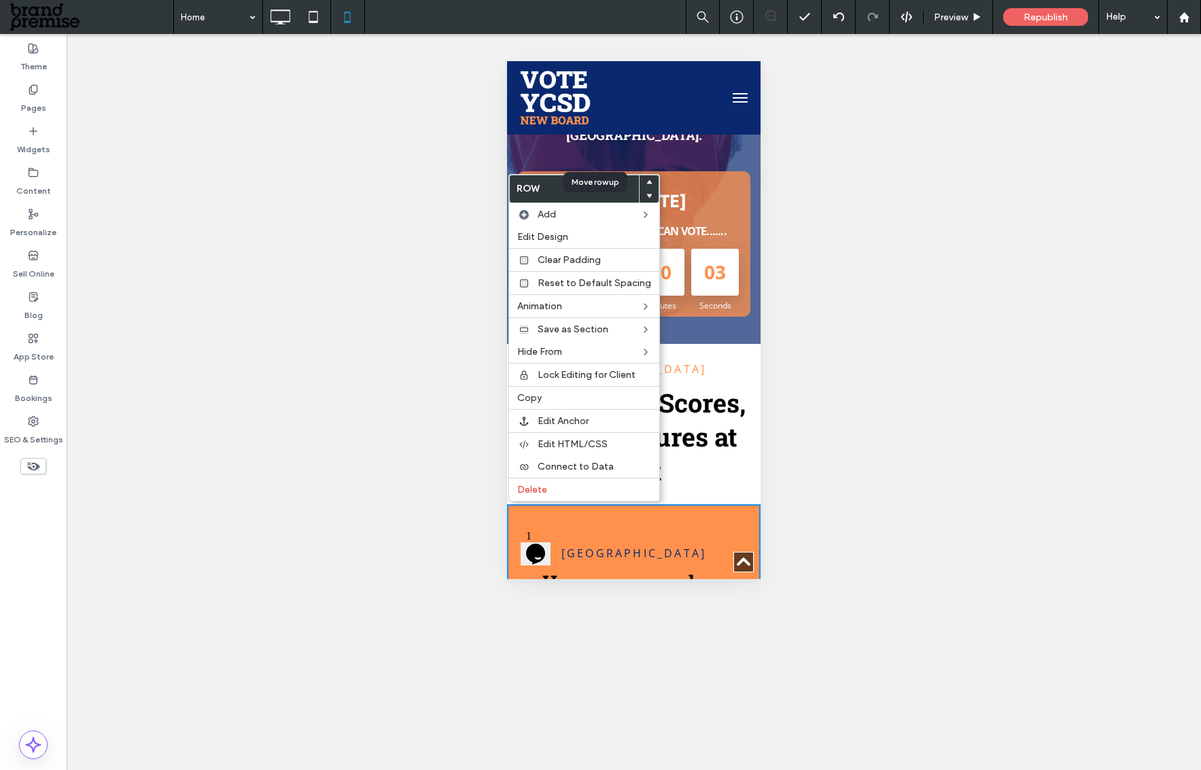
click at [646, 181] on icon at bounding box center [648, 181] width 5 height 5
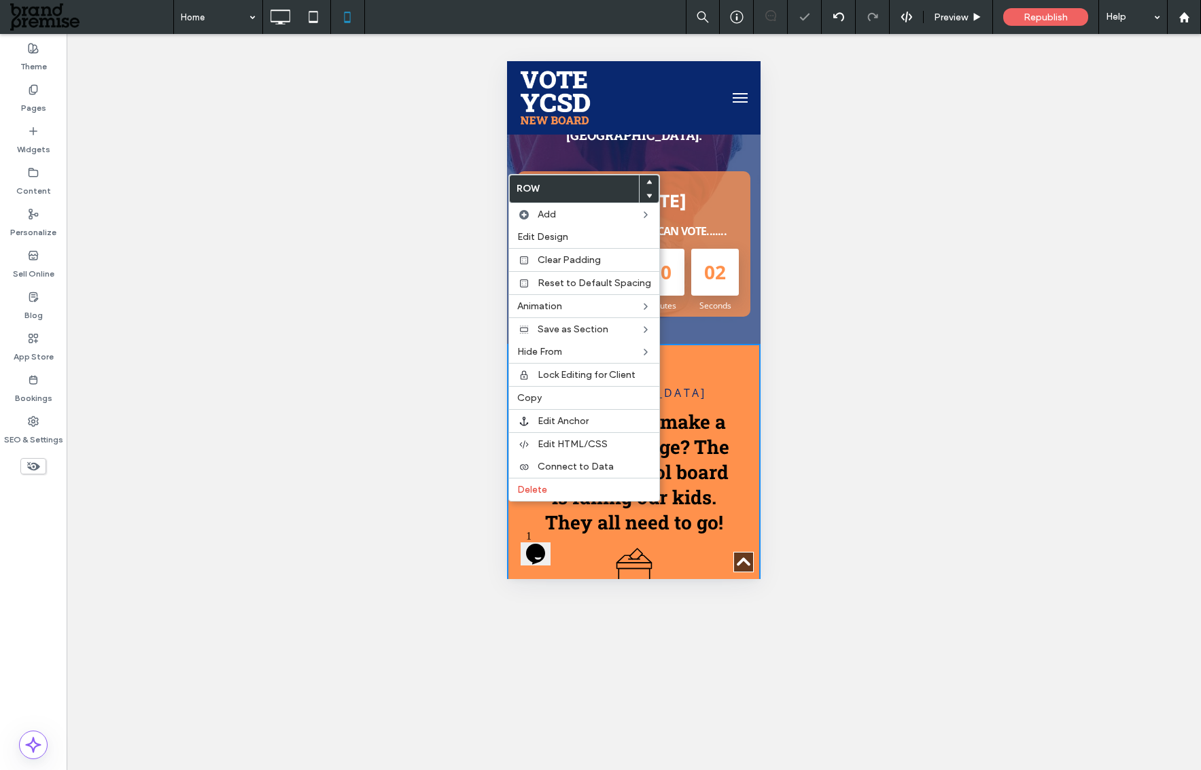
click at [733, 449] on div "[GEOGRAPHIC_DATA] How can we make a vote for change? The current school board i…" at bounding box center [634, 631] width 254 height 506
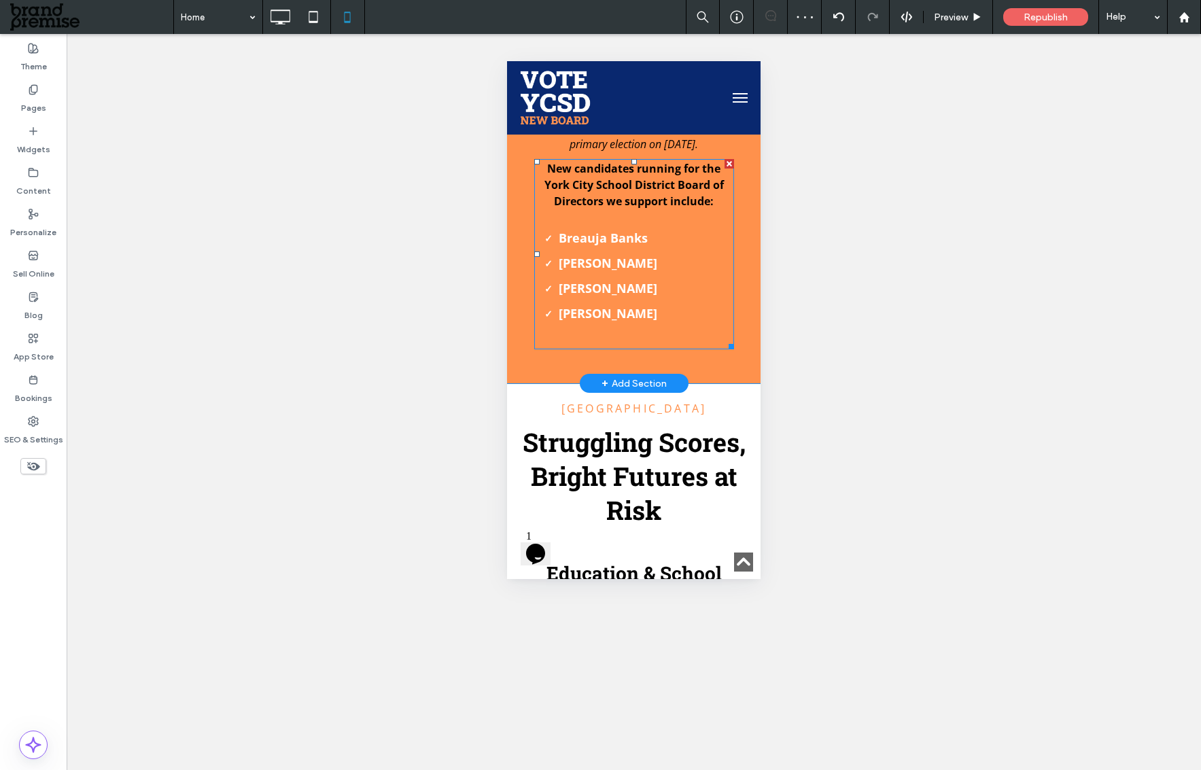
scroll to position [835, 0]
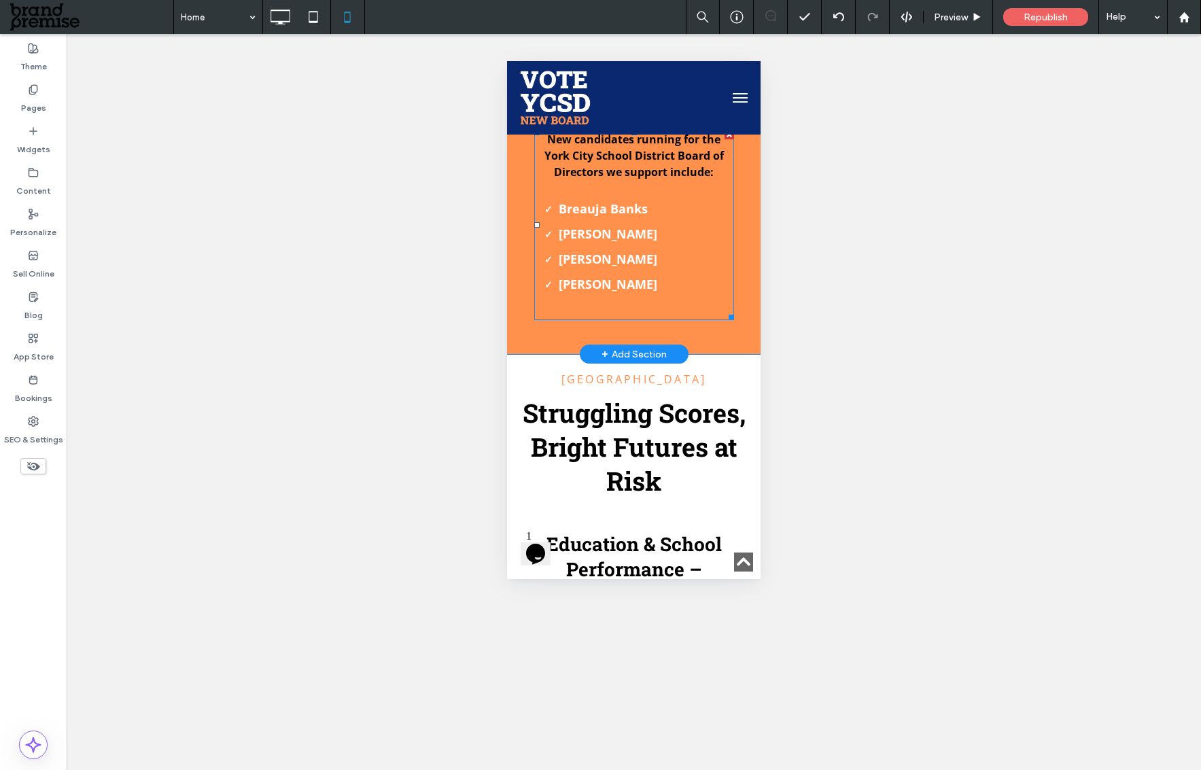
click at [627, 252] on strong "[PERSON_NAME]" at bounding box center [608, 259] width 99 height 16
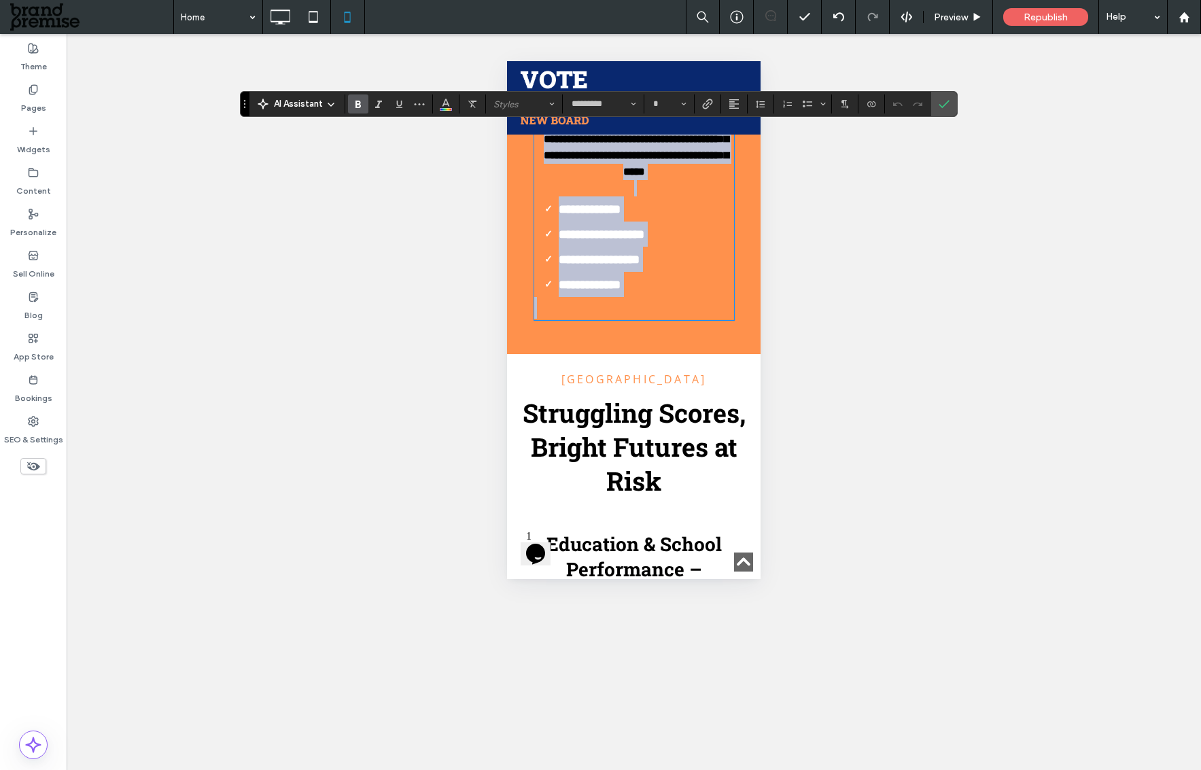
click at [667, 275] on li "**********" at bounding box center [646, 284] width 175 height 25
type input "**"
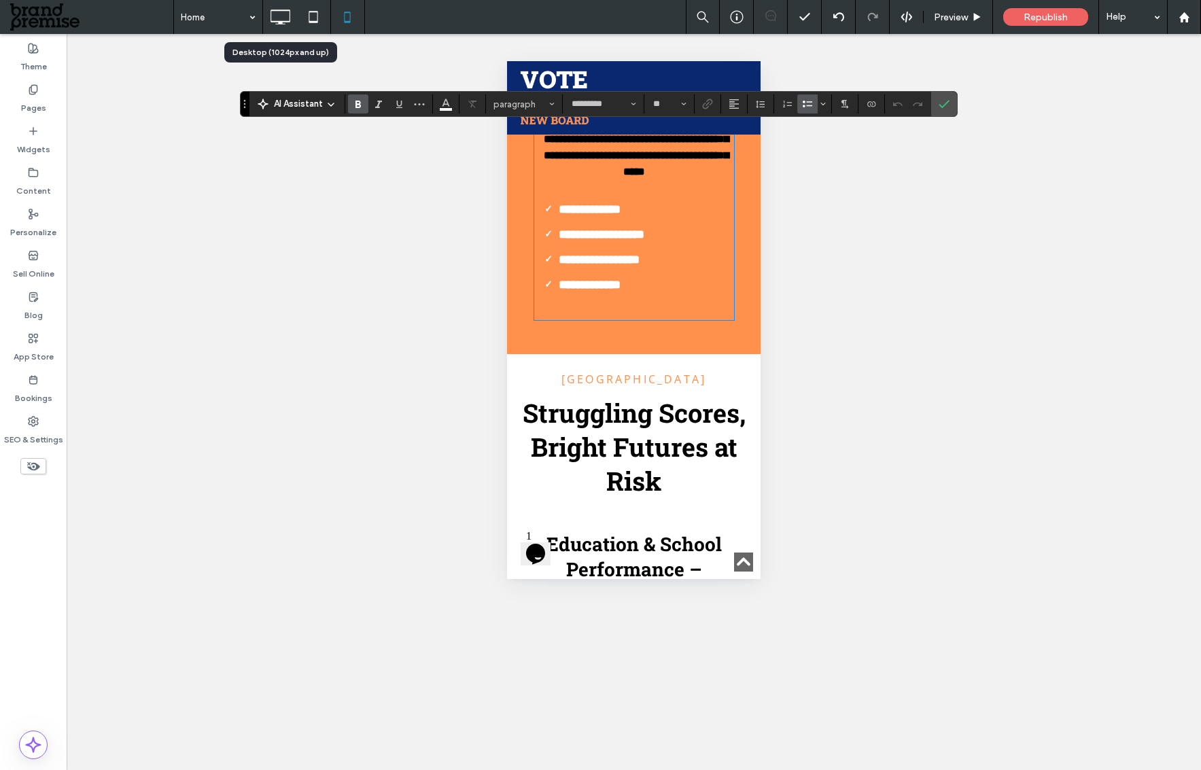
click at [294, 18] on div at bounding box center [280, 16] width 34 height 27
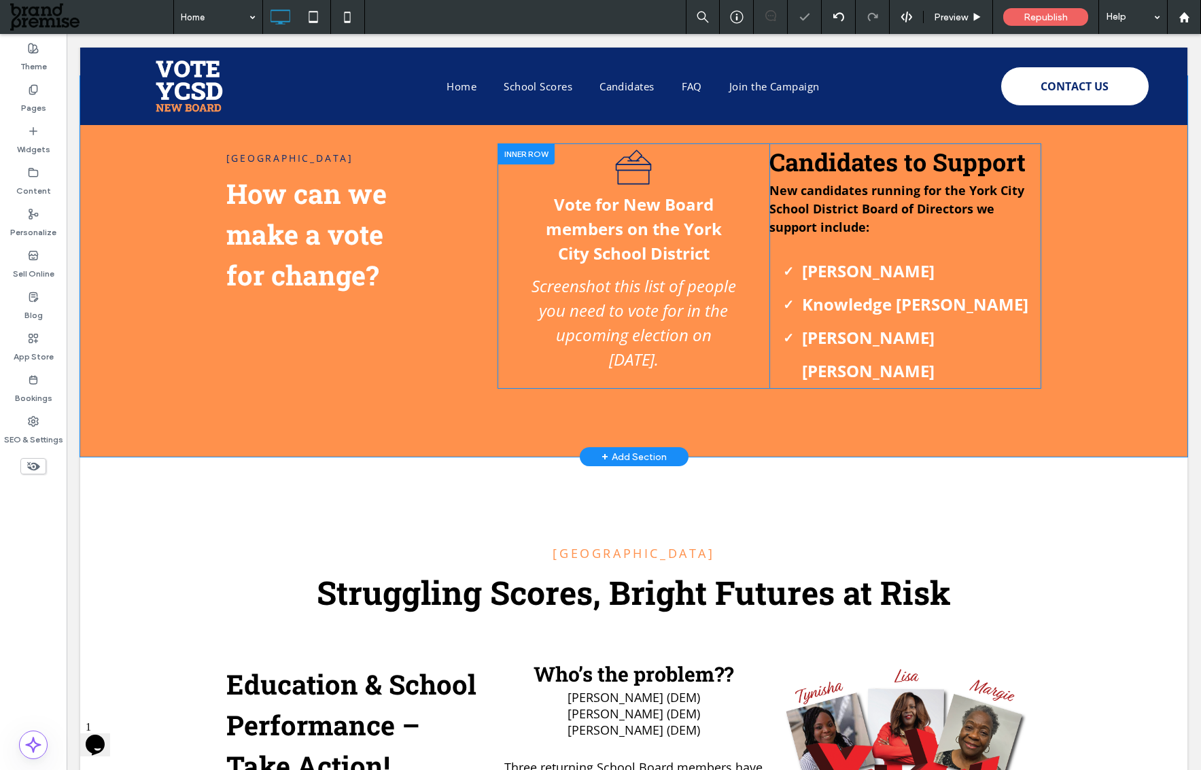
scroll to position [644, 0]
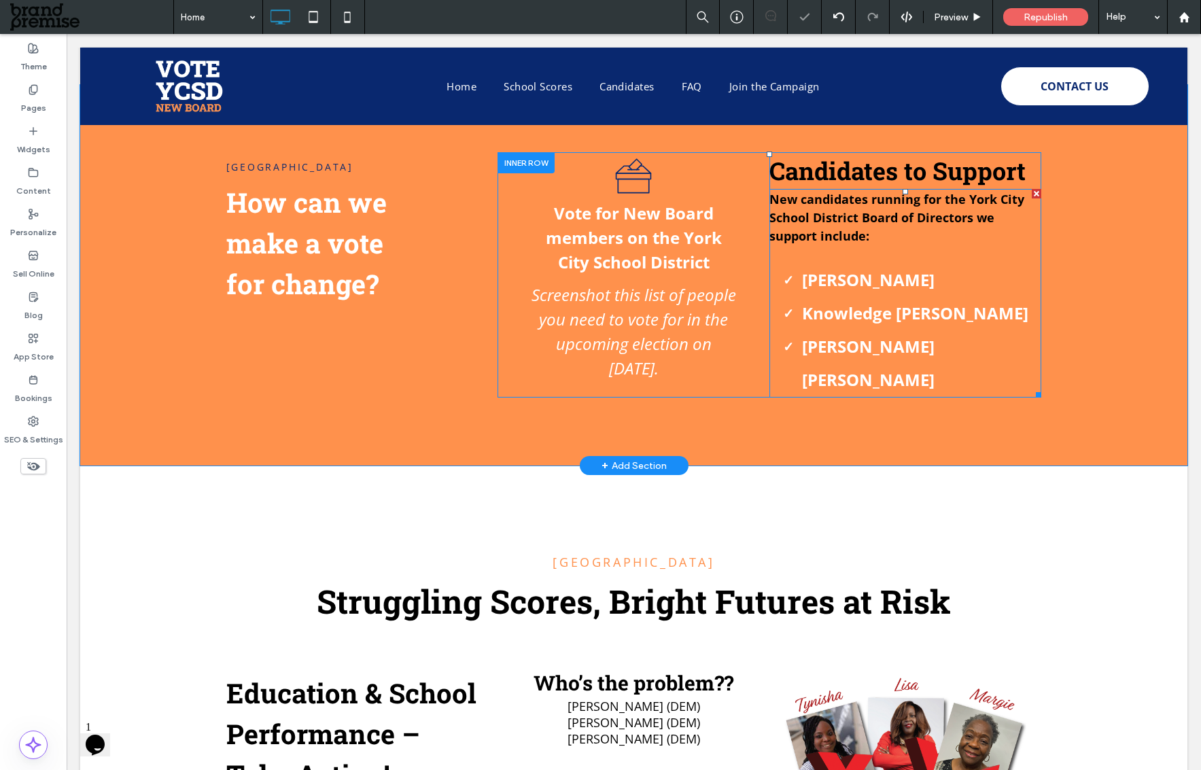
click at [871, 278] on strong "[PERSON_NAME]" at bounding box center [868, 279] width 133 height 22
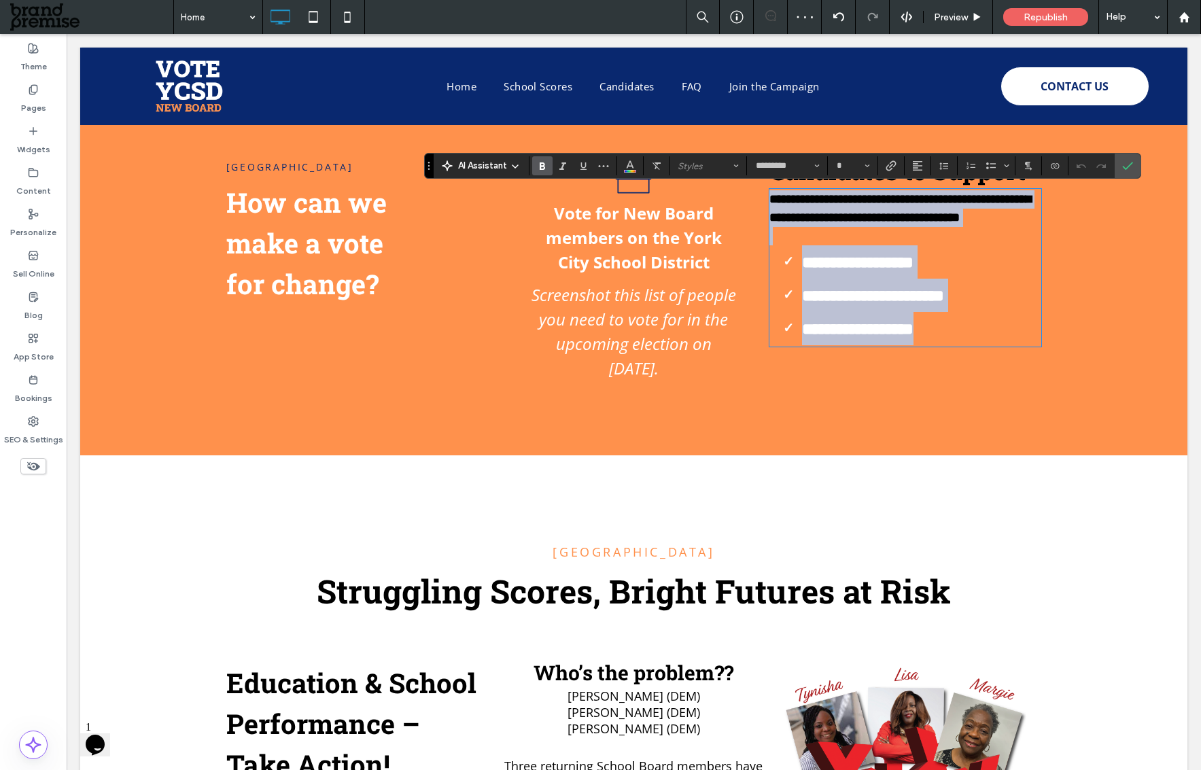
click at [904, 279] on li "**********" at bounding box center [921, 261] width 239 height 33
type input "**"
drag, startPoint x: 929, startPoint y: 342, endPoint x: 786, endPoint y: 287, distance: 153.0
click at [786, 287] on ul "**********" at bounding box center [905, 295] width 272 height 100
copy ul "**********"
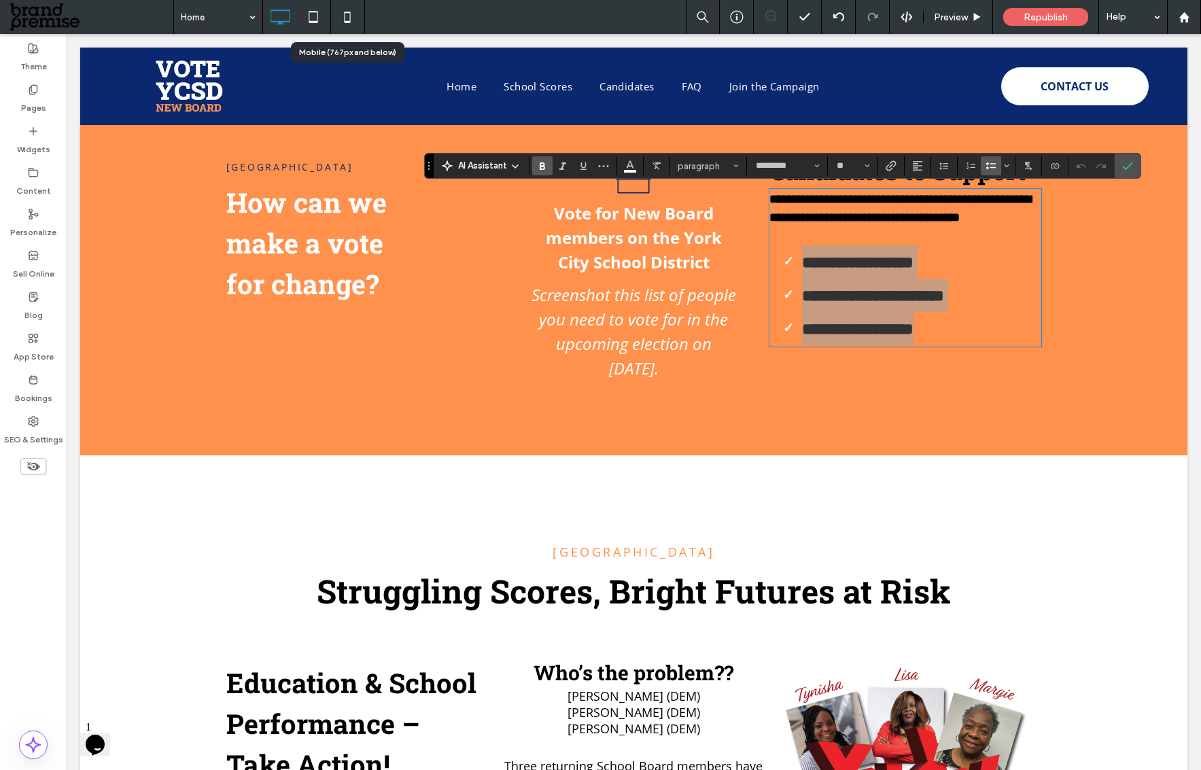
click at [341, 13] on icon at bounding box center [347, 16] width 27 height 27
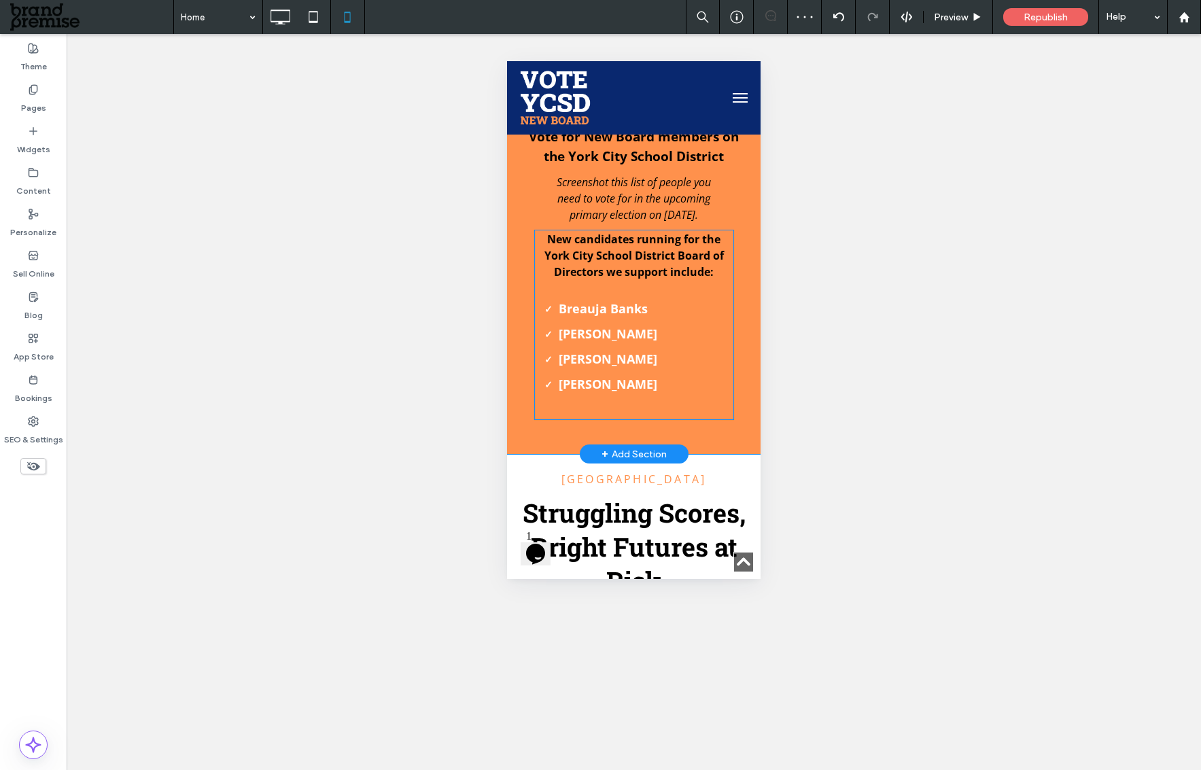
scroll to position [718, 0]
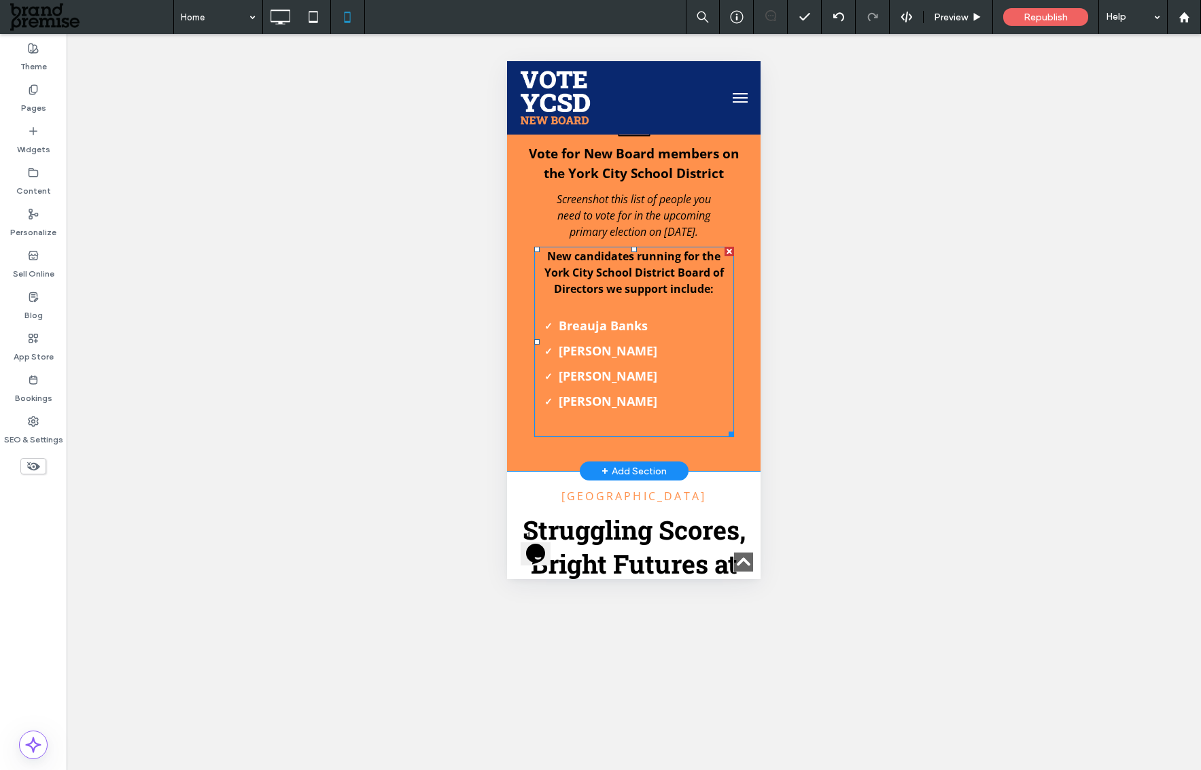
click at [621, 393] on strong "[PERSON_NAME]" at bounding box center [608, 401] width 99 height 16
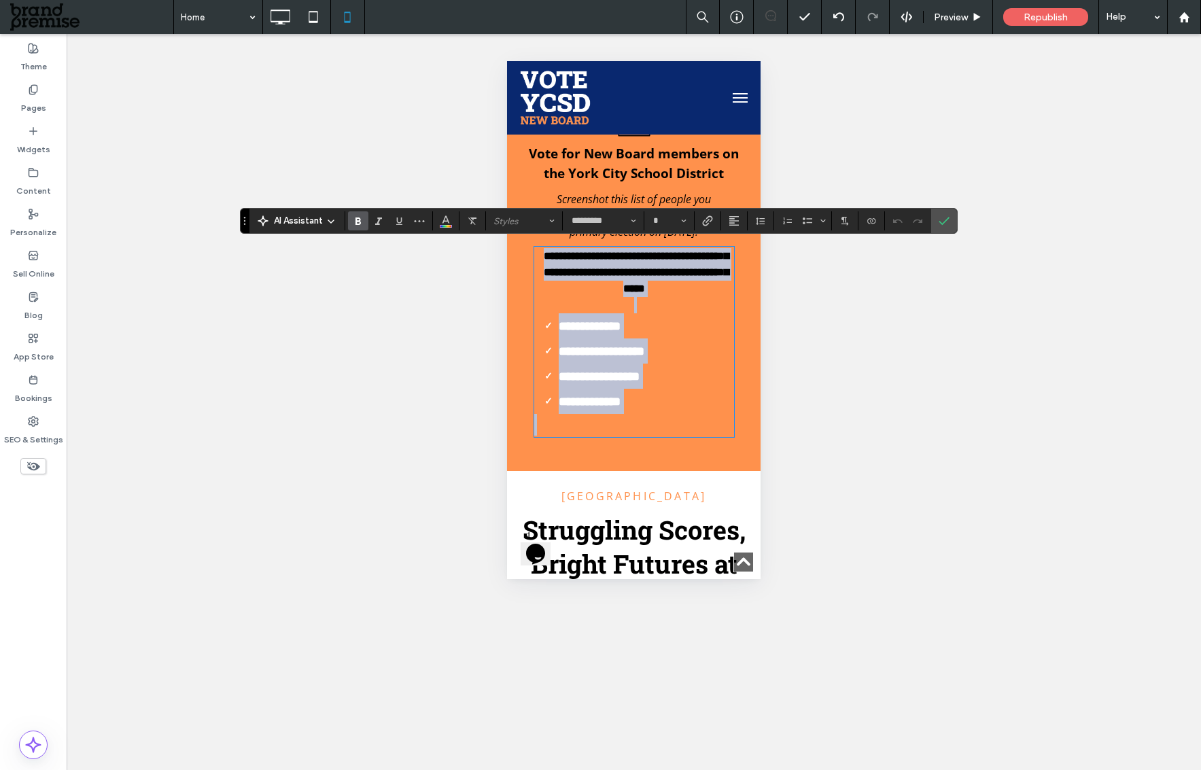
click at [654, 394] on li "**********" at bounding box center [646, 401] width 175 height 25
type input "**"
drag, startPoint x: 659, startPoint y: 400, endPoint x: 536, endPoint y: 328, distance: 142.2
click at [536, 328] on ul "**********" at bounding box center [634, 363] width 200 height 101
paste div
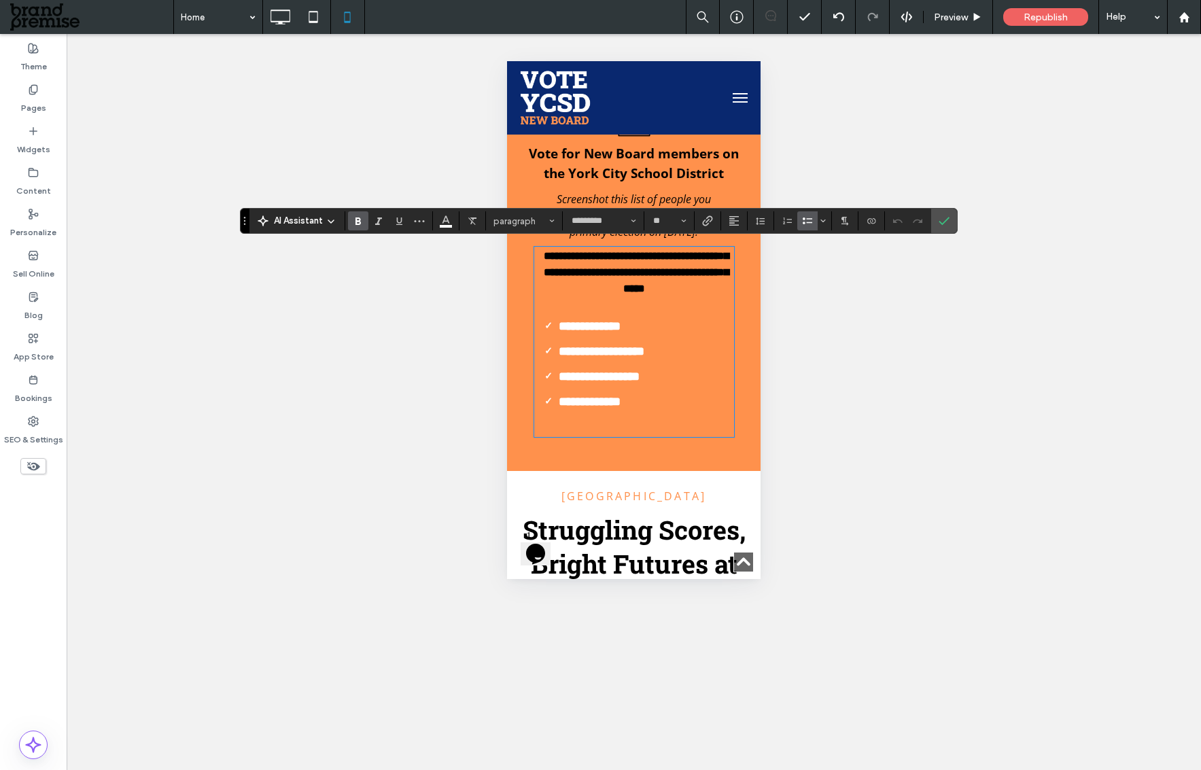
scroll to position [0, 0]
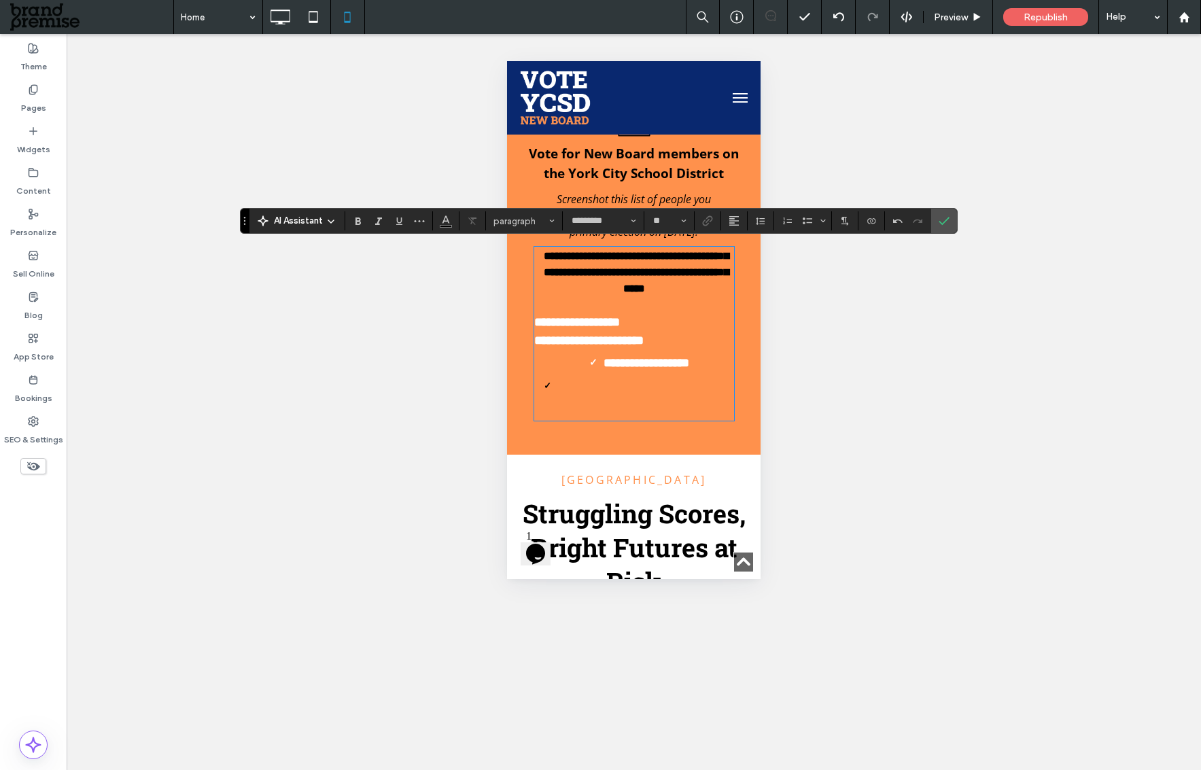
click at [701, 362] on li "**********" at bounding box center [646, 362] width 175 height 25
drag, startPoint x: 701, startPoint y: 361, endPoint x: 498, endPoint y: 326, distance: 206.8
click at [798, 221] on label "Bulleted List" at bounding box center [807, 220] width 20 height 19
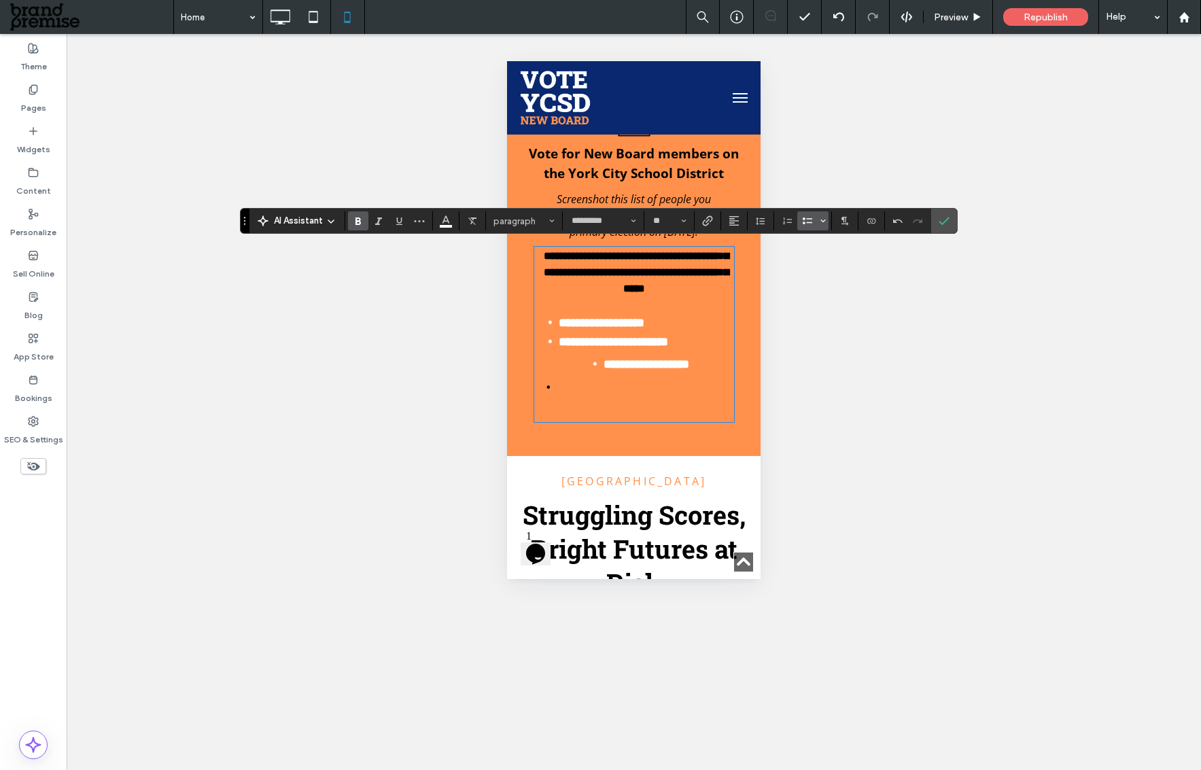
click at [821, 225] on icon "Bulleted list menu" at bounding box center [823, 221] width 8 height 8
click at [910, 189] on div "✓" at bounding box center [902, 186] width 24 height 24
click at [604, 369] on strong "**********" at bounding box center [647, 364] width 86 height 12
click at [604, 362] on strong "**********" at bounding box center [647, 364] width 86 height 12
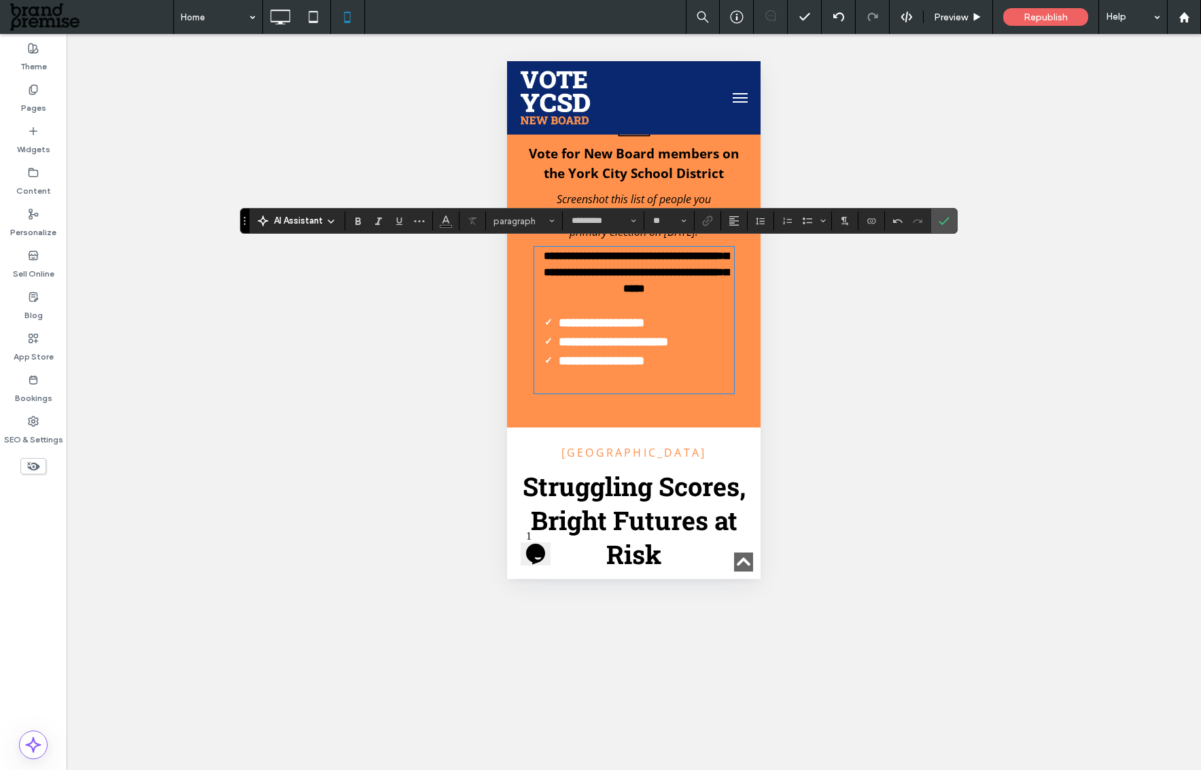
type input "**"
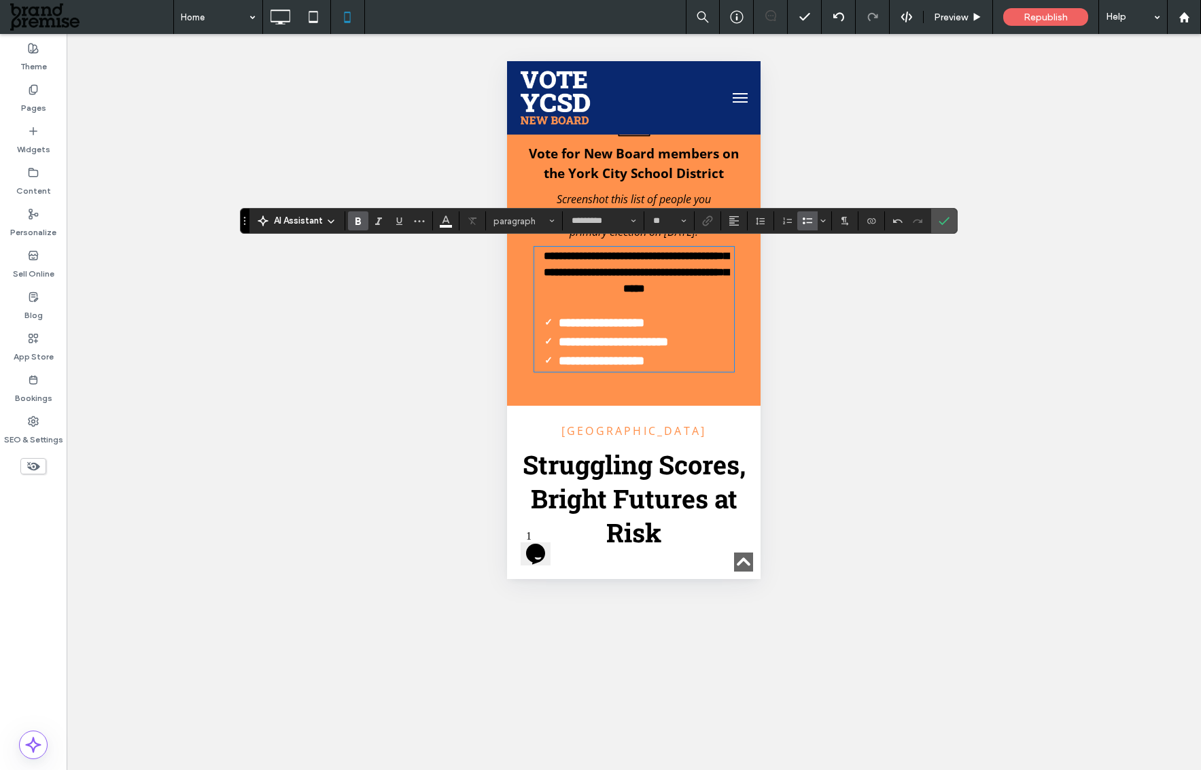
click at [941, 220] on icon "Confirm" at bounding box center [944, 220] width 11 height 11
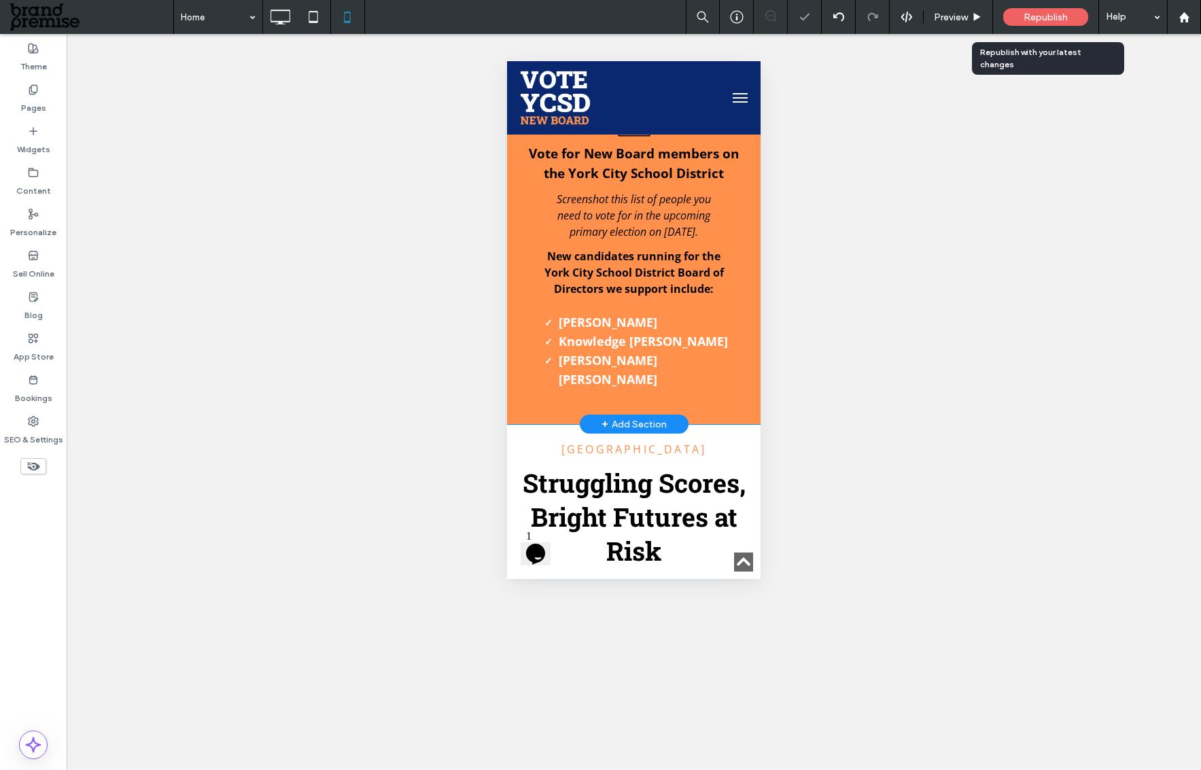
click at [1056, 7] on div "Republish" at bounding box center [1045, 17] width 85 height 34
click at [674, 224] on span "Screenshot this list of people you need to vote for in the upcoming primary ele…" at bounding box center [634, 216] width 154 height 48
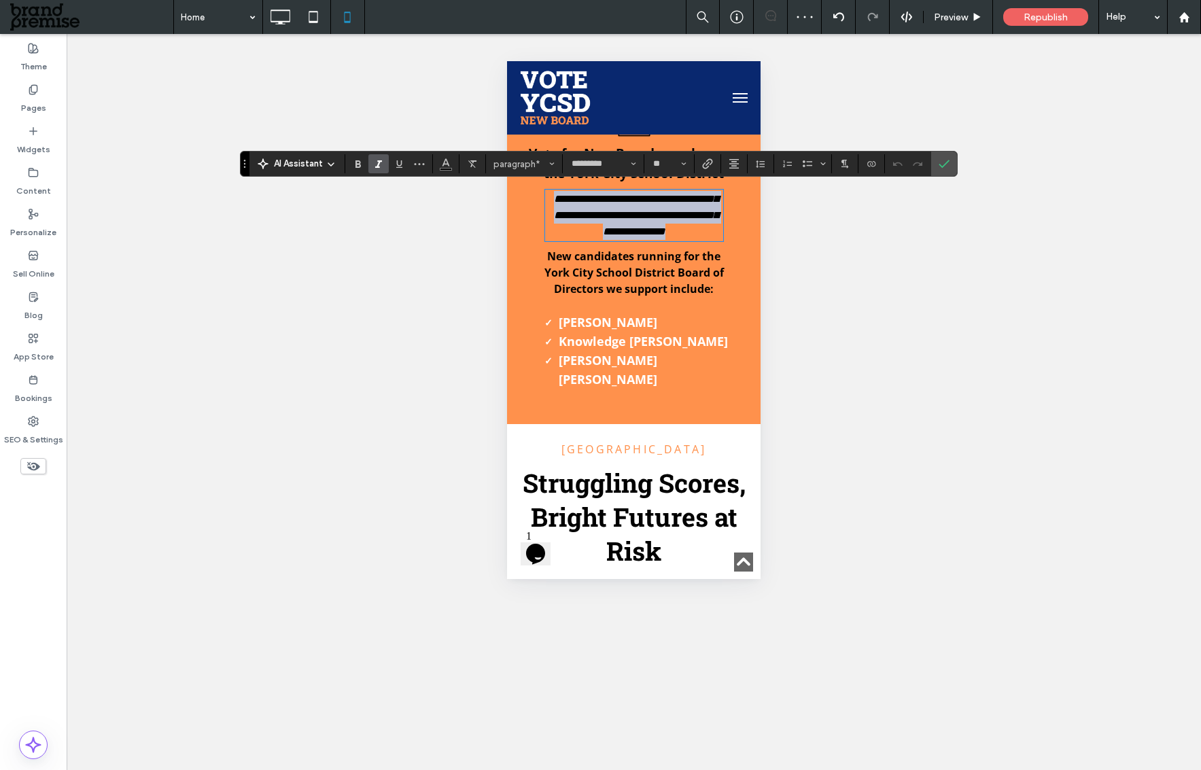
click at [670, 233] on span "**********" at bounding box center [636, 215] width 164 height 43
drag, startPoint x: 660, startPoint y: 230, endPoint x: 693, endPoint y: 230, distance: 33.3
click at [693, 230] on span "**********" at bounding box center [636, 215] width 164 height 43
click at [935, 164] on label "Confirm" at bounding box center [944, 164] width 20 height 24
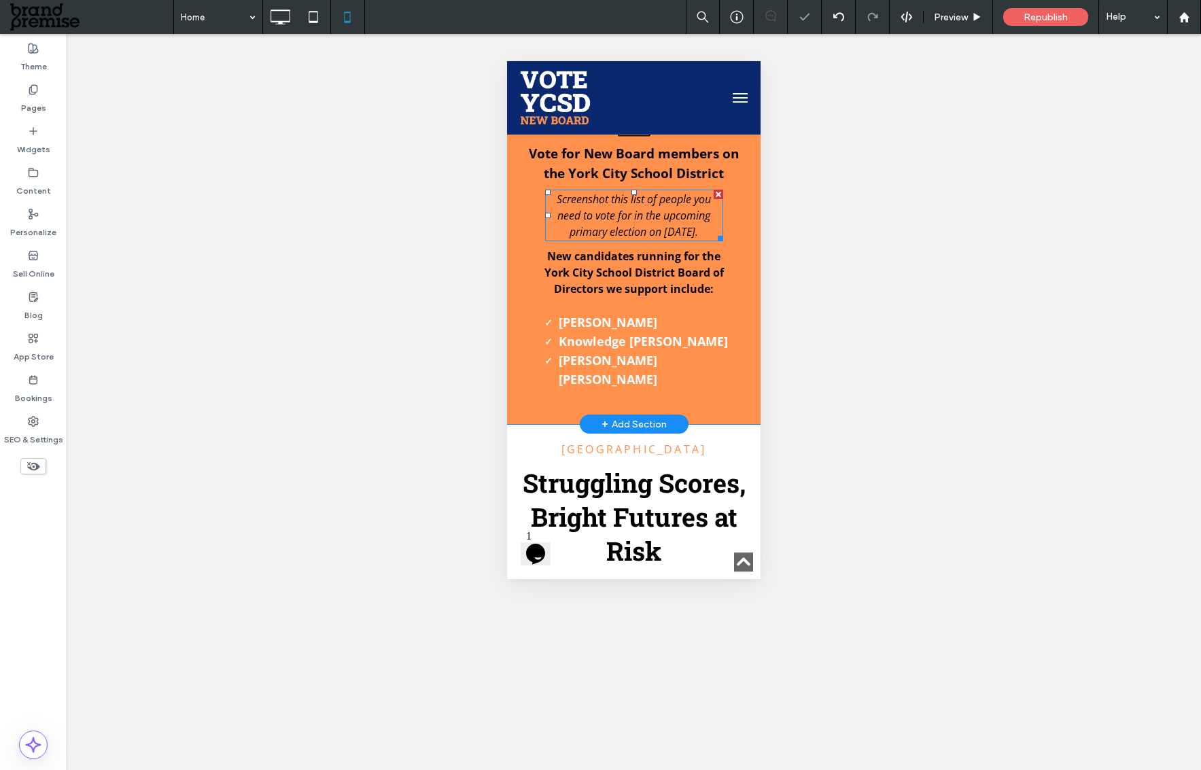
click at [615, 222] on span "Screenshot this list of people you need to vote for in the upcoming primary ele…" at bounding box center [634, 216] width 154 height 48
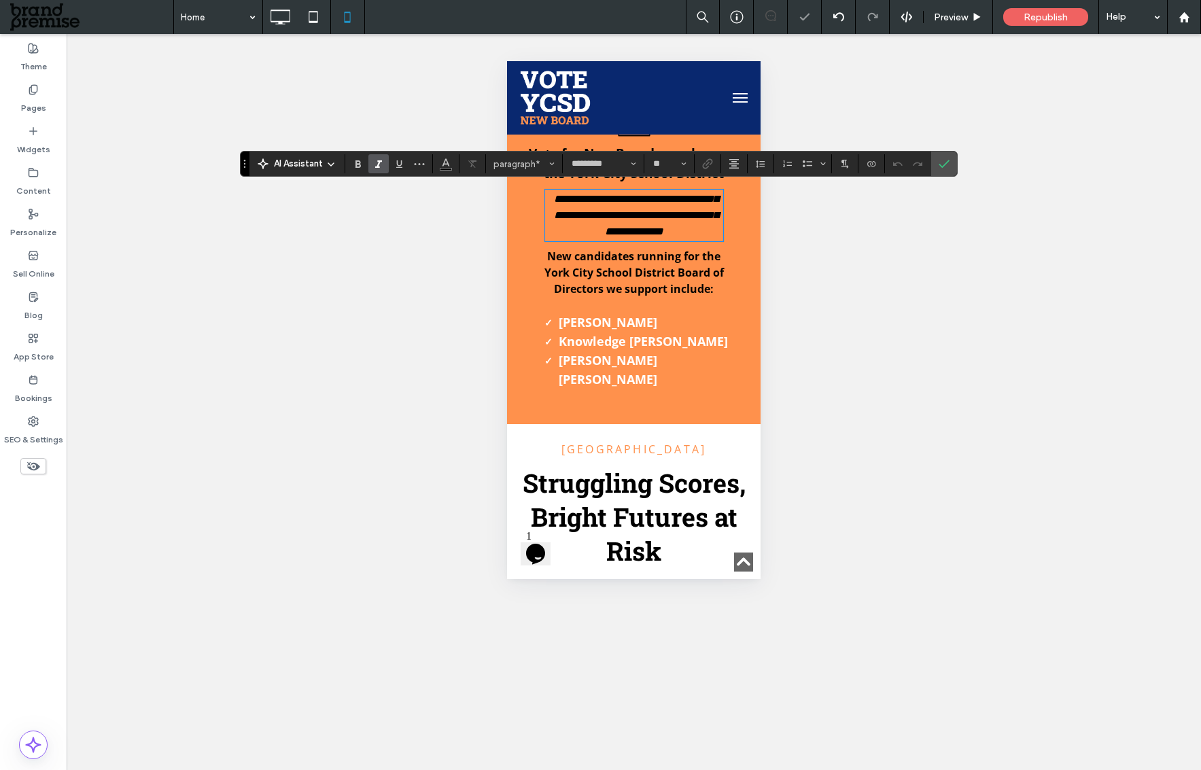
drag, startPoint x: 604, startPoint y: 228, endPoint x: 691, endPoint y: 239, distance: 87.6
click at [604, 229] on span "**********" at bounding box center [636, 215] width 164 height 43
click at [946, 157] on span "Confirm" at bounding box center [944, 163] width 11 height 23
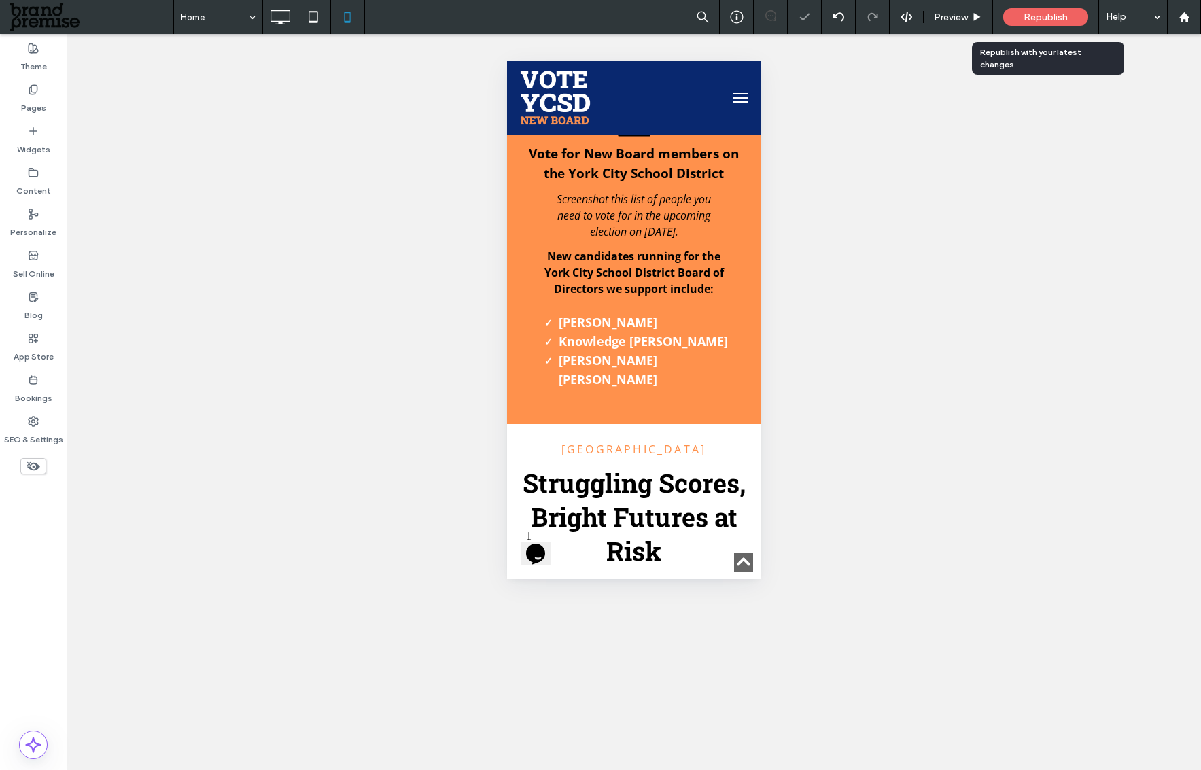
click at [1043, 16] on span "Republish" at bounding box center [1046, 18] width 44 height 12
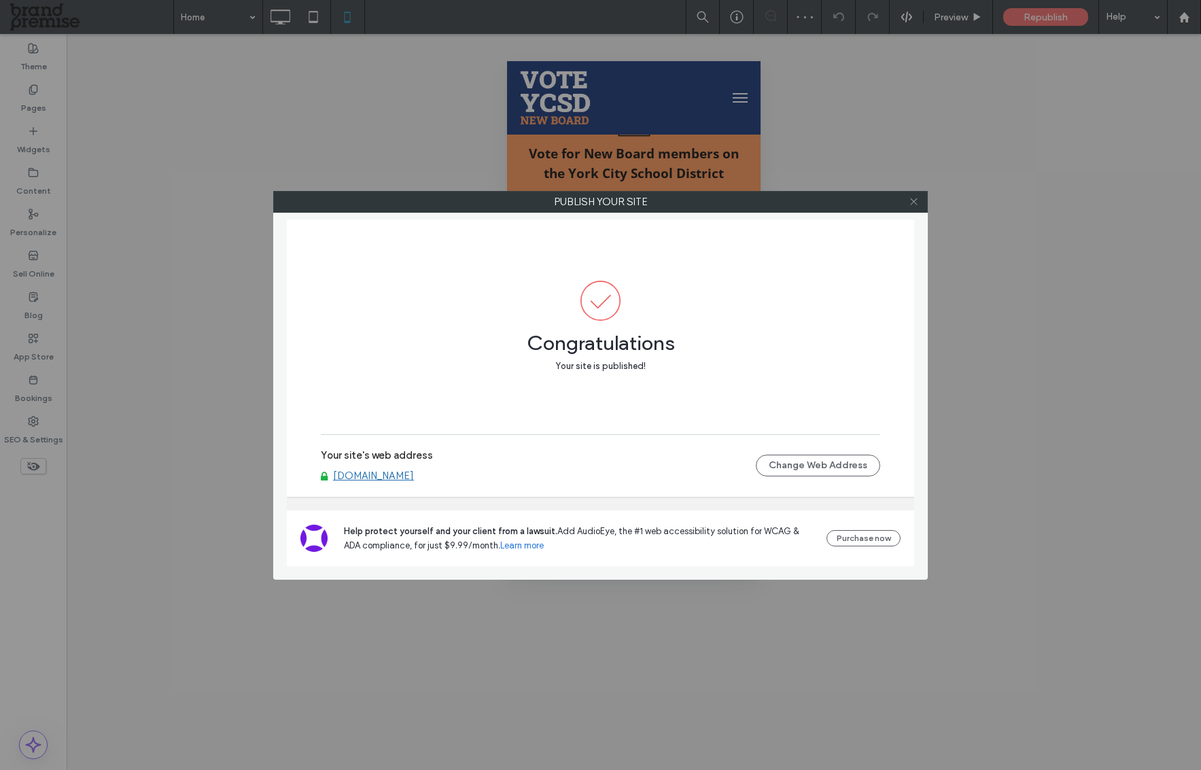
click at [914, 200] on icon at bounding box center [914, 201] width 10 height 10
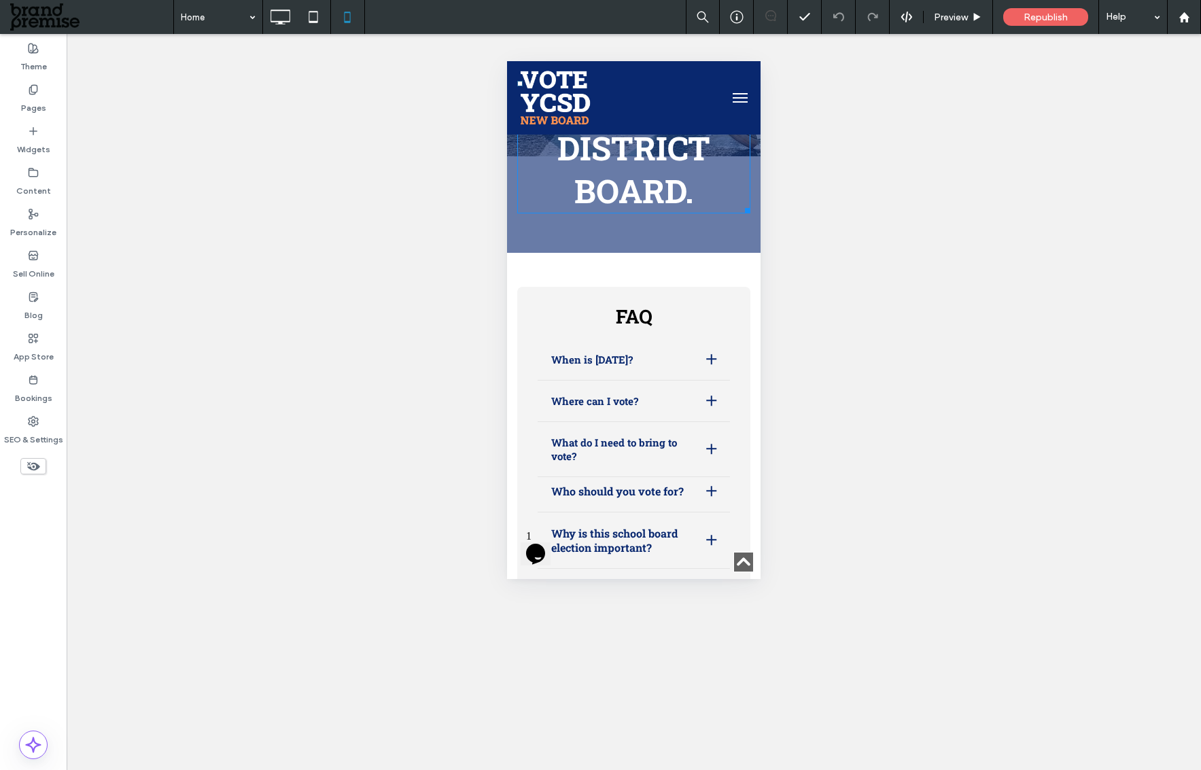
scroll to position [3670, 0]
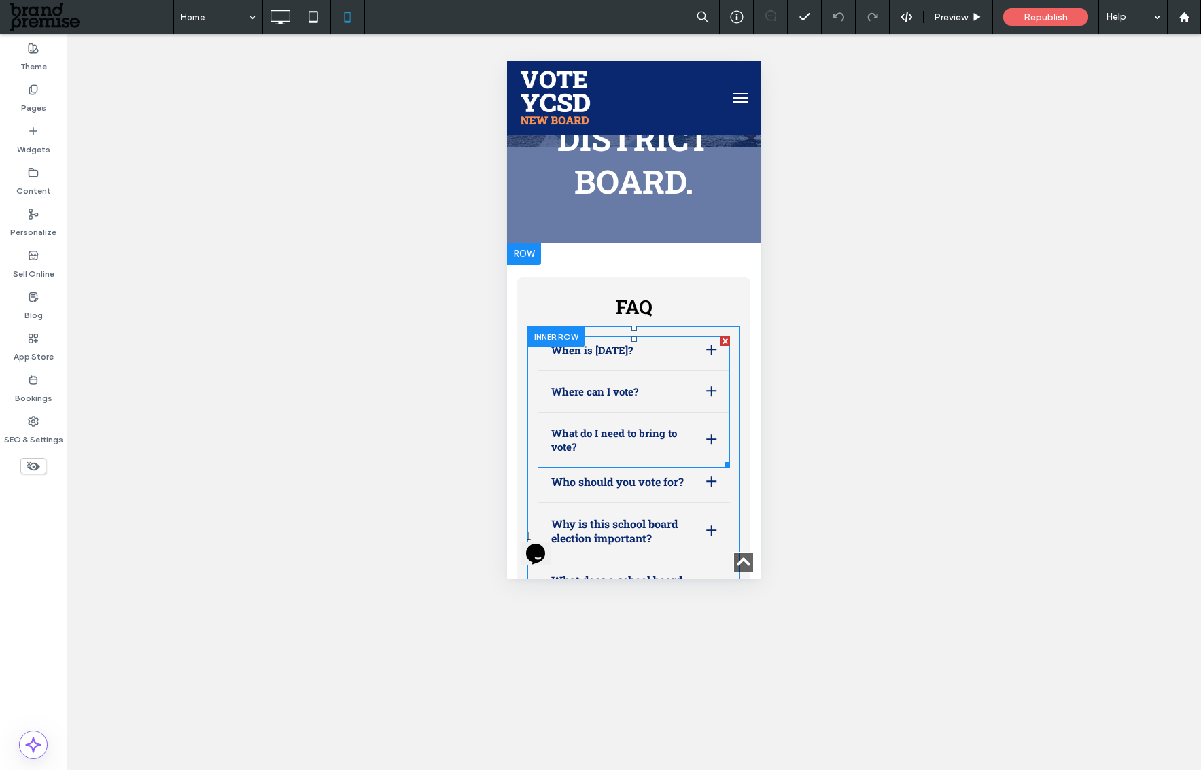
click at [708, 343] on span at bounding box center [634, 401] width 192 height 131
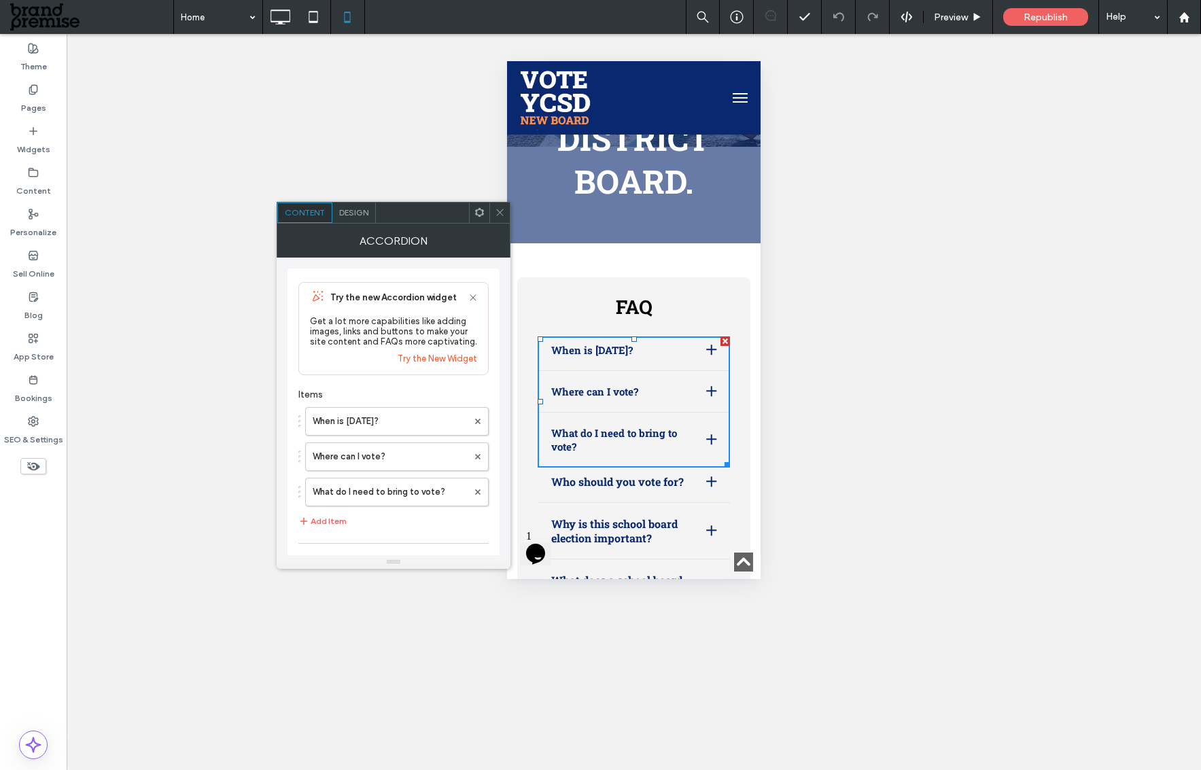
click at [706, 349] on div at bounding box center [711, 349] width 10 height 1
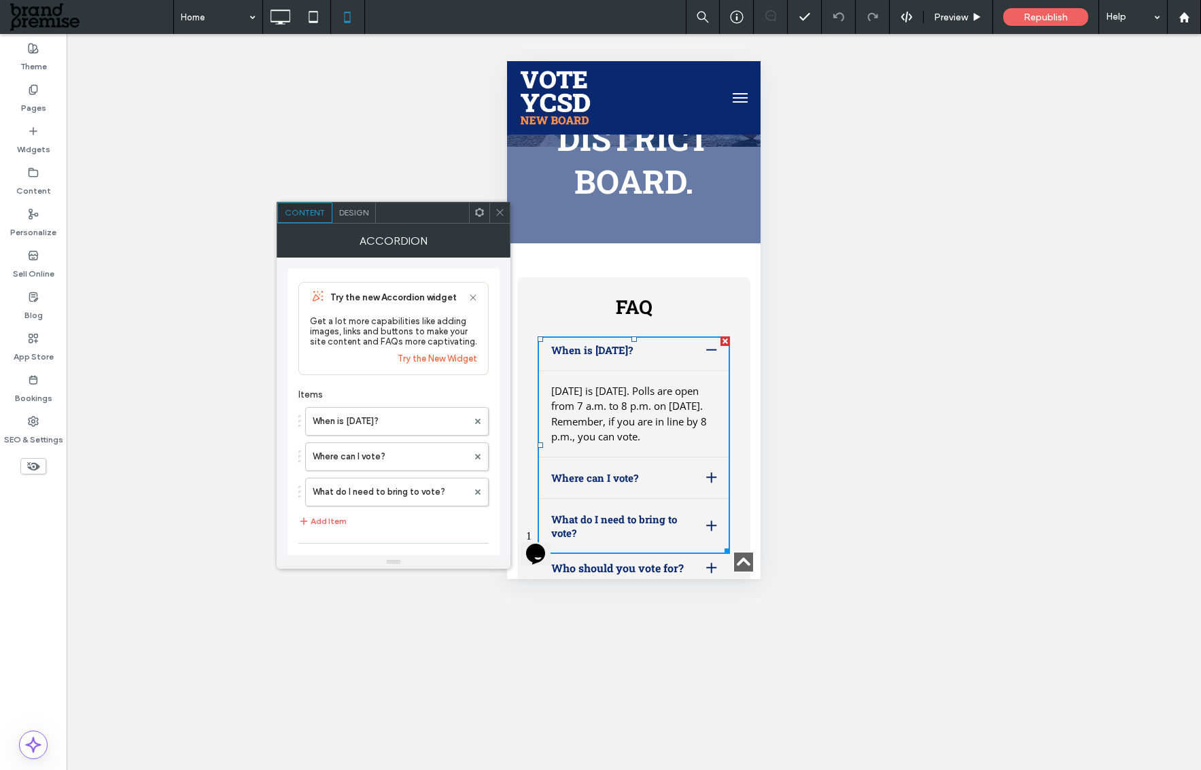
click at [706, 349] on div at bounding box center [711, 349] width 10 height 1
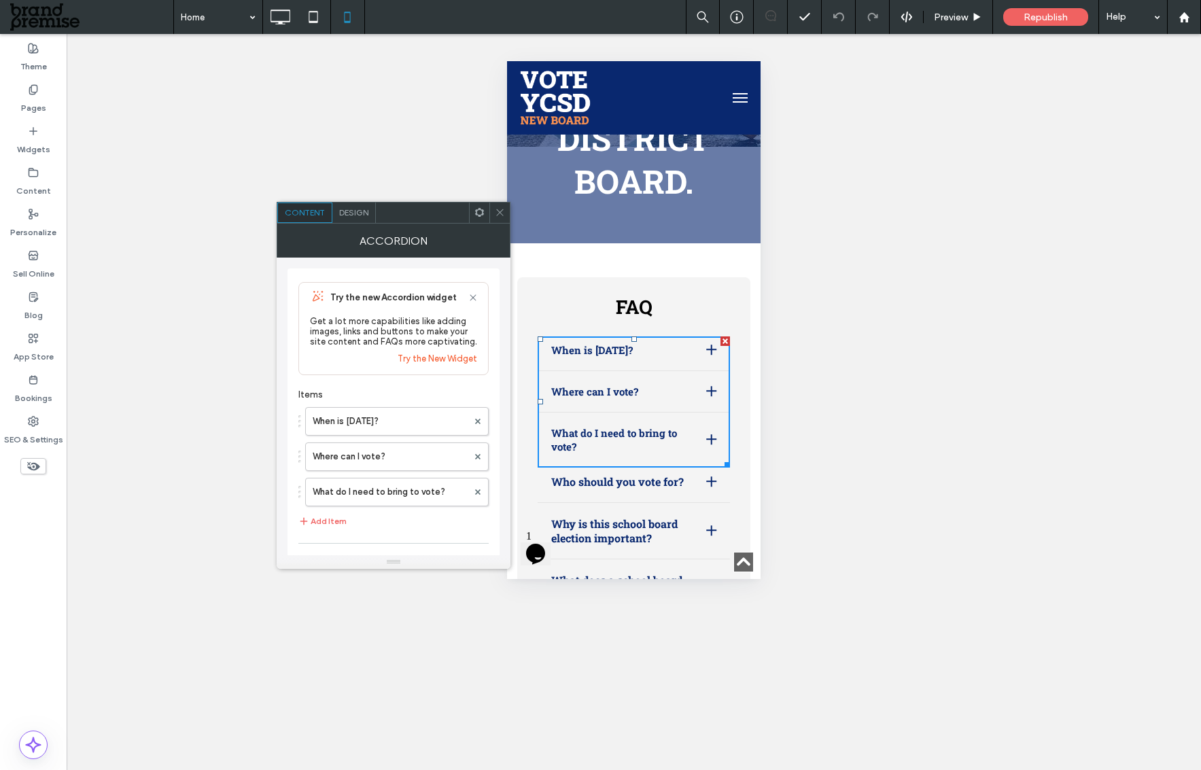
click at [493, 212] on div at bounding box center [499, 213] width 20 height 20
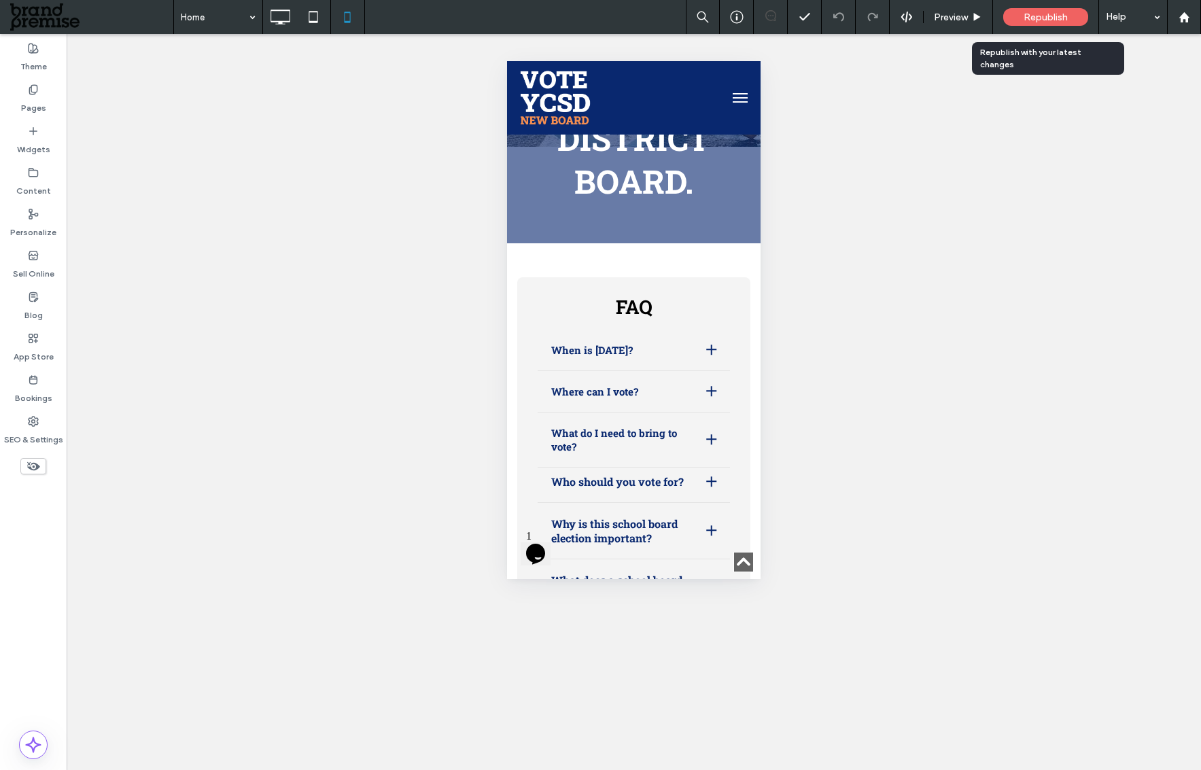
click at [1049, 12] on span "Republish" at bounding box center [1046, 18] width 44 height 12
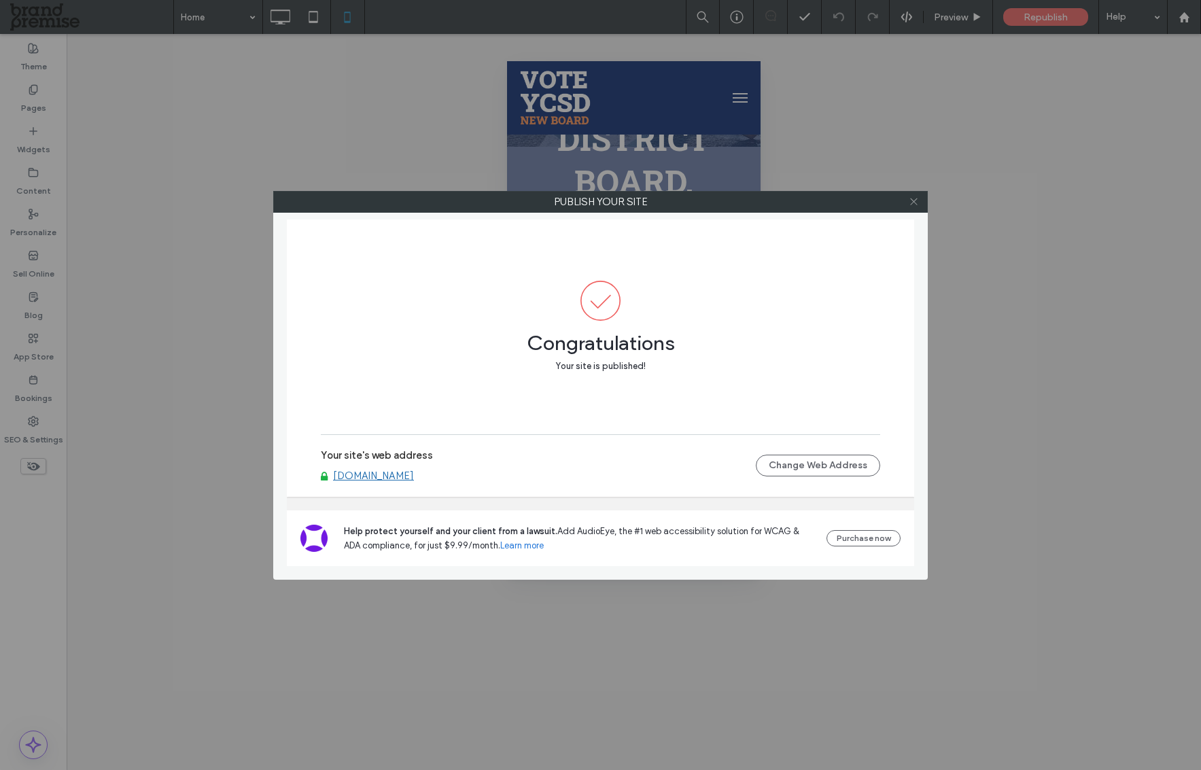
click at [913, 204] on icon at bounding box center [914, 201] width 10 height 10
